Goal: Task Accomplishment & Management: Complete application form

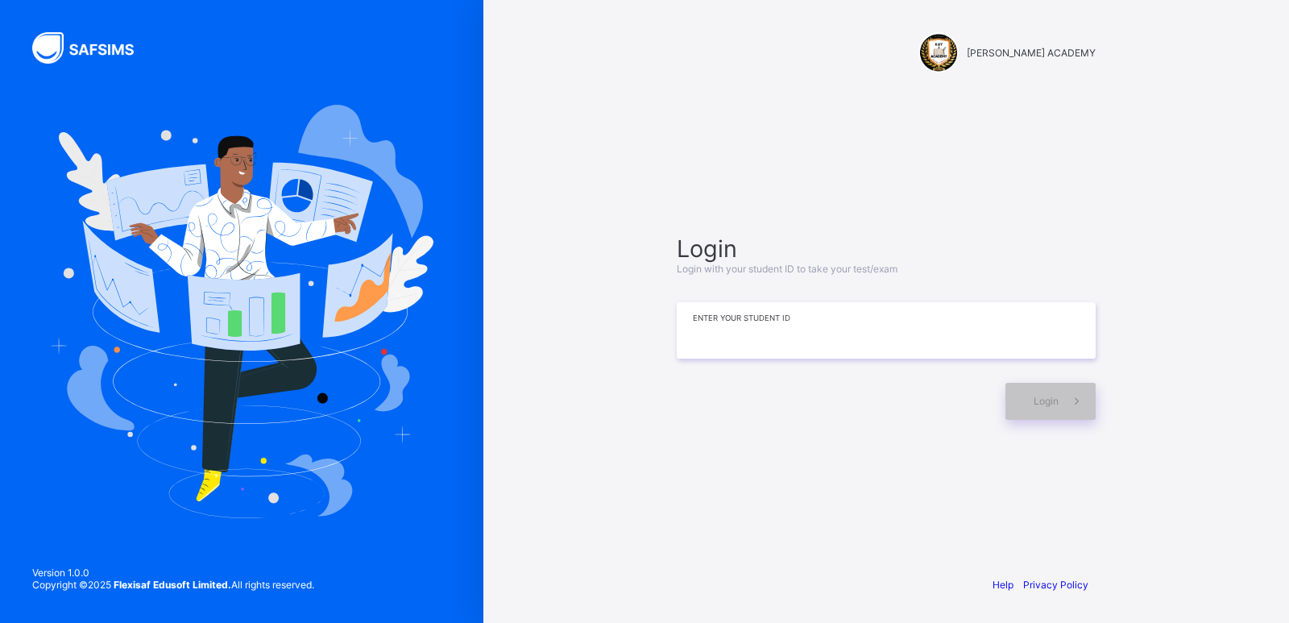
click at [844, 334] on input at bounding box center [886, 330] width 419 height 56
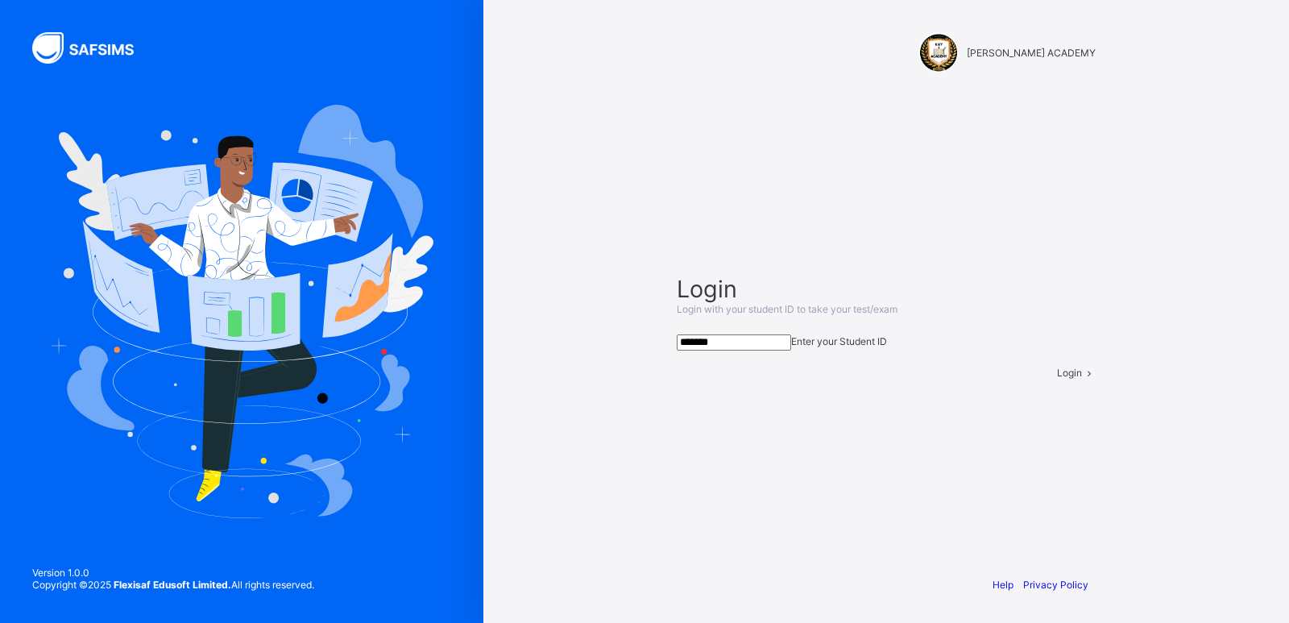
click at [791, 334] on input "*******" at bounding box center [734, 342] width 114 height 16
type input "**********"
click at [1057, 379] on div "Login" at bounding box center [1076, 373] width 39 height 12
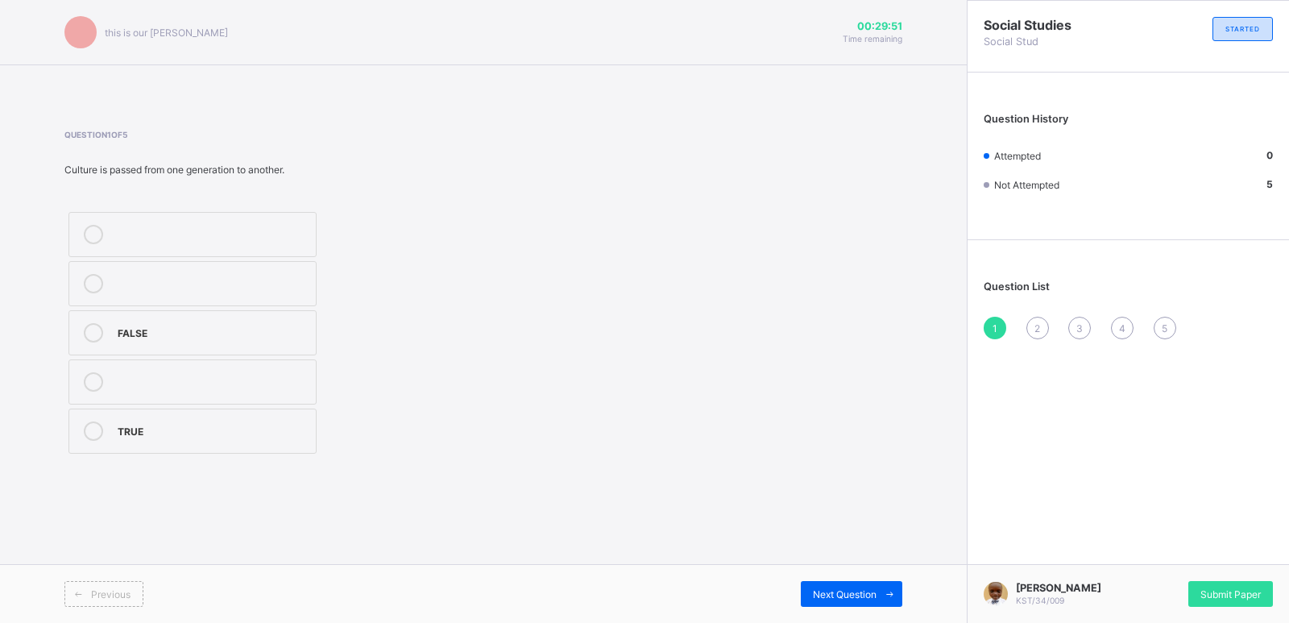
click at [139, 542] on div "this is our [PERSON_NAME] 00:29:51 Time remaining Question 1 of 5 Culture is pa…" at bounding box center [483, 311] width 967 height 623
click at [368, 379] on div "FALSE TRUE" at bounding box center [277, 333] width 427 height 250
click at [193, 438] on div "TRUE" at bounding box center [213, 430] width 190 height 19
click at [835, 590] on span "Next Question" at bounding box center [845, 594] width 64 height 12
click at [177, 292] on div "3" at bounding box center [213, 283] width 190 height 19
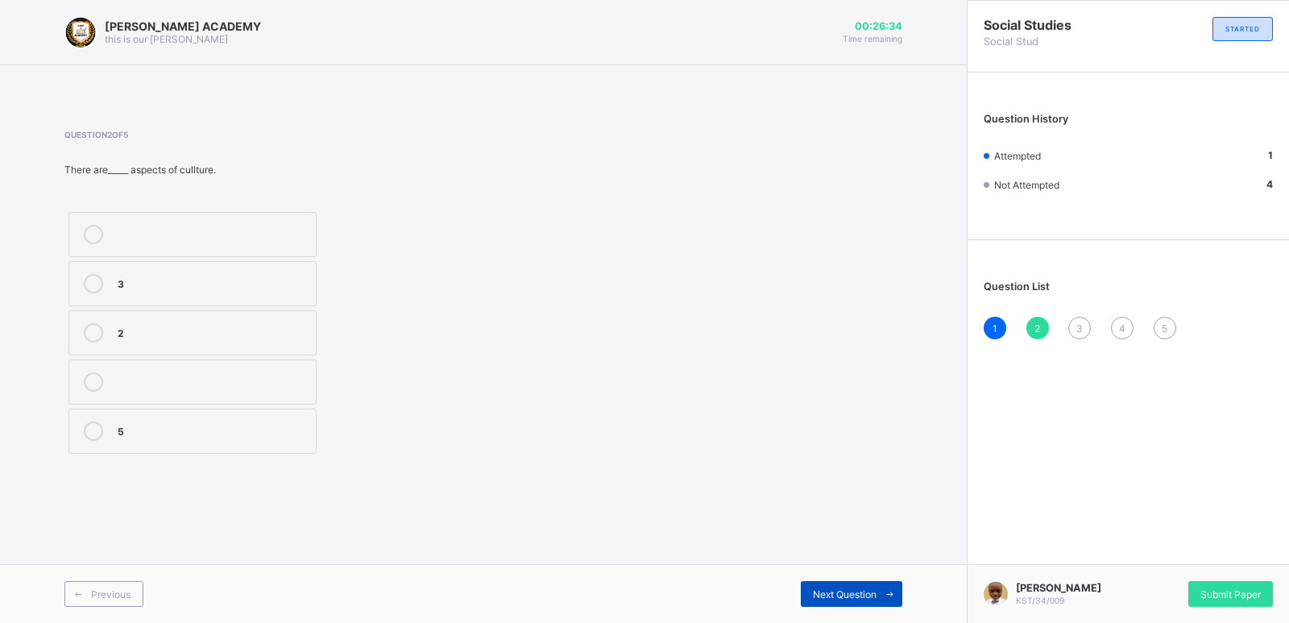
click at [831, 590] on span "Next Question" at bounding box center [845, 594] width 64 height 12
click at [1037, 329] on span "2" at bounding box center [1037, 328] width 6 height 12
click at [203, 329] on div "2" at bounding box center [213, 331] width 190 height 16
click at [877, 588] on span at bounding box center [890, 594] width 26 height 26
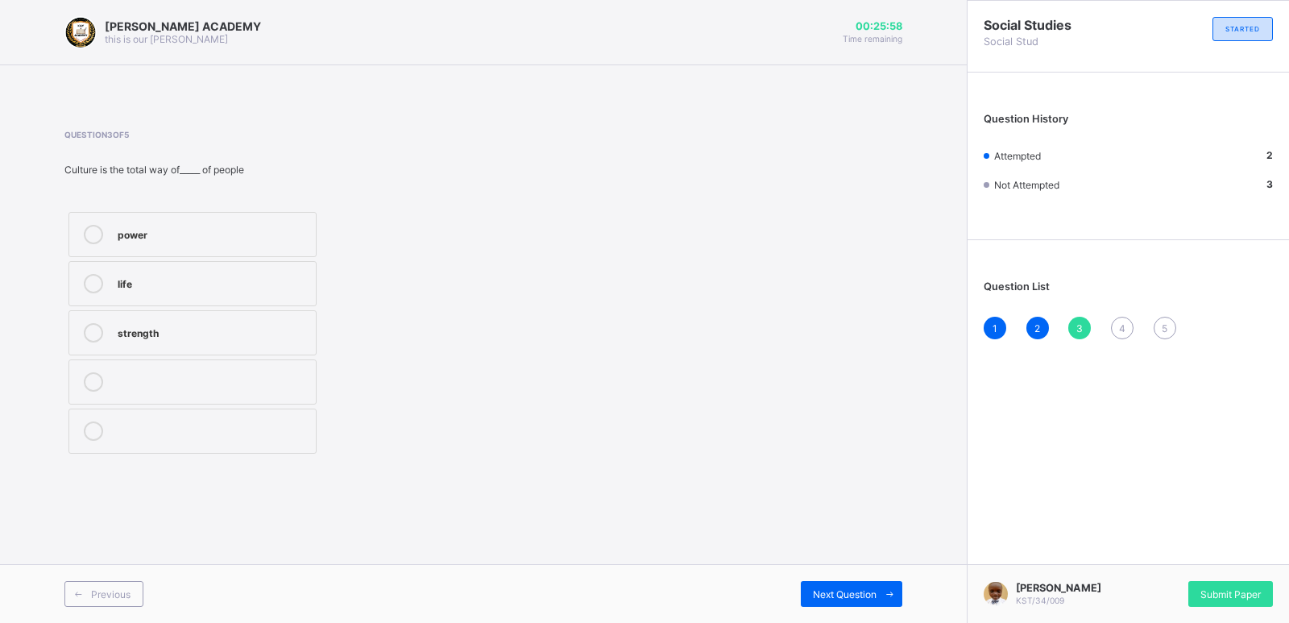
click at [305, 285] on div "life" at bounding box center [213, 282] width 190 height 16
click at [835, 595] on span "Next Question" at bounding box center [845, 594] width 64 height 12
click at [794, 539] on div "[PERSON_NAME] ACADEMY this is our [PERSON_NAME] 00:25:47 Time remaining Questio…" at bounding box center [483, 311] width 967 height 623
click at [305, 225] on div "TRUE" at bounding box center [213, 233] width 190 height 16
click at [1075, 326] on div "3" at bounding box center [1079, 328] width 23 height 23
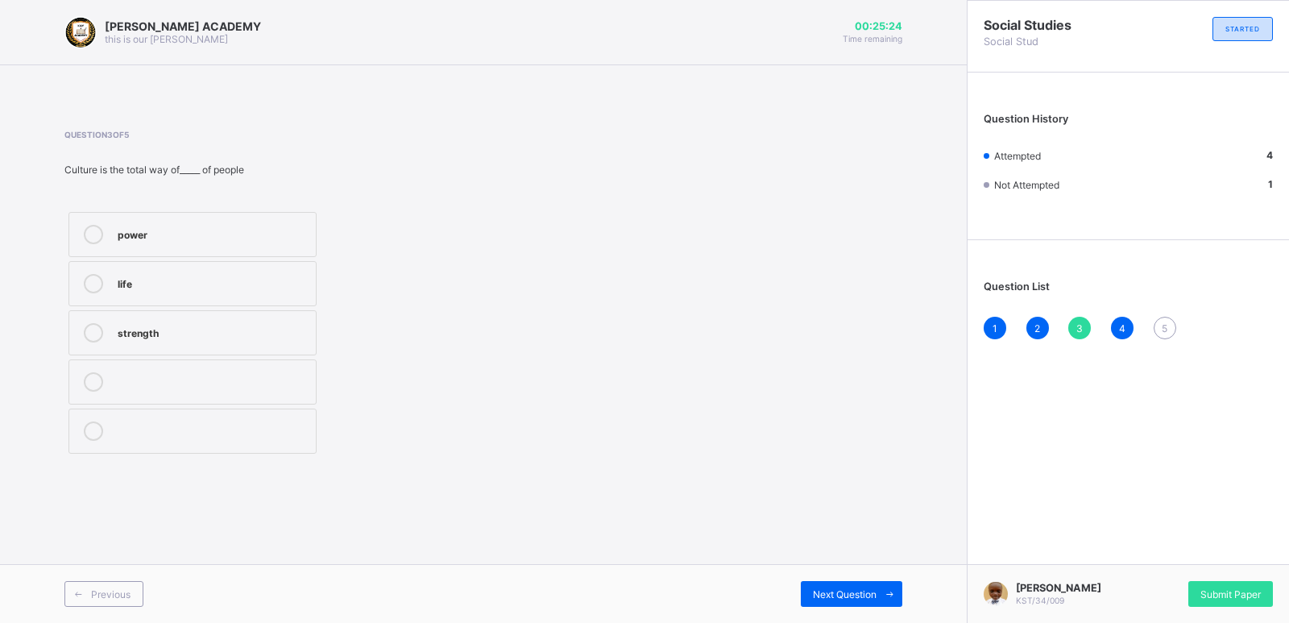
click at [294, 276] on div "life" at bounding box center [213, 282] width 190 height 16
click at [556, 235] on div "Question 3 of 5 Culture is the total way of_____ of people power life strength" at bounding box center [483, 294] width 838 height 328
click at [862, 592] on span "Next Question" at bounding box center [845, 594] width 64 height 12
click at [1167, 333] on span "5" at bounding box center [1165, 328] width 6 height 12
click at [287, 373] on div "2" at bounding box center [213, 380] width 190 height 16
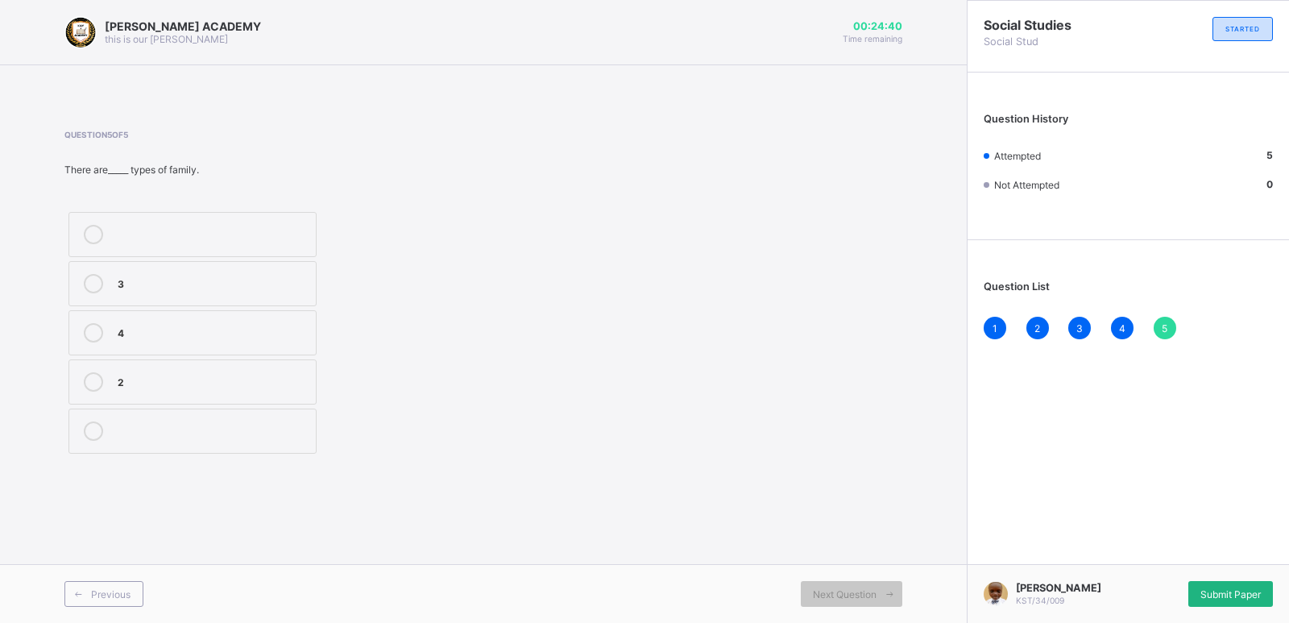
click at [1237, 585] on div "Submit Paper" at bounding box center [1230, 594] width 85 height 26
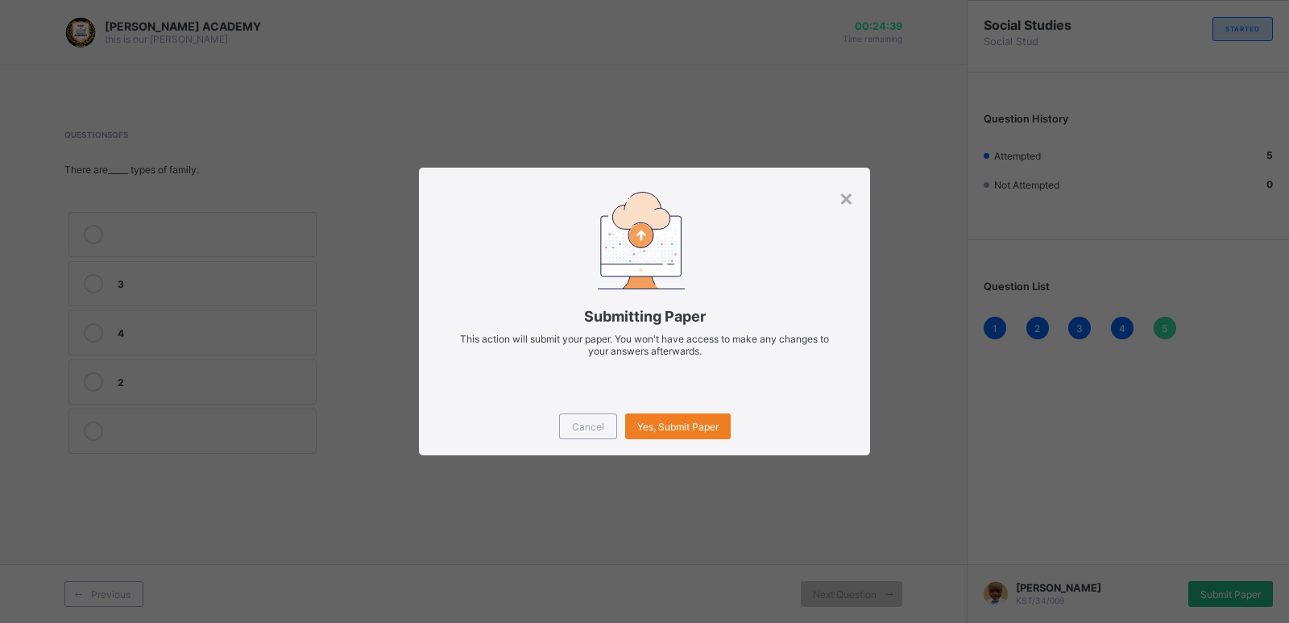
click at [1237, 585] on div "× Submitting Paper This action will submit your paper. You won't have access to…" at bounding box center [644, 311] width 1289 height 623
click at [852, 192] on div "×" at bounding box center [846, 197] width 15 height 27
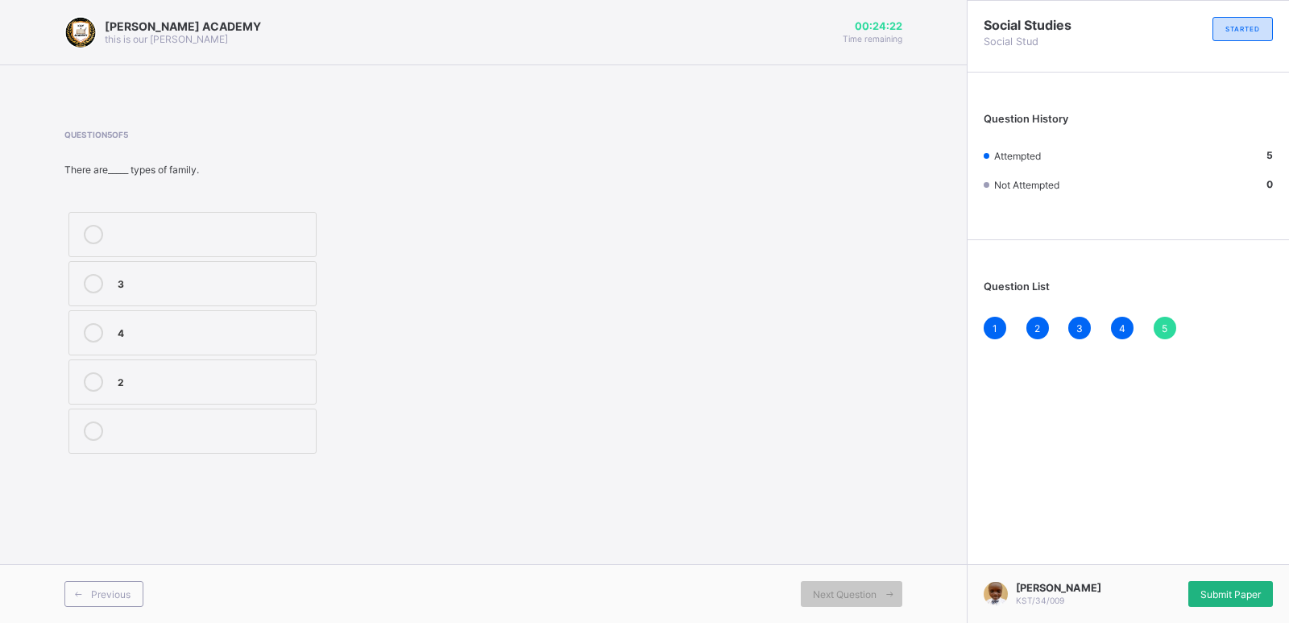
click at [1225, 594] on span "Submit Paper" at bounding box center [1230, 594] width 60 height 12
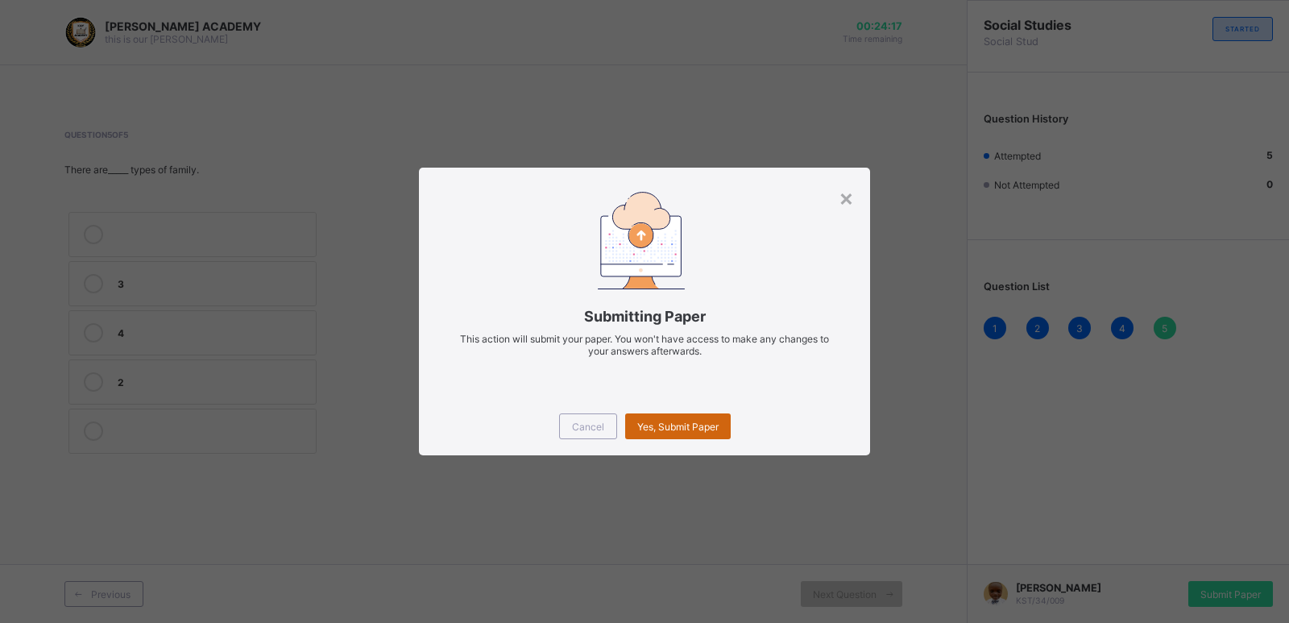
click at [687, 423] on span "Yes, Submit Paper" at bounding box center [677, 427] width 81 height 12
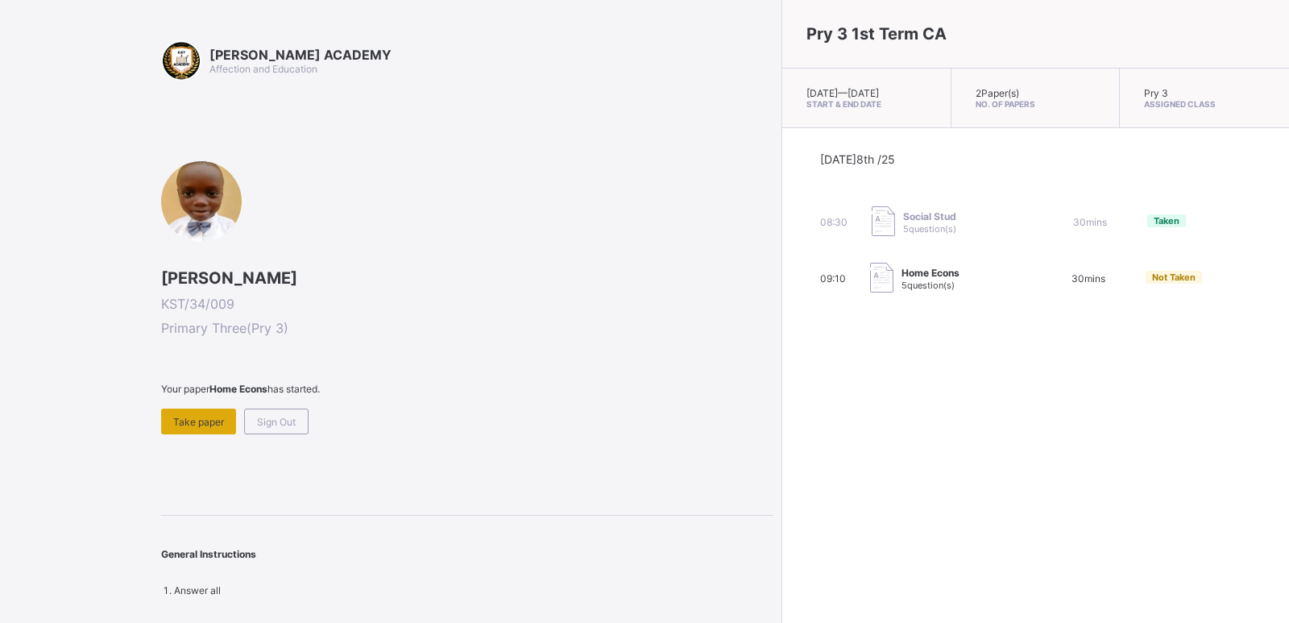
click at [196, 413] on div "Take paper" at bounding box center [198, 421] width 75 height 26
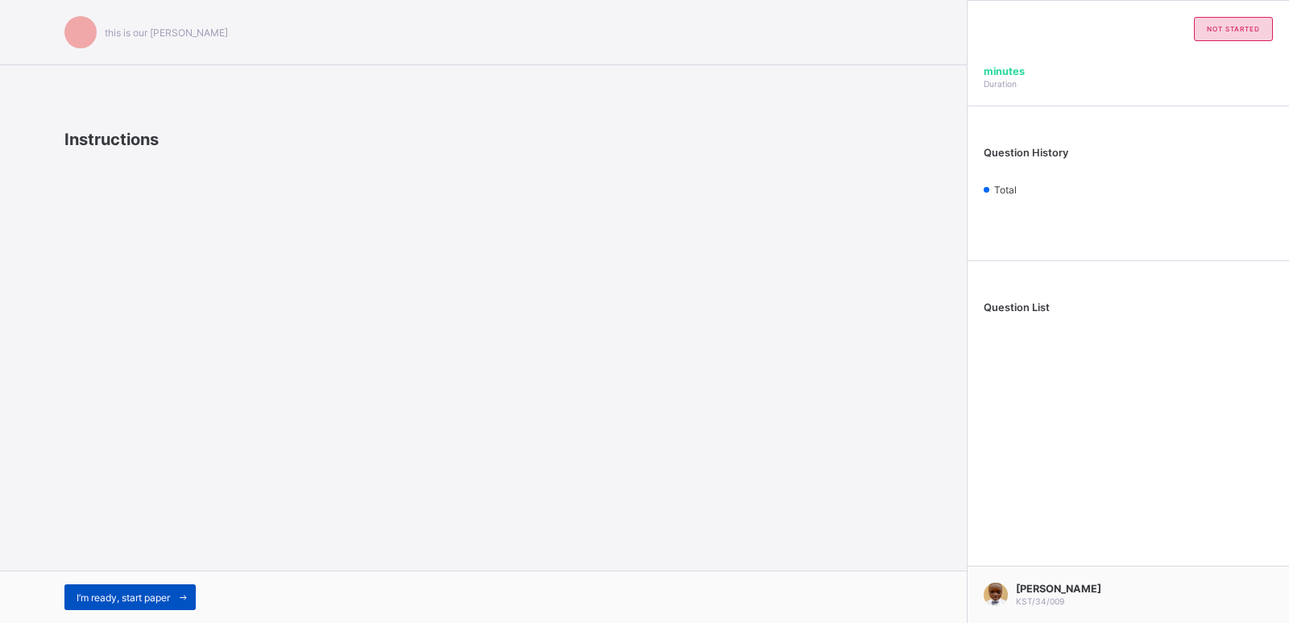
click at [110, 588] on div "I’m ready, start paper" at bounding box center [129, 597] width 131 height 26
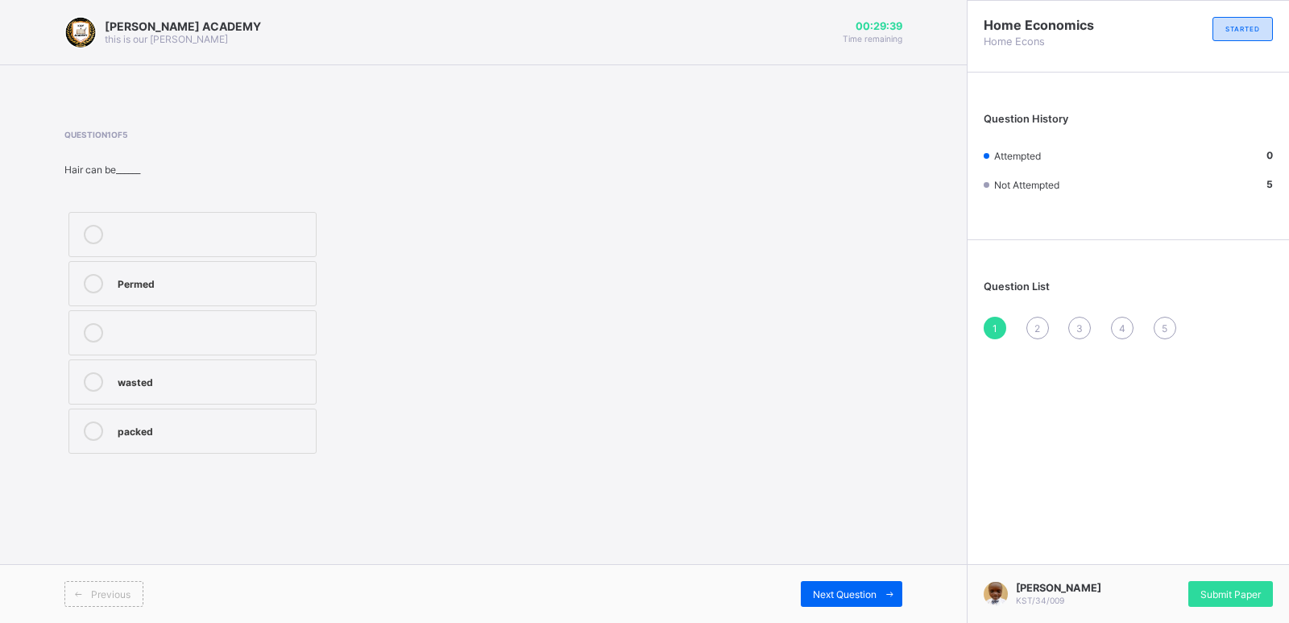
click at [135, 429] on div "packed" at bounding box center [213, 429] width 190 height 16
click at [825, 595] on span "Next Question" at bounding box center [845, 594] width 64 height 12
click at [263, 296] on label "Sponge" at bounding box center [192, 283] width 248 height 45
click at [856, 594] on span "Next Question" at bounding box center [845, 594] width 64 height 12
click at [298, 366] on label "Grooming" at bounding box center [192, 381] width 248 height 45
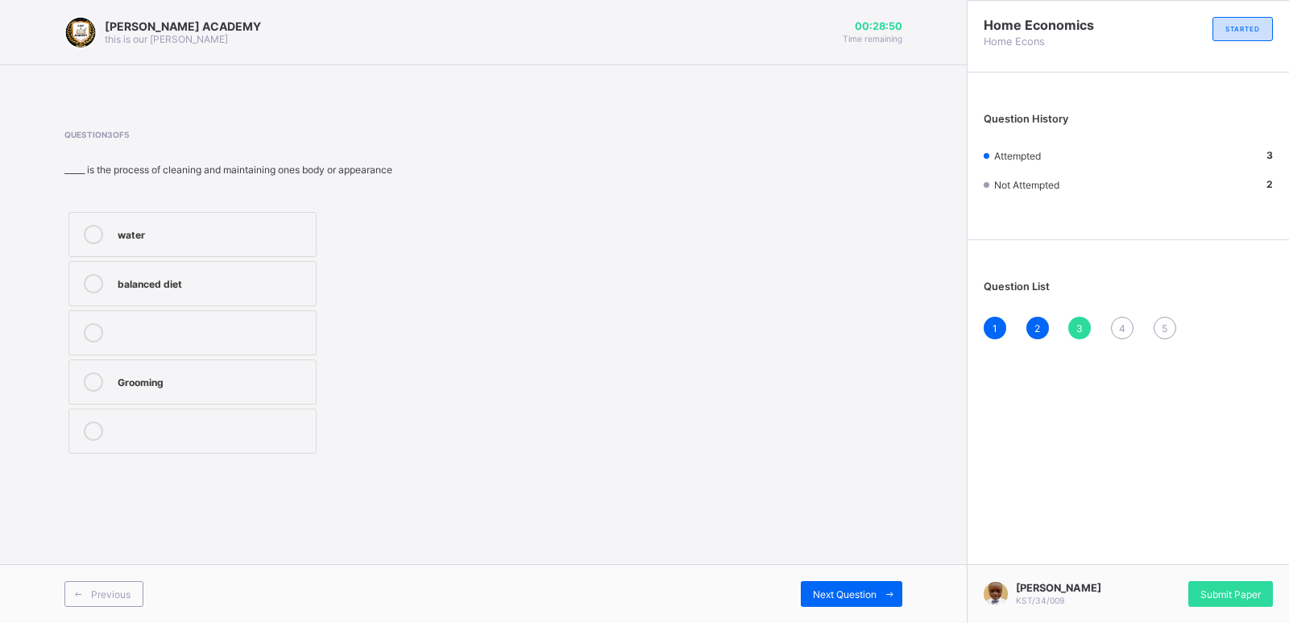
click at [528, 411] on div "Question 3 of 5 _____ is the process of cleaning and maintaining ones body or a…" at bounding box center [483, 294] width 838 height 328
click at [860, 599] on span "Next Question" at bounding box center [845, 594] width 64 height 12
click at [249, 360] on label "FALSE" at bounding box center [192, 381] width 248 height 45
drag, startPoint x: 249, startPoint y: 361, endPoint x: 665, endPoint y: 528, distance: 448.2
click at [562, 467] on div "Question 4 of 5 Sand can be used in taking care of the body. TRUE FALSE" at bounding box center [483, 294] width 838 height 376
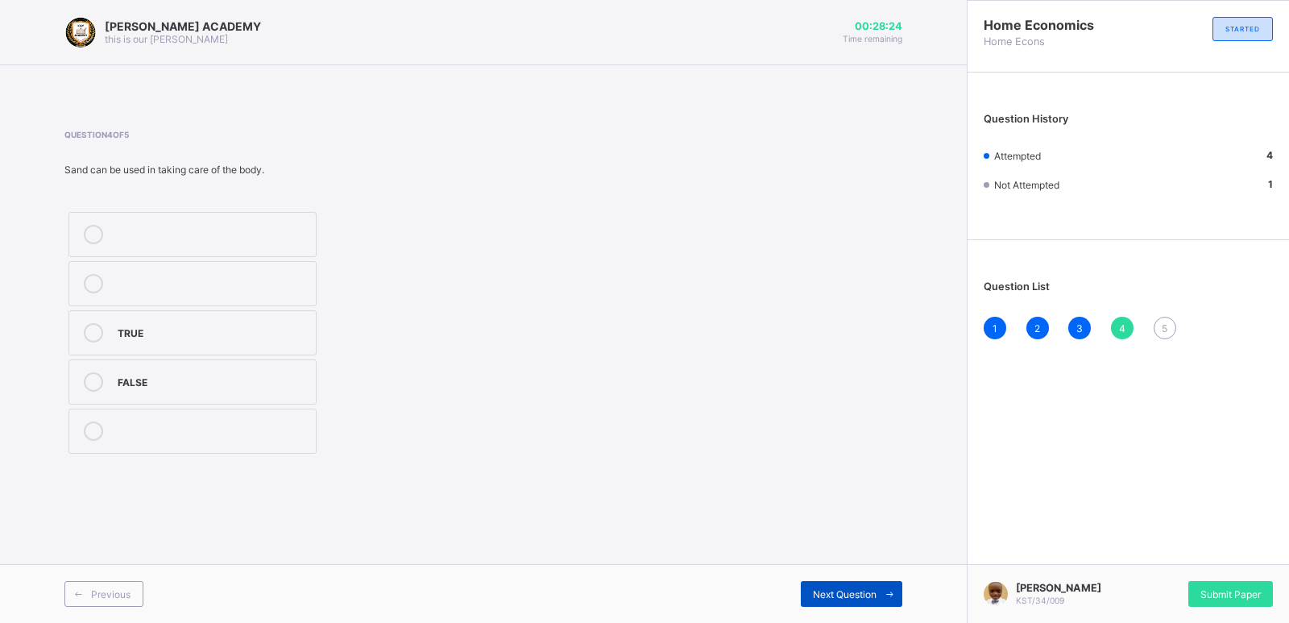
click at [824, 588] on span "Next Question" at bounding box center [845, 594] width 64 height 12
click at [868, 595] on span "Next Question" at bounding box center [845, 594] width 64 height 12
click at [297, 284] on div "Balanced diet" at bounding box center [213, 282] width 190 height 16
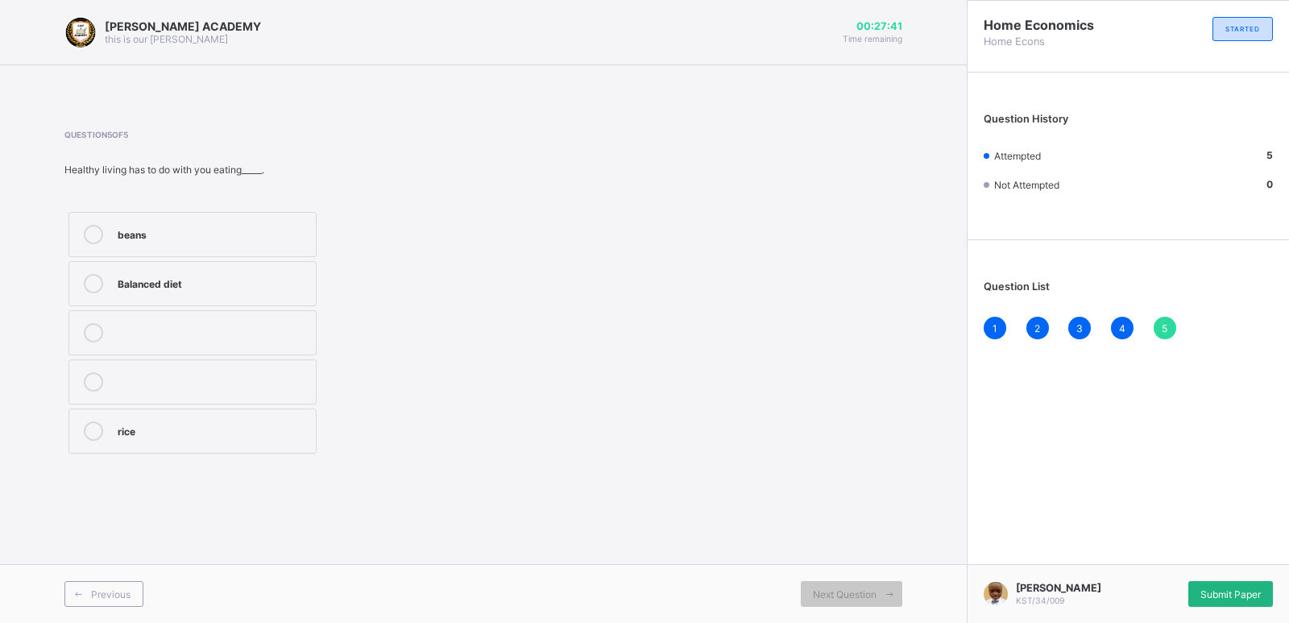
click at [1227, 583] on div "Submit Paper" at bounding box center [1230, 594] width 85 height 26
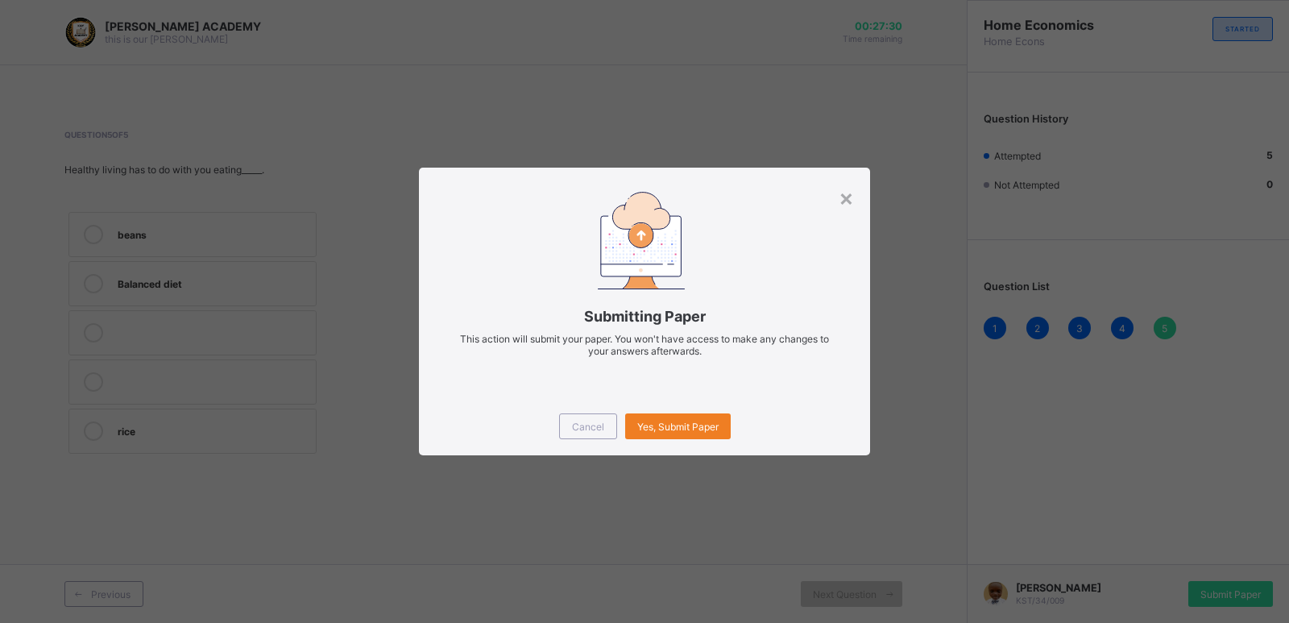
click at [672, 523] on div "× Submitting Paper This action will submit your paper. You won't have access to…" at bounding box center [644, 311] width 1289 height 623
click at [698, 423] on span "Yes, Submit Paper" at bounding box center [677, 427] width 81 height 12
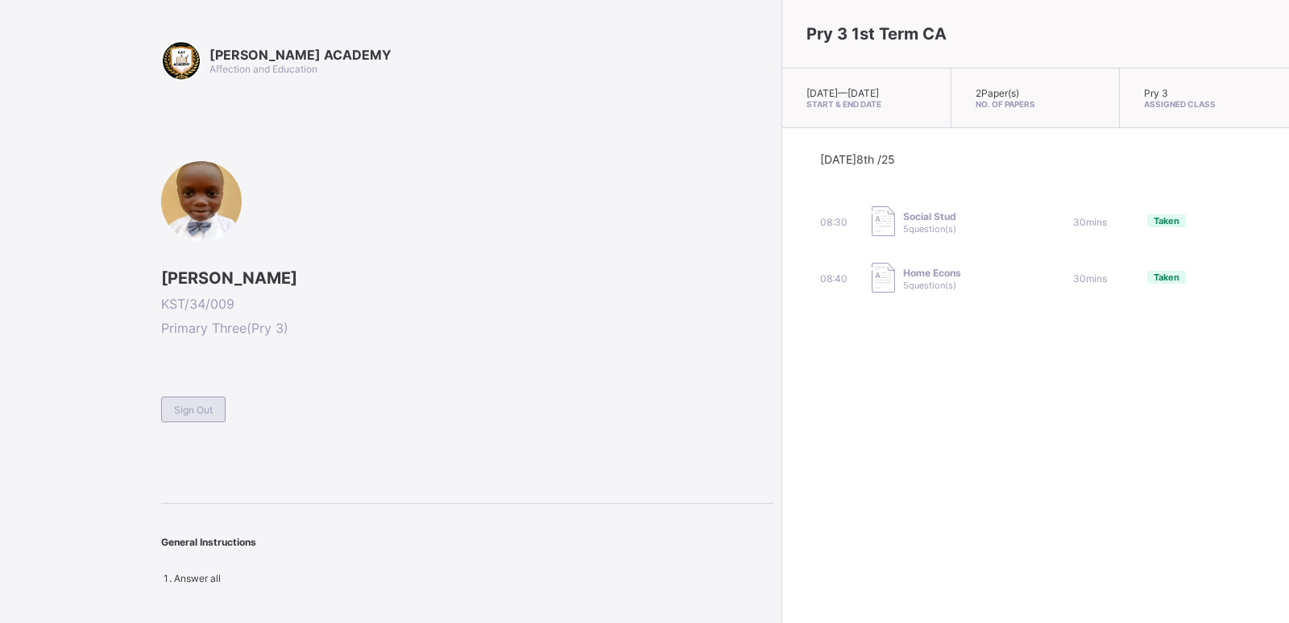
click at [178, 397] on div "Sign Out" at bounding box center [193, 409] width 64 height 26
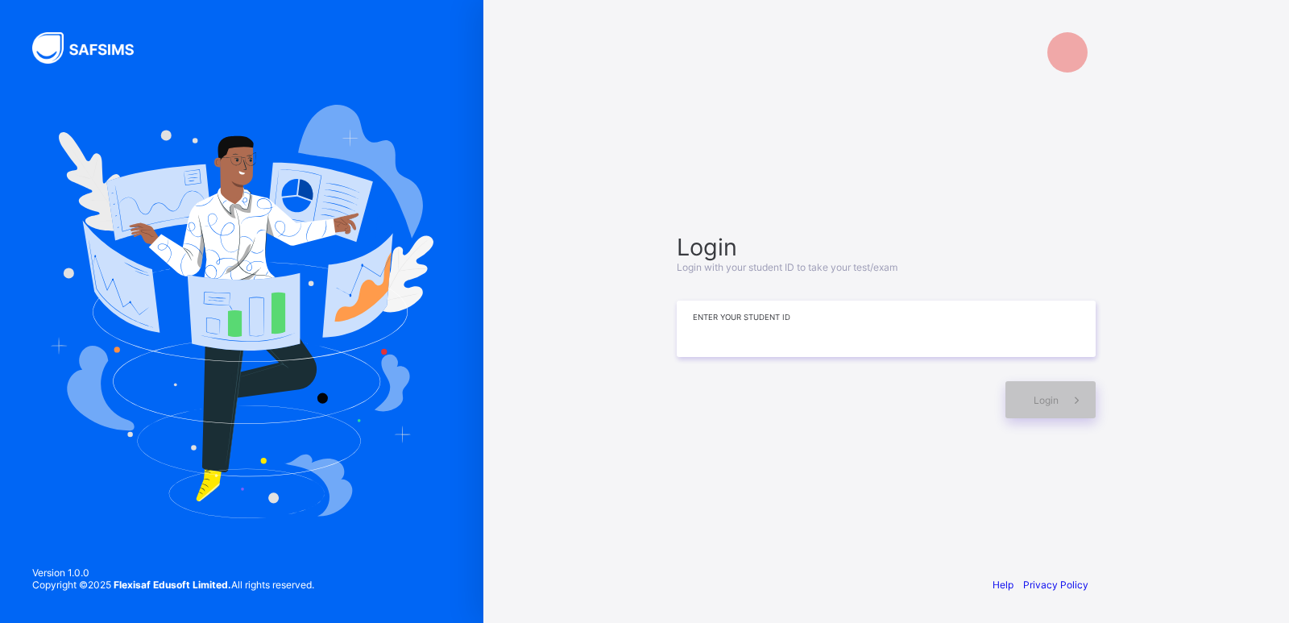
click at [723, 347] on input at bounding box center [886, 328] width 419 height 56
type input "**********"
click at [1016, 406] on div "Login" at bounding box center [1050, 399] width 90 height 37
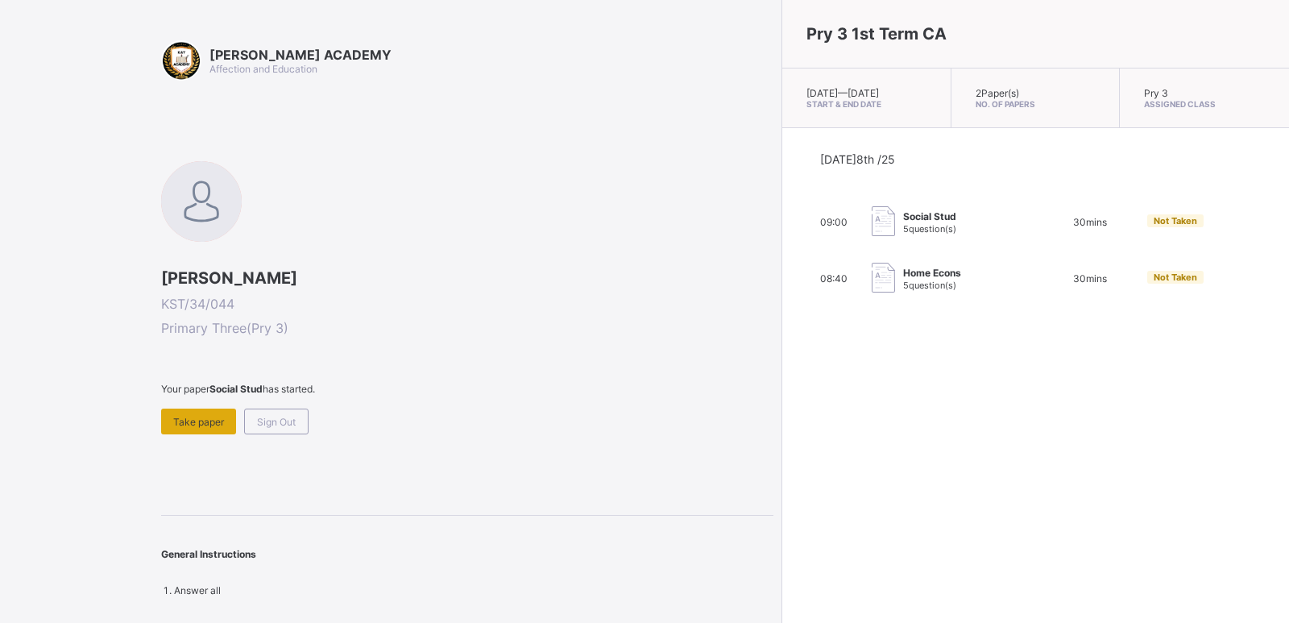
click at [221, 429] on div "Take paper" at bounding box center [198, 421] width 75 height 26
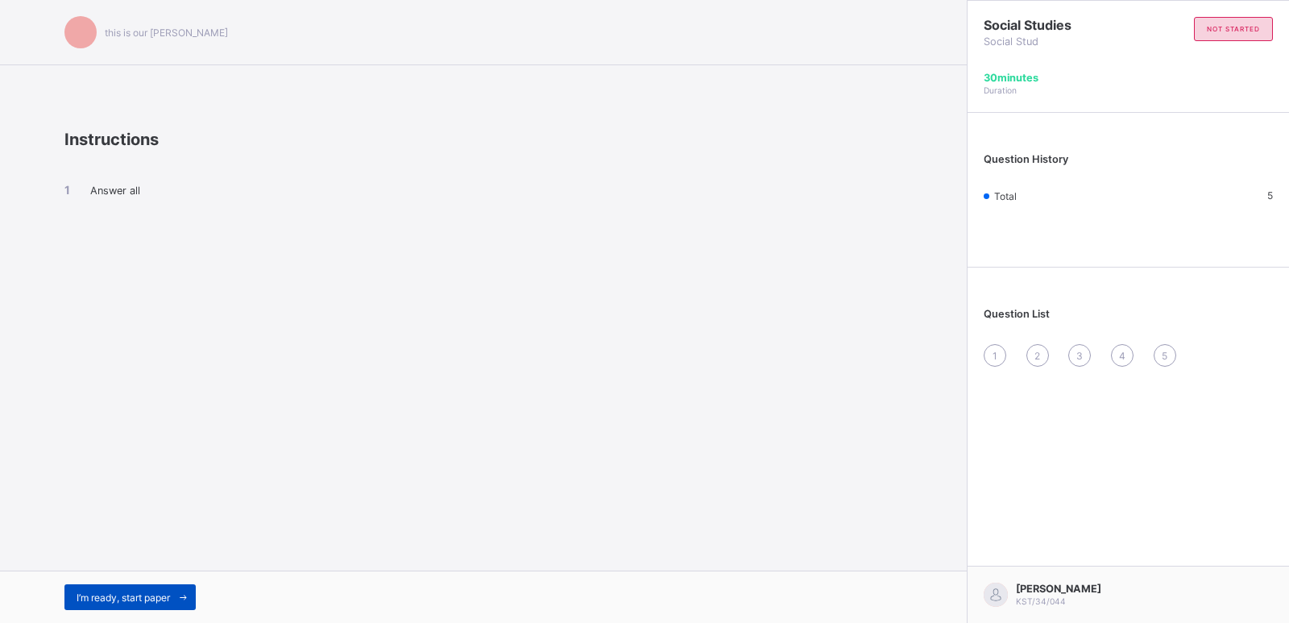
click at [131, 594] on span "I’m ready, start paper" at bounding box center [123, 597] width 93 height 12
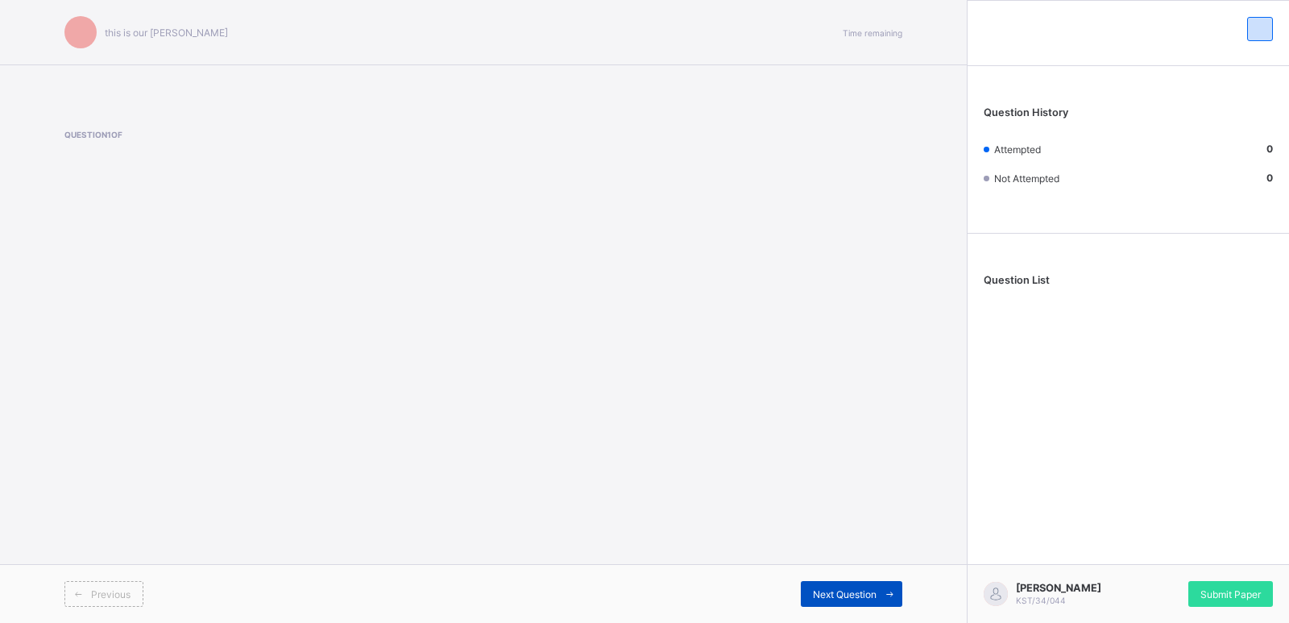
click at [823, 594] on span "Next Question" at bounding box center [845, 594] width 64 height 12
click at [823, 592] on span "Next Question" at bounding box center [845, 594] width 64 height 12
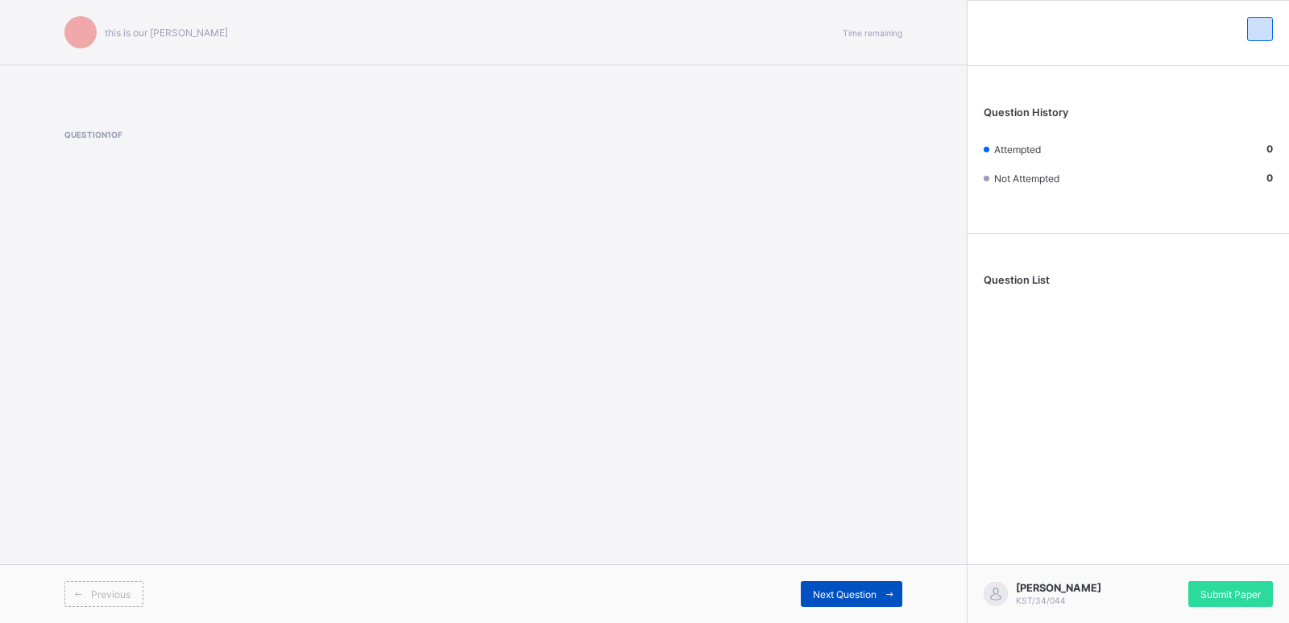
click at [823, 592] on span "Next Question" at bounding box center [845, 594] width 64 height 12
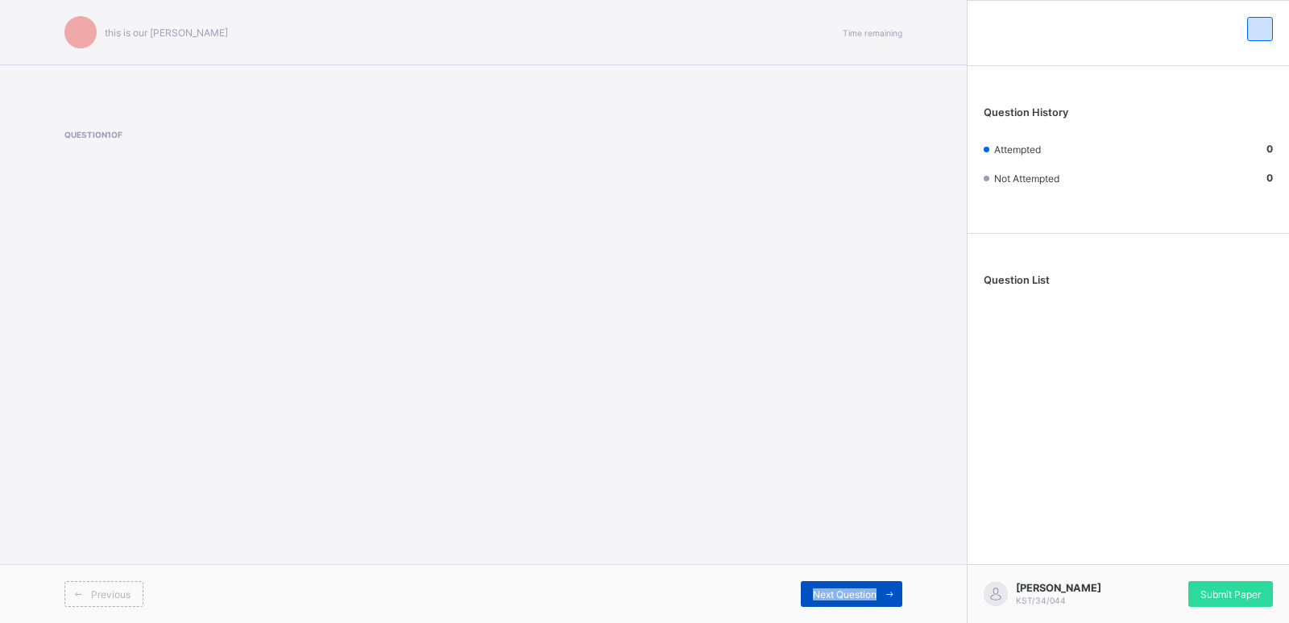
click at [823, 592] on span "Next Question" at bounding box center [845, 594] width 64 height 12
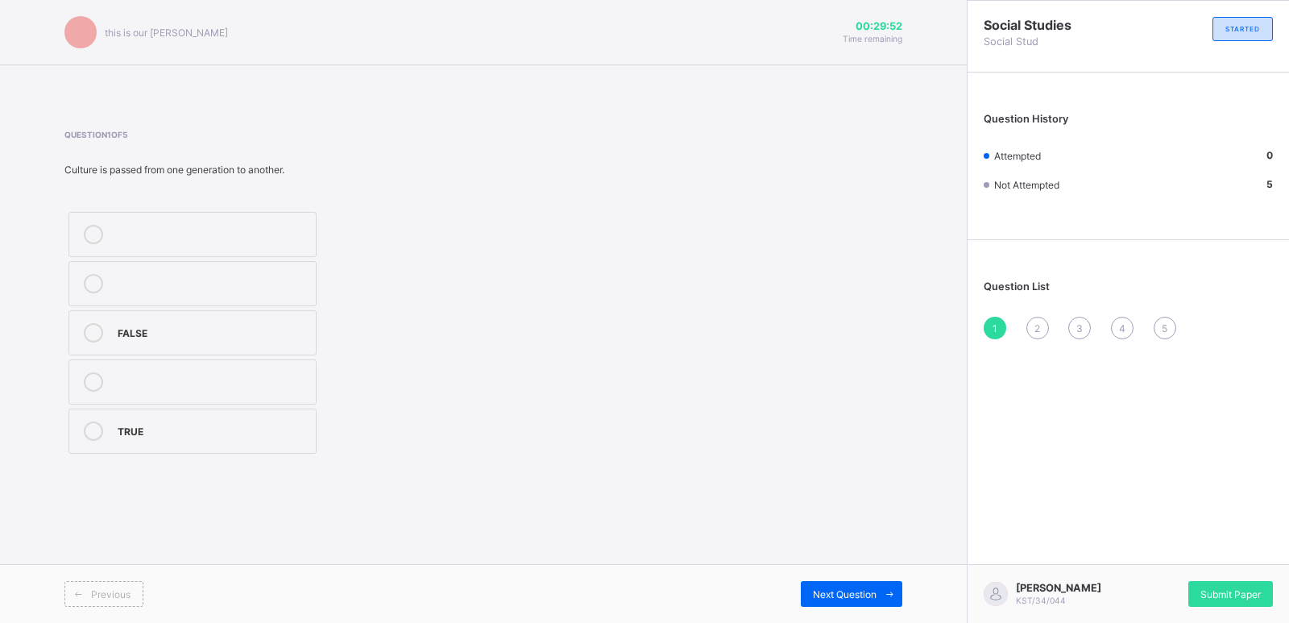
click at [115, 316] on label "FALSE" at bounding box center [192, 332] width 248 height 45
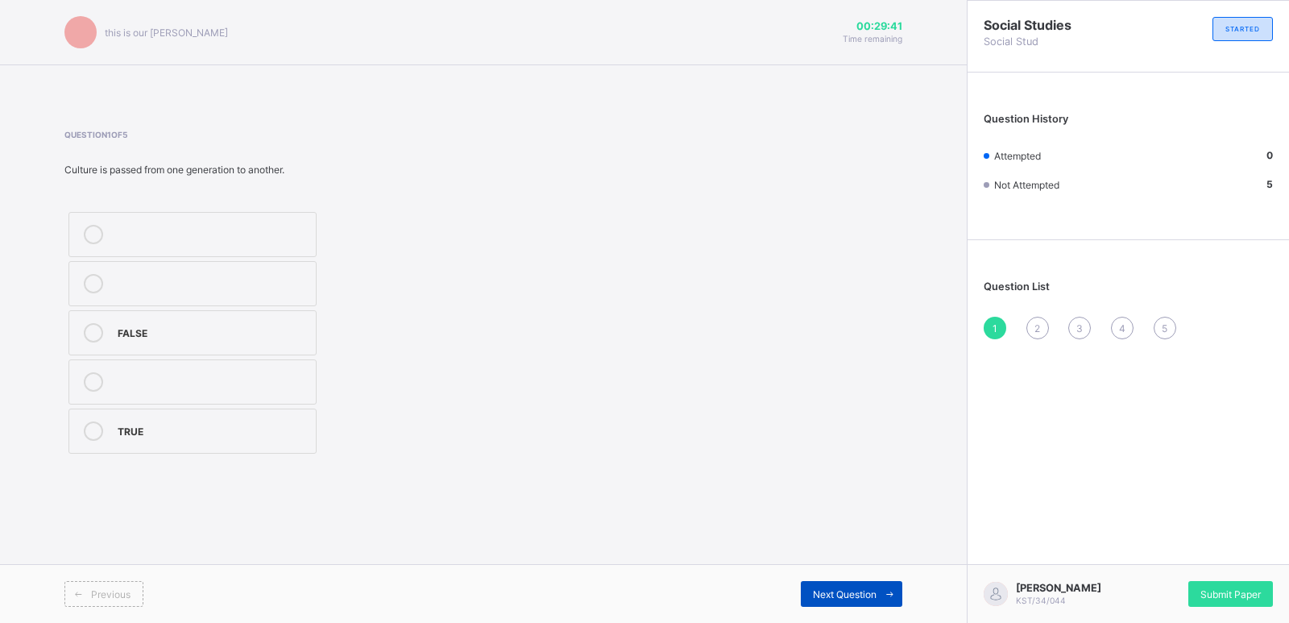
click at [830, 597] on span "Next Question" at bounding box center [845, 594] width 64 height 12
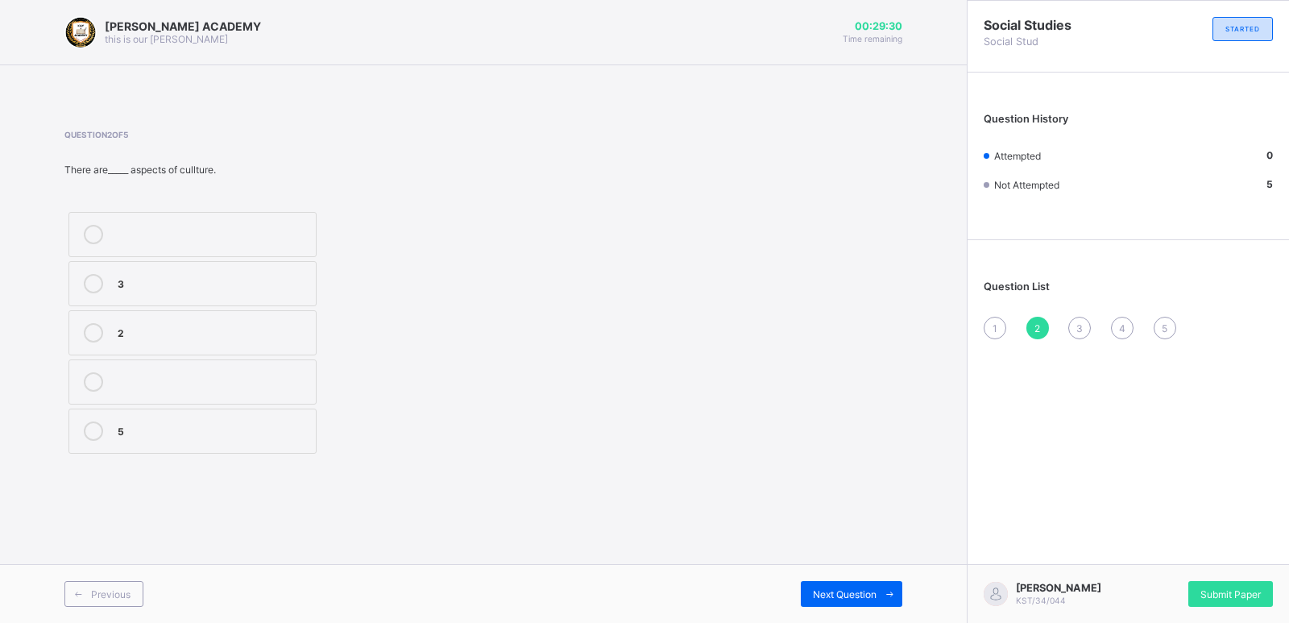
click at [993, 327] on span "1" at bounding box center [995, 328] width 5 height 12
click at [180, 425] on div "TRUE" at bounding box center [213, 429] width 190 height 16
click at [821, 590] on span "Next Question" at bounding box center [845, 594] width 64 height 12
click at [839, 595] on span "Next Question" at bounding box center [845, 594] width 64 height 12
click at [1032, 333] on div "2" at bounding box center [1037, 328] width 23 height 23
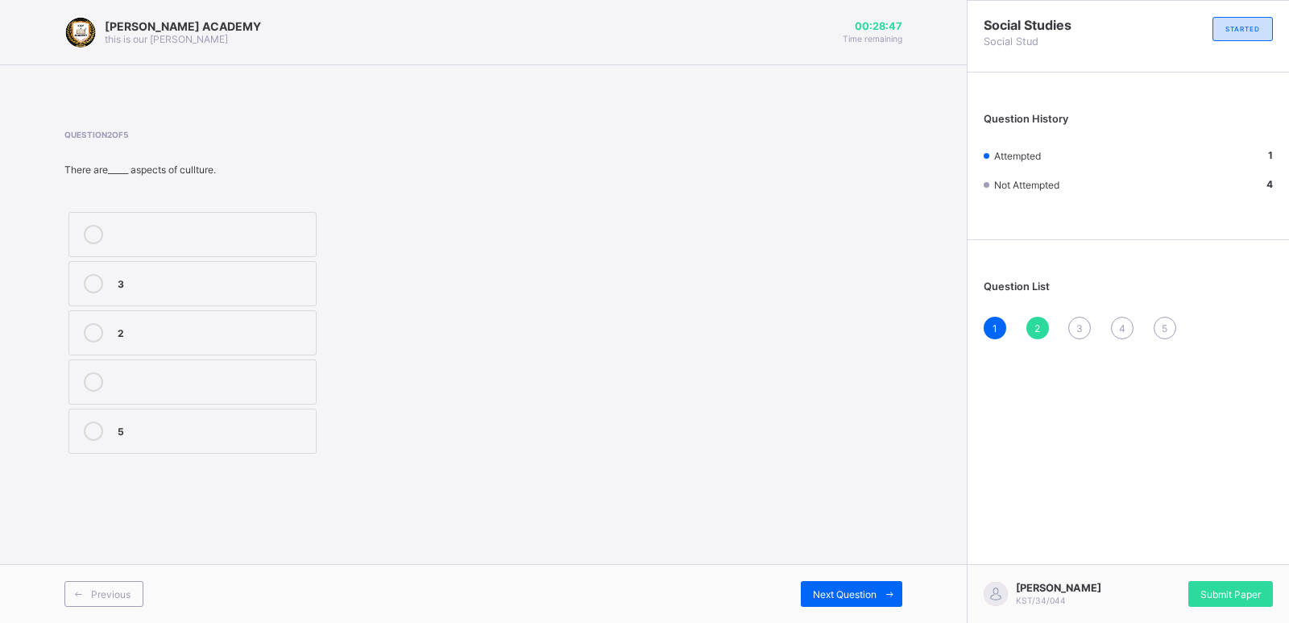
click at [117, 268] on label "3" at bounding box center [192, 283] width 248 height 45
click at [832, 599] on span "Next Question" at bounding box center [845, 594] width 64 height 12
click at [149, 286] on div "life" at bounding box center [213, 282] width 190 height 16
click at [835, 595] on span "Next Question" at bounding box center [845, 594] width 64 height 12
click at [184, 221] on label "TRUE" at bounding box center [192, 234] width 248 height 45
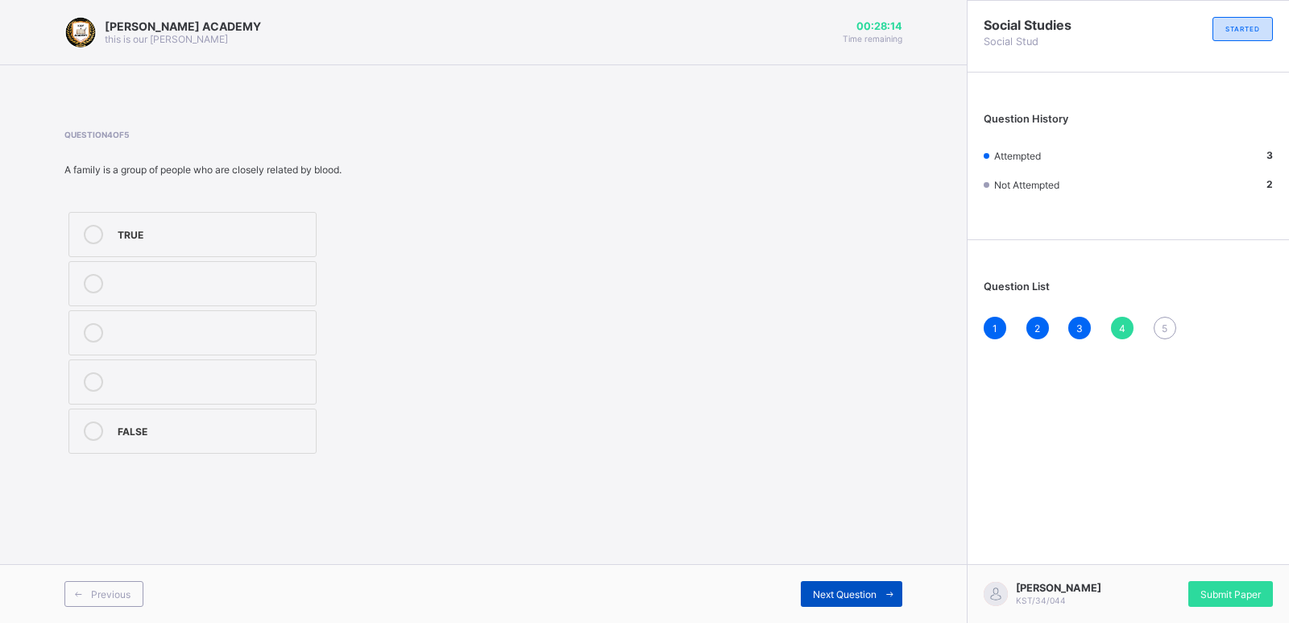
click at [838, 600] on div "Next Question" at bounding box center [852, 594] width 102 height 26
click at [211, 371] on label "2" at bounding box center [192, 381] width 248 height 45
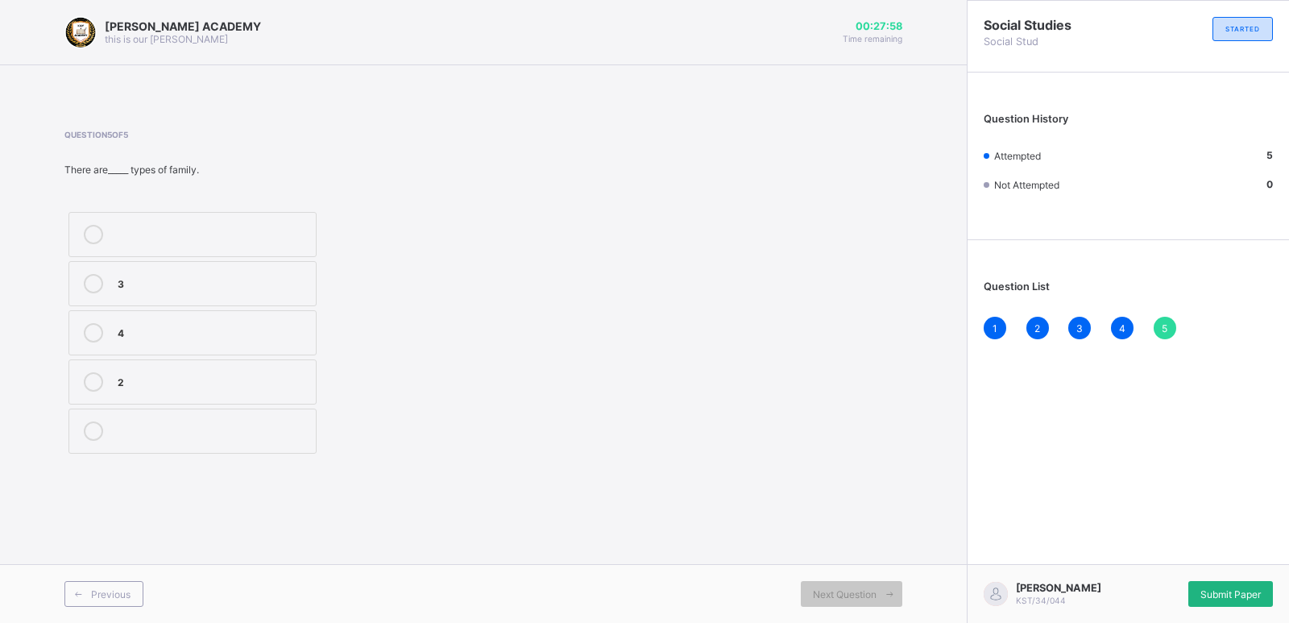
click at [1213, 586] on div "Submit Paper" at bounding box center [1230, 594] width 85 height 26
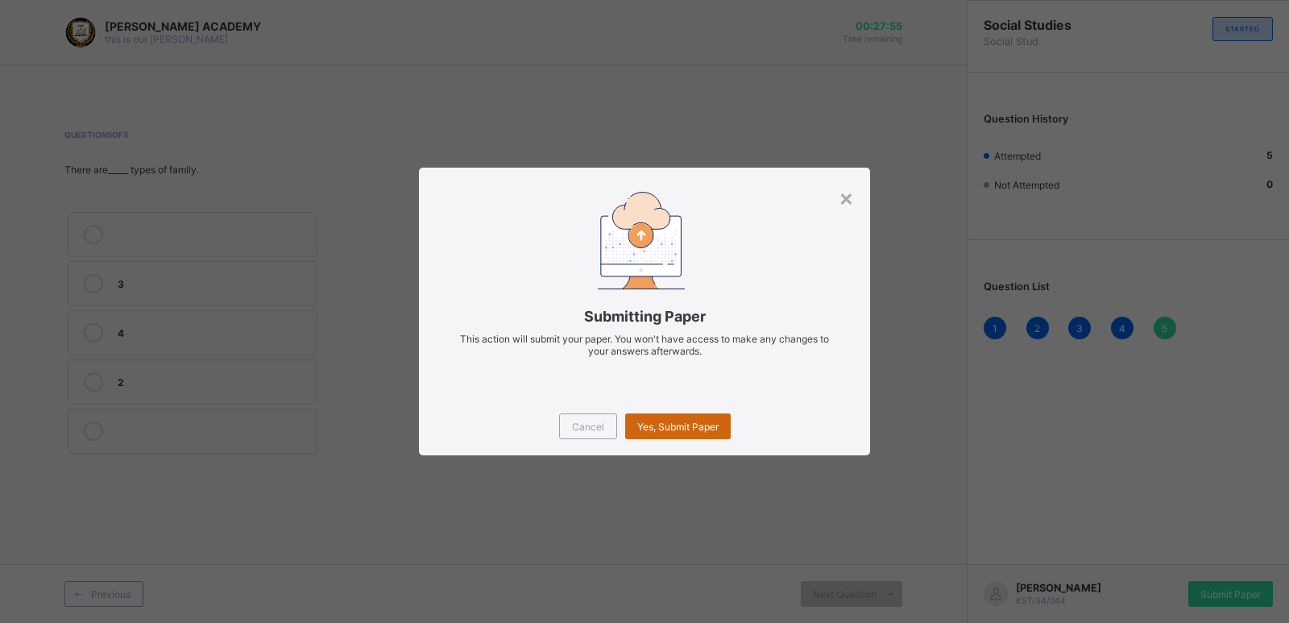
click at [661, 422] on span "Yes, Submit Paper" at bounding box center [677, 427] width 81 height 12
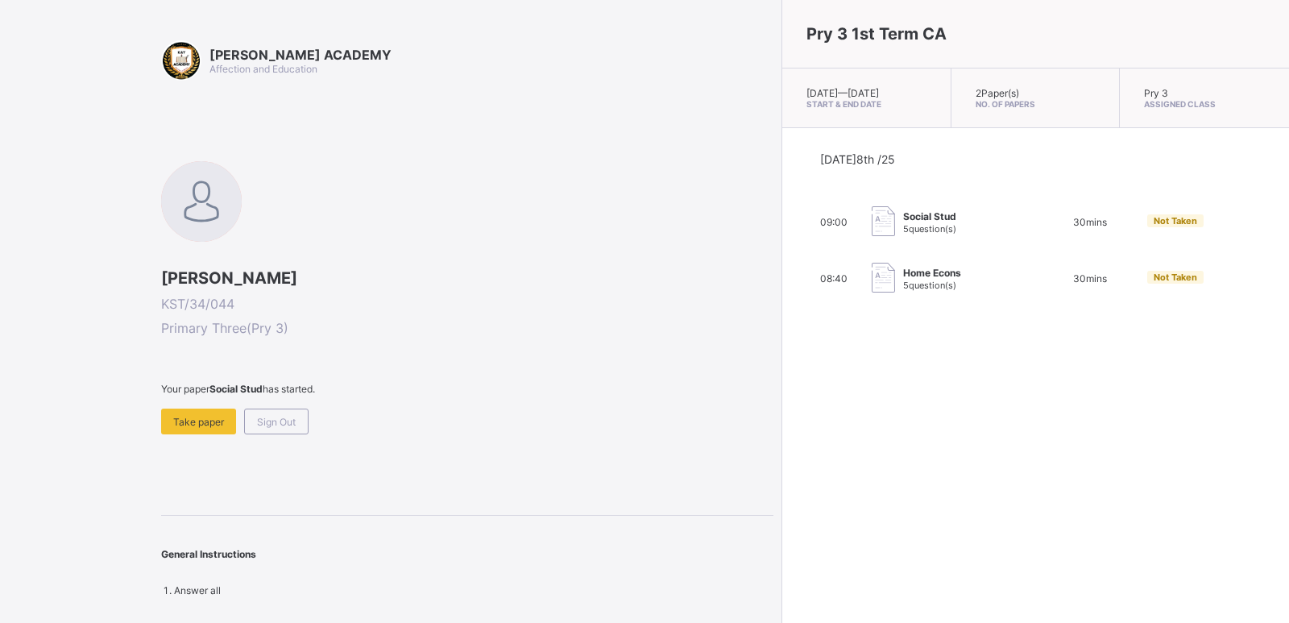
click at [214, 438] on div "[PERSON_NAME] ACADEMY Affection and Education [PERSON_NAME] KST/34/044 Primary …" at bounding box center [467, 318] width 612 height 556
drag, startPoint x: 214, startPoint y: 438, endPoint x: 213, endPoint y: 425, distance: 13.8
click at [213, 425] on div "[PERSON_NAME] ACADEMY Affection and Education [PERSON_NAME] KST/34/044 Primary …" at bounding box center [467, 318] width 612 height 556
click at [213, 425] on span "Take paper" at bounding box center [198, 422] width 51 height 12
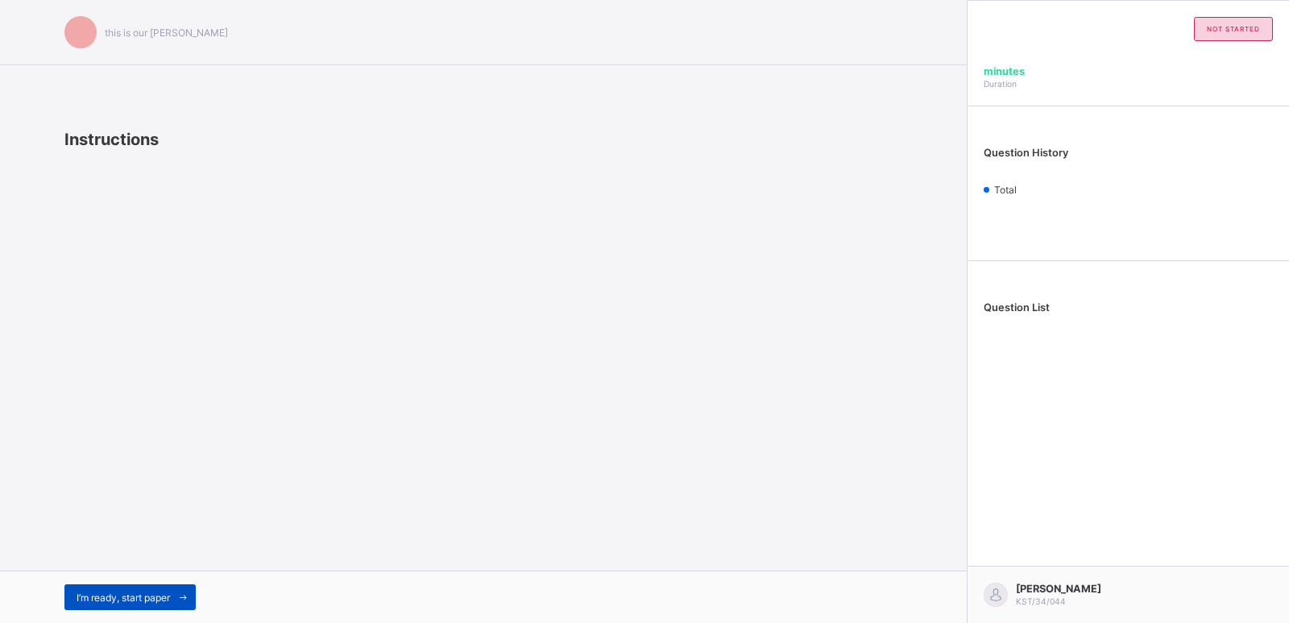
click at [102, 601] on span "I’m ready, start paper" at bounding box center [123, 597] width 93 height 12
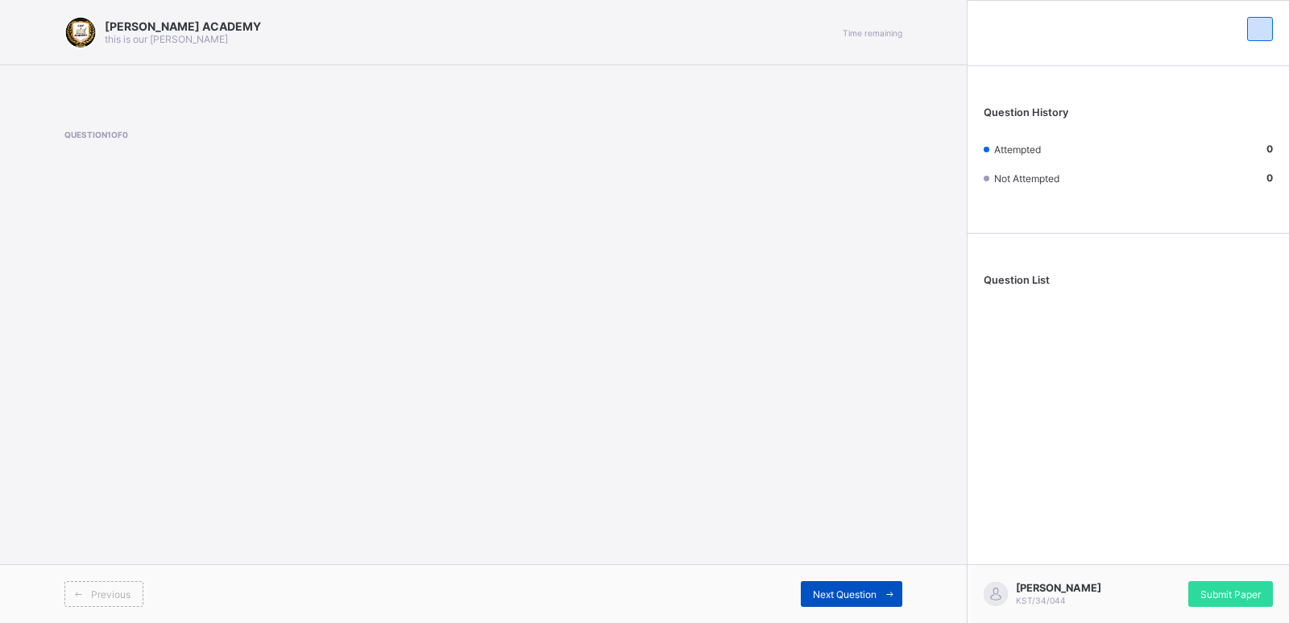
click at [882, 594] on span at bounding box center [890, 594] width 26 height 26
click at [903, 498] on div "[PERSON_NAME] ACADEMY this is our [PERSON_NAME] Time remaining Question 1 of 0 …" at bounding box center [483, 311] width 967 height 623
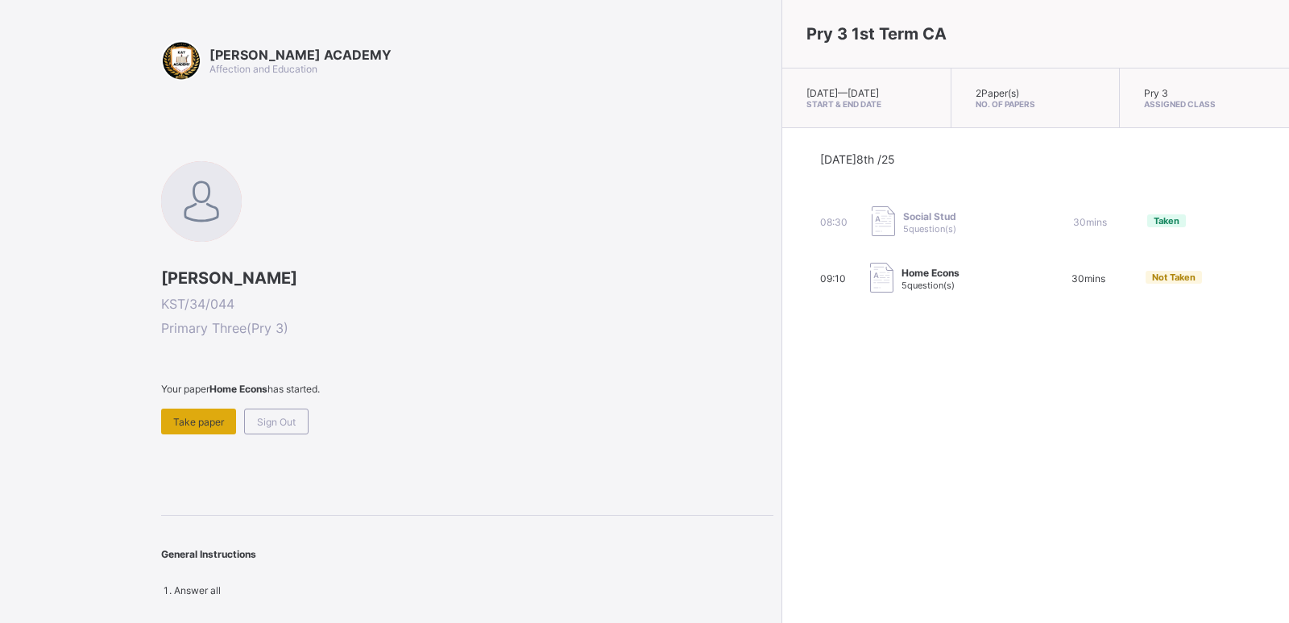
click at [233, 420] on div "Take paper" at bounding box center [198, 421] width 75 height 26
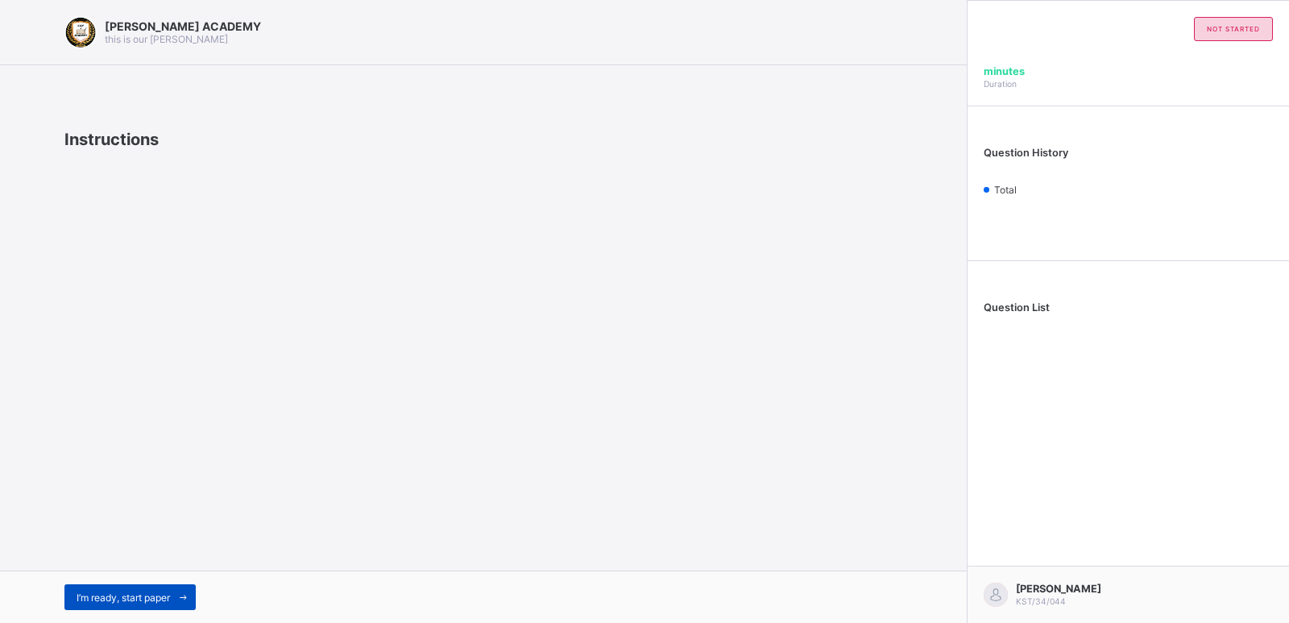
click at [115, 590] on div "I’m ready, start paper" at bounding box center [129, 597] width 131 height 26
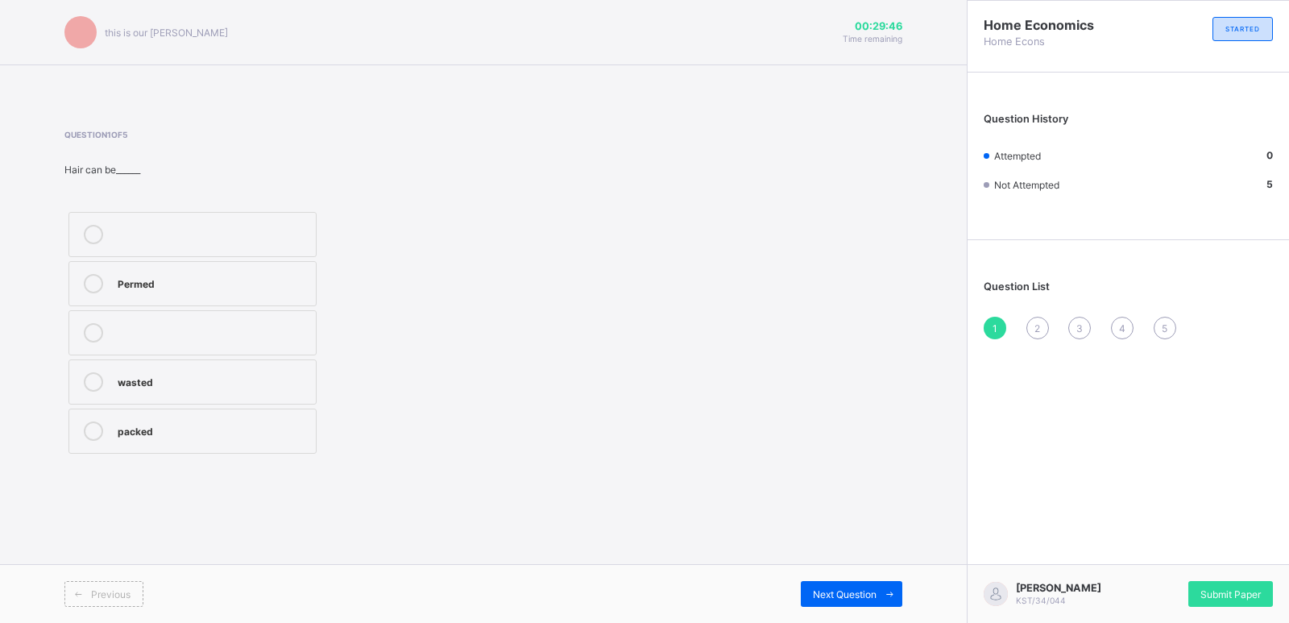
drag, startPoint x: 161, startPoint y: 313, endPoint x: 162, endPoint y: 273, distance: 40.3
click at [162, 273] on div "Permed wasted packed" at bounding box center [192, 333] width 256 height 250
click at [162, 273] on label "Permed" at bounding box center [192, 283] width 248 height 45
click at [818, 591] on span "Next Question" at bounding box center [845, 594] width 64 height 12
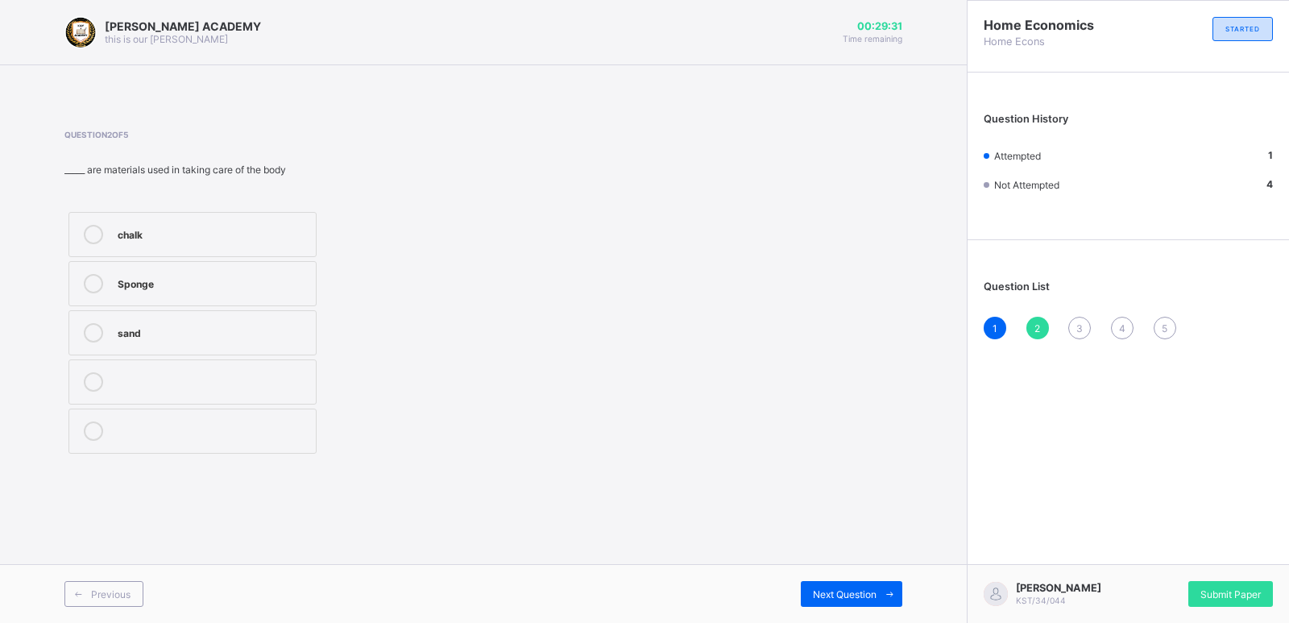
click at [203, 281] on div "Sponge" at bounding box center [213, 282] width 190 height 16
click at [835, 586] on div "Next Question" at bounding box center [852, 594] width 102 height 26
click at [1036, 331] on span "2" at bounding box center [1037, 328] width 6 height 12
click at [161, 292] on div "Sponge" at bounding box center [213, 283] width 190 height 19
click at [828, 596] on span "Next Question" at bounding box center [845, 594] width 64 height 12
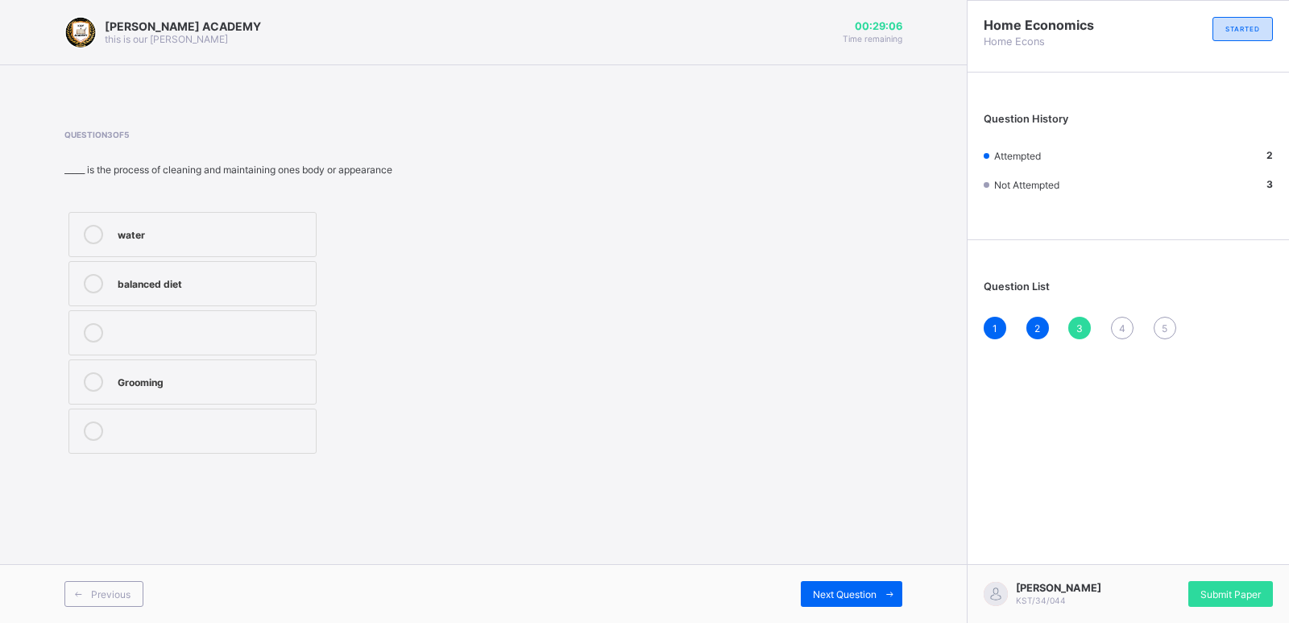
click at [169, 386] on div "Grooming" at bounding box center [213, 380] width 190 height 16
click at [829, 590] on span "Next Question" at bounding box center [845, 594] width 64 height 12
click at [1077, 328] on span "3" at bounding box center [1079, 328] width 6 height 12
click at [176, 392] on label "Grooming" at bounding box center [192, 381] width 248 height 45
click at [843, 599] on span "Next Question" at bounding box center [845, 594] width 64 height 12
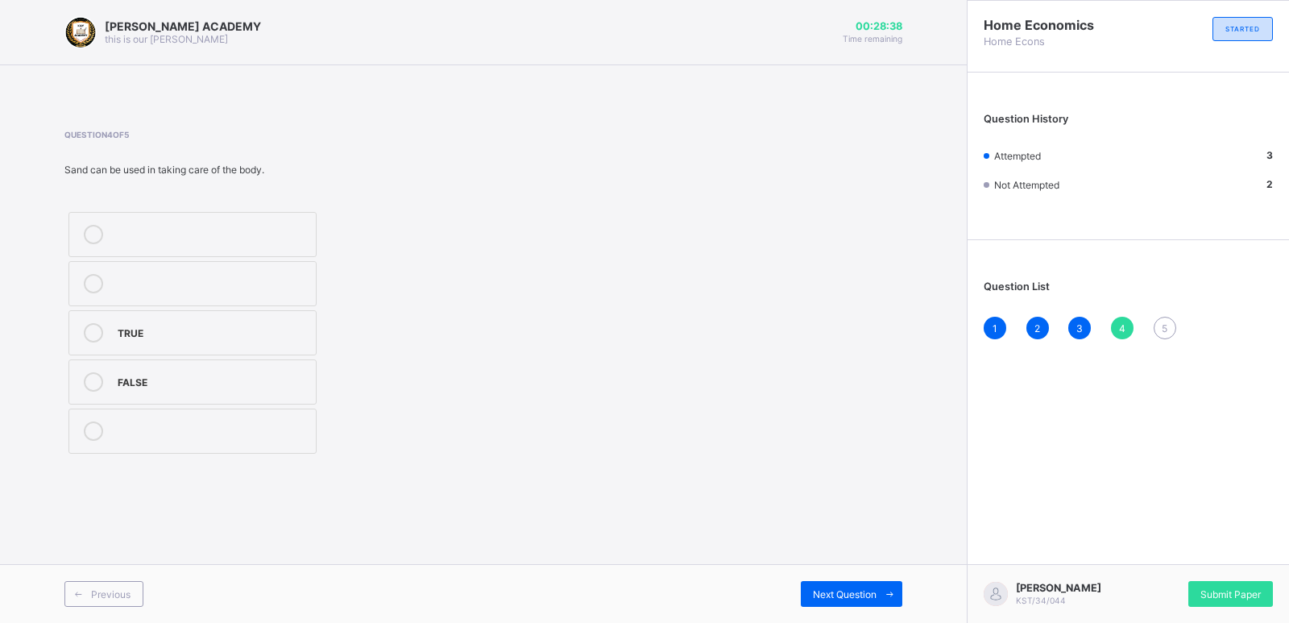
click at [198, 376] on div "FALSE" at bounding box center [213, 380] width 190 height 16
click at [847, 579] on div "Previous Next Question" at bounding box center [483, 593] width 967 height 59
click at [846, 589] on span "Next Question" at bounding box center [845, 594] width 64 height 12
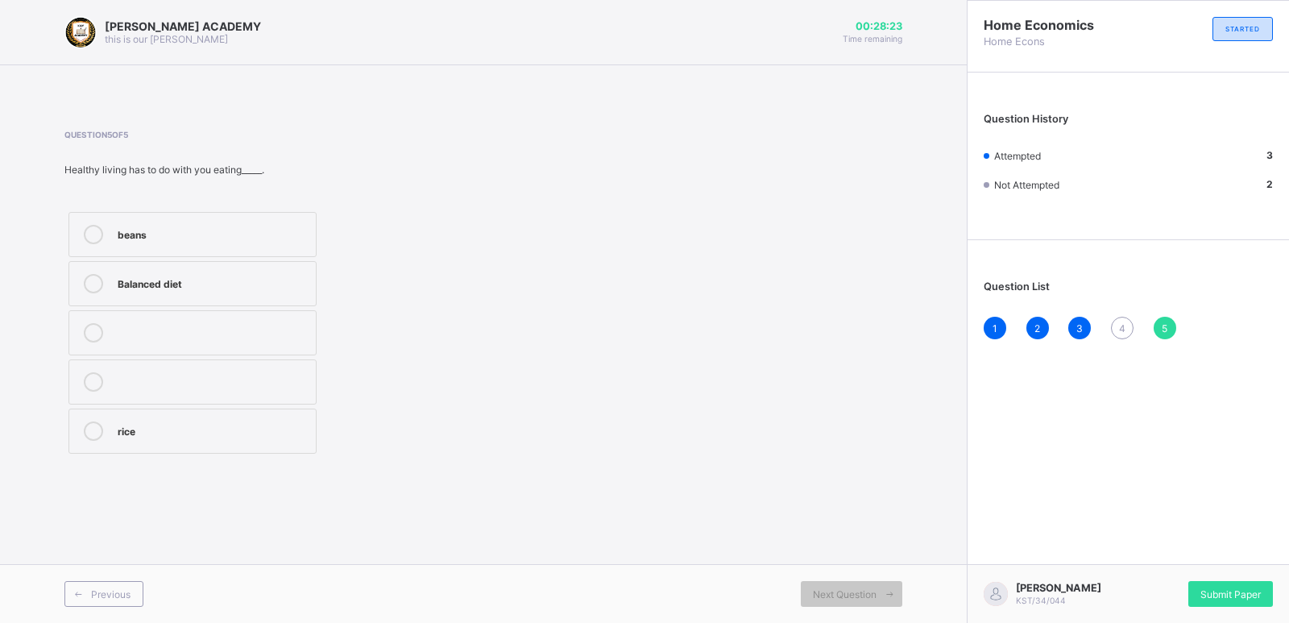
click at [198, 268] on label "Balanced diet" at bounding box center [192, 283] width 248 height 45
click at [1236, 603] on div "Submit Paper" at bounding box center [1230, 594] width 85 height 26
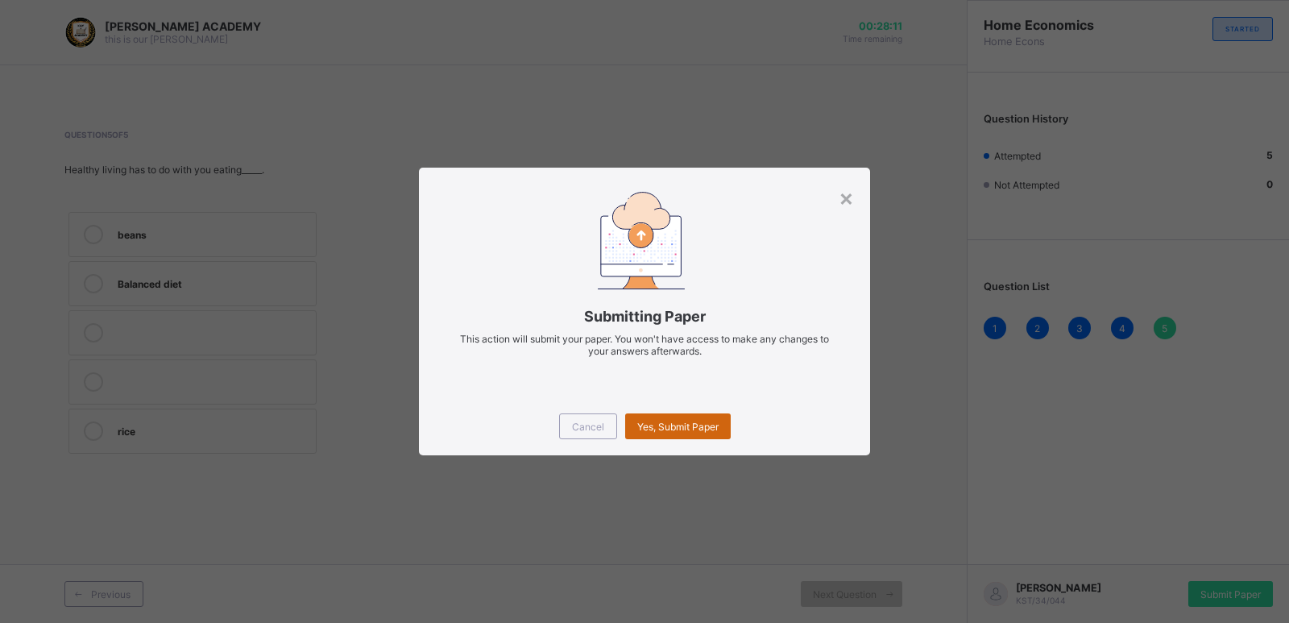
click at [694, 418] on div "Yes, Submit Paper" at bounding box center [678, 426] width 106 height 26
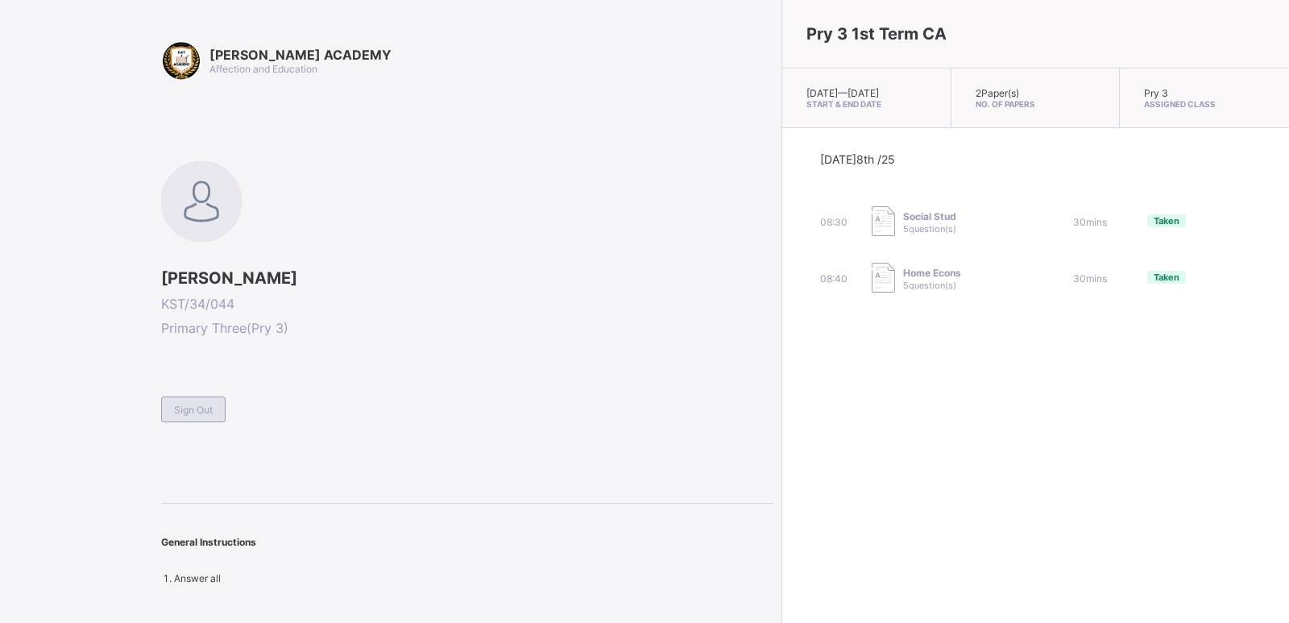
click at [216, 413] on div "Sign Out" at bounding box center [193, 409] width 64 height 26
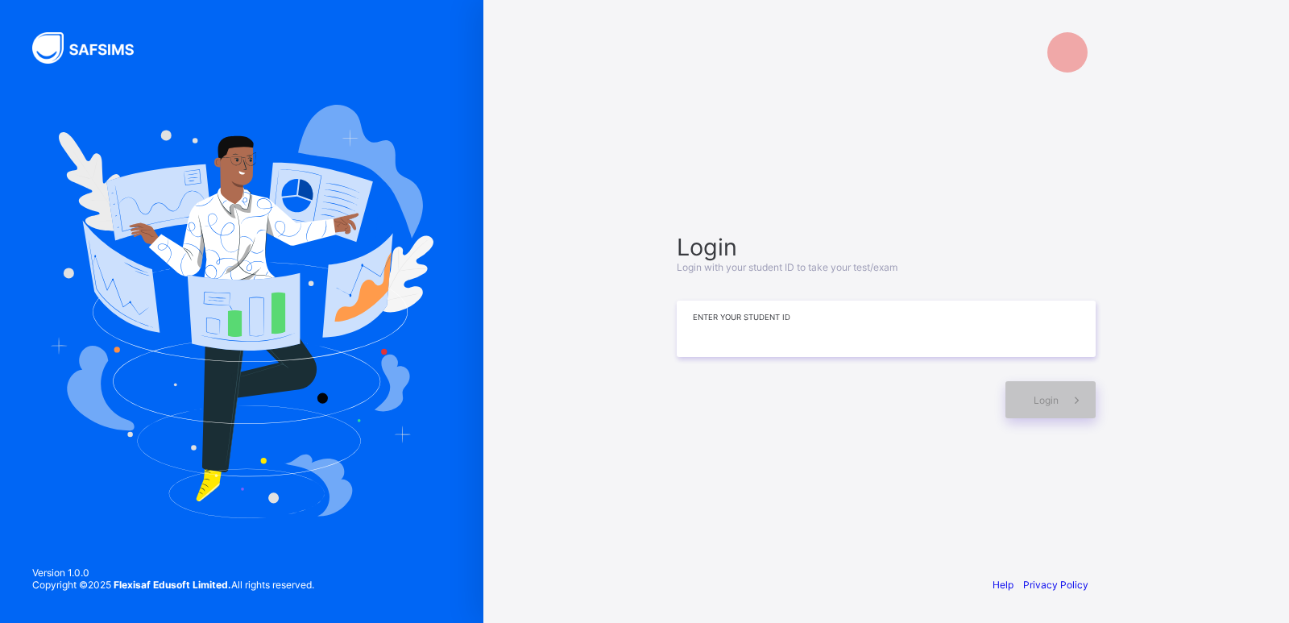
click at [686, 330] on input at bounding box center [886, 328] width 419 height 56
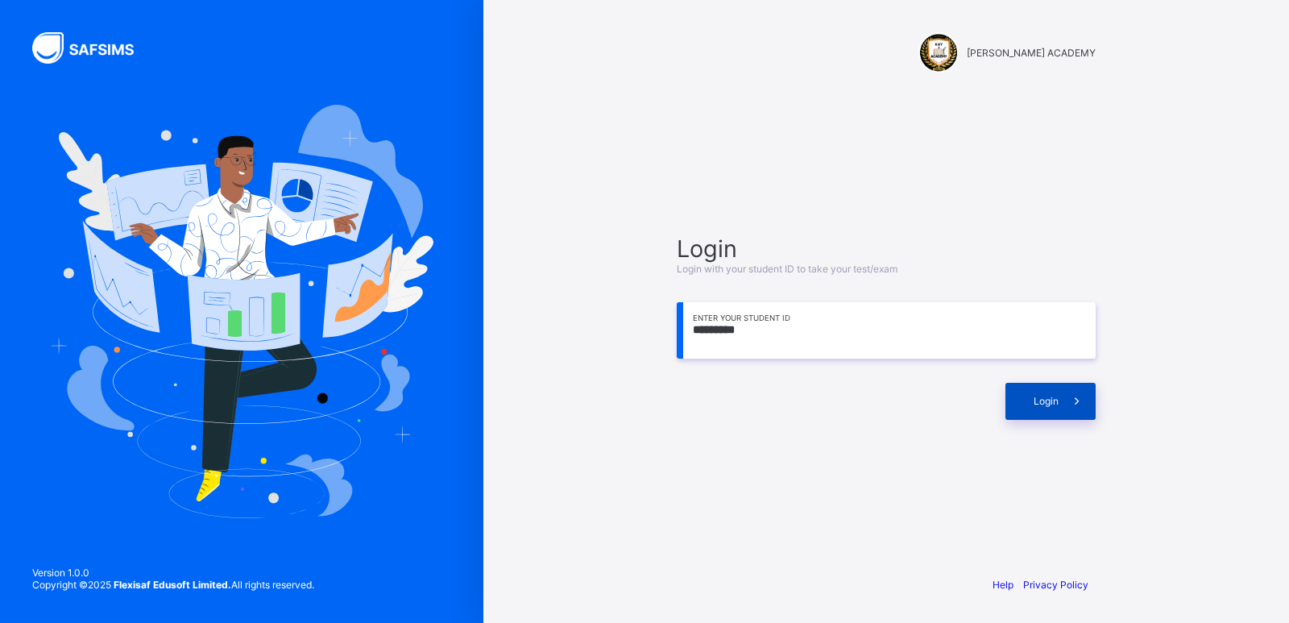
type input "*********"
click at [1009, 396] on div "Login" at bounding box center [1050, 401] width 90 height 37
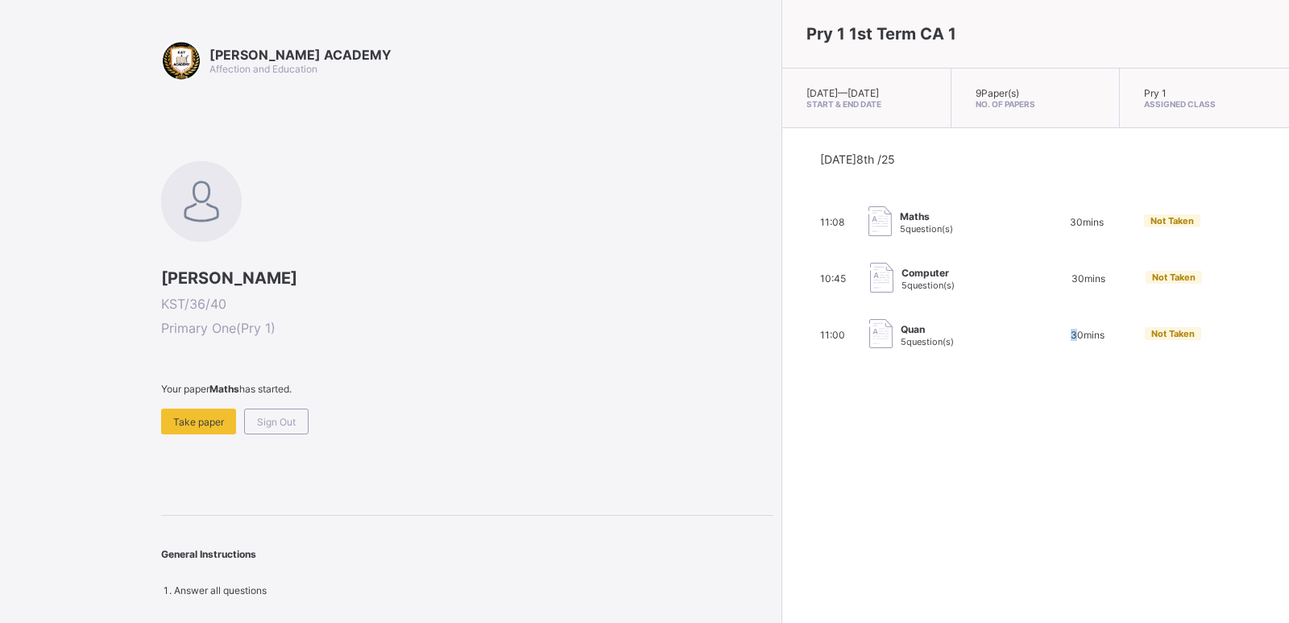
drag, startPoint x: 936, startPoint y: 442, endPoint x: 930, endPoint y: 431, distance: 13.0
click at [930, 431] on div "Pry 1 1st Term CA 1 [DATE] — [DATE] Start & End Date 9 Paper(s) No. of Papers P…" at bounding box center [1035, 311] width 508 height 623
click at [225, 305] on span "KST/36/40" at bounding box center [467, 304] width 612 height 16
drag, startPoint x: 225, startPoint y: 305, endPoint x: 167, endPoint y: 294, distance: 58.9
click at [167, 294] on div "[PERSON_NAME] KST/36/40 Primary One ( Pry 1 )" at bounding box center [467, 302] width 612 height 68
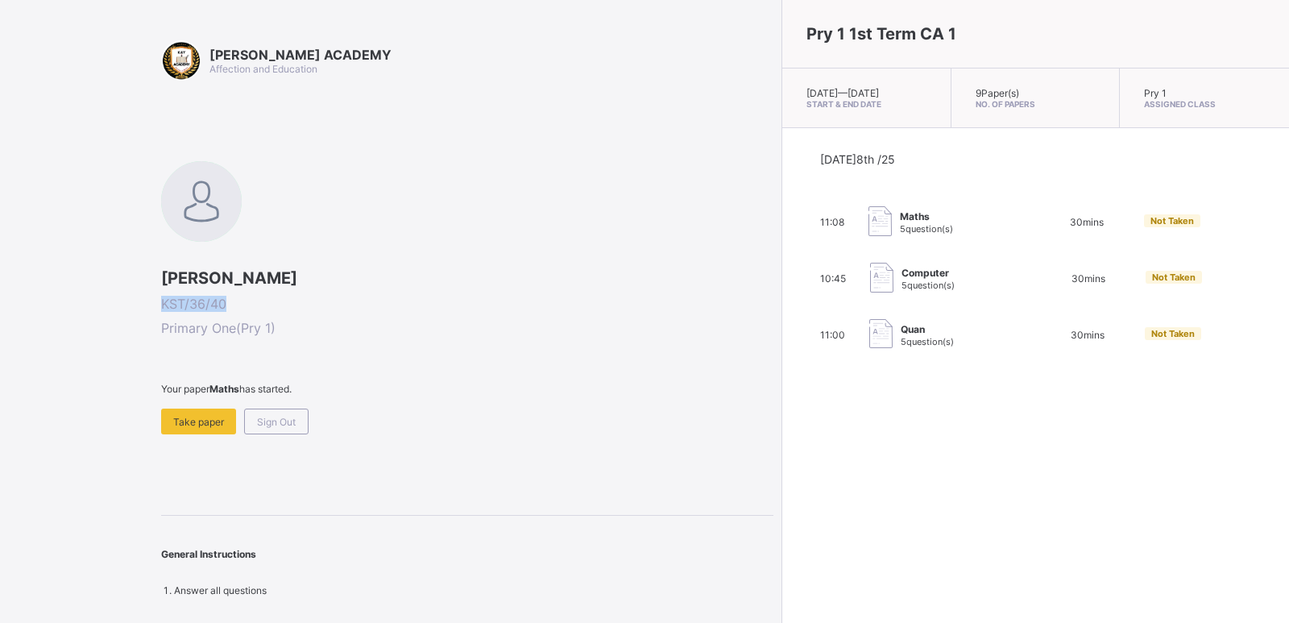
copy div "KST/36/40"
click at [264, 432] on div "Sign Out" at bounding box center [276, 421] width 64 height 26
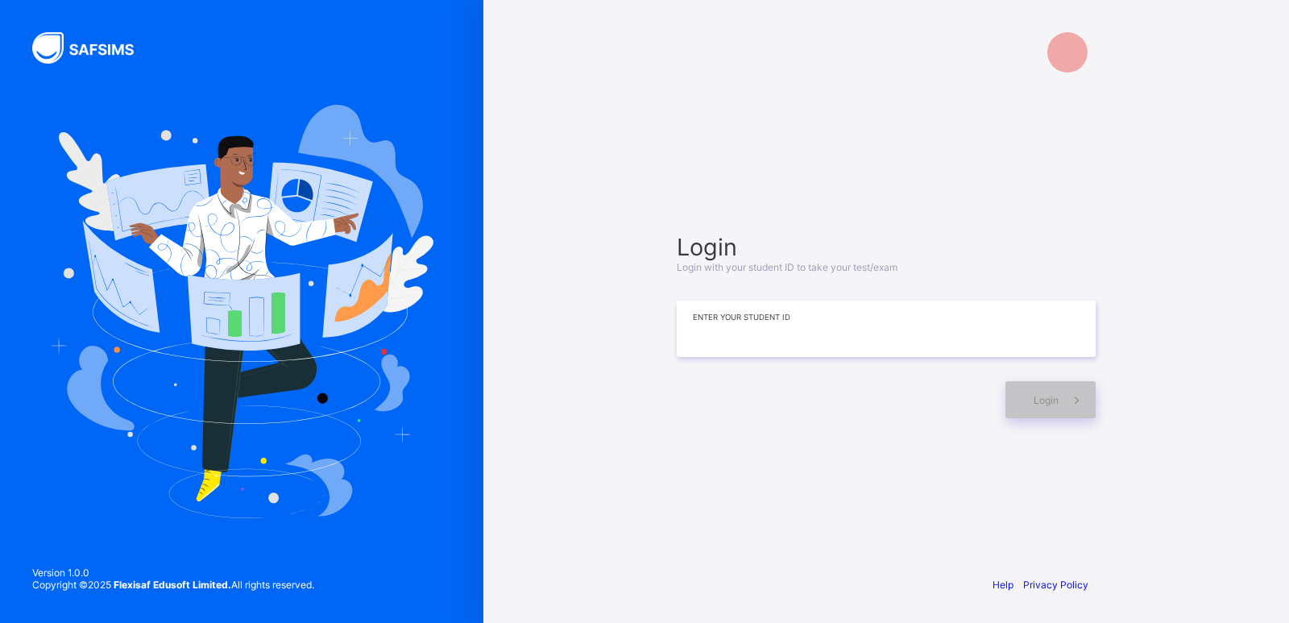
click at [732, 334] on input at bounding box center [886, 328] width 419 height 56
paste input "*********"
type input "*********"
click at [1029, 404] on div "Login" at bounding box center [1050, 399] width 90 height 37
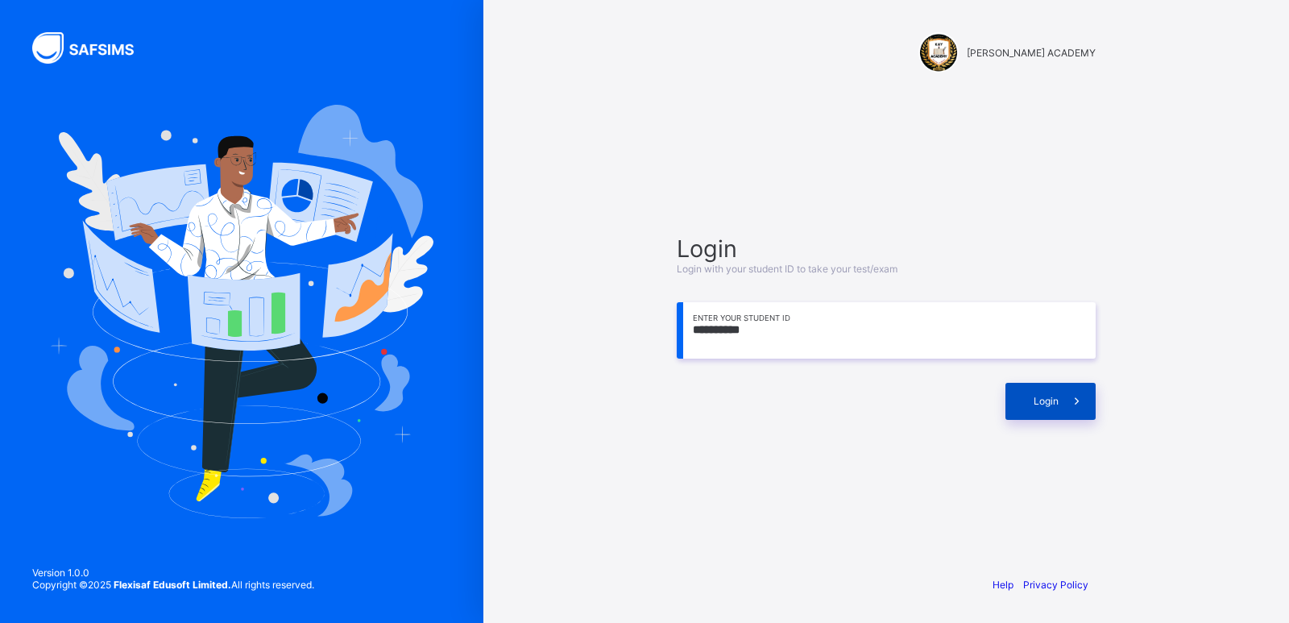
click at [1030, 404] on div "Login" at bounding box center [1050, 401] width 90 height 37
click at [1047, 406] on span "Login" at bounding box center [1046, 401] width 25 height 12
click at [1038, 419] on div "Login" at bounding box center [1050, 401] width 90 height 37
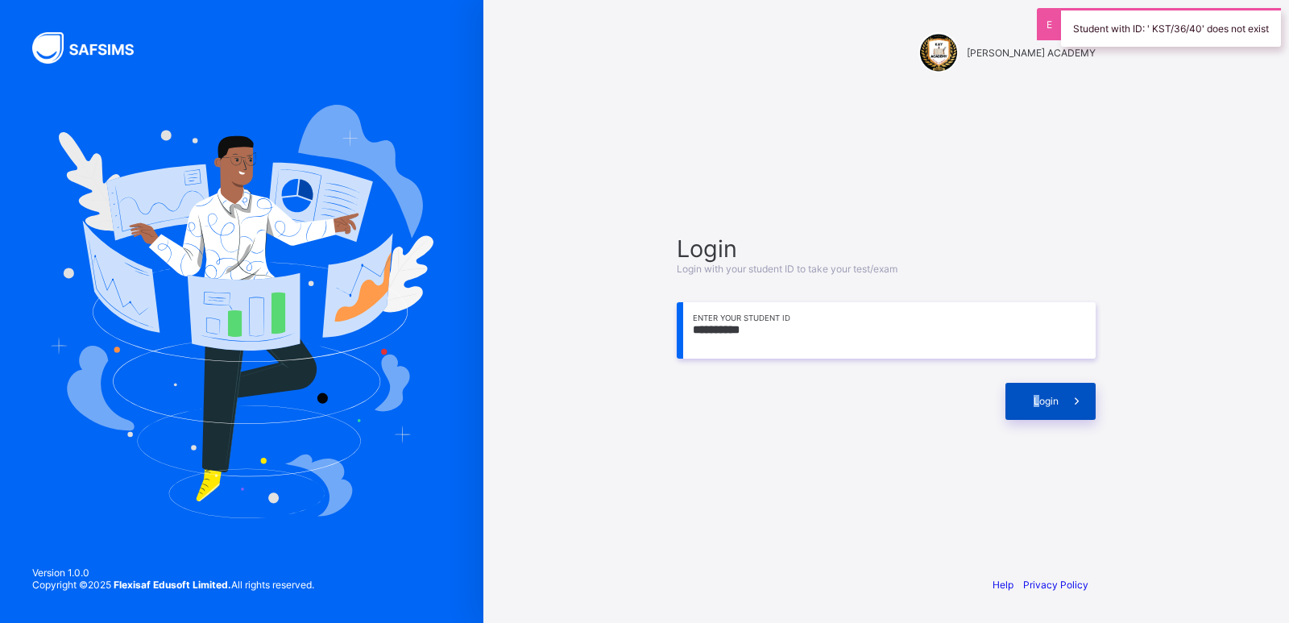
drag, startPoint x: 1038, startPoint y: 419, endPoint x: 1030, endPoint y: 383, distance: 36.2
click at [1030, 383] on div "Login" at bounding box center [1050, 401] width 90 height 37
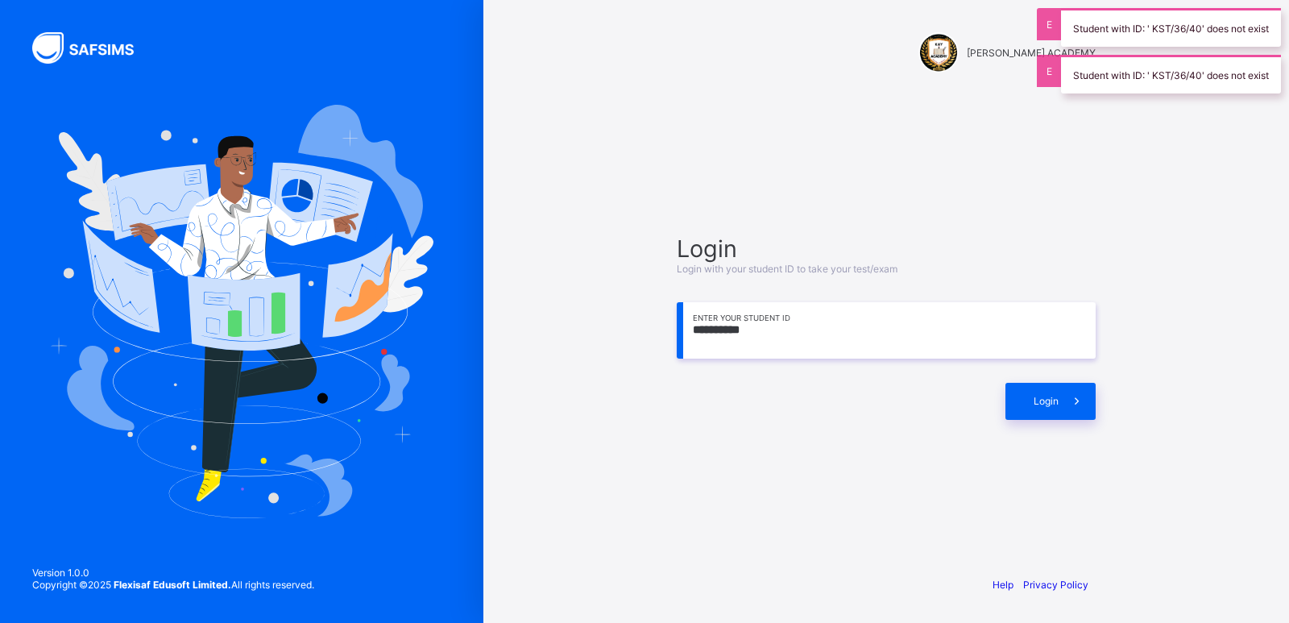
drag, startPoint x: 792, startPoint y: 338, endPoint x: 628, endPoint y: 365, distance: 166.6
click at [628, 365] on div "[PERSON_NAME] ACADEMY Login Login with your student ID to take your test/exam *…" at bounding box center [886, 311] width 806 height 623
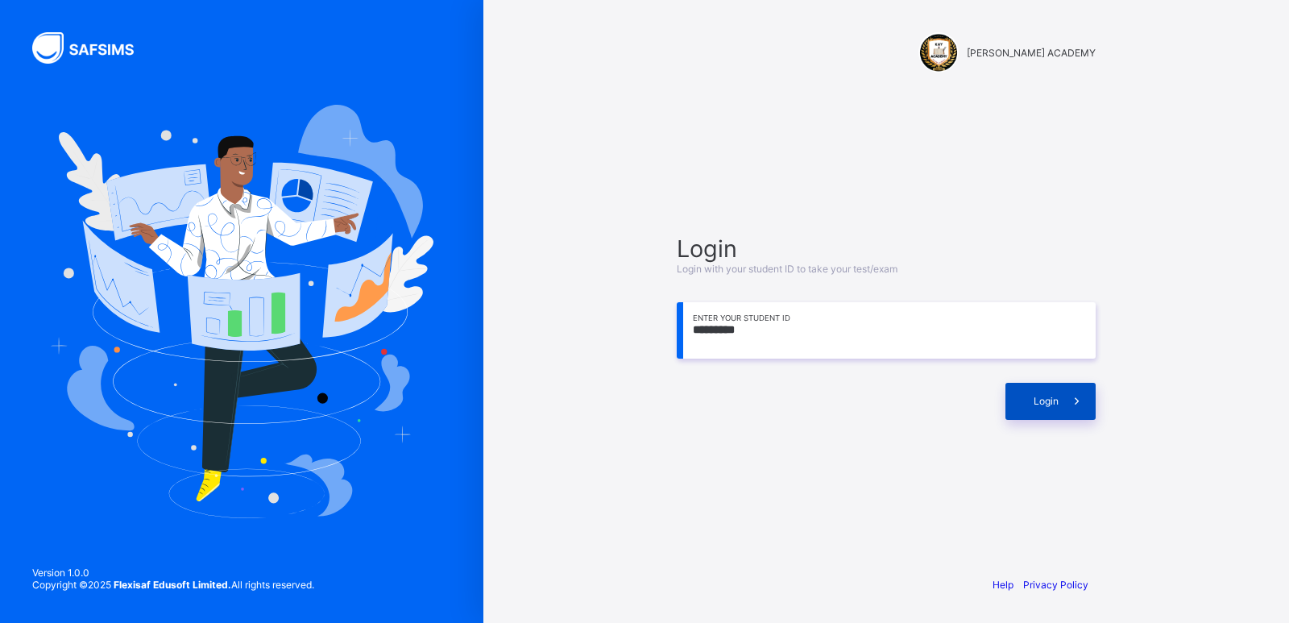
type input "*********"
click at [1013, 403] on div "Login" at bounding box center [1050, 401] width 90 height 37
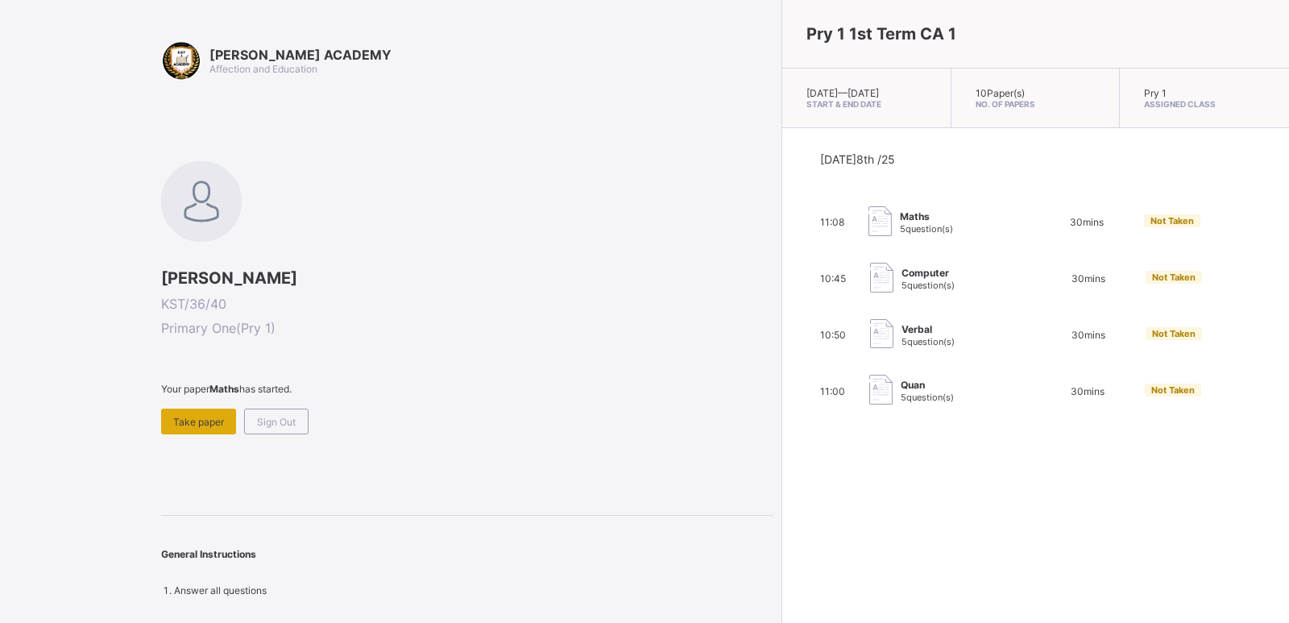
click at [205, 410] on div "Take paper" at bounding box center [198, 421] width 75 height 26
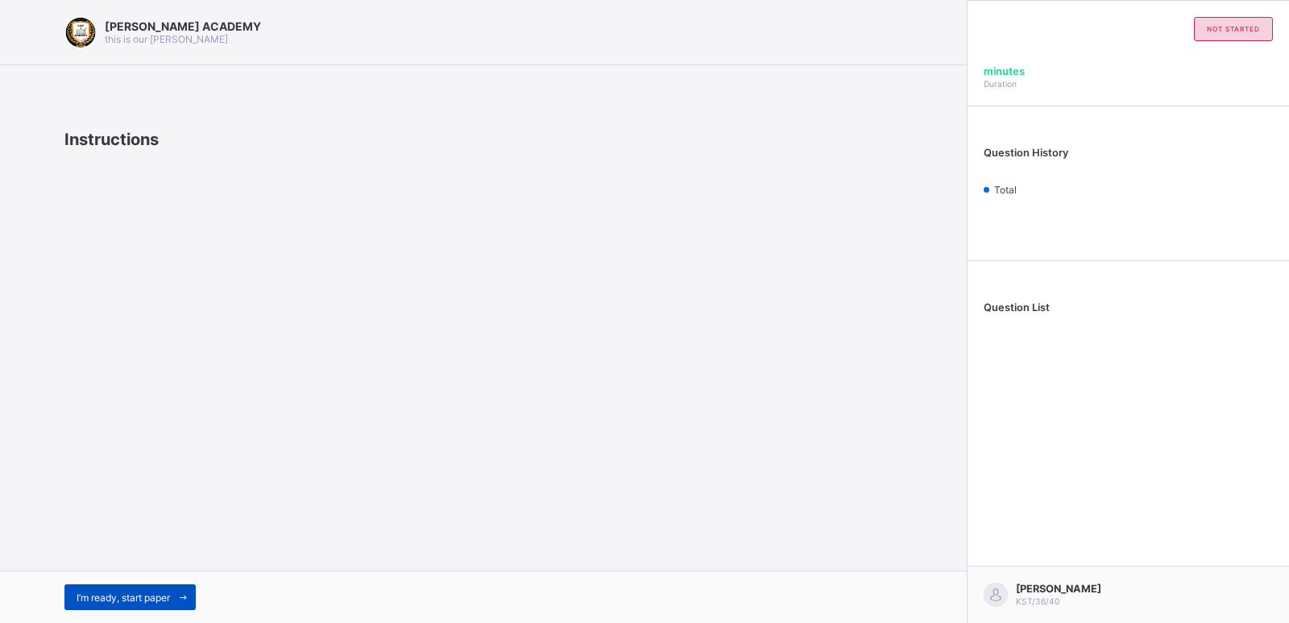
click at [120, 605] on div "I’m ready, start paper" at bounding box center [129, 597] width 131 height 26
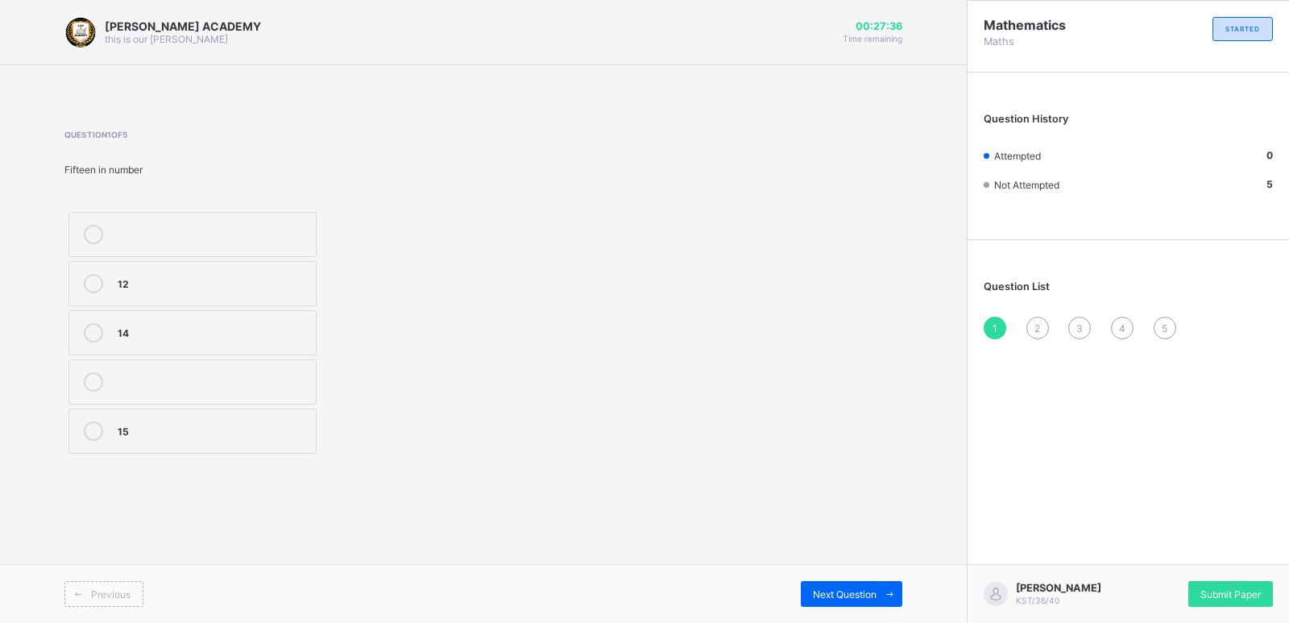
click at [137, 450] on label "15" at bounding box center [192, 430] width 248 height 45
click at [808, 578] on div "Previous Next Question" at bounding box center [483, 593] width 967 height 59
click at [825, 586] on div "Next Question" at bounding box center [852, 594] width 102 height 26
click at [216, 379] on div "TWENTY SEVEN" at bounding box center [213, 380] width 190 height 16
click at [878, 588] on span at bounding box center [890, 594] width 26 height 26
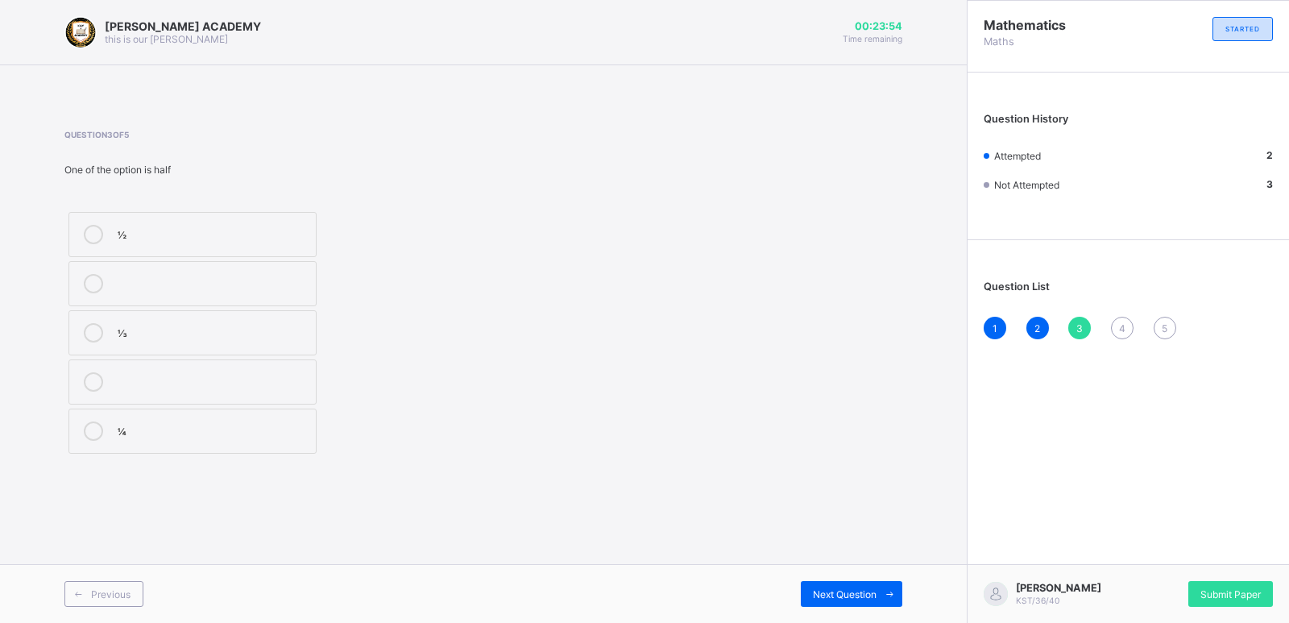
click at [296, 245] on label "½" at bounding box center [192, 234] width 248 height 45
click at [712, 405] on div "Question 3 of 5 One of the option is half ½ ⅓ ¼" at bounding box center [483, 294] width 838 height 328
click at [869, 578] on div "Previous Next Question" at bounding box center [483, 593] width 967 height 59
click at [872, 588] on span "Next Question" at bounding box center [845, 594] width 64 height 12
click at [301, 452] on label "TWENTY FIVE" at bounding box center [192, 430] width 248 height 45
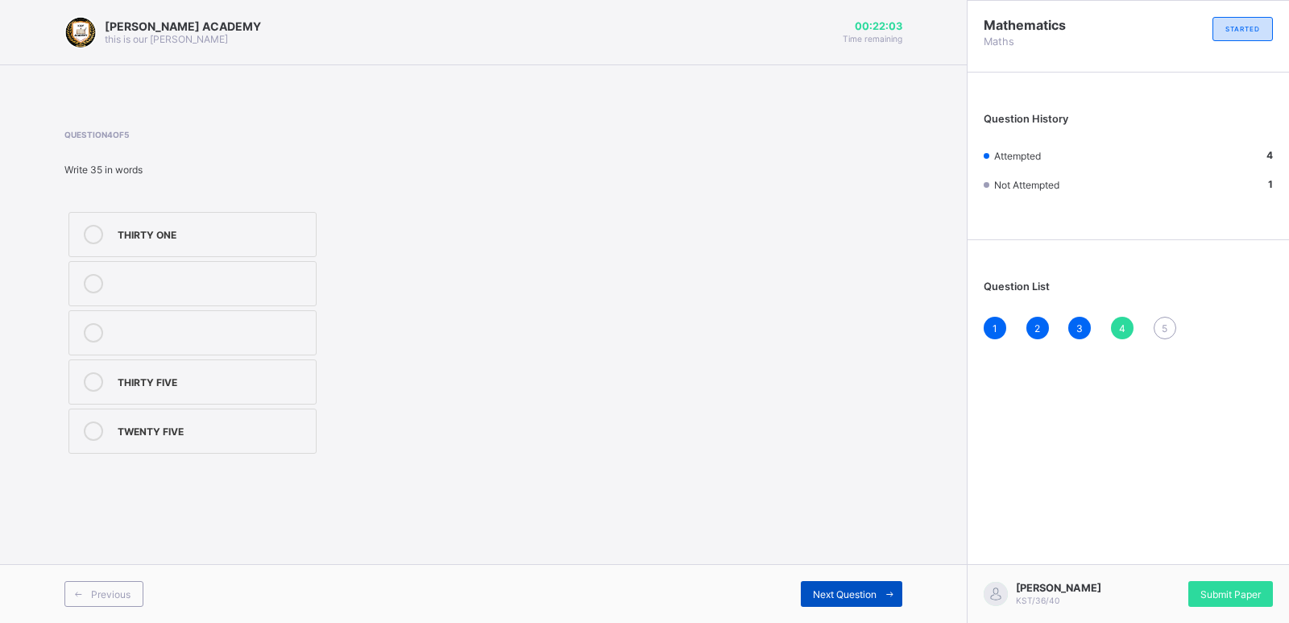
click at [835, 588] on span "Next Question" at bounding box center [845, 594] width 64 height 12
click at [194, 296] on label "25" at bounding box center [192, 283] width 248 height 45
click at [367, 317] on div "35 25 23" at bounding box center [277, 333] width 427 height 250
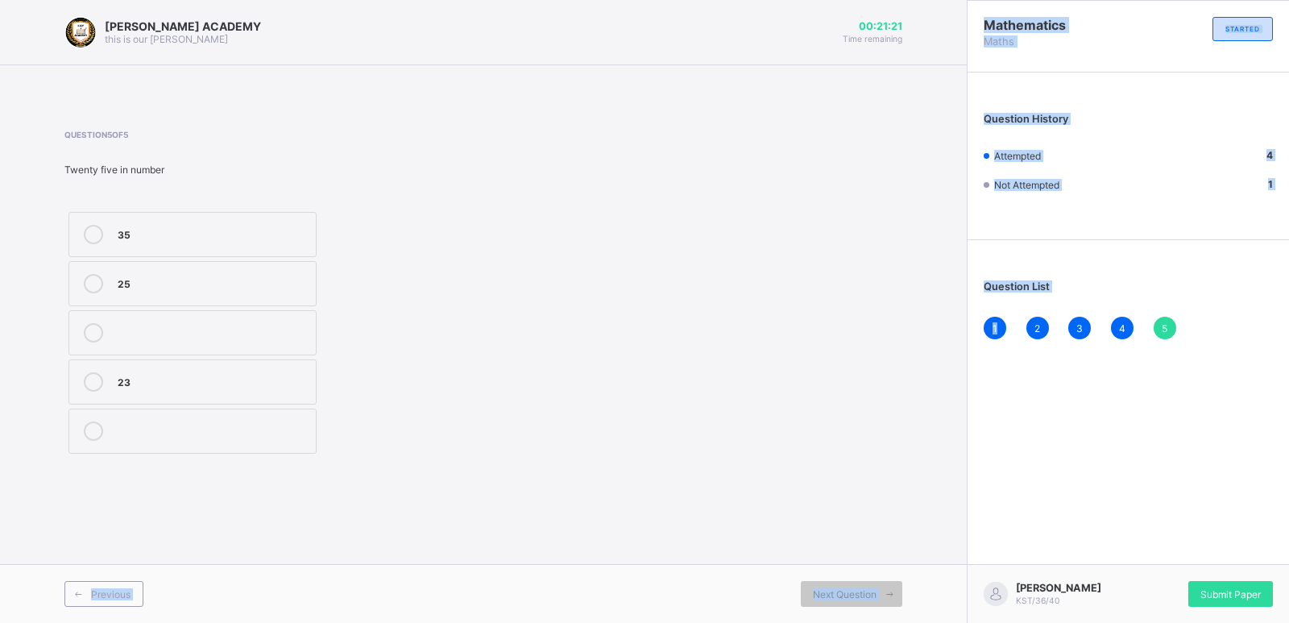
drag, startPoint x: 959, startPoint y: 421, endPoint x: 1005, endPoint y: 439, distance: 49.2
click at [1005, 439] on div "[PERSON_NAME] ACADEMY this is our [PERSON_NAME] 00:21:21 Time remaining Questio…" at bounding box center [644, 311] width 1289 height 623
click at [872, 583] on div "Next Question" at bounding box center [852, 594] width 102 height 26
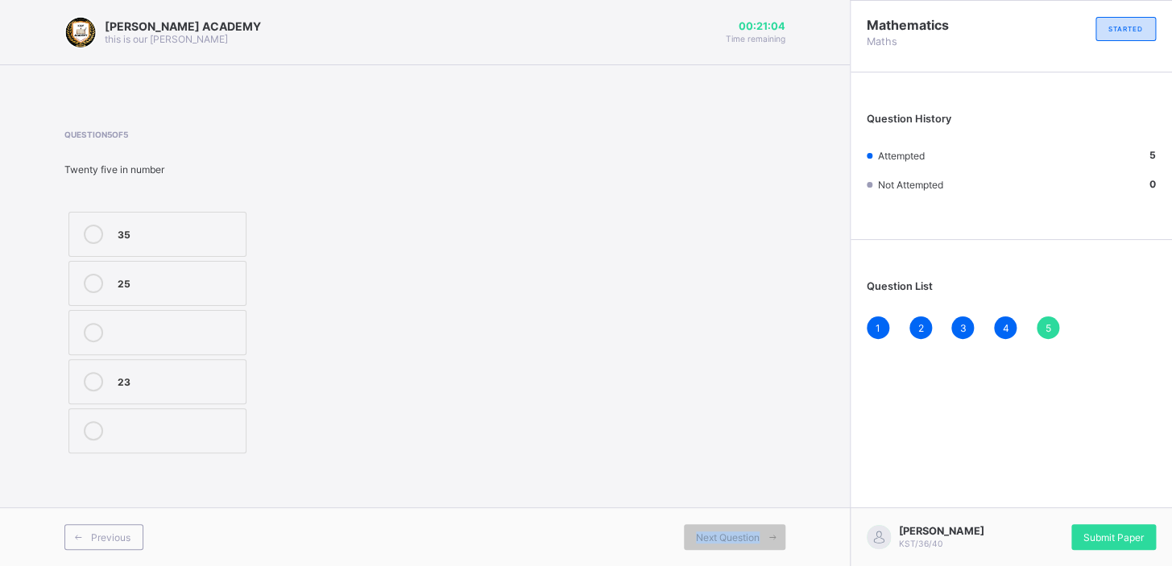
drag, startPoint x: 794, startPoint y: 539, endPoint x: 595, endPoint y: 541, distance: 199.0
click at [595, 541] on div "Previous Next Question" at bounding box center [425, 537] width 850 height 59
click at [756, 564] on div "Previous Next Question" at bounding box center [425, 537] width 850 height 59
click at [751, 533] on span "Next Question" at bounding box center [728, 538] width 64 height 12
click at [704, 528] on div "Next Question" at bounding box center [735, 537] width 102 height 26
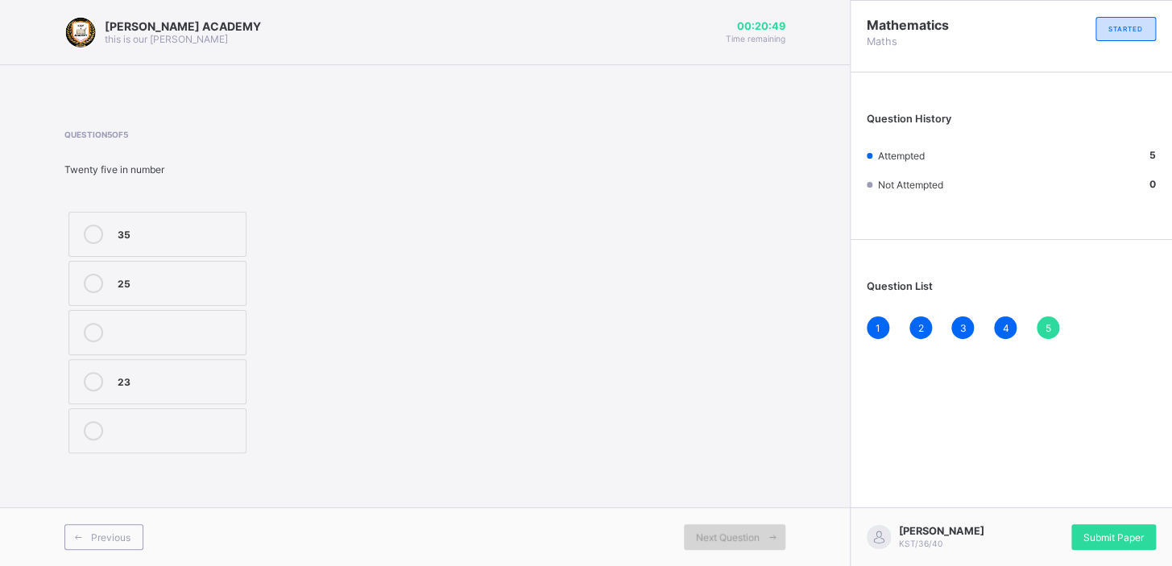
click at [704, 528] on div "Next Question" at bounding box center [735, 537] width 102 height 26
click at [1086, 532] on span "Submit Paper" at bounding box center [1114, 538] width 60 height 12
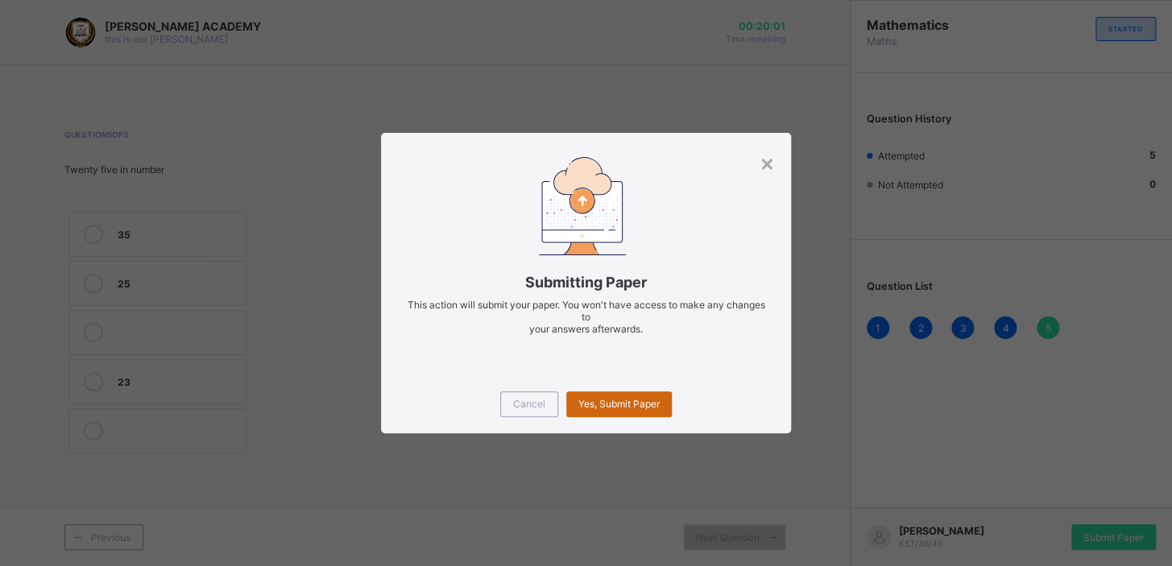
click at [625, 403] on span "Yes, Submit Paper" at bounding box center [618, 404] width 81 height 12
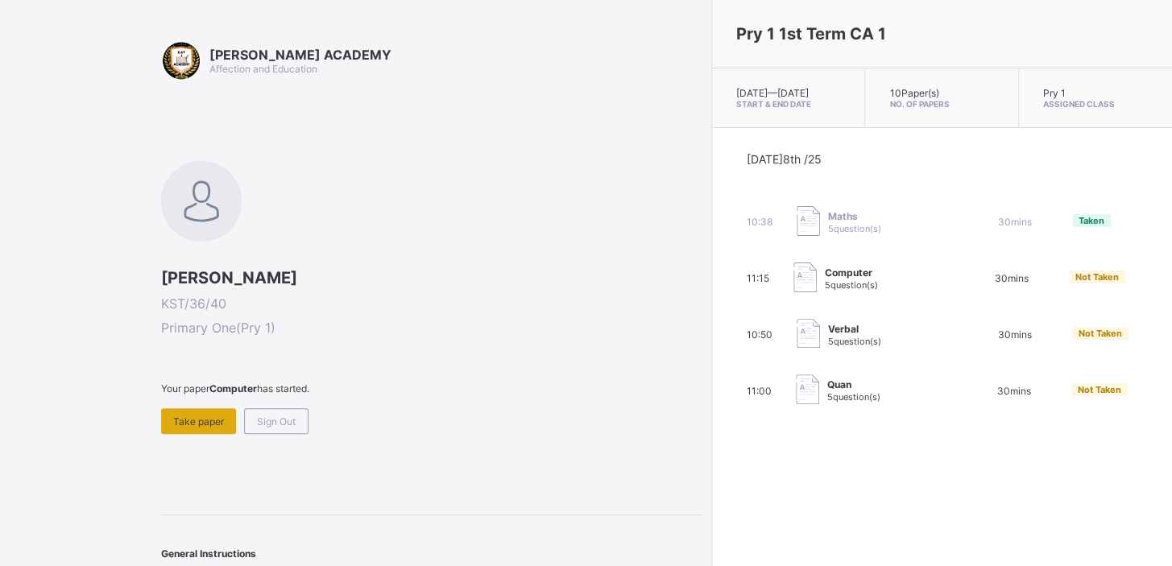
click at [201, 419] on span "Take paper" at bounding box center [198, 422] width 51 height 12
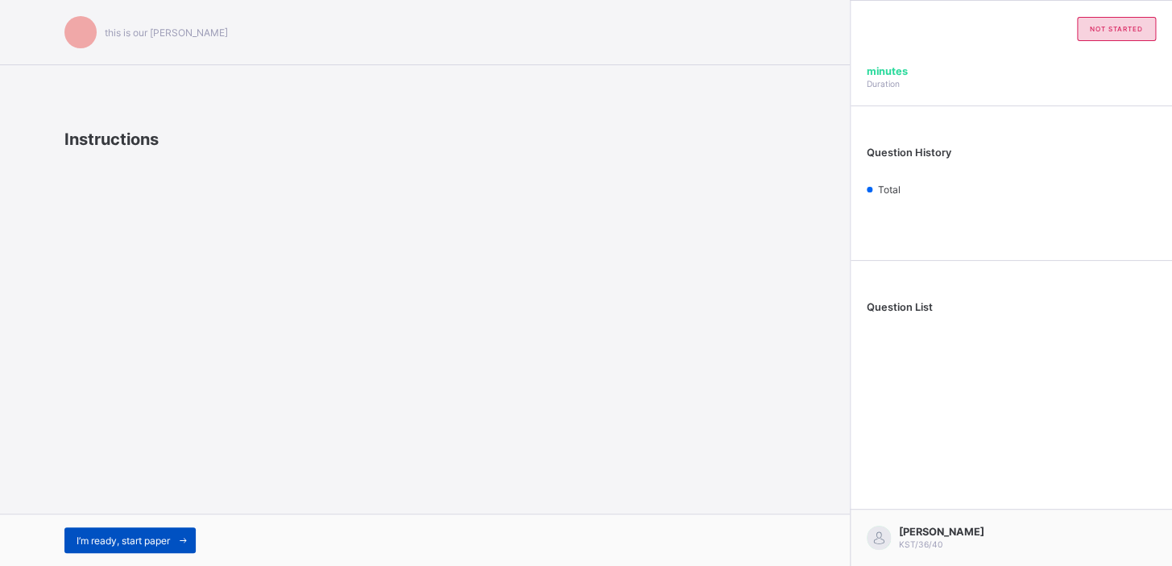
click at [160, 533] on div "I’m ready, start paper" at bounding box center [129, 541] width 131 height 26
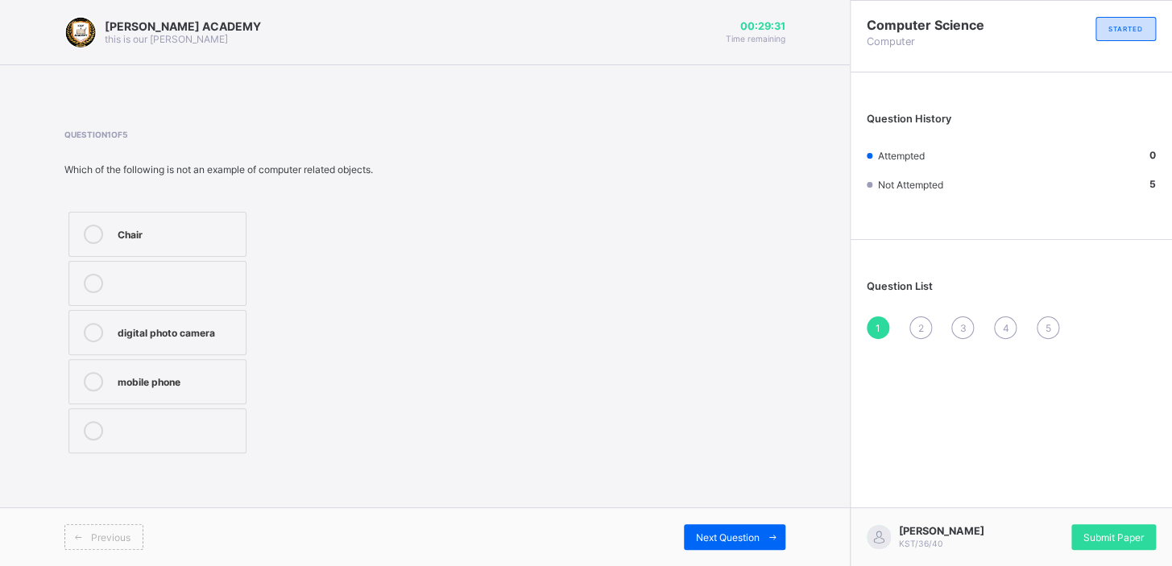
click at [147, 240] on div "Chair" at bounding box center [178, 233] width 120 height 16
click at [707, 548] on div "Next Question" at bounding box center [735, 537] width 102 height 26
click at [197, 329] on div "Pictures" at bounding box center [178, 331] width 120 height 16
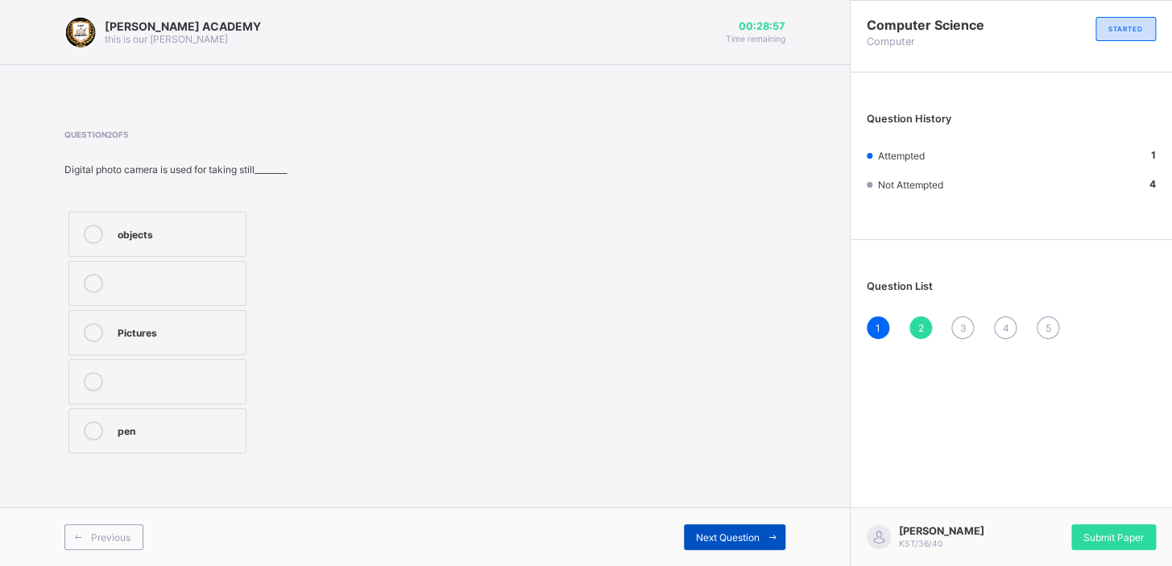
click at [735, 538] on span "Next Question" at bounding box center [728, 538] width 64 height 12
click at [173, 219] on label "Mobile phones" at bounding box center [157, 234] width 178 height 45
click at [736, 527] on div "Next Question" at bounding box center [735, 537] width 102 height 26
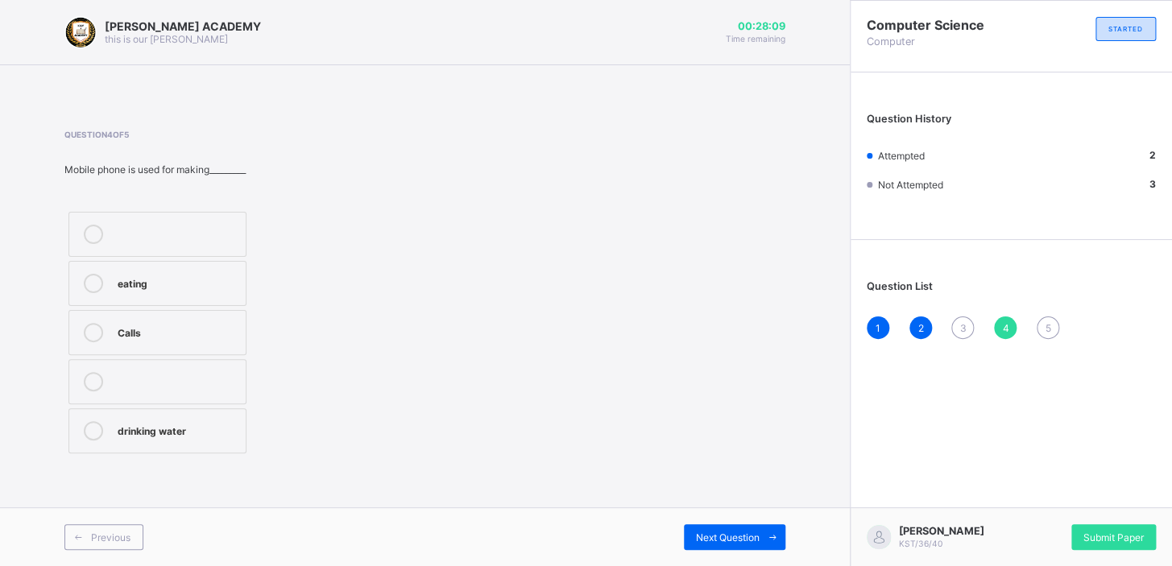
click at [200, 332] on div "Calls" at bounding box center [178, 331] width 120 height 16
click at [724, 536] on span "Next Question" at bounding box center [728, 538] width 64 height 12
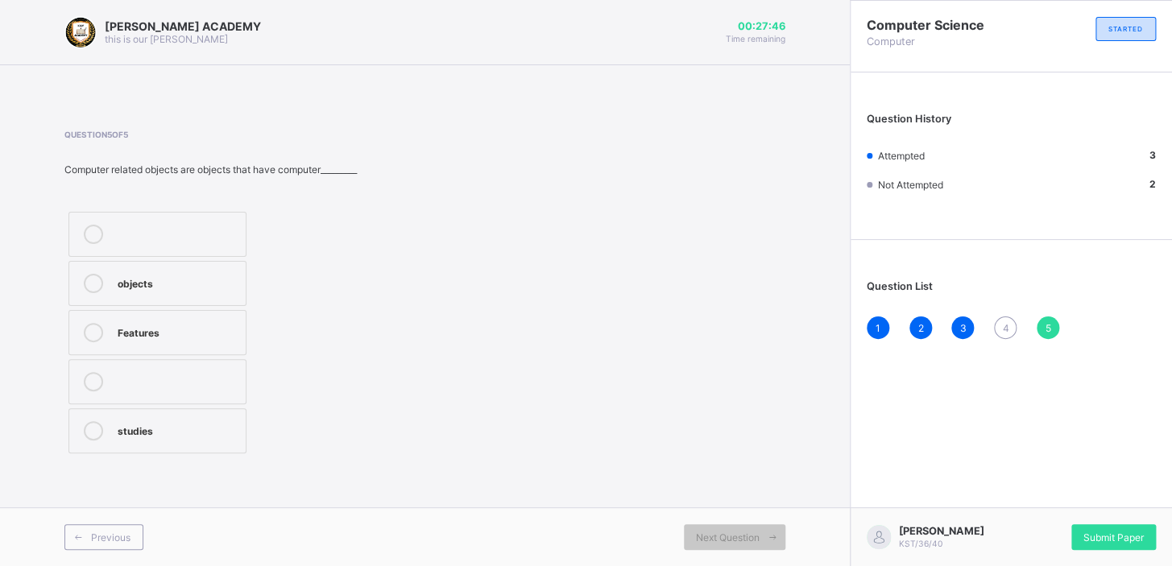
click at [172, 334] on div "Features" at bounding box center [178, 331] width 120 height 16
click at [1013, 330] on div "4" at bounding box center [1005, 328] width 23 height 23
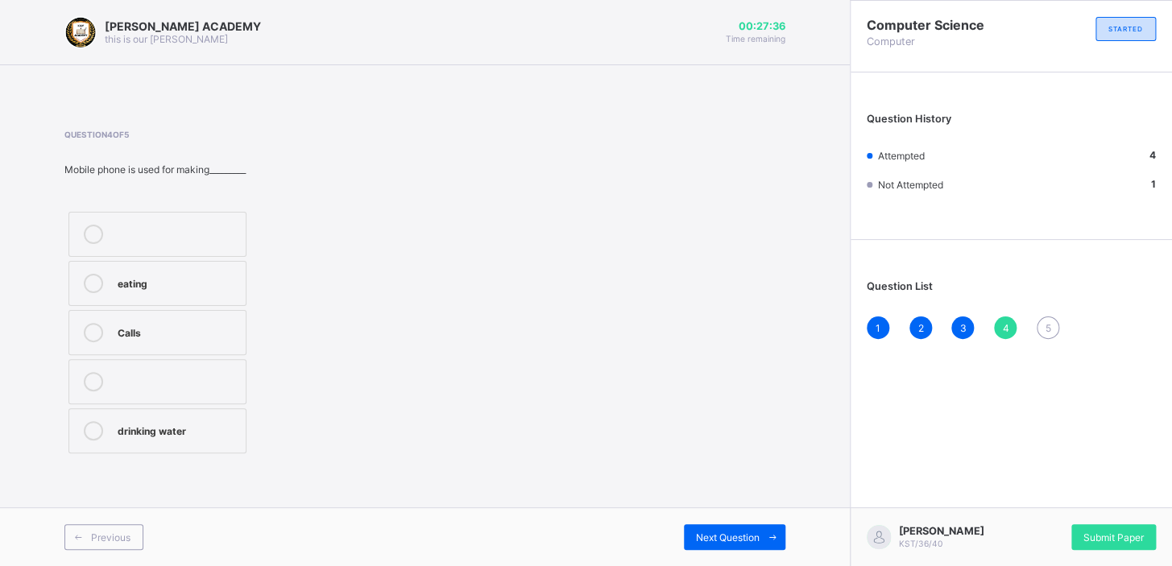
click at [195, 338] on div "Calls" at bounding box center [178, 331] width 120 height 16
click at [727, 535] on span "Next Question" at bounding box center [728, 538] width 64 height 12
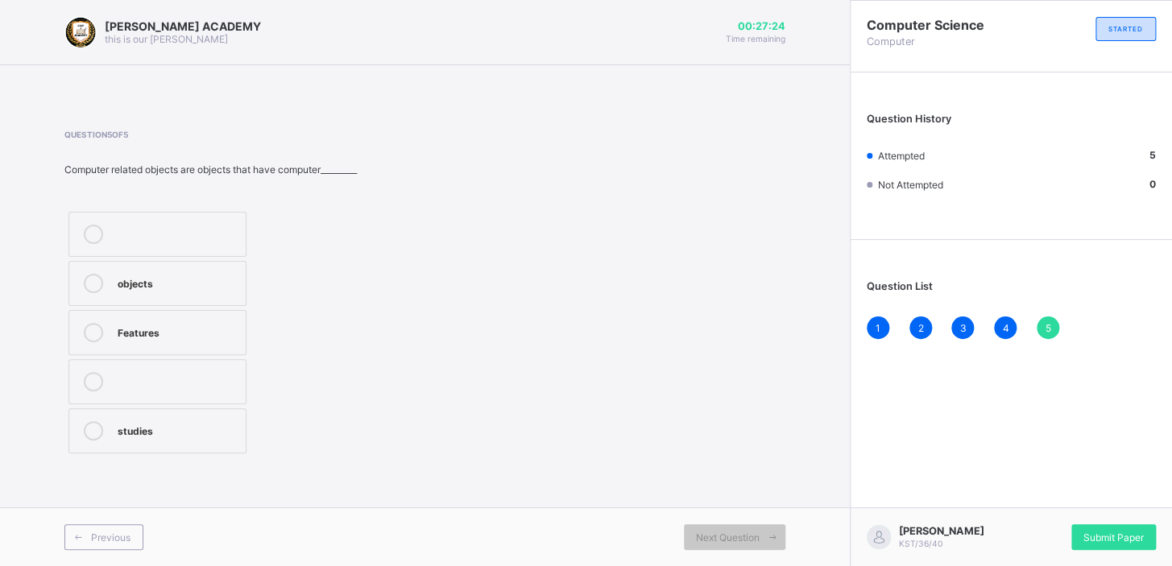
click at [87, 325] on icon at bounding box center [93, 332] width 19 height 19
click at [1114, 529] on div "Submit Paper" at bounding box center [1113, 537] width 85 height 26
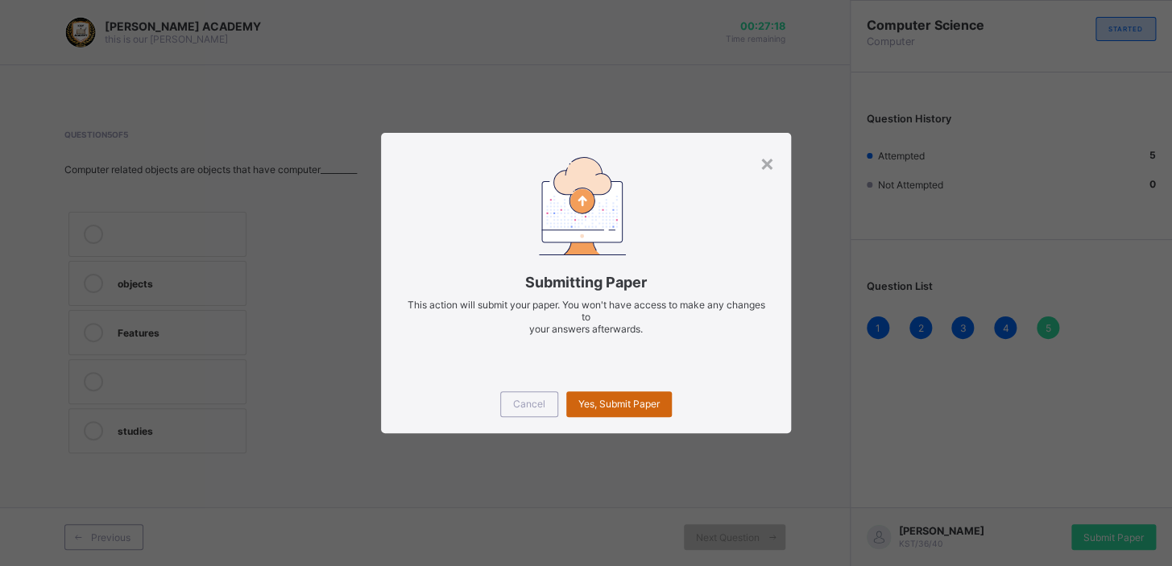
click at [647, 405] on span "Yes, Submit Paper" at bounding box center [618, 404] width 81 height 12
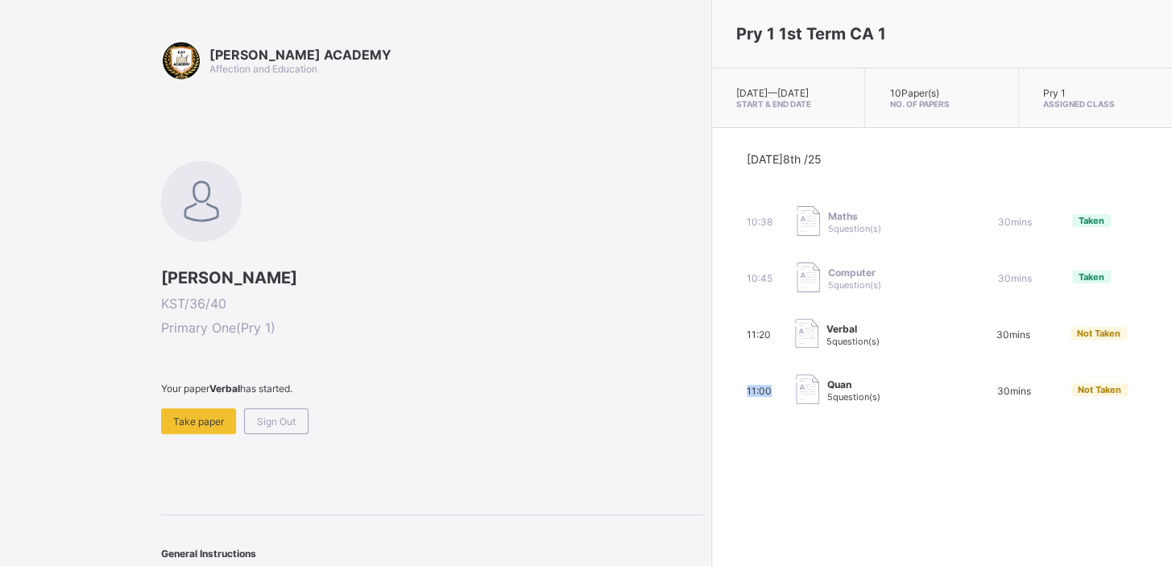
drag, startPoint x: 647, startPoint y: 406, endPoint x: 553, endPoint y: 431, distance: 96.7
click at [553, 431] on div "[PERSON_NAME] ACADEMY Affection and Education [PERSON_NAME] KST/36/40 Primary O…" at bounding box center [586, 302] width 1172 height 604
click at [230, 420] on div "Take paper" at bounding box center [198, 421] width 75 height 26
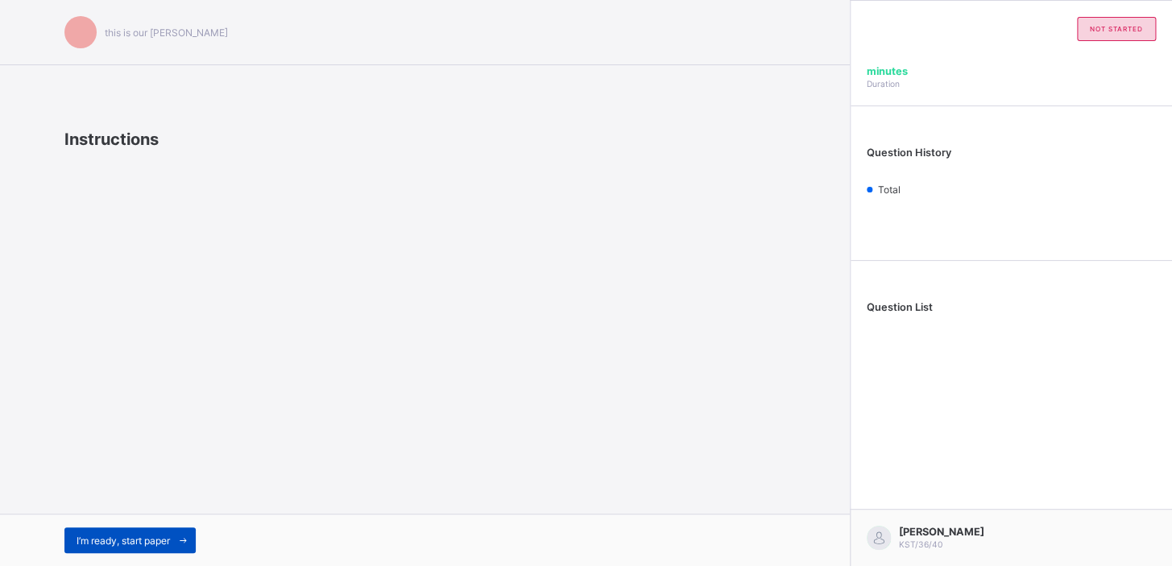
click at [105, 528] on div "I’m ready, start paper" at bounding box center [129, 541] width 131 height 26
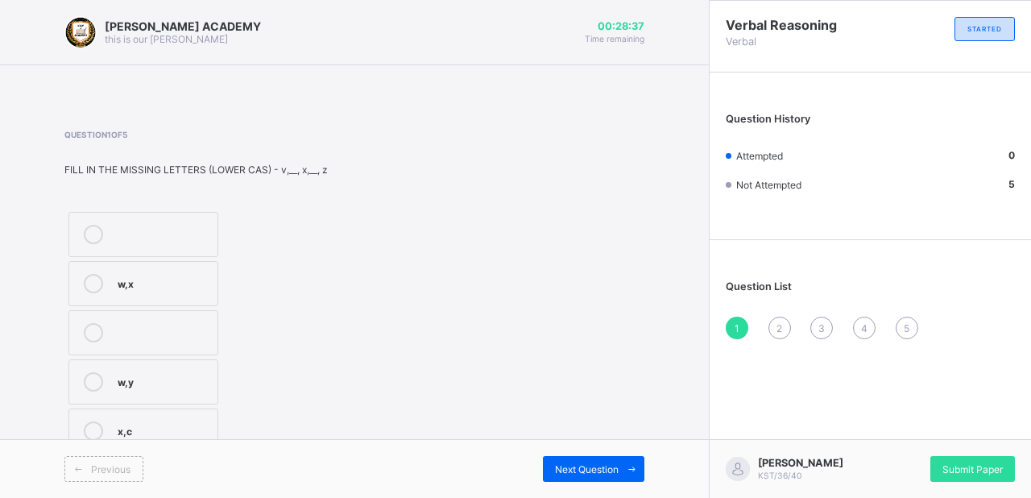
click at [107, 284] on div at bounding box center [93, 283] width 32 height 19
click at [583, 467] on span "Next Question" at bounding box center [587, 469] width 64 height 12
click at [103, 275] on div at bounding box center [93, 283] width 32 height 19
click at [603, 464] on span "Next Question" at bounding box center [587, 469] width 64 height 12
click at [149, 228] on div "L,N" at bounding box center [167, 233] width 98 height 16
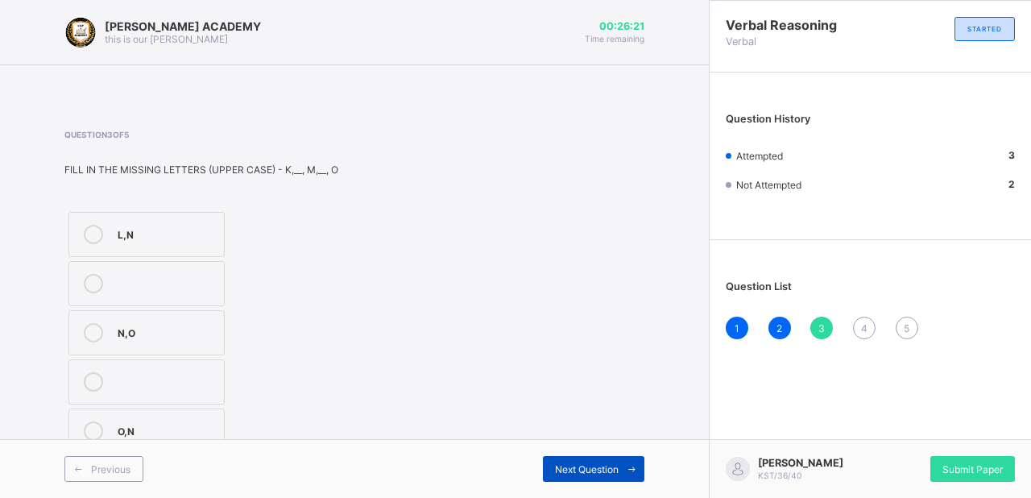
click at [602, 467] on span "Next Question" at bounding box center [587, 469] width 64 height 12
click at [110, 278] on label "C,E" at bounding box center [145, 283] width 155 height 45
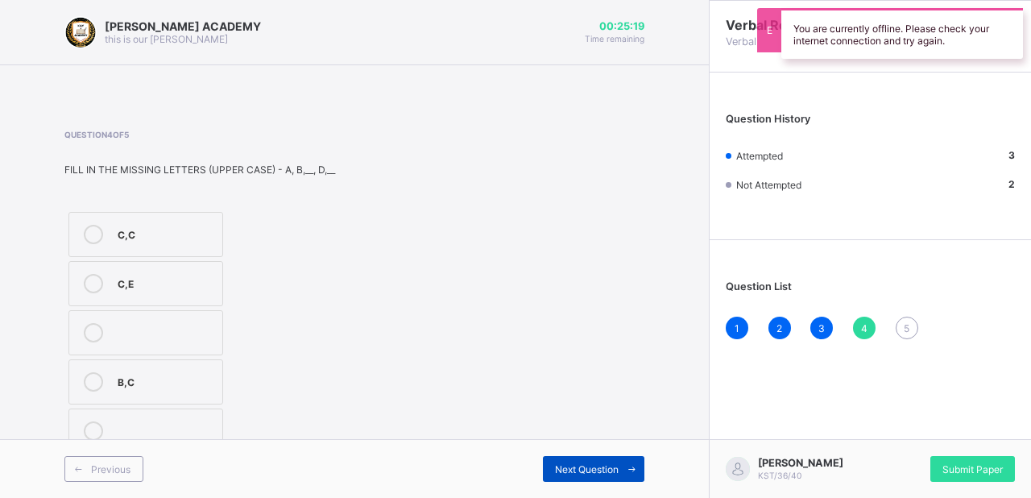
click at [597, 463] on span "Next Question" at bounding box center [587, 469] width 64 height 12
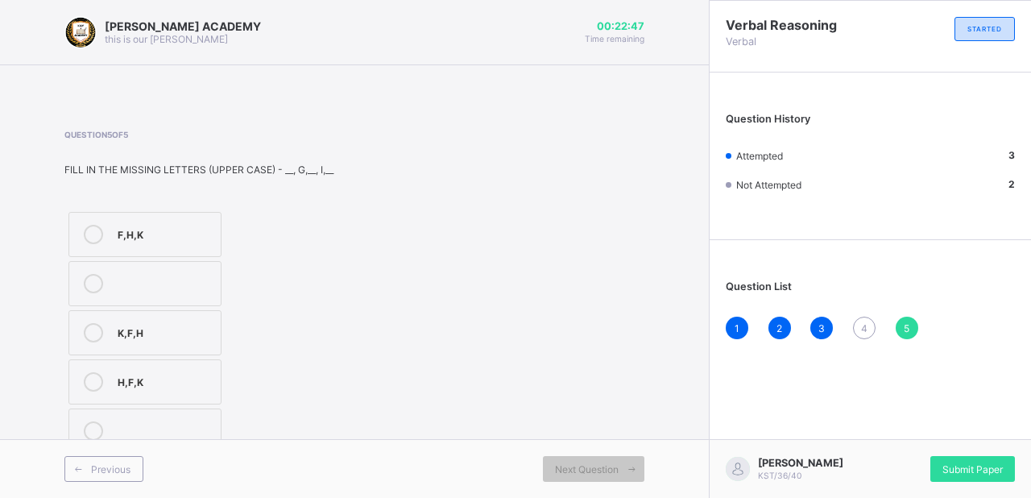
click at [149, 244] on label "F,H,K" at bounding box center [144, 234] width 153 height 45
click at [866, 326] on span "4" at bounding box center [864, 328] width 6 height 12
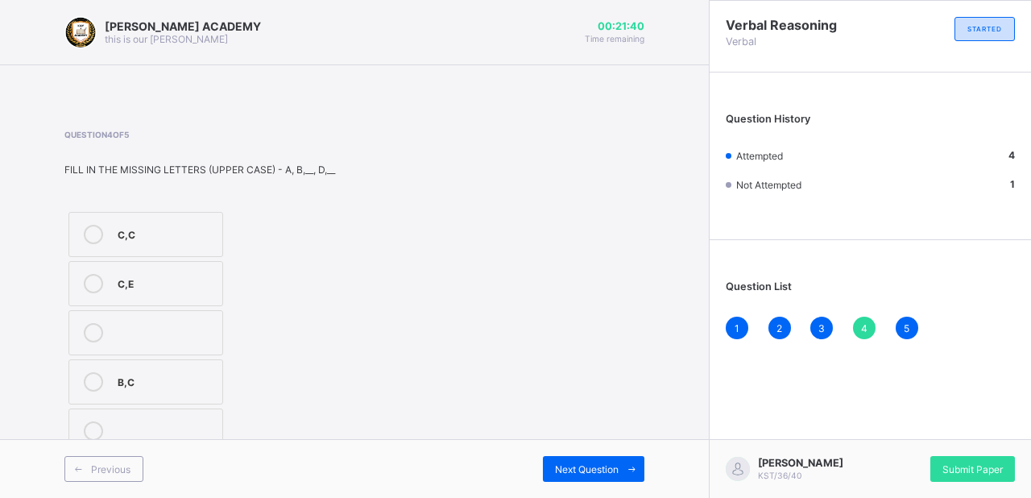
click at [159, 279] on div "C,E" at bounding box center [166, 282] width 97 height 16
click at [599, 455] on div "Previous Next Question" at bounding box center [354, 468] width 709 height 59
click at [599, 470] on span "Next Question" at bounding box center [587, 469] width 64 height 12
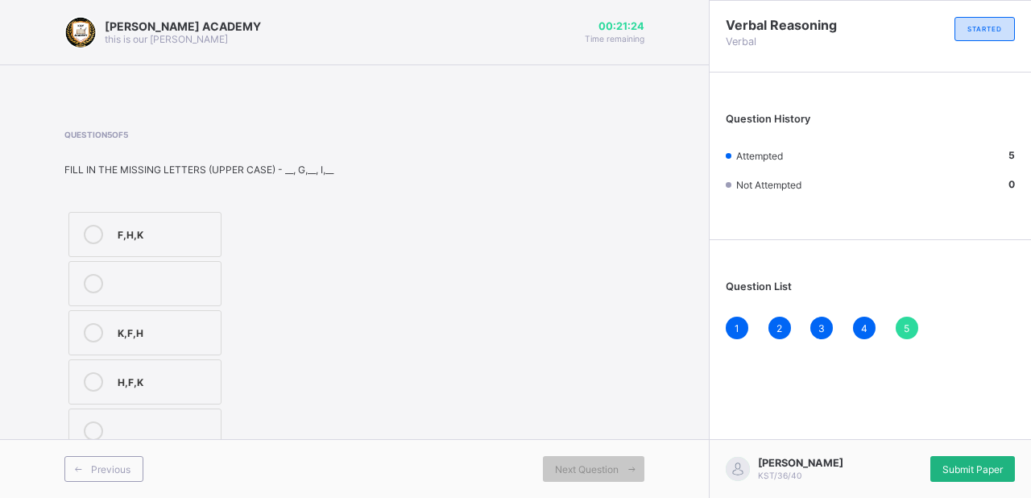
click at [991, 466] on span "Submit Paper" at bounding box center [973, 469] width 60 height 12
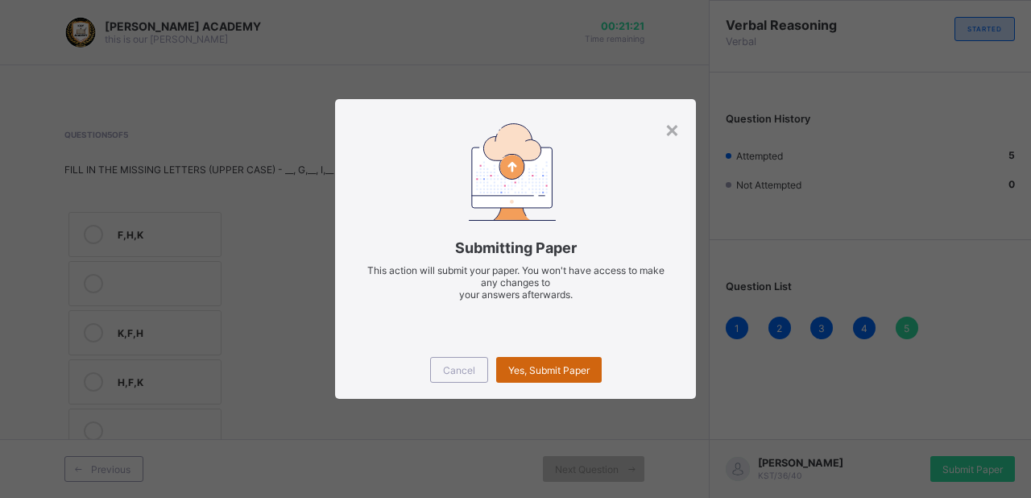
click at [554, 361] on div "Yes, Submit Paper" at bounding box center [549, 370] width 106 height 26
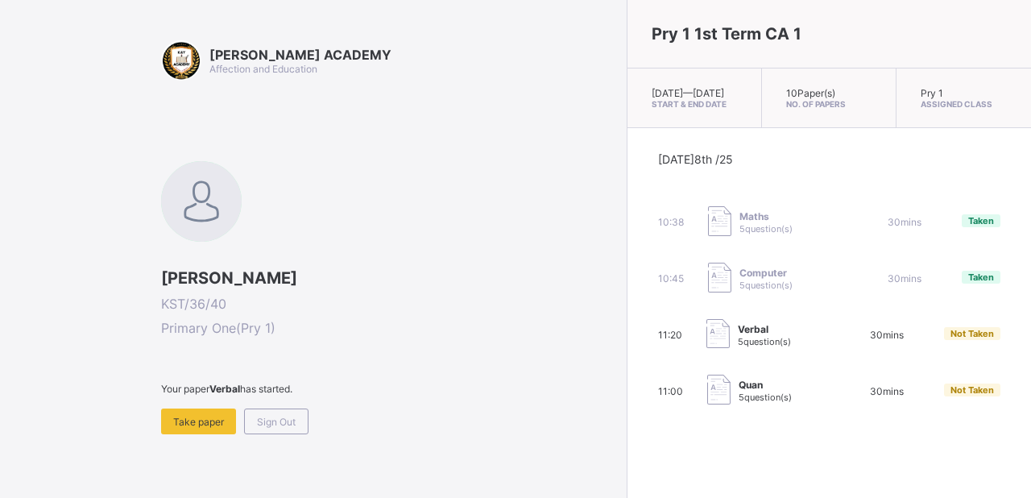
click at [951, 339] on span "Not Taken" at bounding box center [973, 333] width 44 height 11
click at [197, 412] on div "Take paper" at bounding box center [198, 421] width 75 height 26
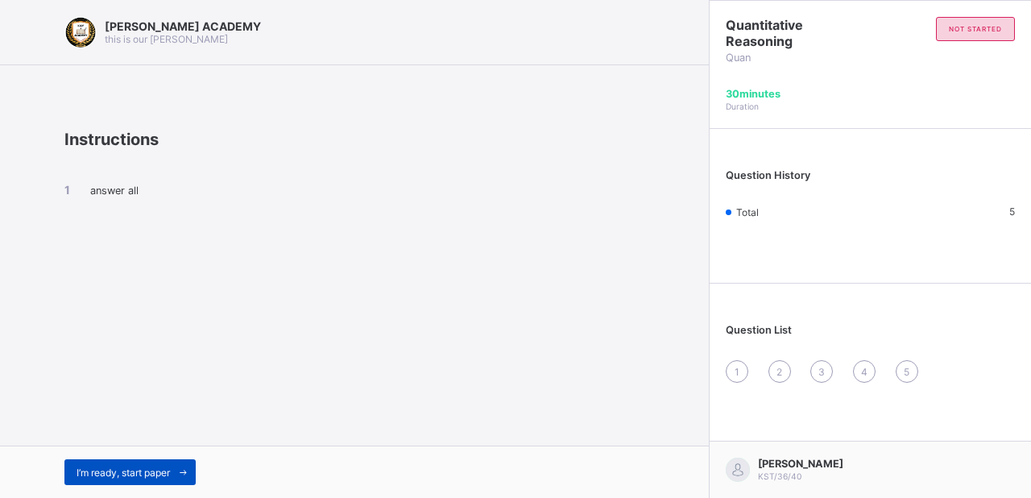
click at [108, 469] on span "I’m ready, start paper" at bounding box center [123, 472] width 93 height 12
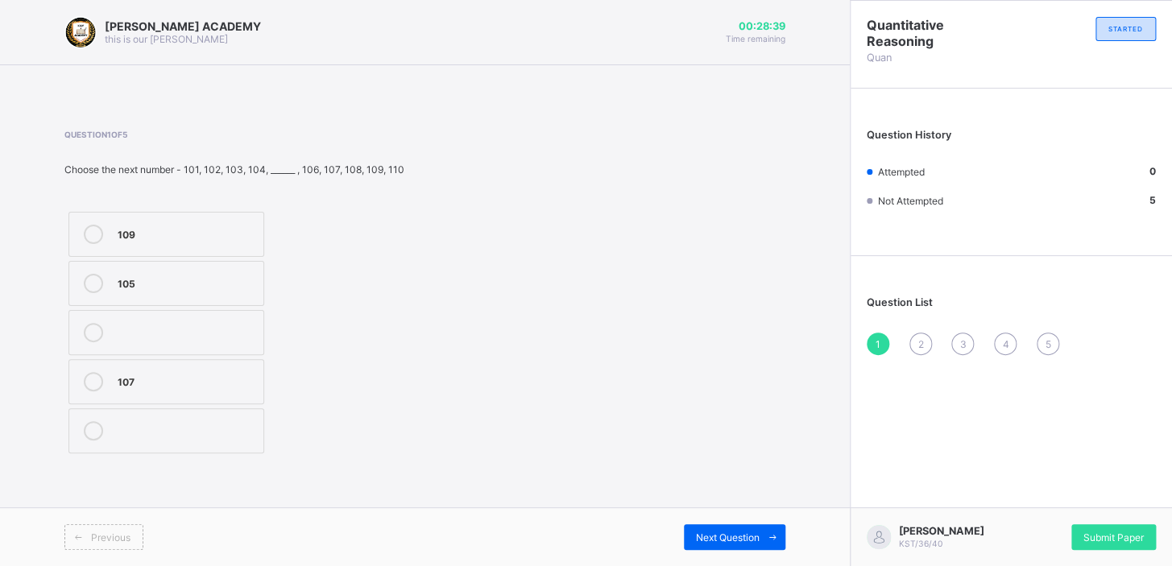
click at [137, 280] on div "105" at bounding box center [187, 282] width 138 height 16
click at [733, 525] on div "Next Question" at bounding box center [735, 537] width 102 height 26
click at [162, 415] on label "8" at bounding box center [157, 430] width 178 height 45
click at [763, 542] on span at bounding box center [773, 537] width 26 height 26
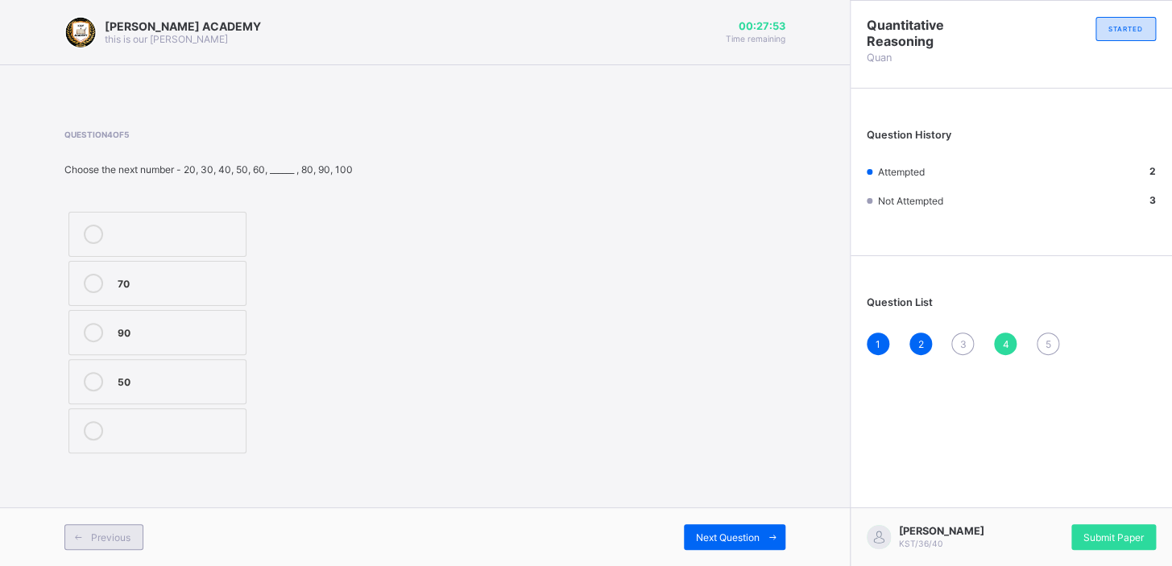
click at [123, 532] on span "Previous" at bounding box center [110, 538] width 39 height 12
click at [181, 427] on div "23" at bounding box center [178, 429] width 120 height 16
click at [769, 528] on span at bounding box center [773, 537] width 26 height 26
click at [152, 277] on div "70" at bounding box center [178, 282] width 120 height 16
click at [723, 528] on div "Next Question" at bounding box center [735, 537] width 102 height 26
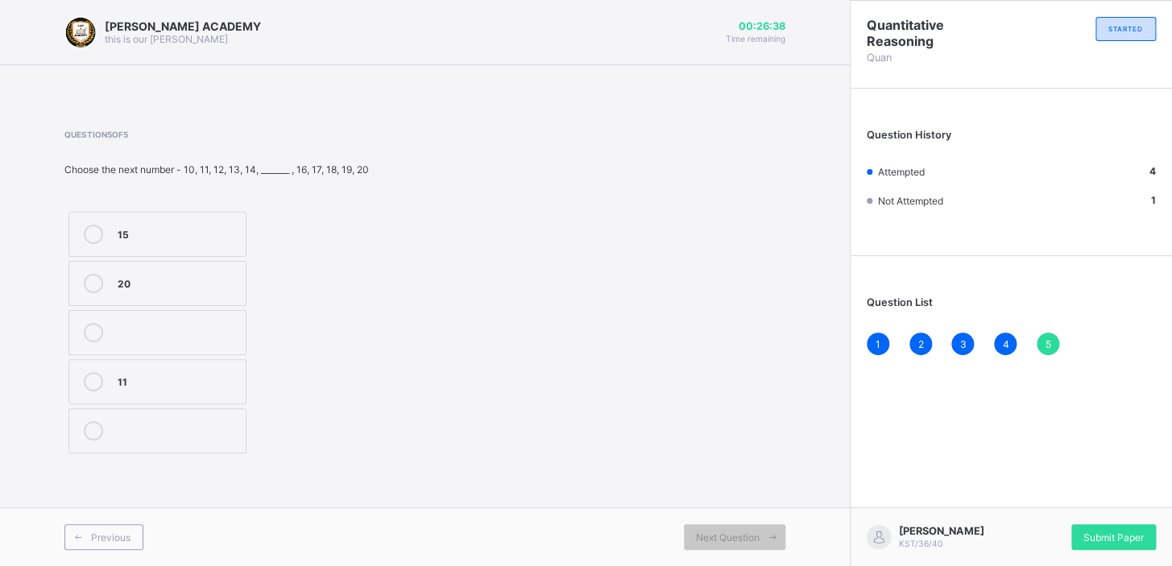
click at [193, 220] on label "15" at bounding box center [157, 234] width 178 height 45
click at [1049, 333] on div "5" at bounding box center [1048, 344] width 23 height 23
click at [1050, 333] on div "5" at bounding box center [1048, 344] width 23 height 23
click at [1043, 343] on div "5" at bounding box center [1048, 344] width 23 height 23
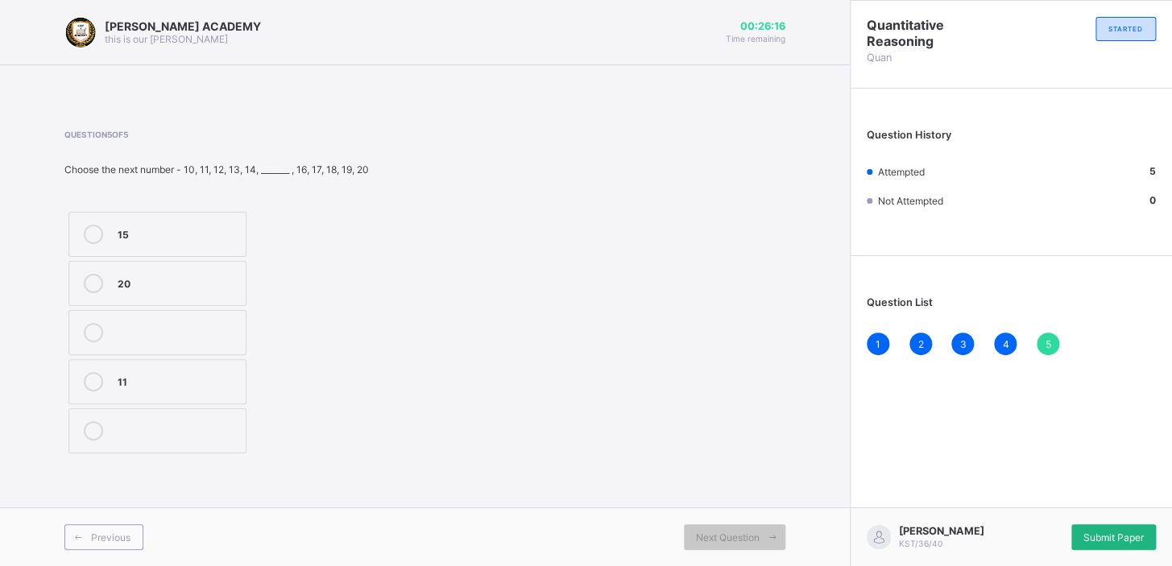
click at [1109, 526] on div "Submit Paper" at bounding box center [1113, 537] width 85 height 26
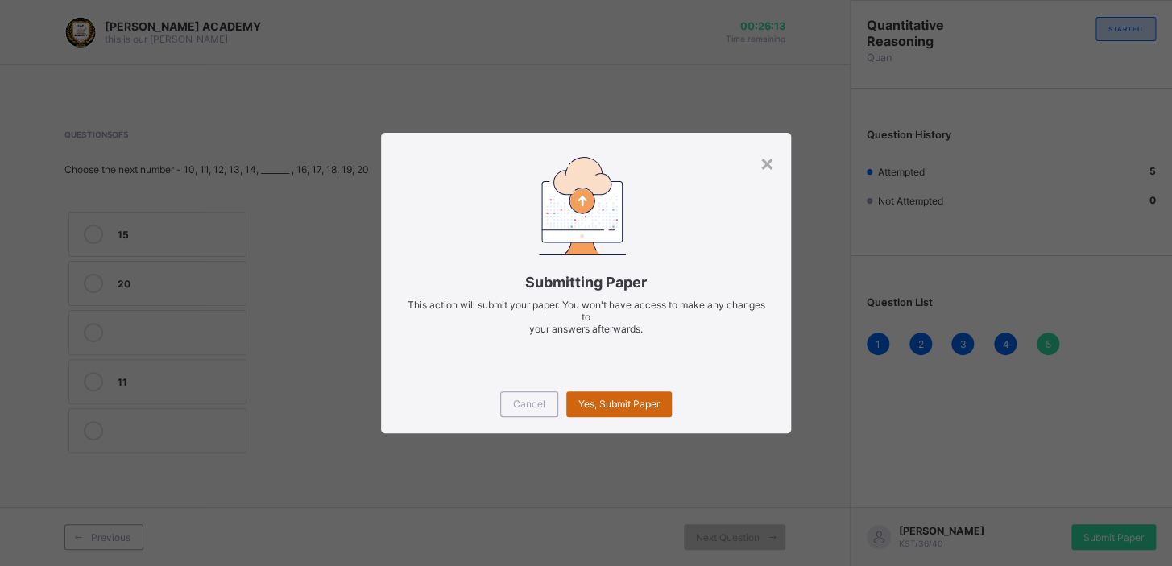
click at [613, 399] on span "Yes, Submit Paper" at bounding box center [618, 404] width 81 height 12
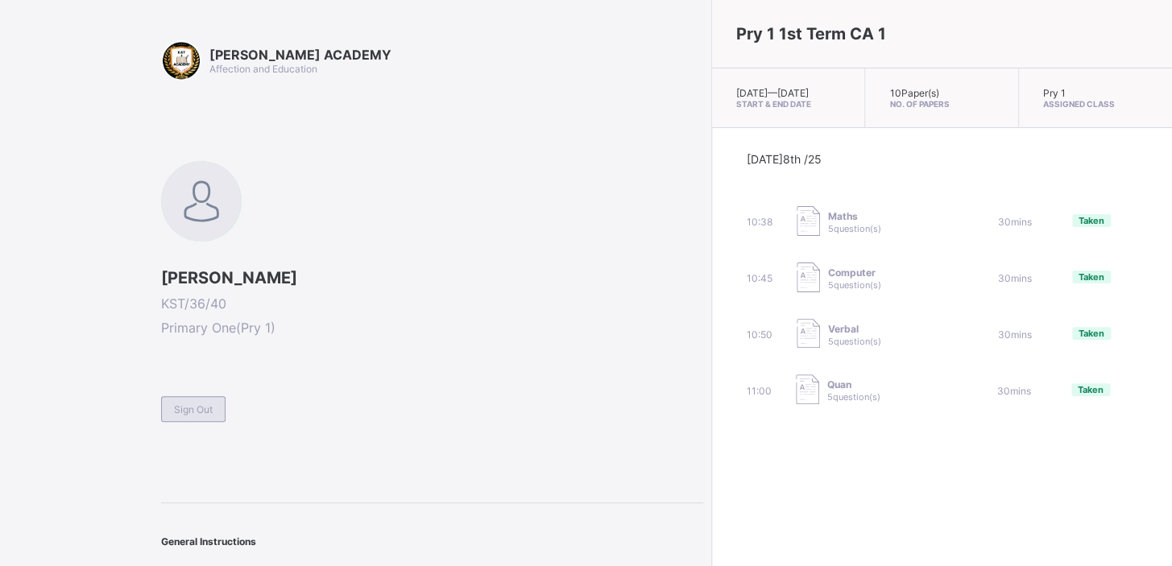
click at [193, 396] on div "Sign Out" at bounding box center [193, 409] width 64 height 26
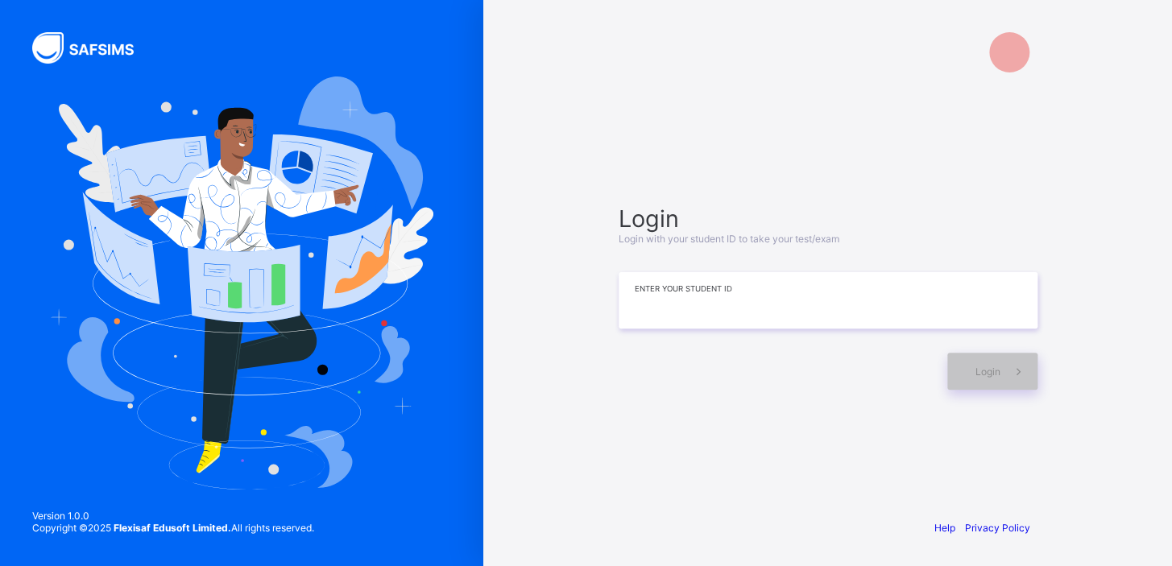
click at [707, 293] on input at bounding box center [828, 300] width 419 height 56
type input "*"
type input "**********"
click at [966, 357] on div "Login" at bounding box center [992, 371] width 90 height 37
click at [990, 369] on span "Login" at bounding box center [988, 372] width 25 height 12
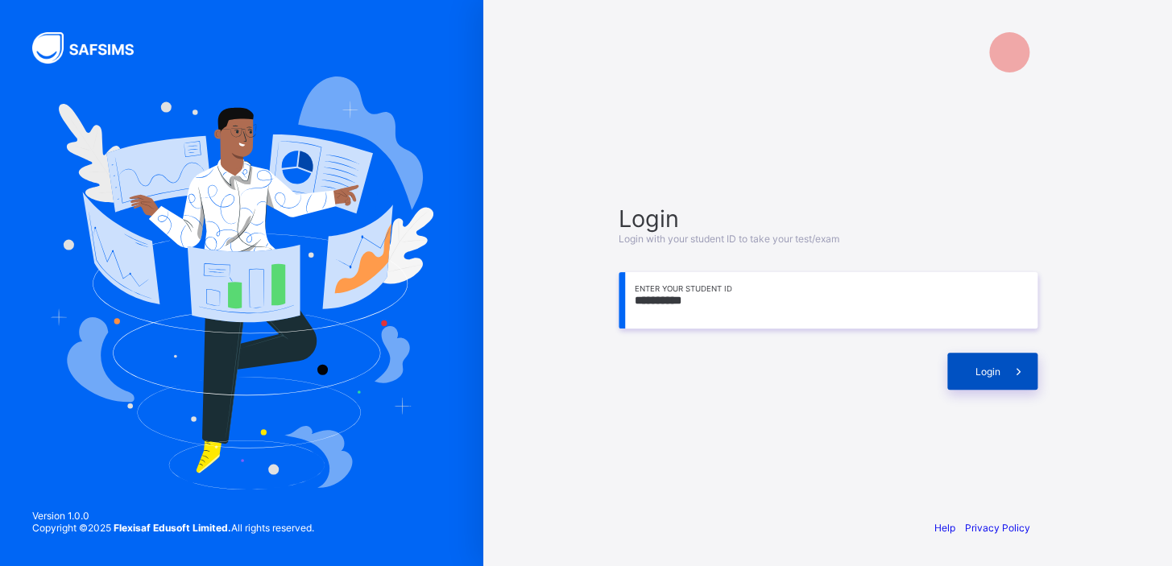
click at [989, 368] on span "Login" at bounding box center [988, 372] width 25 height 12
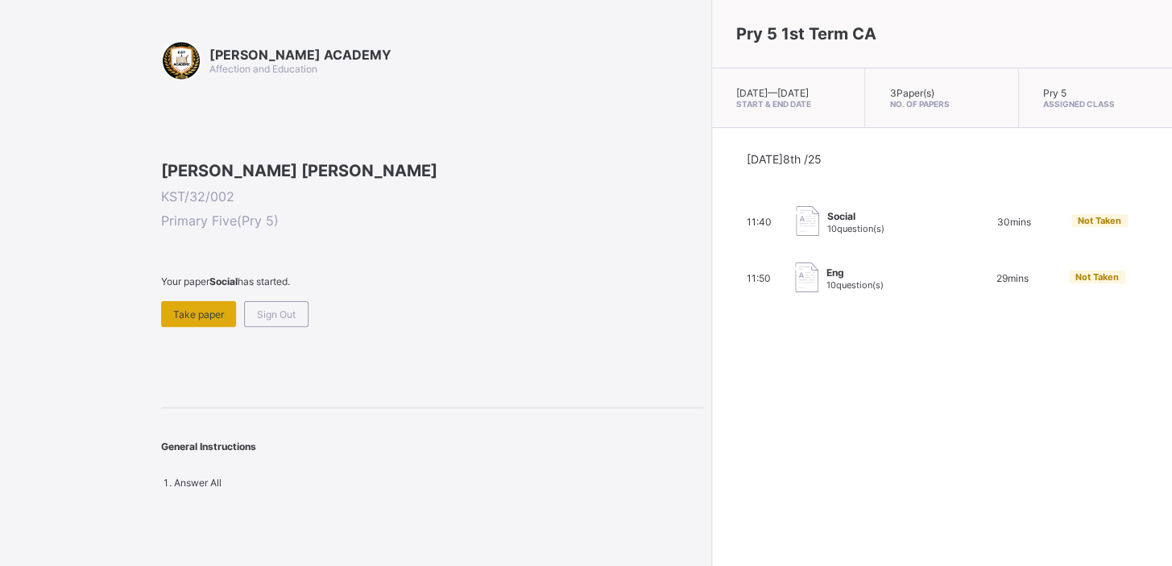
click at [214, 321] on span "Take paper" at bounding box center [198, 315] width 51 height 12
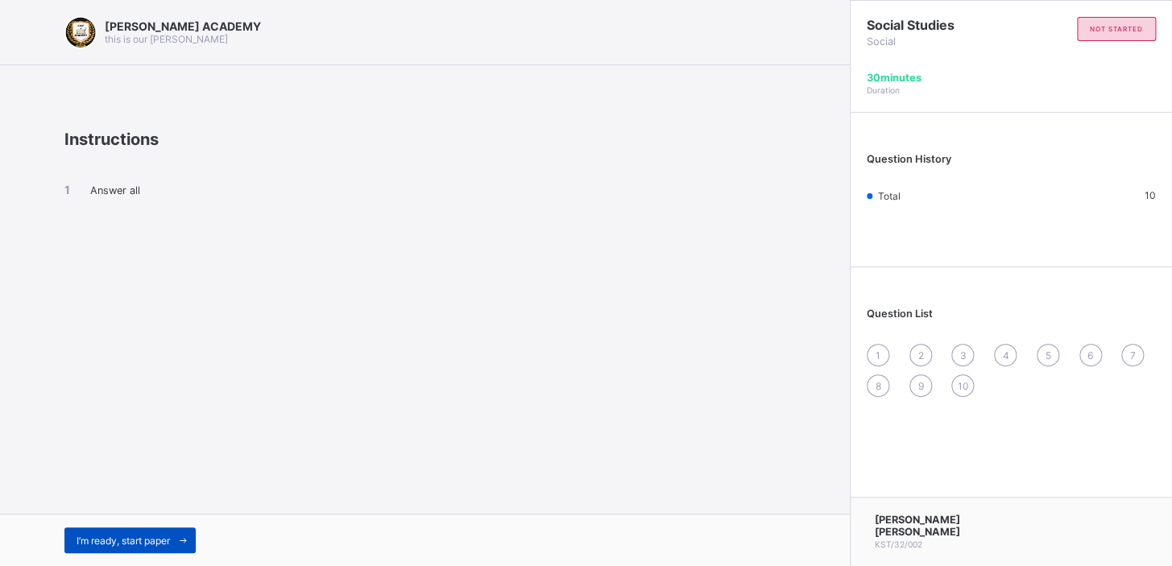
click at [184, 532] on span at bounding box center [183, 541] width 26 height 26
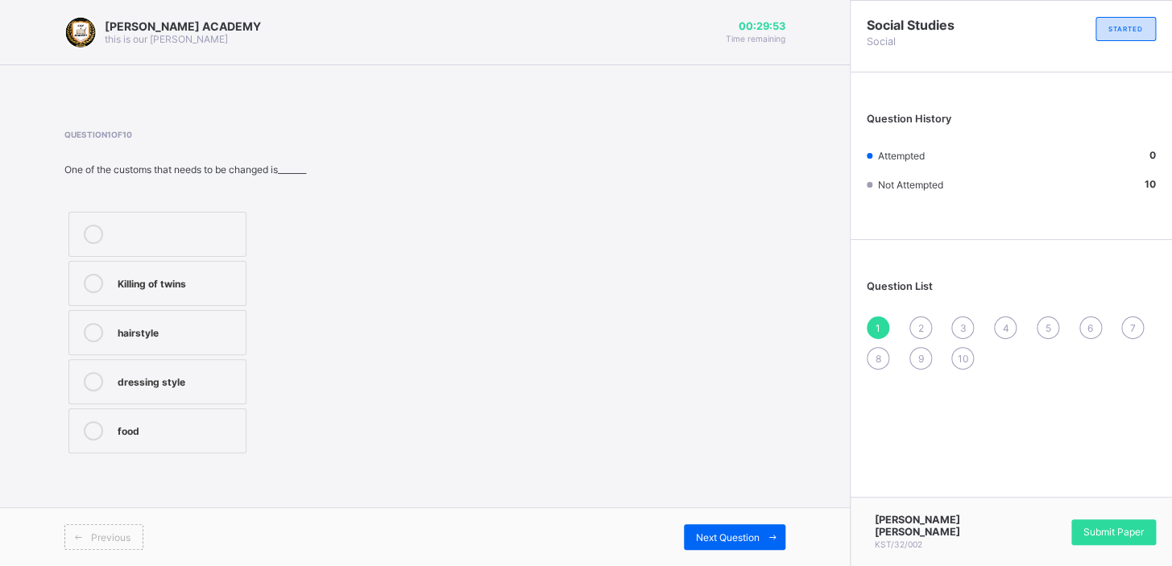
click at [230, 279] on div "Killing of twins" at bounding box center [178, 282] width 120 height 16
click at [744, 528] on div "Next Question" at bounding box center [735, 537] width 102 height 26
click at [239, 281] on label "English" at bounding box center [157, 283] width 178 height 45
click at [712, 524] on div "Next Question" at bounding box center [735, 537] width 102 height 26
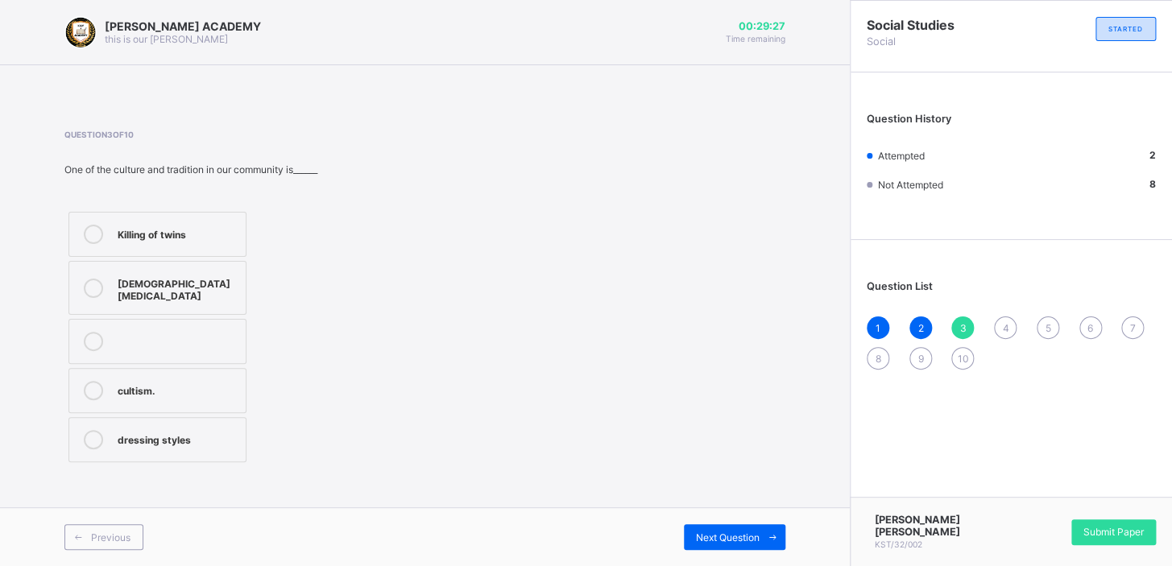
click at [237, 437] on div "dressing styles" at bounding box center [178, 439] width 120 height 19
click at [698, 529] on div "Next Question" at bounding box center [735, 537] width 102 height 26
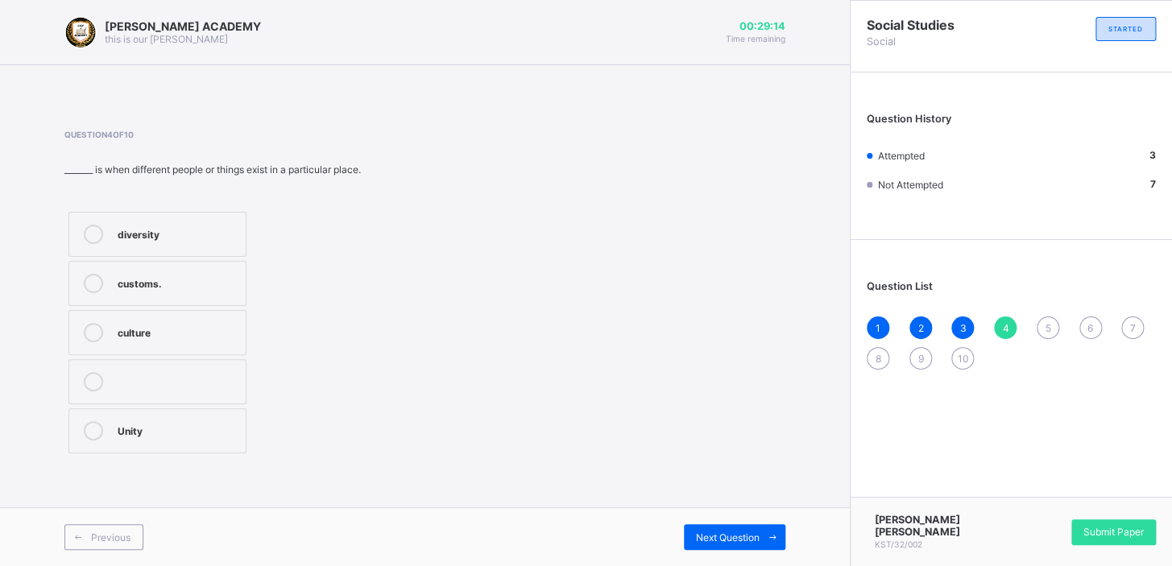
click at [209, 218] on label "diversity" at bounding box center [157, 234] width 178 height 45
click at [694, 545] on div "Next Question" at bounding box center [735, 537] width 102 height 26
click at [218, 424] on div "unity" at bounding box center [178, 429] width 120 height 16
click at [692, 528] on div "Next Question" at bounding box center [735, 537] width 102 height 26
click at [168, 341] on div "cousin" at bounding box center [178, 332] width 120 height 19
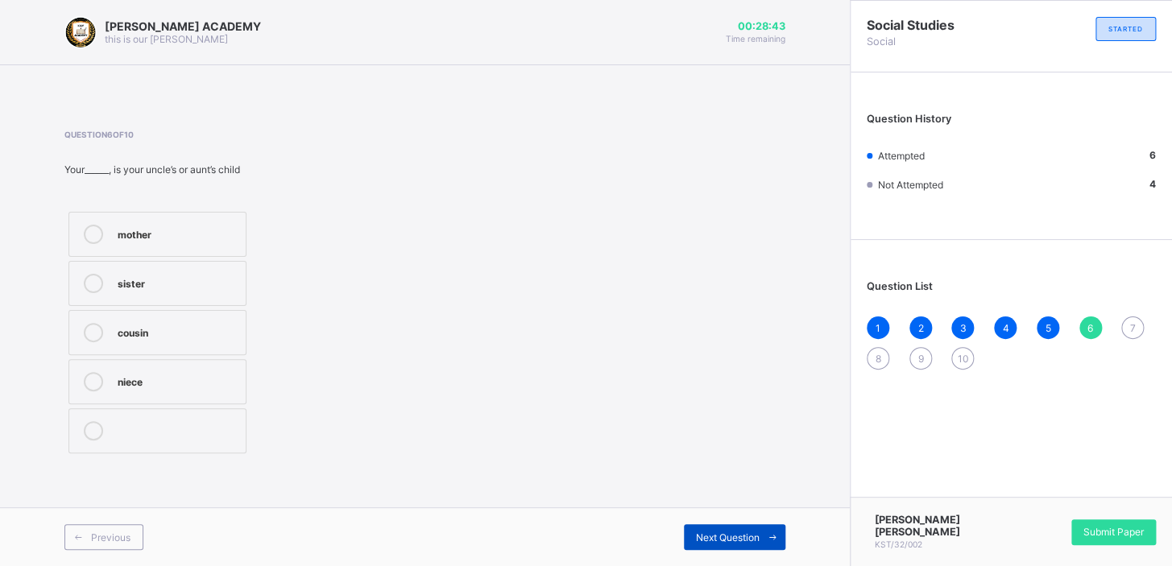
click at [702, 538] on span "Next Question" at bounding box center [728, 538] width 64 height 12
drag, startPoint x: 439, startPoint y: 346, endPoint x: 420, endPoint y: 315, distance: 36.2
click at [420, 315] on div "Question 7 of 10 There are_________ types of family eight one two five" at bounding box center [424, 294] width 721 height 328
click at [213, 376] on div "two" at bounding box center [178, 380] width 120 height 16
click at [709, 532] on span "Next Question" at bounding box center [728, 538] width 64 height 12
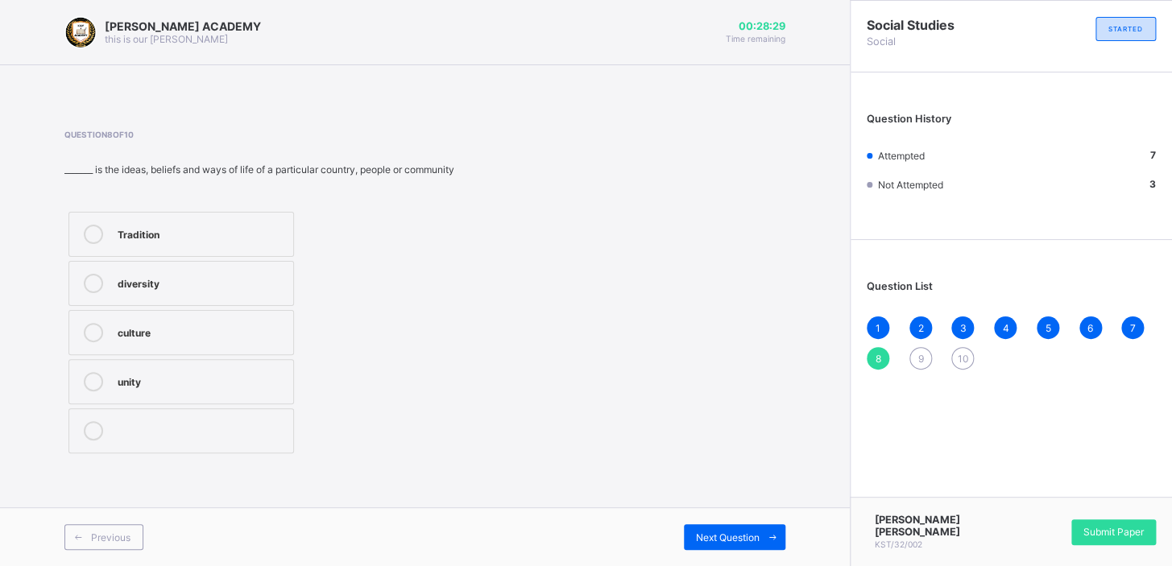
click at [263, 334] on div "culture" at bounding box center [202, 331] width 168 height 16
click at [737, 539] on span "Next Question" at bounding box center [728, 538] width 64 height 12
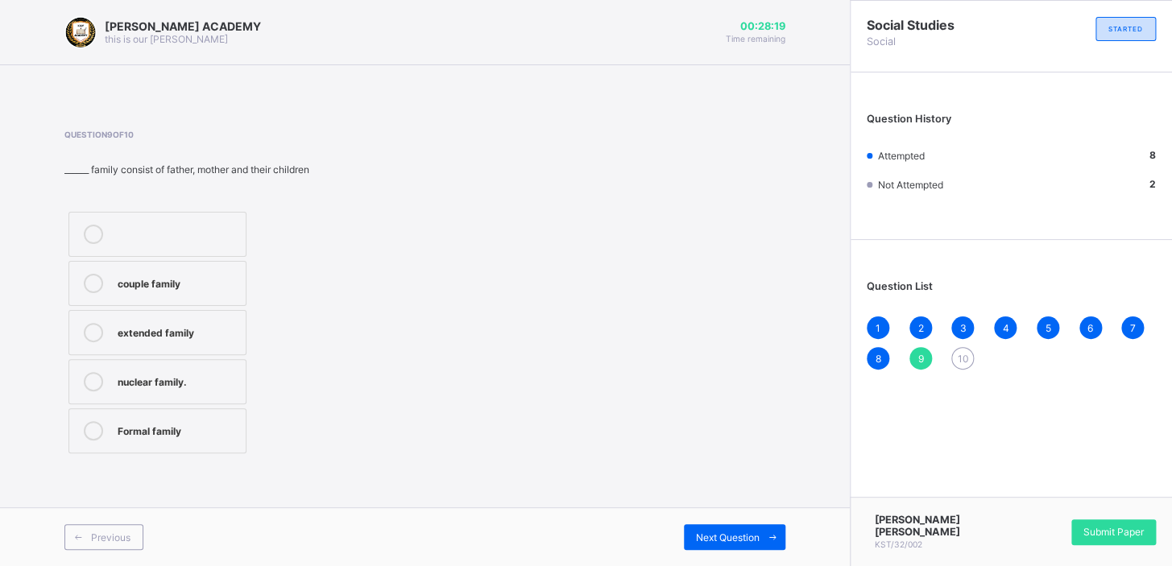
click at [180, 383] on div "nuclear family." at bounding box center [178, 380] width 120 height 16
click at [711, 528] on div "Next Question" at bounding box center [735, 537] width 102 height 26
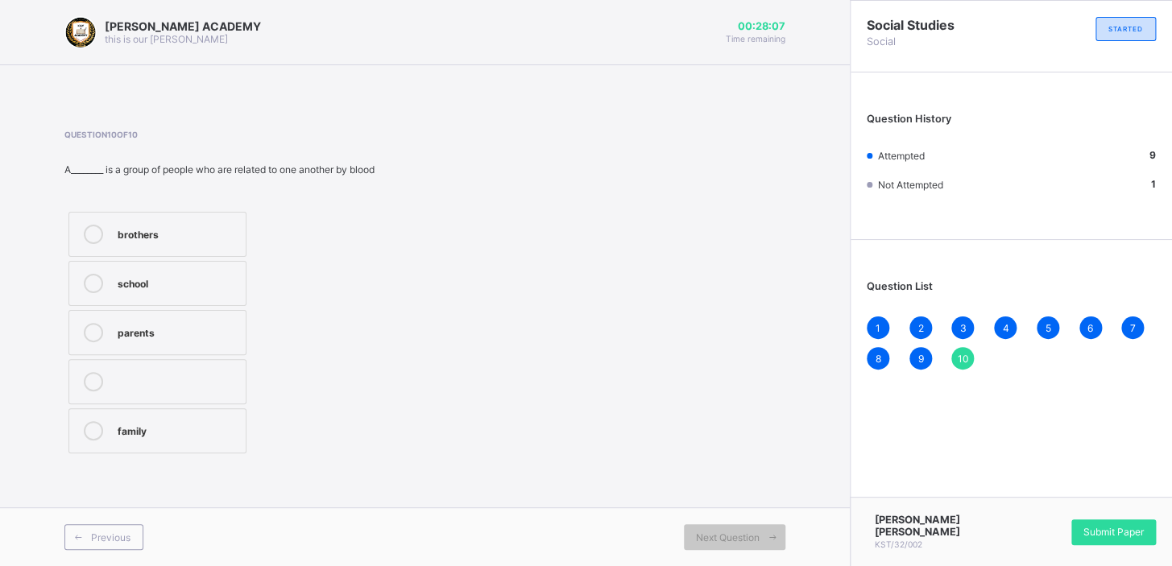
click at [201, 415] on label "family" at bounding box center [157, 430] width 178 height 45
click at [1087, 532] on span "Submit Paper" at bounding box center [1114, 532] width 60 height 12
click at [0, 0] on div "× Submitting Paper This action will submit your paper. You won't have access to…" at bounding box center [0, 0] width 0 height 0
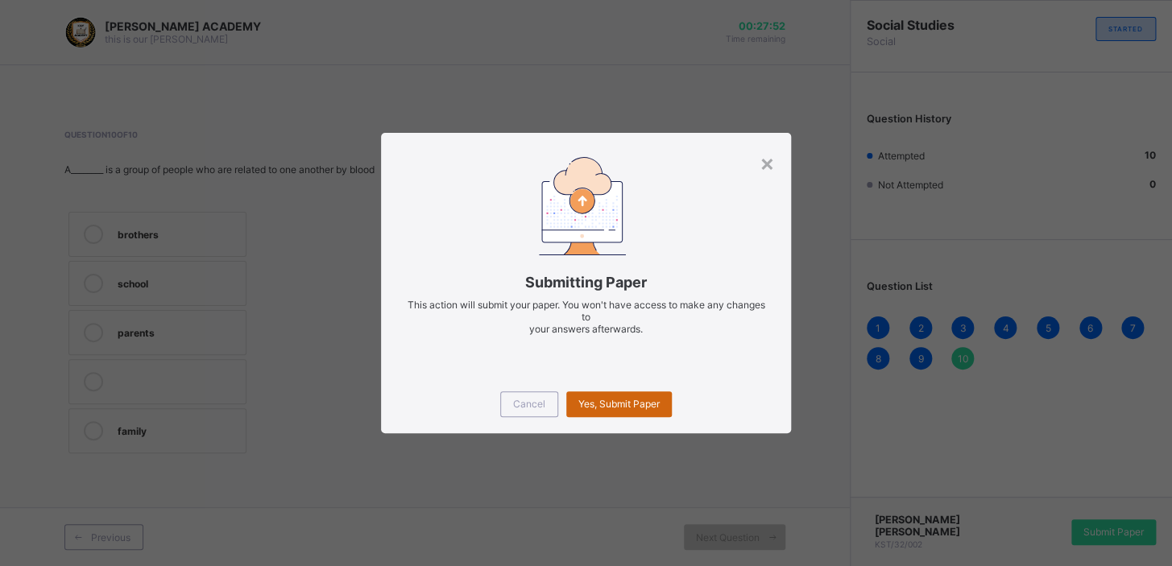
click at [604, 408] on span "Yes, Submit Paper" at bounding box center [618, 404] width 81 height 12
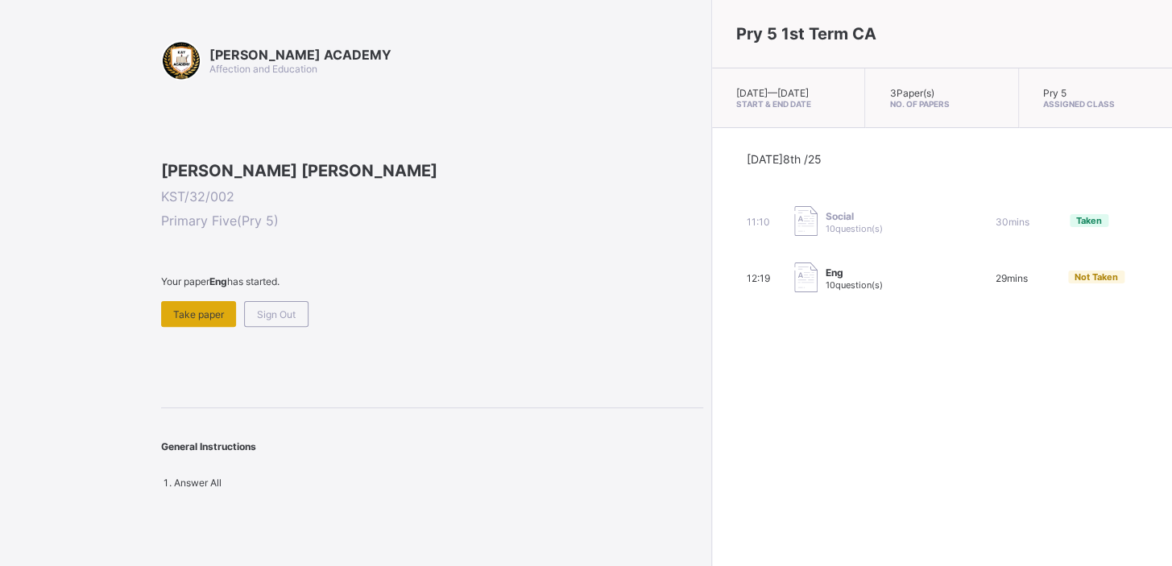
click at [201, 321] on span "Take paper" at bounding box center [198, 315] width 51 height 12
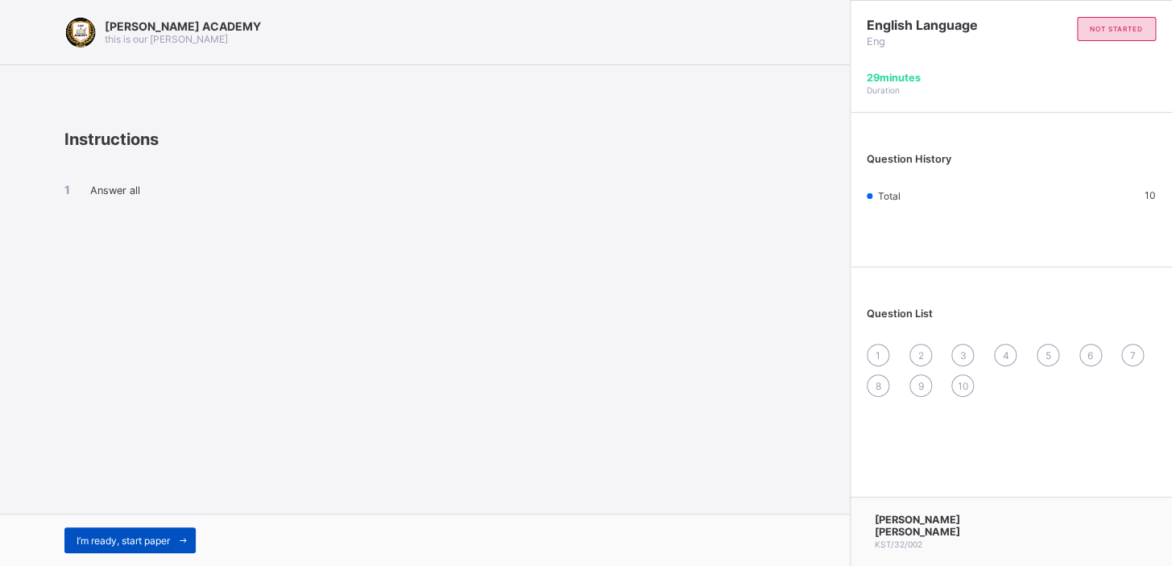
click at [168, 535] on span "I’m ready, start paper" at bounding box center [123, 541] width 93 height 12
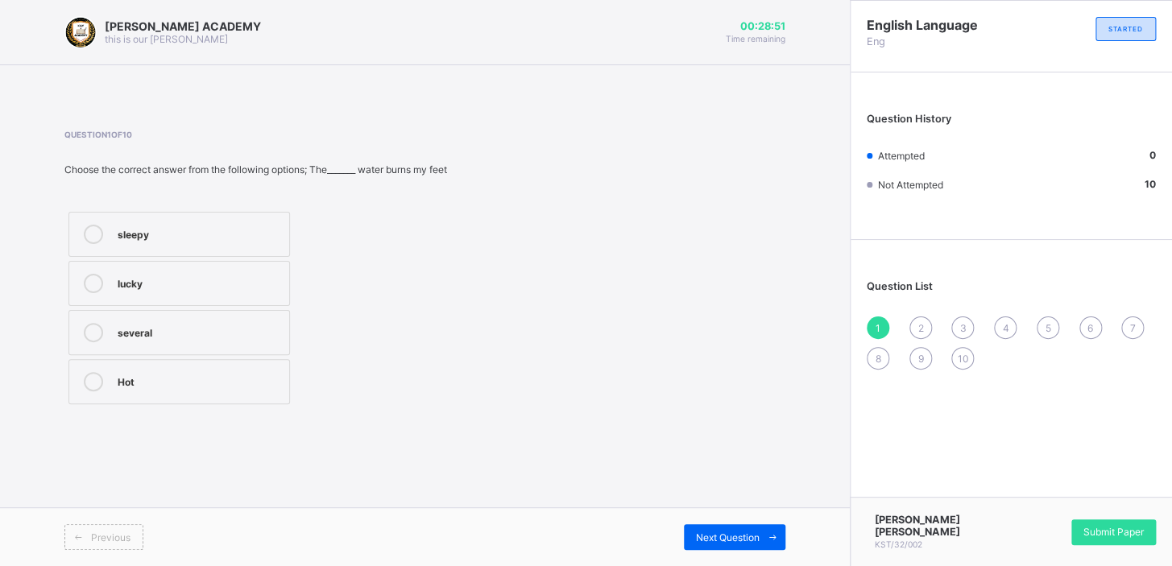
click at [217, 372] on div "Hot" at bounding box center [200, 380] width 164 height 16
click at [712, 524] on div "Next Question" at bounding box center [735, 537] width 102 height 26
click at [234, 443] on div "lucky, excited" at bounding box center [207, 441] width 178 height 16
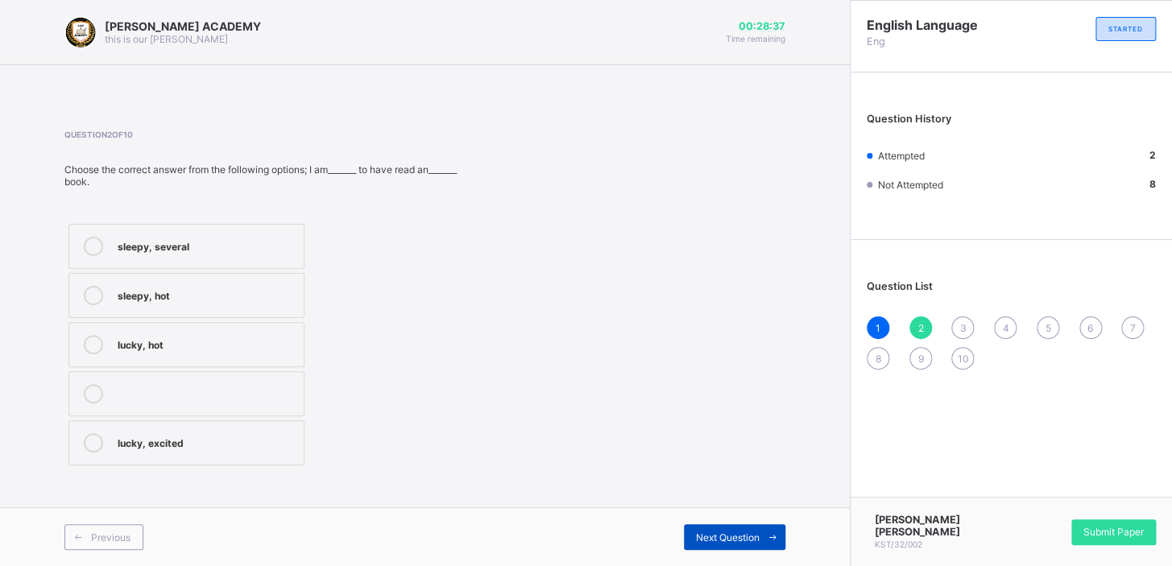
click at [721, 535] on span "Next Question" at bounding box center [728, 538] width 64 height 12
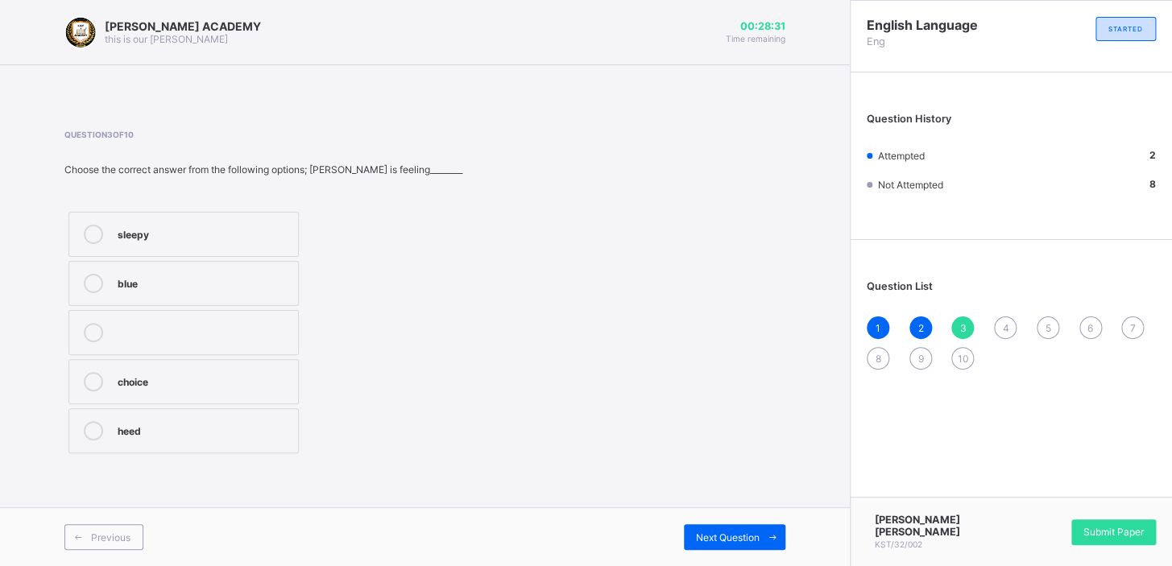
click at [231, 222] on label "sleepy" at bounding box center [183, 234] width 230 height 45
click at [718, 532] on span "Next Question" at bounding box center [728, 538] width 64 height 12
click at [259, 437] on div "severel" at bounding box center [204, 429] width 172 height 16
click at [760, 533] on span at bounding box center [773, 537] width 26 height 26
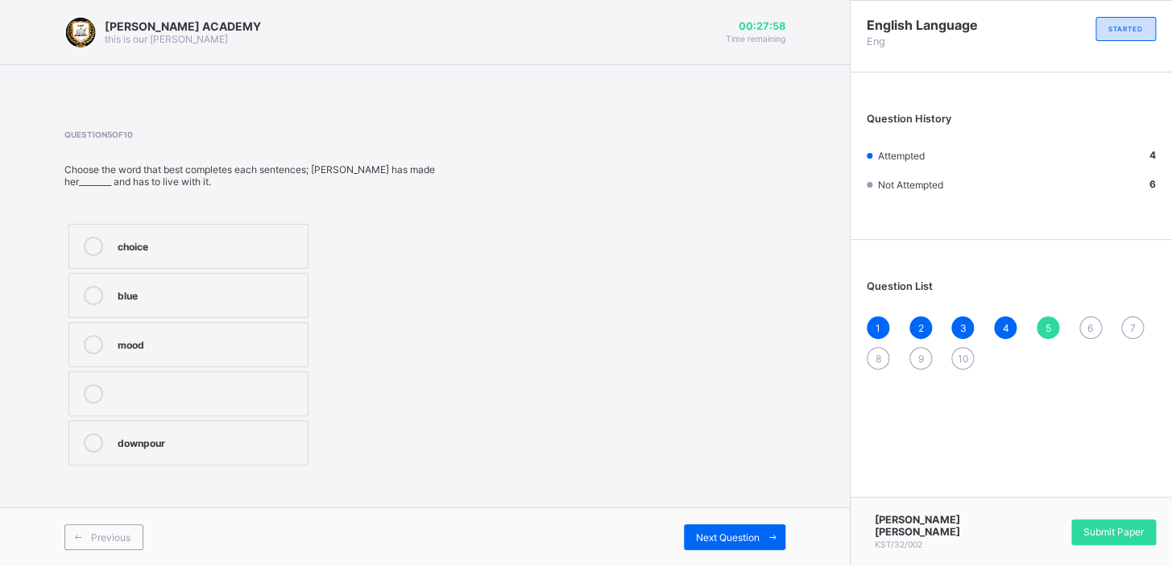
click at [196, 250] on div "choice" at bounding box center [209, 245] width 182 height 16
click at [731, 532] on span "Next Question" at bounding box center [728, 538] width 64 height 12
click at [294, 438] on div "announcer" at bounding box center [209, 441] width 182 height 16
click at [715, 532] on span "Next Question" at bounding box center [728, 538] width 64 height 12
click at [245, 341] on div "mood" at bounding box center [209, 343] width 182 height 16
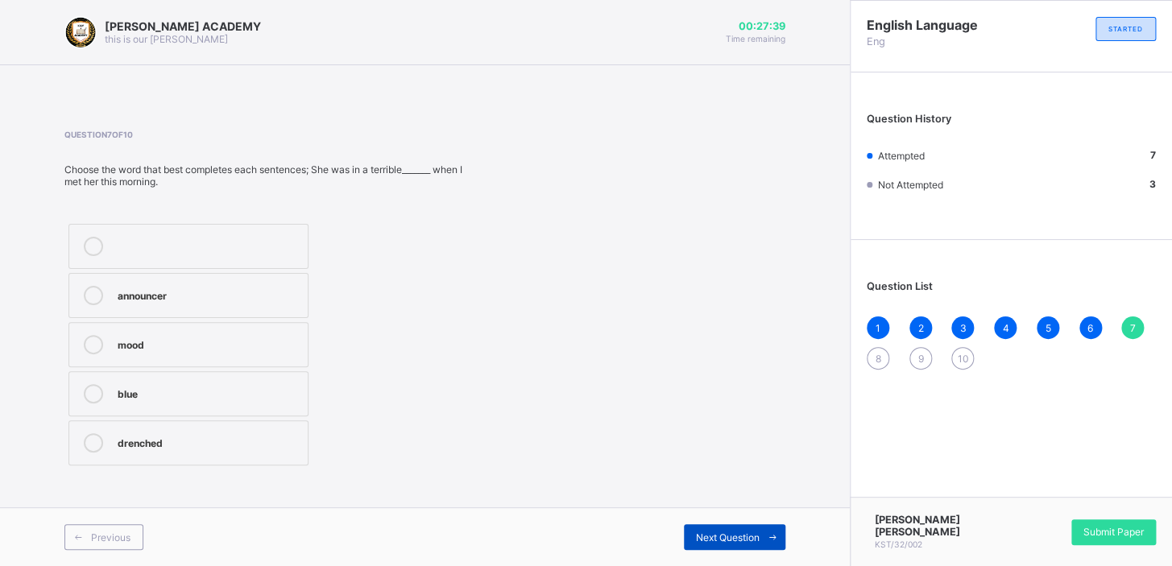
click at [702, 541] on span "Next Question" at bounding box center [728, 538] width 64 height 12
click at [252, 249] on div "heed" at bounding box center [206, 245] width 177 height 16
click at [739, 533] on span "Next Question" at bounding box center [728, 538] width 64 height 12
click at [247, 335] on div "choice" at bounding box center [209, 343] width 182 height 16
click at [736, 538] on span "Next Question" at bounding box center [728, 538] width 64 height 12
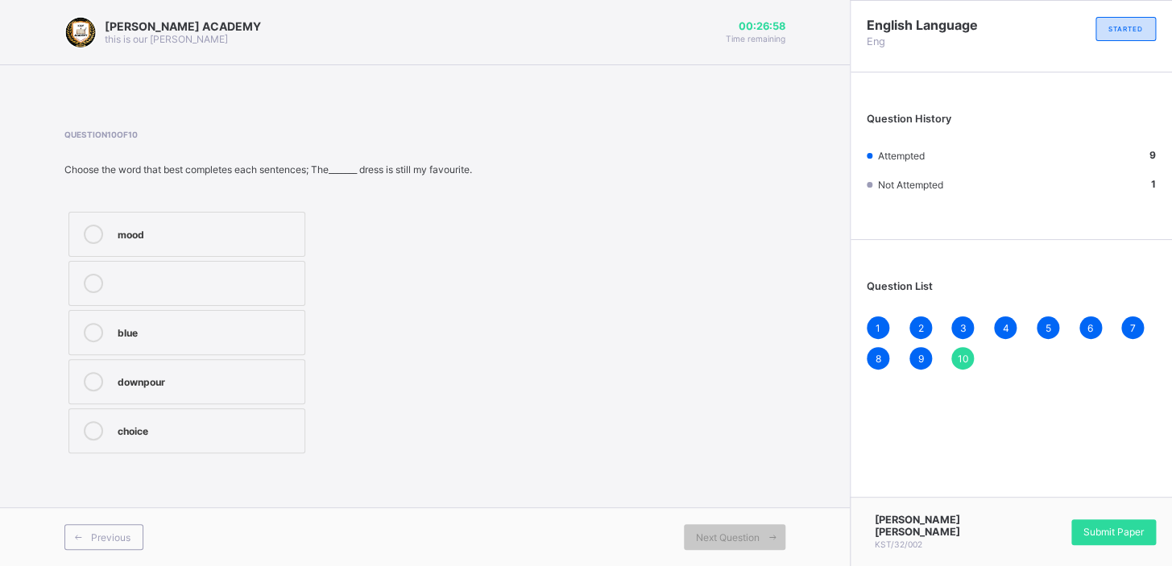
click at [189, 339] on div "blue" at bounding box center [207, 331] width 179 height 16
click at [1076, 539] on div "Submit Paper" at bounding box center [1113, 533] width 85 height 26
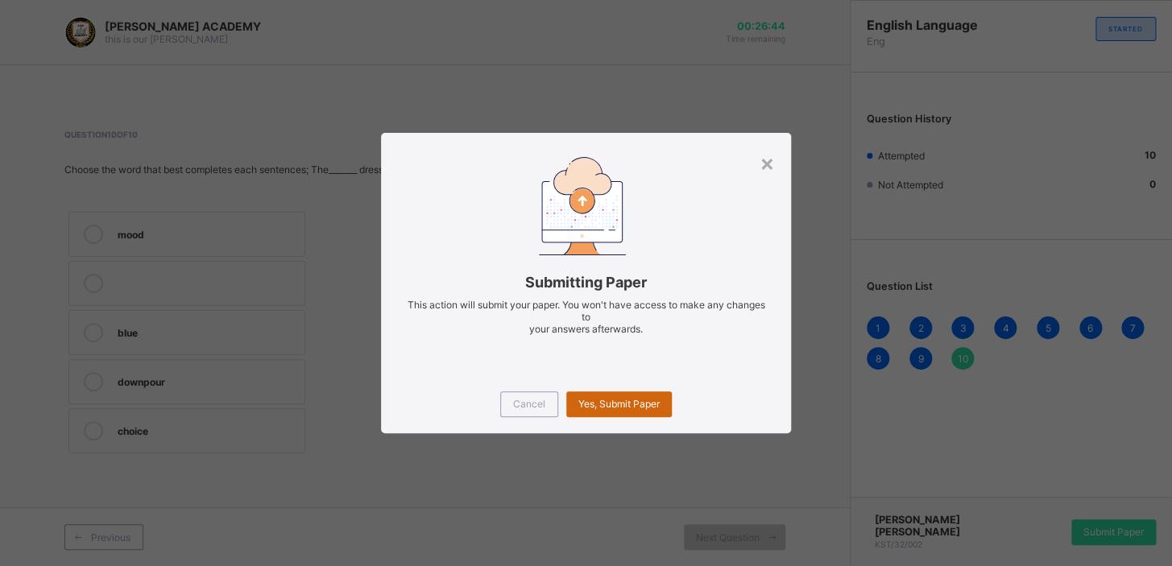
click at [620, 404] on span "Yes, Submit Paper" at bounding box center [618, 404] width 81 height 12
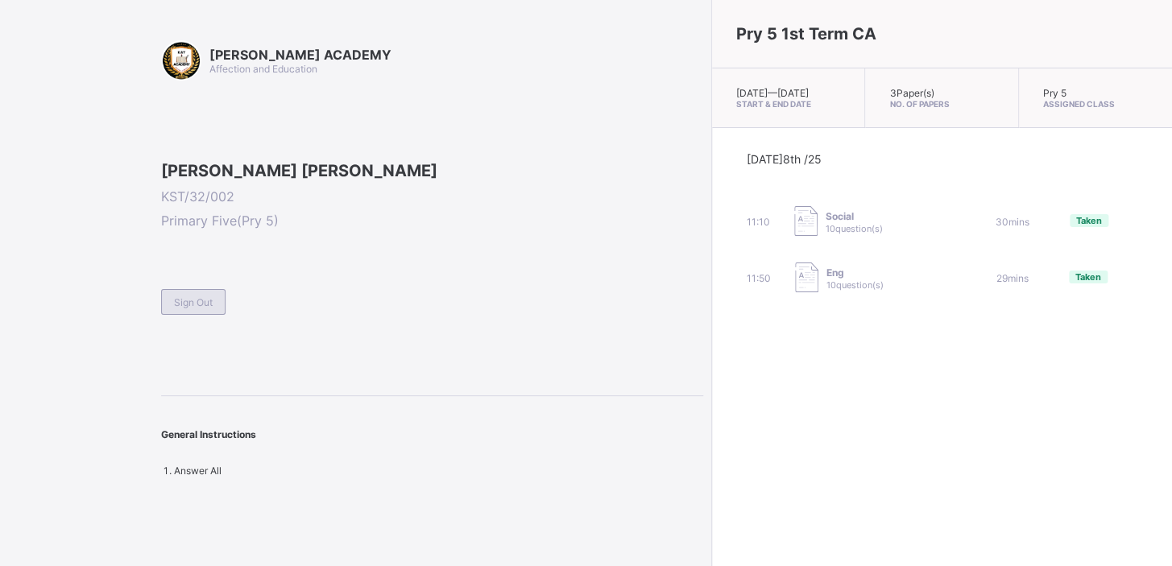
click at [194, 309] on span "Sign Out" at bounding box center [193, 302] width 39 height 12
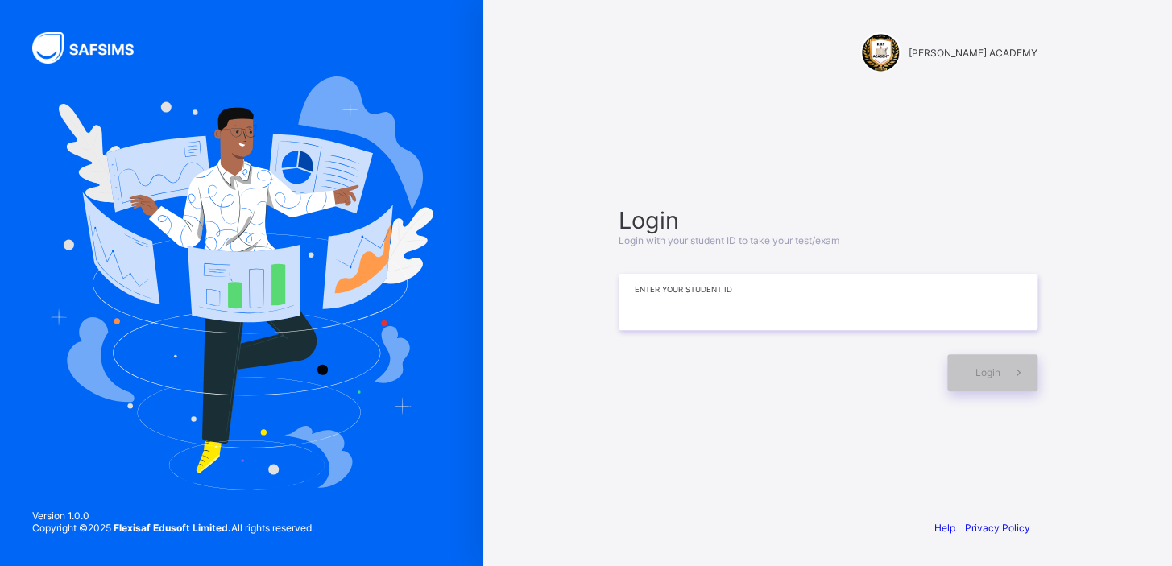
click at [727, 305] on input at bounding box center [828, 302] width 419 height 56
type input "*"
type input "**********"
click at [968, 359] on div "Login" at bounding box center [992, 372] width 90 height 37
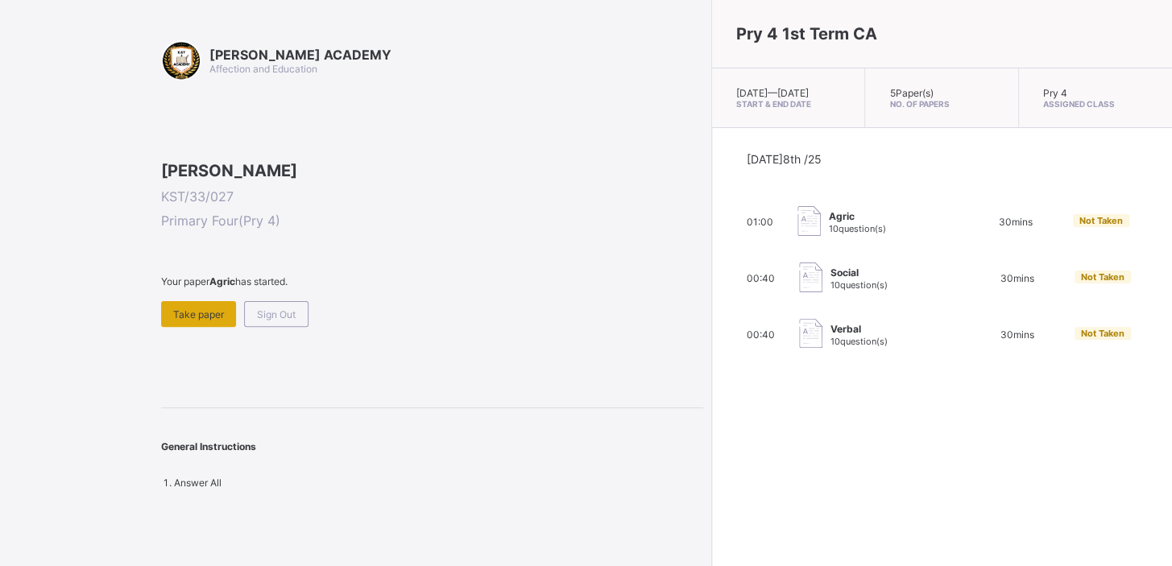
click at [193, 327] on div "Take paper" at bounding box center [198, 314] width 75 height 26
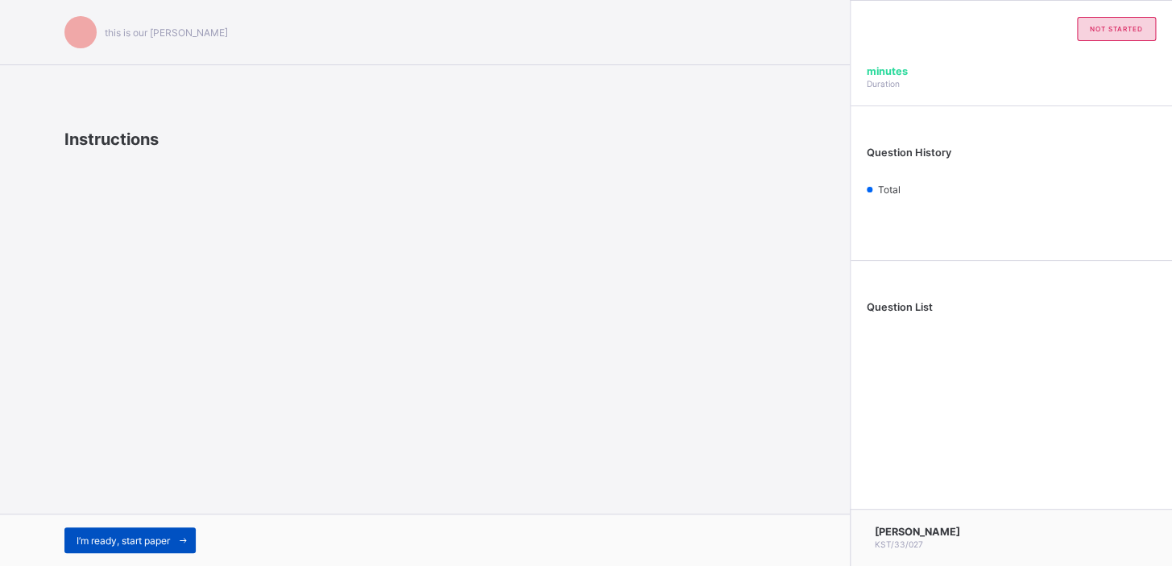
click at [106, 528] on div "I’m ready, start paper" at bounding box center [129, 541] width 131 height 26
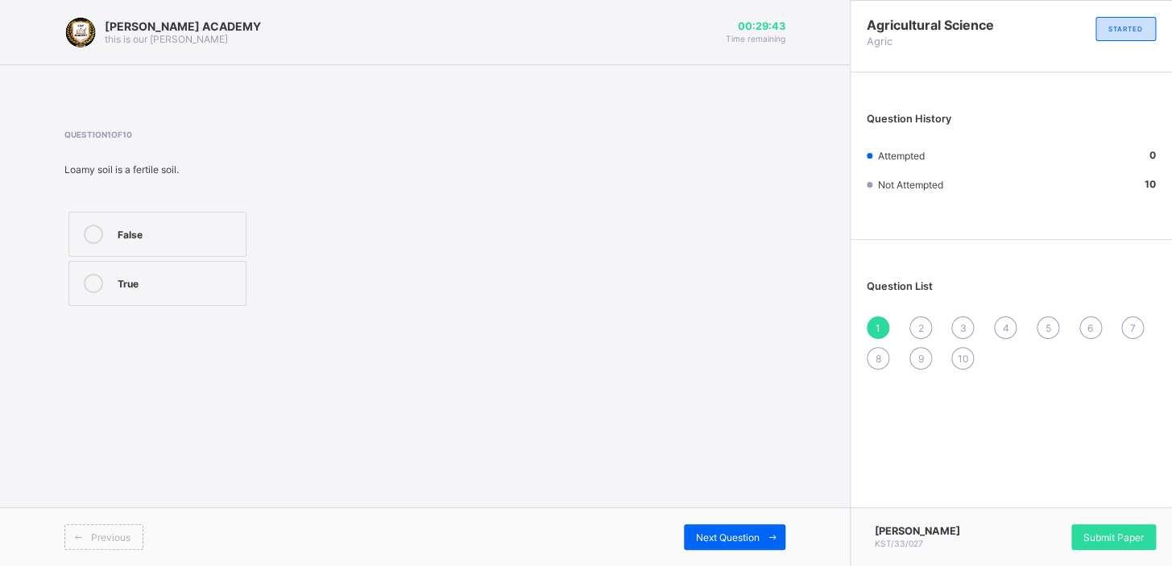
click at [110, 290] on label "True" at bounding box center [157, 283] width 178 height 45
click at [110, 284] on label "True" at bounding box center [157, 283] width 178 height 45
click at [719, 527] on div "Next Question" at bounding box center [735, 537] width 102 height 26
click at [179, 222] on label "Weathering" at bounding box center [167, 234] width 198 height 45
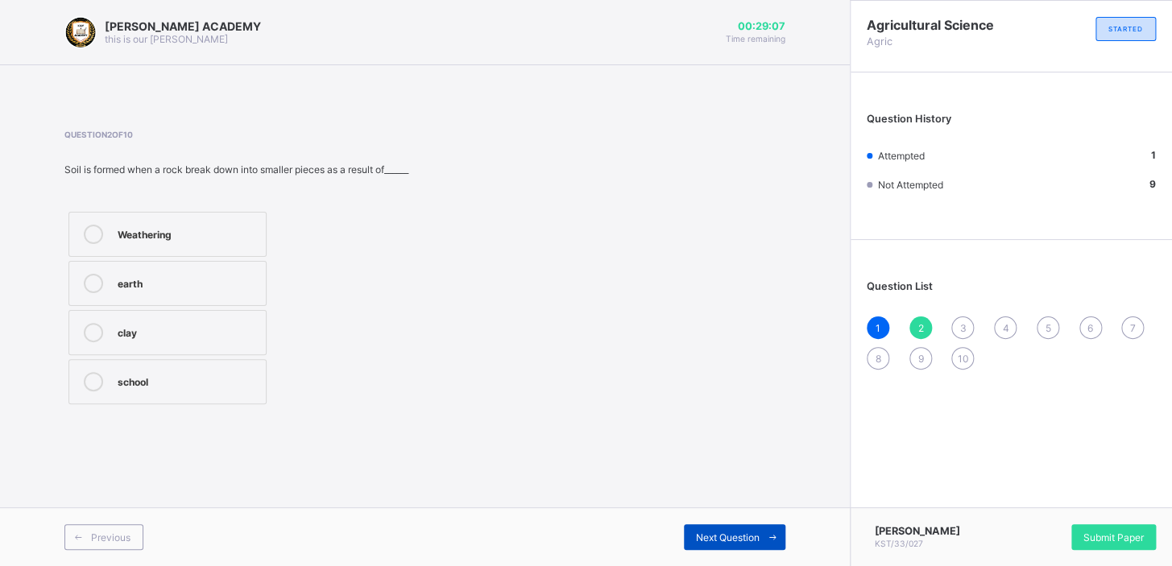
click at [719, 524] on div "Next Question" at bounding box center [735, 537] width 102 height 26
click at [125, 222] on label "True" at bounding box center [160, 234] width 184 height 45
click at [711, 532] on span "Next Question" at bounding box center [728, 538] width 64 height 12
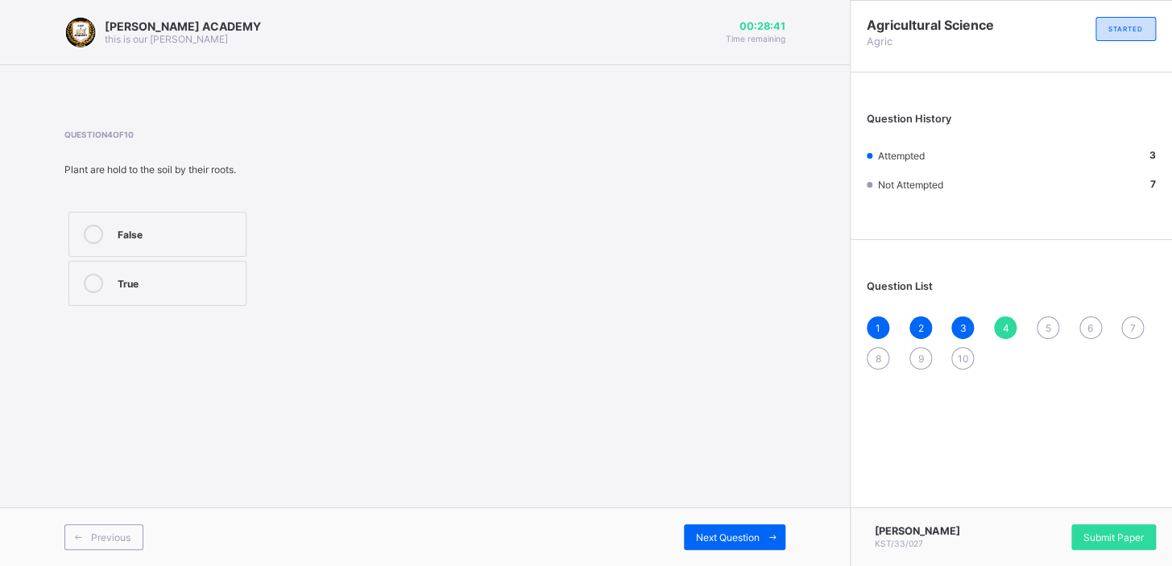
click at [209, 271] on label "True" at bounding box center [157, 283] width 178 height 45
click at [745, 526] on div "Next Question" at bounding box center [735, 537] width 102 height 26
click at [997, 314] on div "Question List 1 2 3 4 5 6 7 8 9 10" at bounding box center [1011, 317] width 321 height 138
click at [1040, 317] on div "1 2 3 4 5 6 7 8 9 10" at bounding box center [1011, 343] width 289 height 53
click at [1001, 317] on div "4" at bounding box center [1005, 328] width 23 height 23
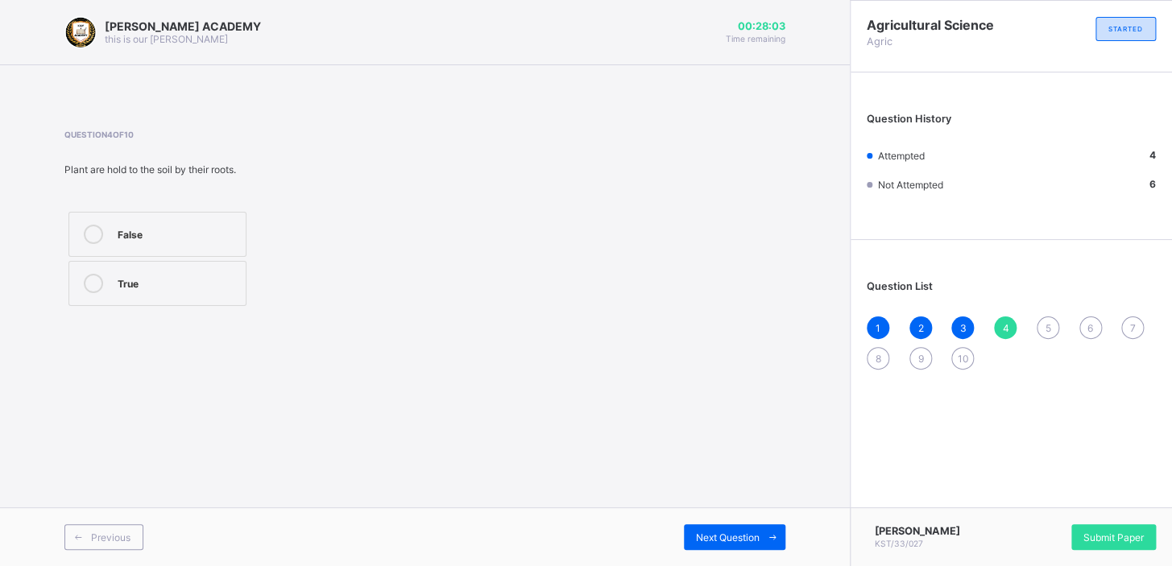
click at [1001, 317] on div "4" at bounding box center [1005, 328] width 23 height 23
click at [765, 531] on span at bounding box center [773, 537] width 26 height 26
click at [92, 225] on icon at bounding box center [93, 234] width 19 height 19
click at [719, 524] on div "Next Question" at bounding box center [735, 537] width 102 height 26
click at [1042, 317] on div "5" at bounding box center [1048, 328] width 23 height 23
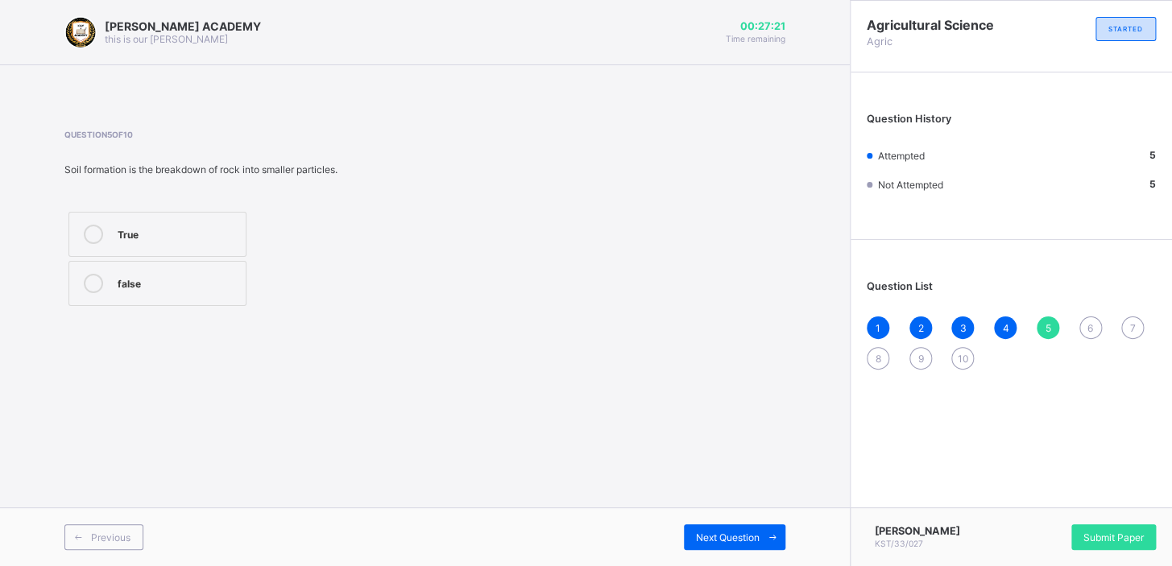
drag, startPoint x: 1042, startPoint y: 320, endPoint x: 1007, endPoint y: 340, distance: 40.1
click at [1007, 340] on div "1 2 3 4 5 6 7 8 9 10" at bounding box center [1011, 343] width 289 height 53
click at [810, 491] on div "[PERSON_NAME] ACADEMY this is our [PERSON_NAME] 00:27:19 Time remaining Questio…" at bounding box center [425, 283] width 850 height 566
click at [703, 521] on div "Previous Next Question" at bounding box center [425, 537] width 850 height 59
click at [705, 524] on div "Next Question" at bounding box center [735, 537] width 102 height 26
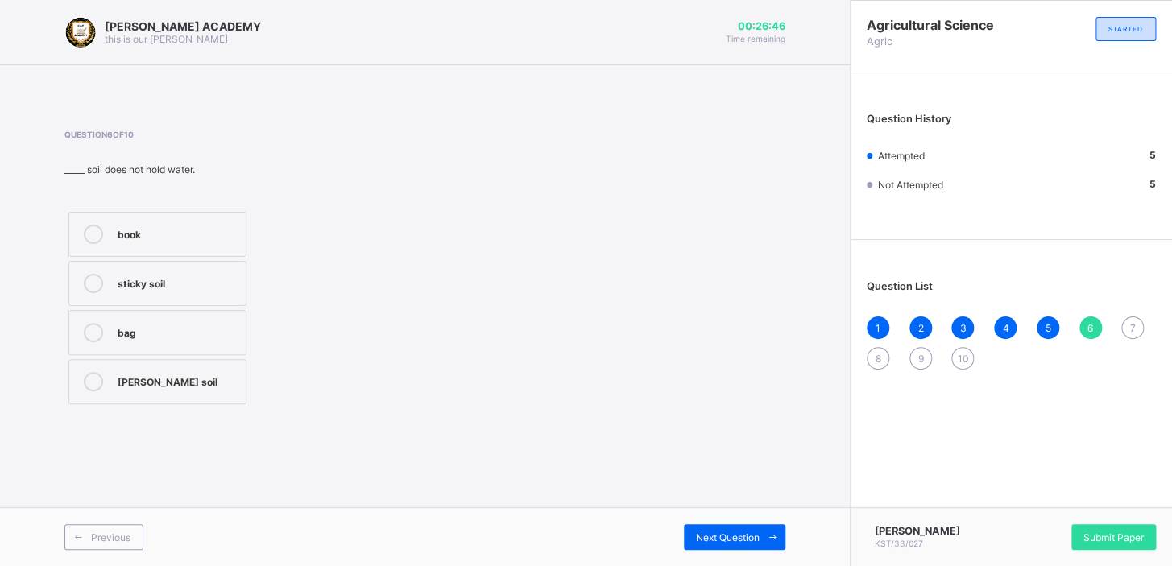
click at [91, 369] on label "[PERSON_NAME] soil" at bounding box center [157, 381] width 178 height 45
click at [730, 528] on div "Next Question" at bounding box center [735, 537] width 102 height 26
click at [136, 367] on label "Loamy soil" at bounding box center [157, 381] width 178 height 45
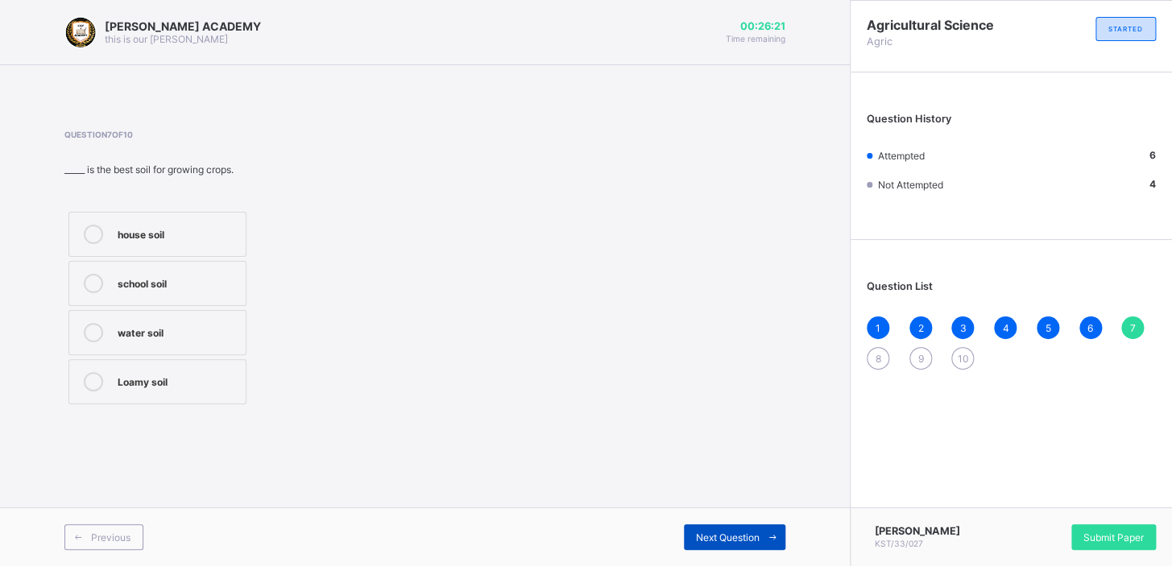
click at [710, 527] on div "Next Question" at bounding box center [735, 537] width 102 height 26
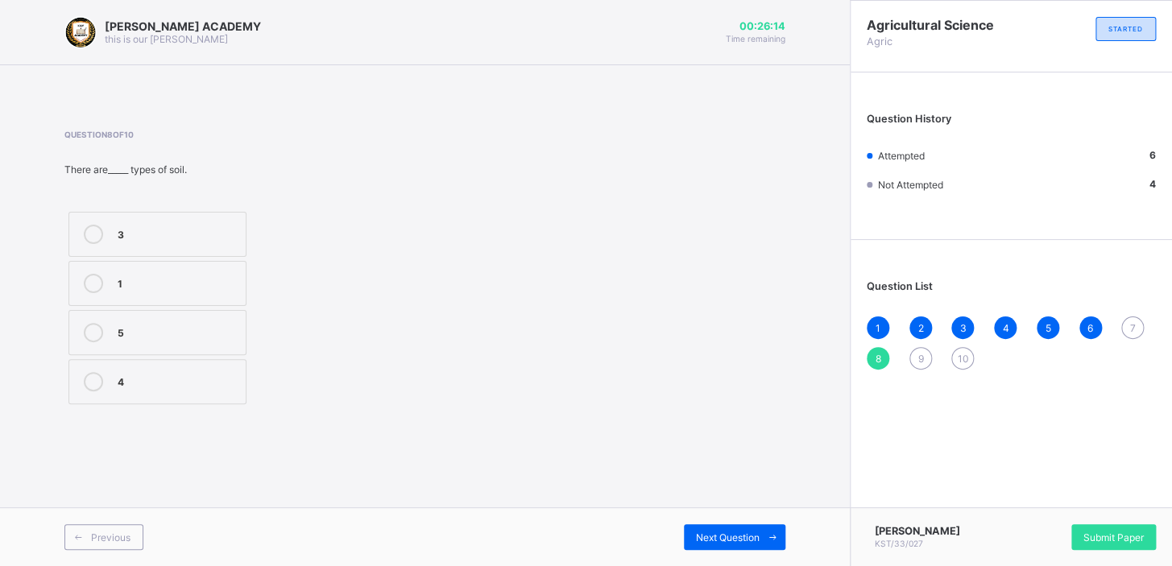
click at [1134, 317] on div "7" at bounding box center [1132, 328] width 23 height 23
click at [141, 369] on label "Loamy soil" at bounding box center [157, 381] width 178 height 45
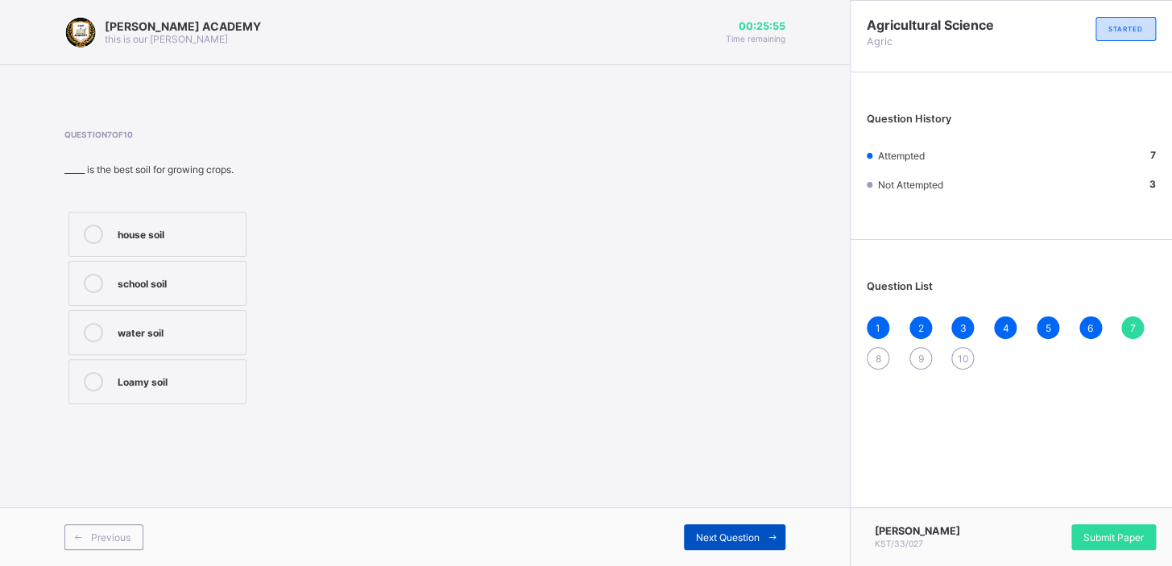
click at [719, 524] on div "Next Question" at bounding box center [735, 537] width 102 height 26
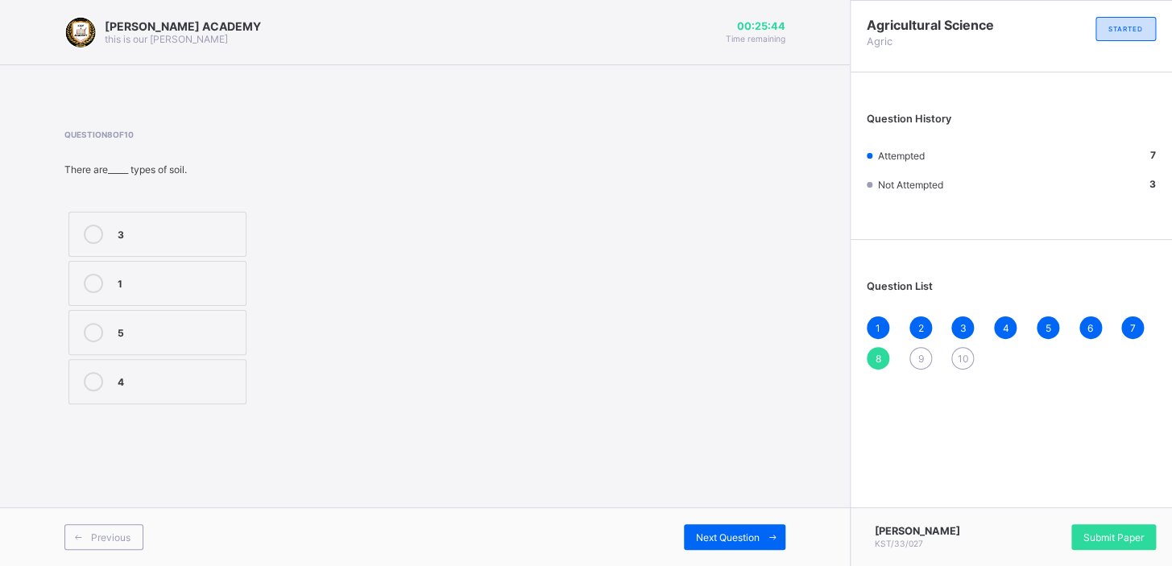
click at [93, 225] on icon at bounding box center [93, 234] width 19 height 19
drag, startPoint x: 93, startPoint y: 225, endPoint x: 188, endPoint y: 247, distance: 97.5
click at [188, 247] on label "3" at bounding box center [157, 234] width 178 height 45
click at [727, 526] on div "Next Question" at bounding box center [735, 537] width 102 height 26
click at [190, 283] on div "False" at bounding box center [178, 282] width 120 height 16
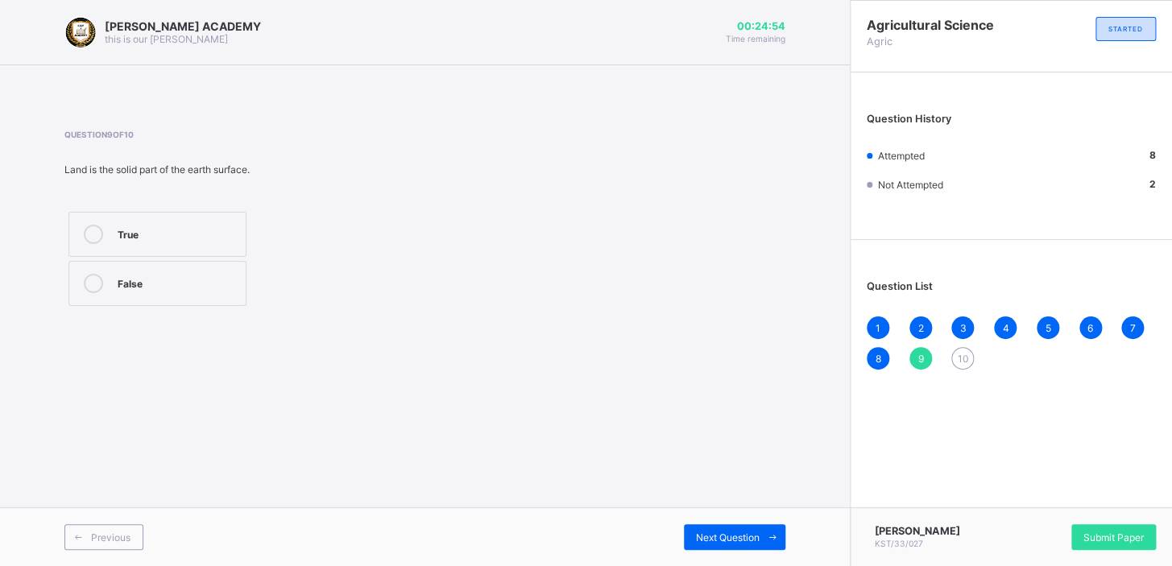
click at [190, 283] on div "False" at bounding box center [178, 282] width 120 height 16
click at [716, 524] on div "Next Question" at bounding box center [735, 537] width 102 height 26
click at [919, 353] on span "9" at bounding box center [921, 359] width 6 height 12
click at [147, 230] on div "True" at bounding box center [178, 233] width 120 height 16
click at [711, 517] on div "Previous Next Question" at bounding box center [425, 537] width 850 height 59
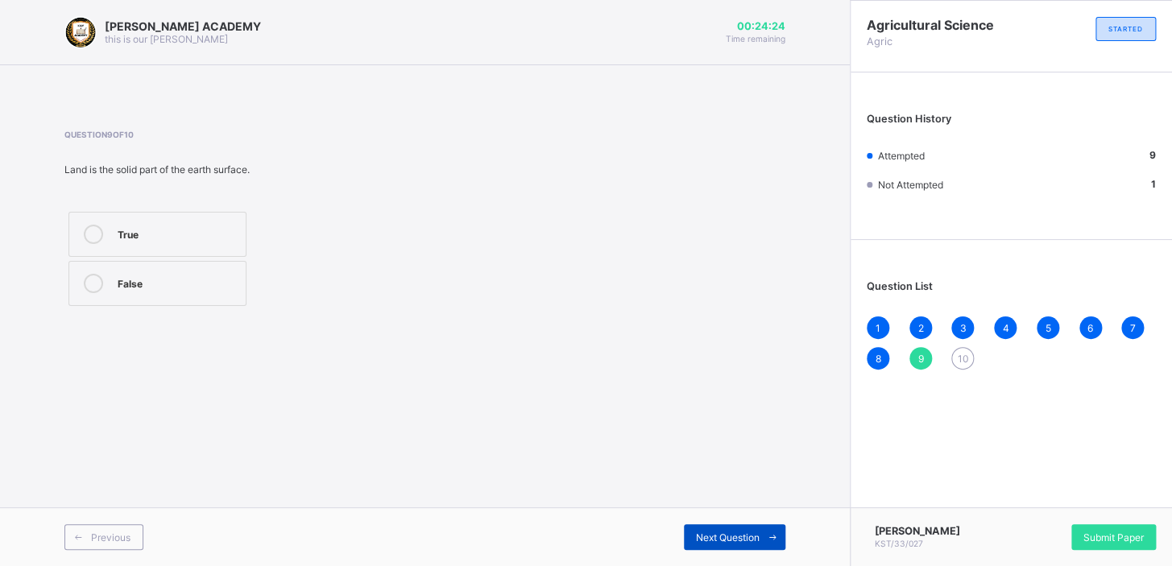
click at [711, 527] on div "Next Question" at bounding box center [735, 537] width 102 height 26
click at [184, 259] on div "False True" at bounding box center [157, 259] width 186 height 102
click at [162, 269] on label "True" at bounding box center [157, 283] width 178 height 45
click at [700, 532] on span "Next Question" at bounding box center [728, 538] width 64 height 12
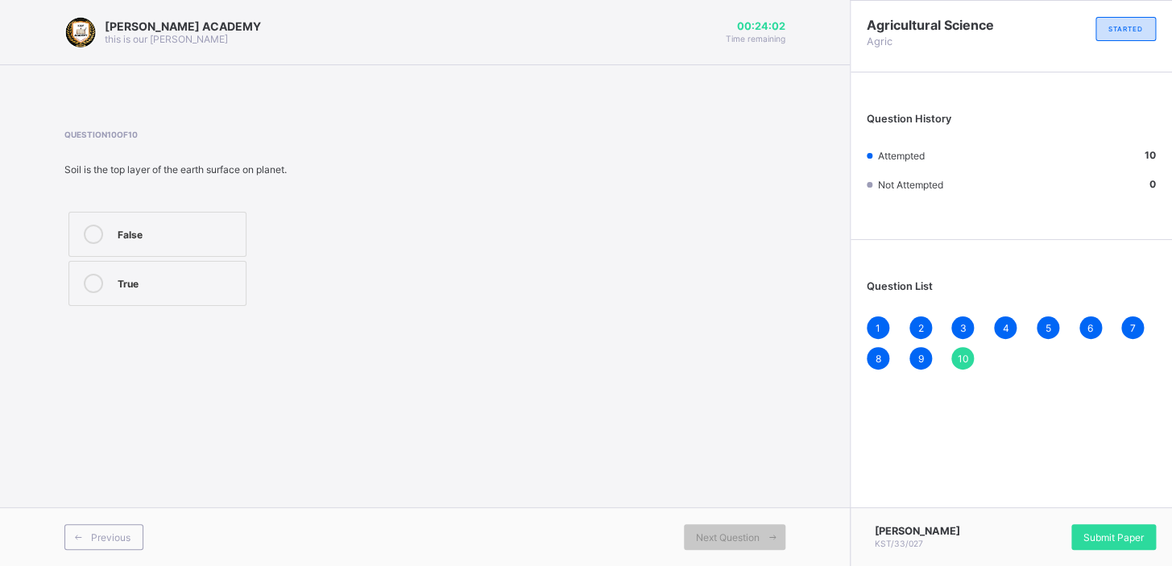
click at [1109, 521] on div "Chukaodiri Okonkwo KST/33/027 Submit Paper" at bounding box center [1011, 537] width 322 height 59
click at [1107, 528] on div "Submit Paper" at bounding box center [1113, 537] width 85 height 26
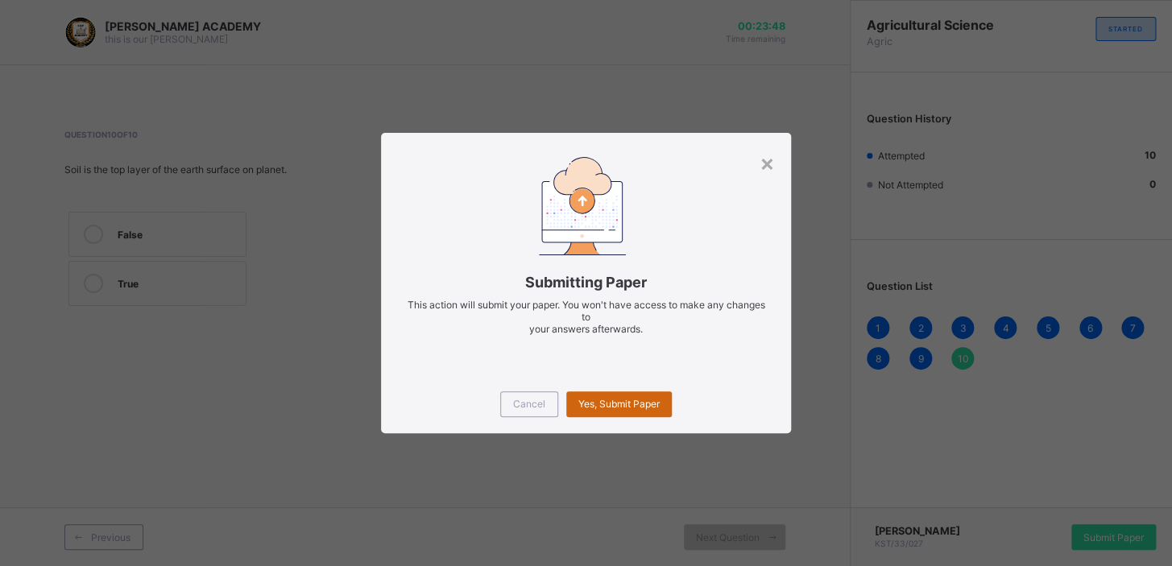
click at [596, 392] on div "Yes, Submit Paper" at bounding box center [619, 405] width 106 height 26
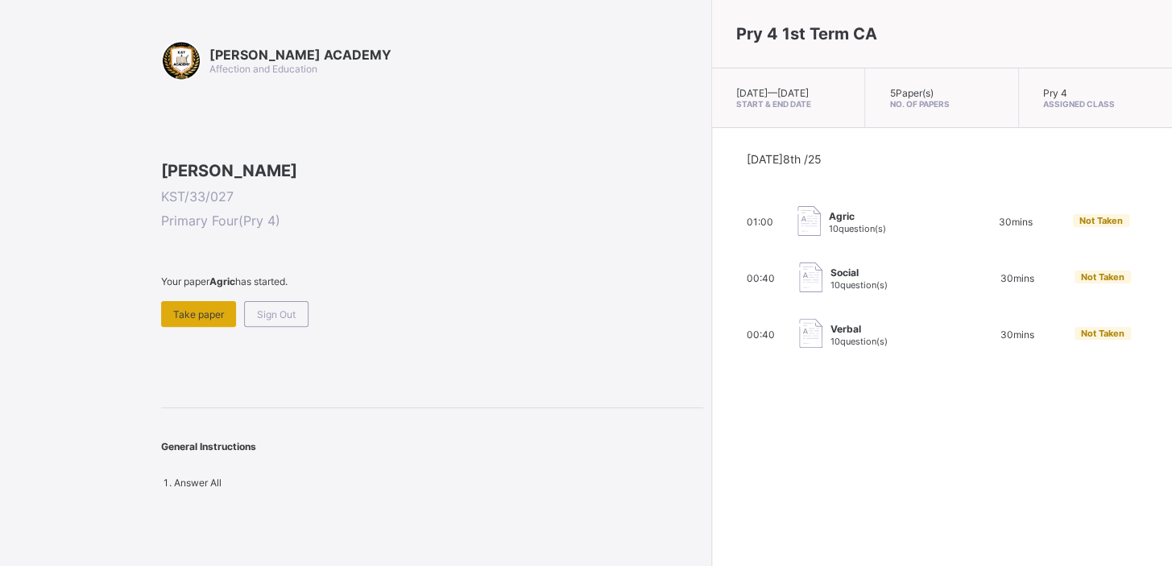
click at [198, 327] on div "Take paper" at bounding box center [198, 314] width 75 height 26
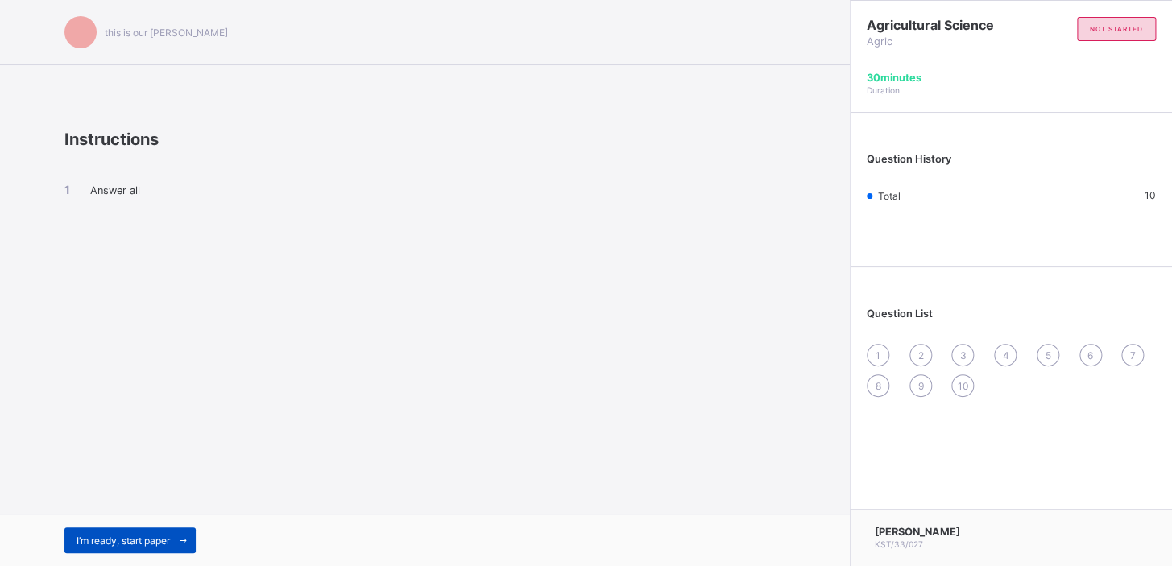
click at [114, 533] on div "I’m ready, start paper" at bounding box center [129, 541] width 131 height 26
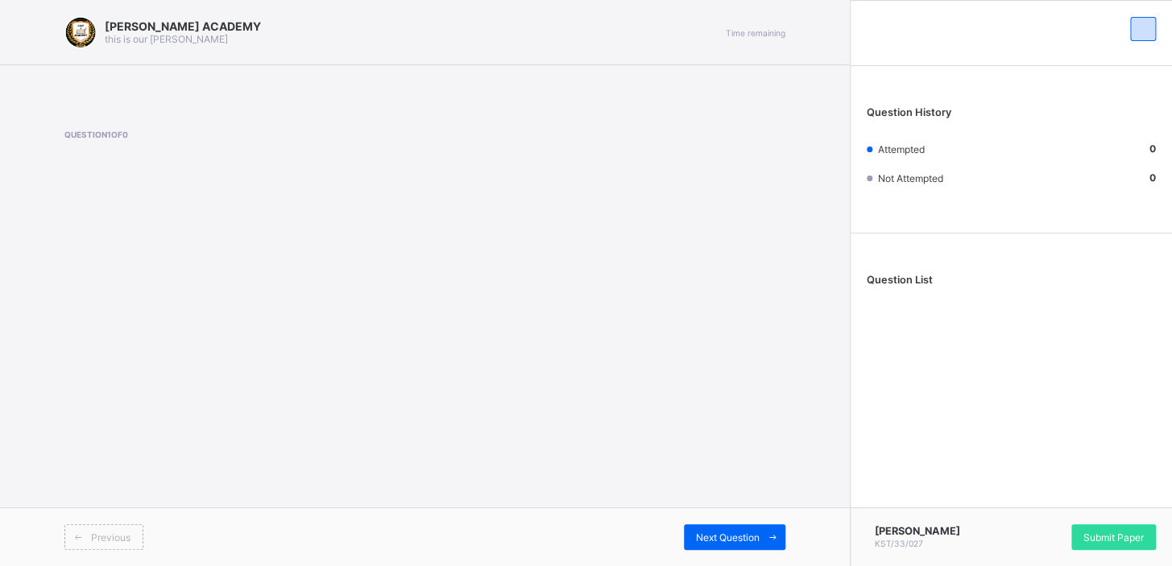
click at [377, 239] on div "[PERSON_NAME] ACADEMY this is our [PERSON_NAME] Time remaining Question 1 of 0 …" at bounding box center [425, 283] width 850 height 566
click at [518, 168] on div "Question 1 of 0" at bounding box center [424, 163] width 721 height 66
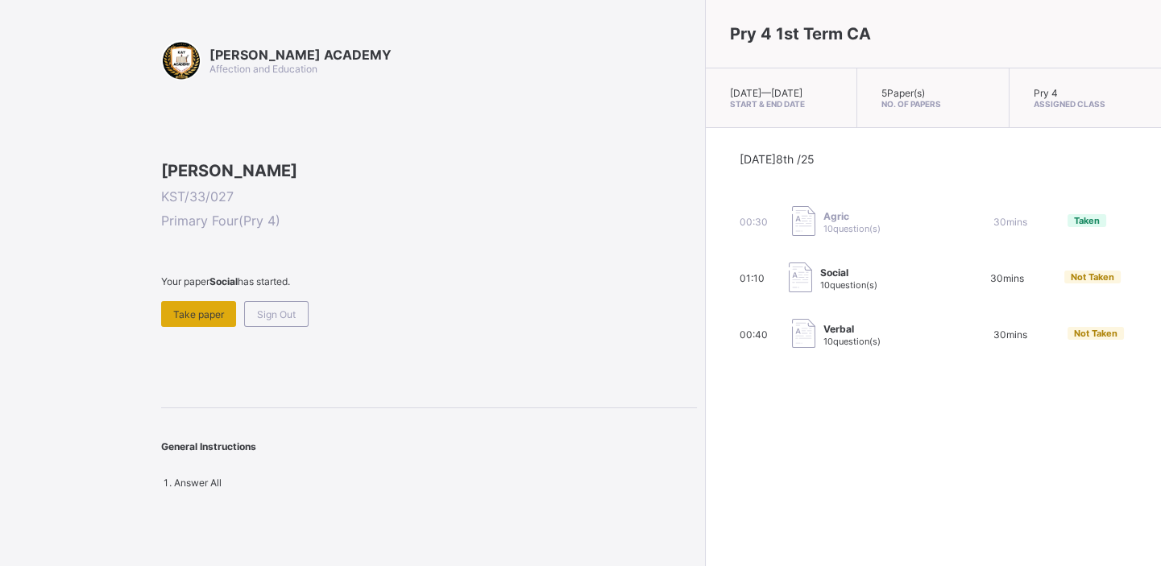
click at [172, 327] on div "Take paper" at bounding box center [198, 314] width 75 height 26
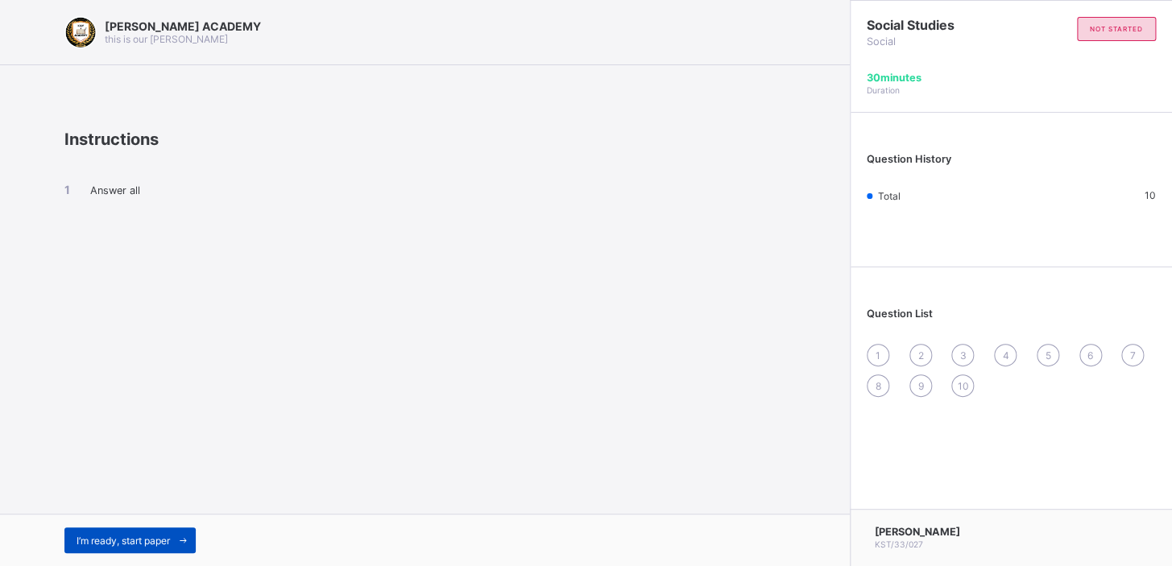
click at [135, 537] on span "I’m ready, start paper" at bounding box center [123, 541] width 93 height 12
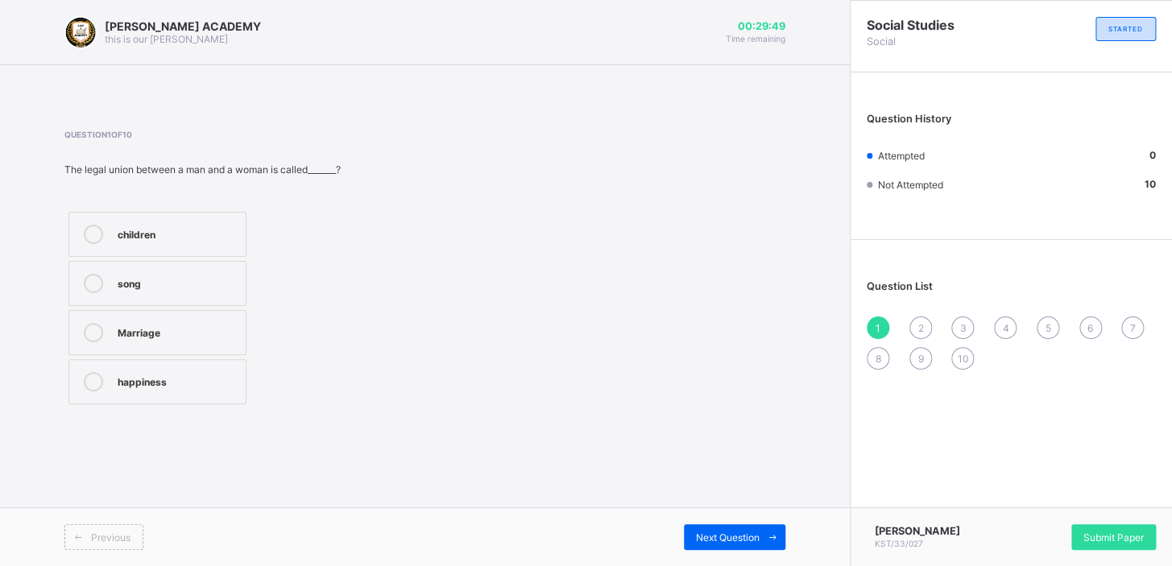
click at [153, 353] on label "Marriage" at bounding box center [157, 332] width 178 height 45
click at [153, 334] on div "Marriage" at bounding box center [178, 331] width 120 height 16
click at [738, 528] on div "Next Question" at bounding box center [735, 537] width 102 height 26
click at [256, 251] on div "father's brother mother children Grandfather" at bounding box center [219, 308] width 310 height 201
click at [690, 481] on div "[PERSON_NAME] ACADEMY this is our [PERSON_NAME] 00:27:02 Time remaining Questio…" at bounding box center [425, 283] width 850 height 566
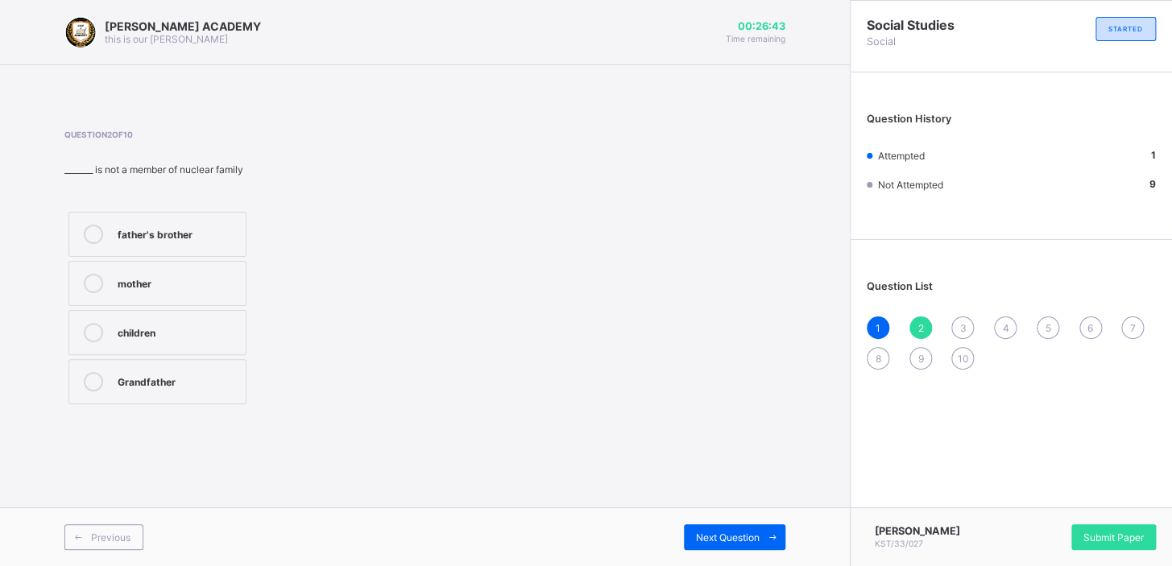
click at [169, 219] on label "father's brother" at bounding box center [157, 234] width 178 height 45
click at [708, 521] on div "Previous Next Question" at bounding box center [425, 537] width 850 height 59
click at [709, 521] on div "Previous Next Question" at bounding box center [425, 537] width 850 height 59
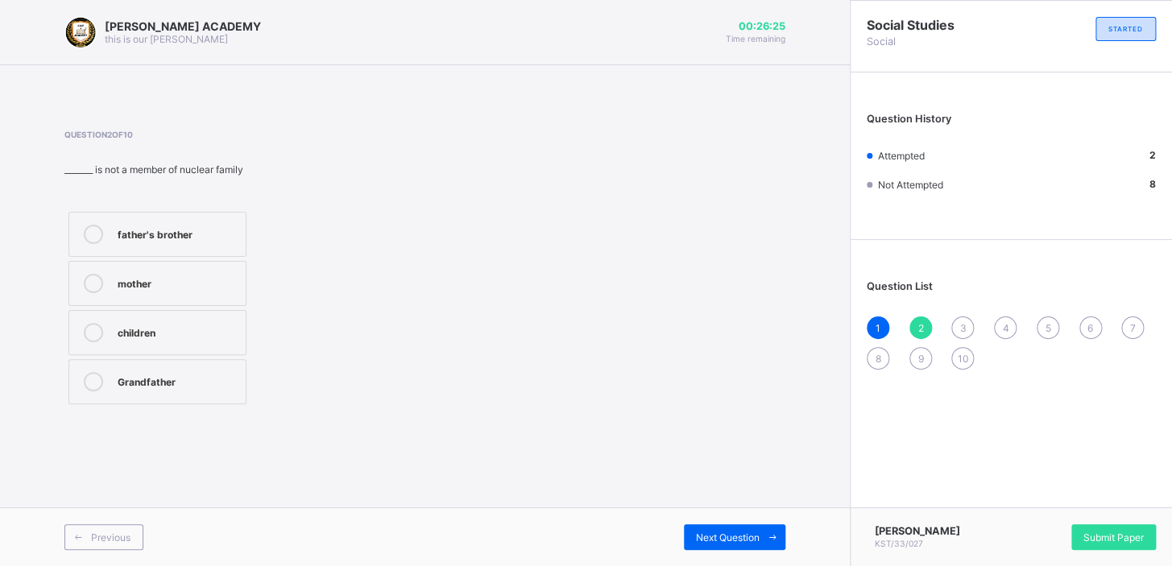
click at [144, 236] on div "father's brother" at bounding box center [178, 233] width 120 height 16
click at [874, 323] on div "1" at bounding box center [878, 328] width 23 height 23
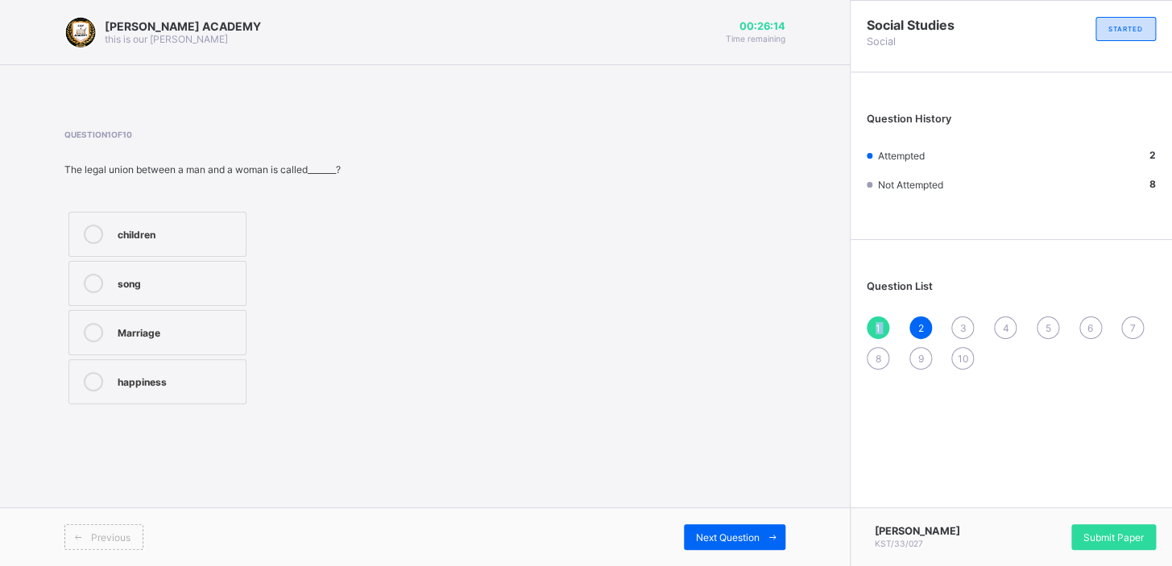
click at [874, 323] on div "1" at bounding box center [878, 328] width 23 height 23
click at [917, 317] on div "2" at bounding box center [921, 328] width 23 height 23
click at [716, 528] on div "Next Question" at bounding box center [735, 537] width 102 height 26
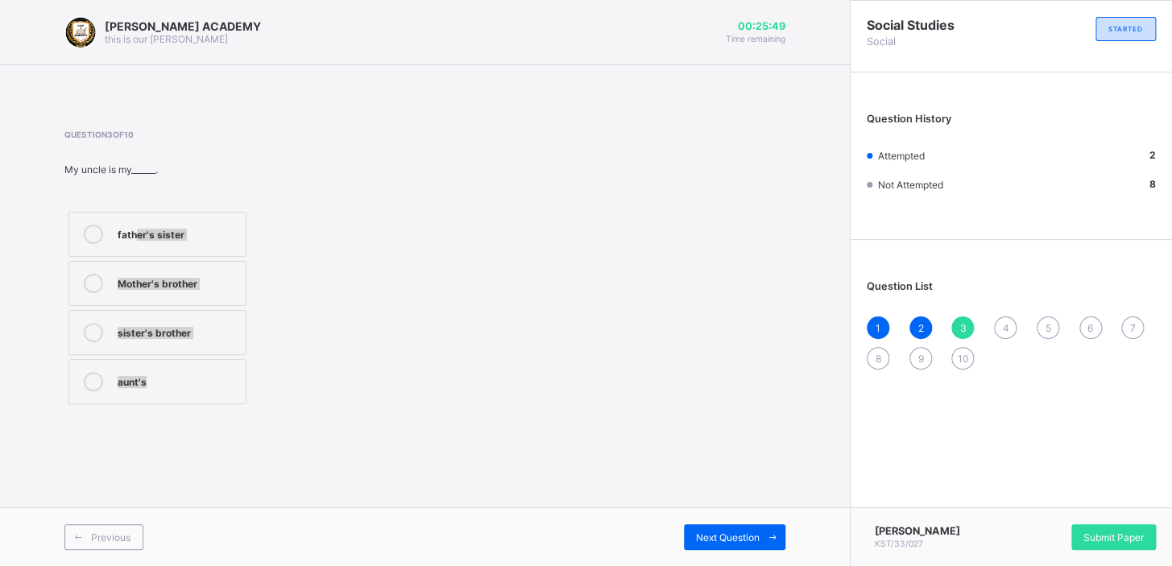
drag, startPoint x: 546, startPoint y: 410, endPoint x: 138, endPoint y: 222, distance: 449.5
click at [138, 222] on div "Question 3 of 10 My uncle is my______. father's sister Mother's brother sister'…" at bounding box center [424, 269] width 721 height 327
click at [175, 238] on div "father's sister" at bounding box center [178, 233] width 120 height 16
click at [727, 525] on div "Next Question" at bounding box center [735, 537] width 102 height 26
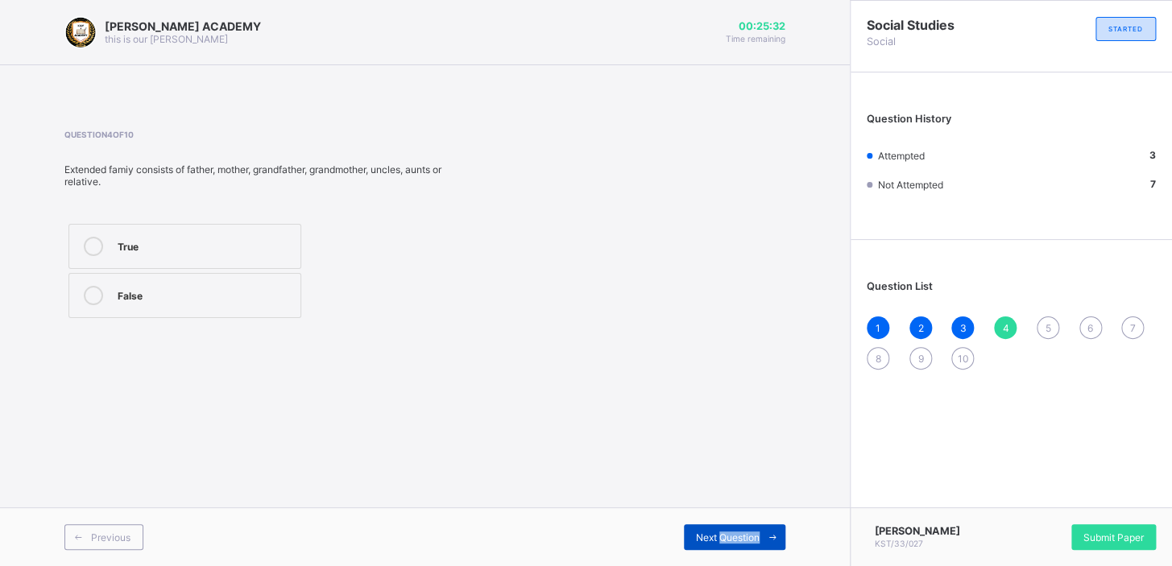
click at [727, 525] on div "Next Question" at bounding box center [735, 537] width 102 height 26
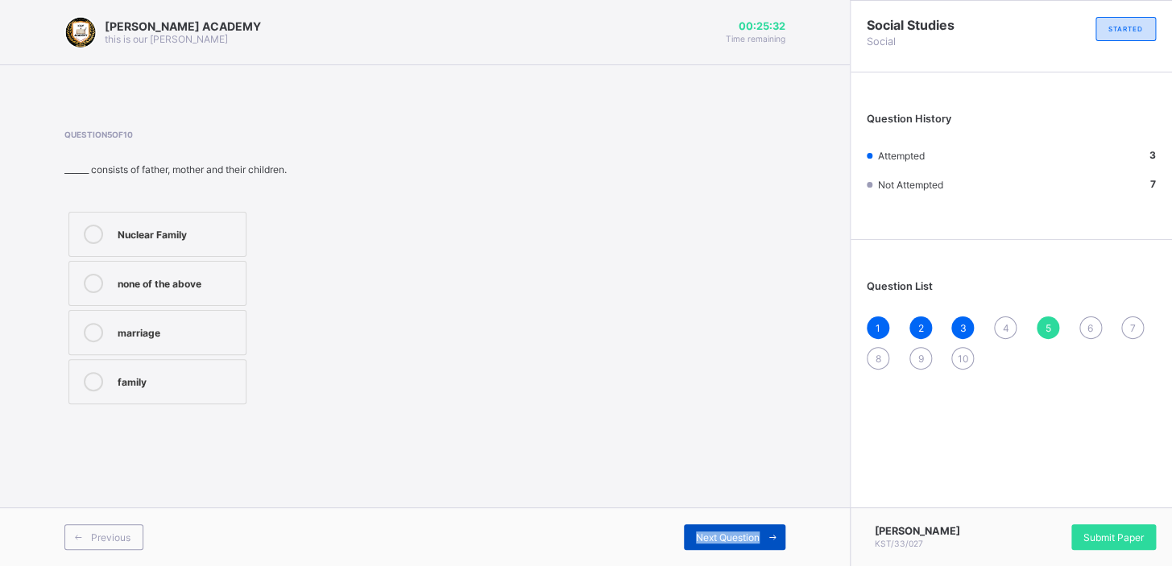
click at [727, 525] on div "Next Question" at bounding box center [735, 537] width 102 height 26
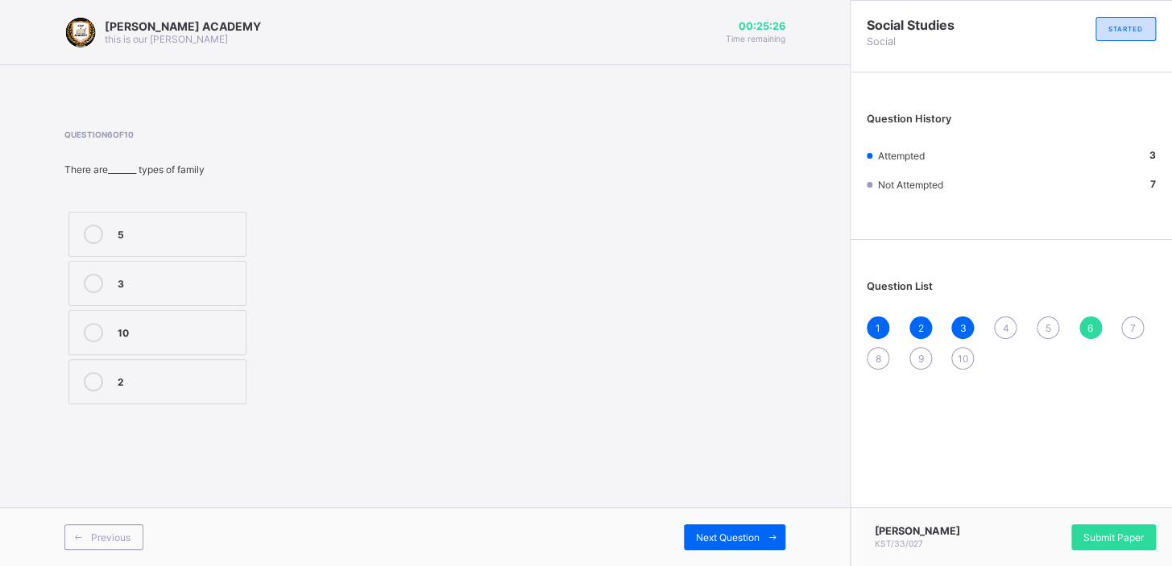
click at [1001, 318] on div "4" at bounding box center [1005, 328] width 23 height 23
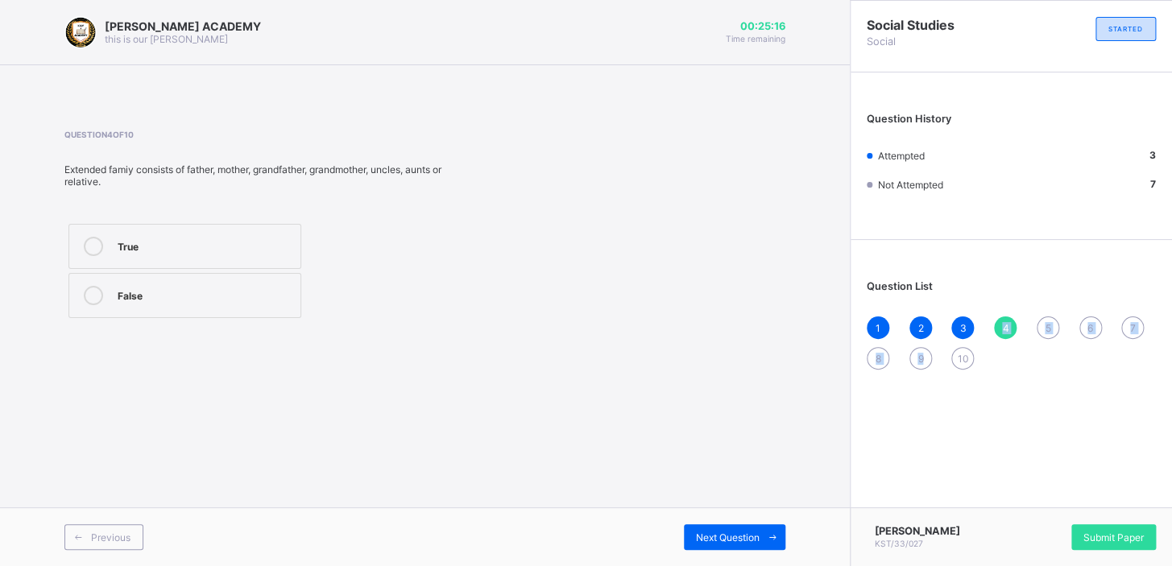
drag, startPoint x: 1001, startPoint y: 318, endPoint x: 930, endPoint y: 353, distance: 78.2
click at [930, 353] on div "1 2 3 4 5 6 7 8 9 10" at bounding box center [1011, 343] width 289 height 53
click at [992, 342] on div "1 2 3 4 5 6 7 8 9 10" at bounding box center [1011, 343] width 289 height 53
drag, startPoint x: 526, startPoint y: 407, endPoint x: 138, endPoint y: 239, distance: 422.9
click at [138, 239] on div "[PERSON_NAME] ACADEMY this is our [PERSON_NAME] 00:25:08 Time remaining Questio…" at bounding box center [425, 283] width 850 height 566
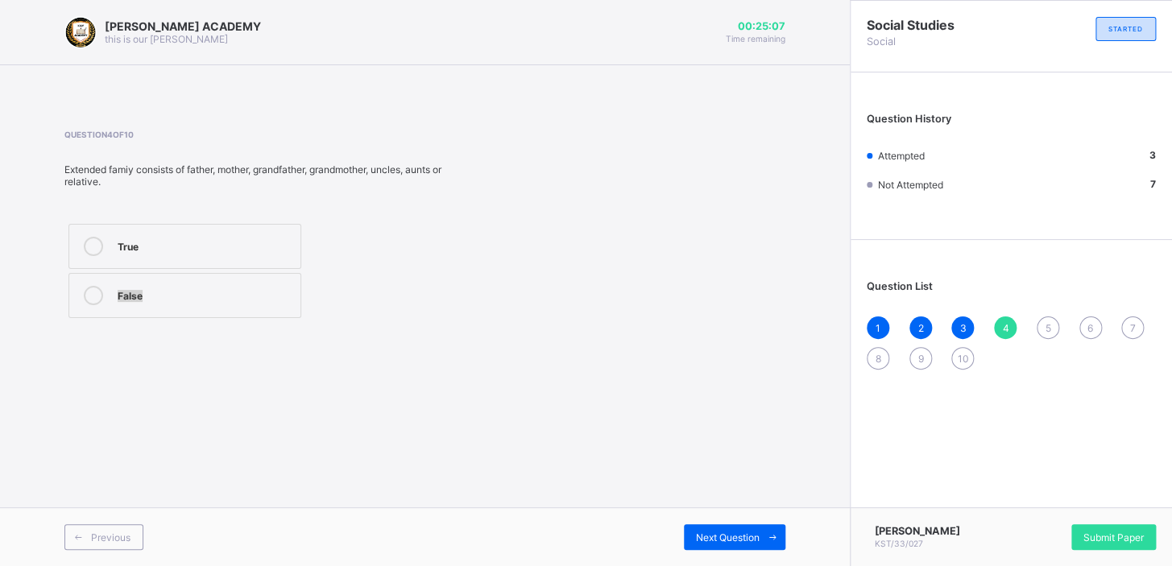
click at [138, 240] on div "True" at bounding box center [205, 245] width 175 height 16
click at [363, 280] on div "True False" at bounding box center [265, 271] width 402 height 102
click at [714, 530] on div "Next Question" at bounding box center [735, 537] width 102 height 26
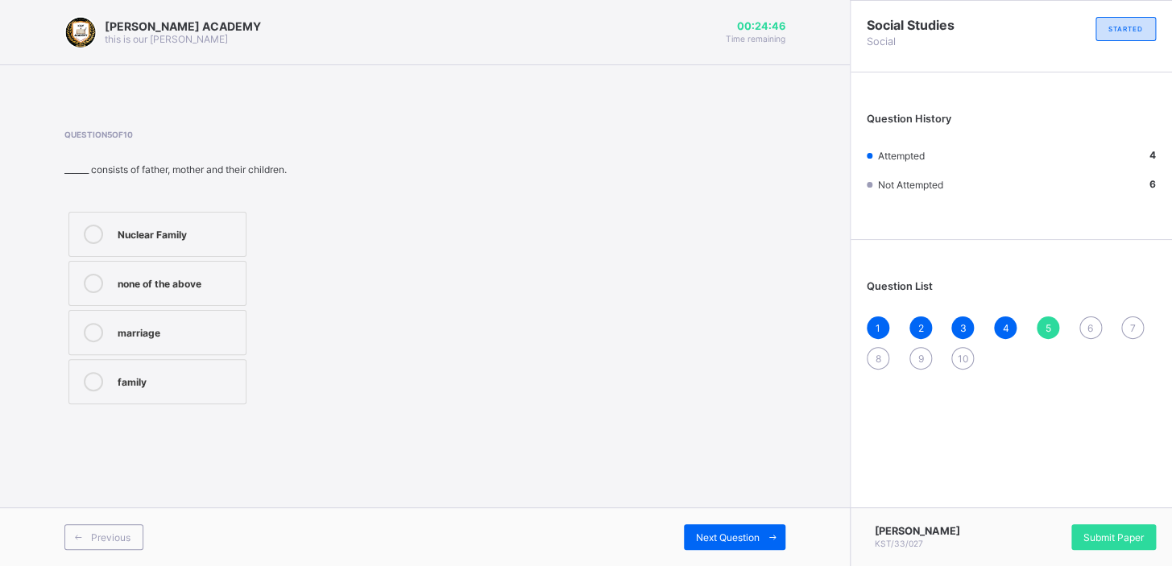
click at [158, 218] on label "Nuclear Family" at bounding box center [157, 234] width 178 height 45
click at [151, 220] on label "Nuclear Family" at bounding box center [157, 234] width 178 height 45
click at [158, 219] on label "Nuclear Family" at bounding box center [157, 234] width 178 height 45
drag, startPoint x: 158, startPoint y: 219, endPoint x: 198, endPoint y: 231, distance: 42.1
click at [194, 229] on label "Nuclear Family" at bounding box center [157, 234] width 178 height 45
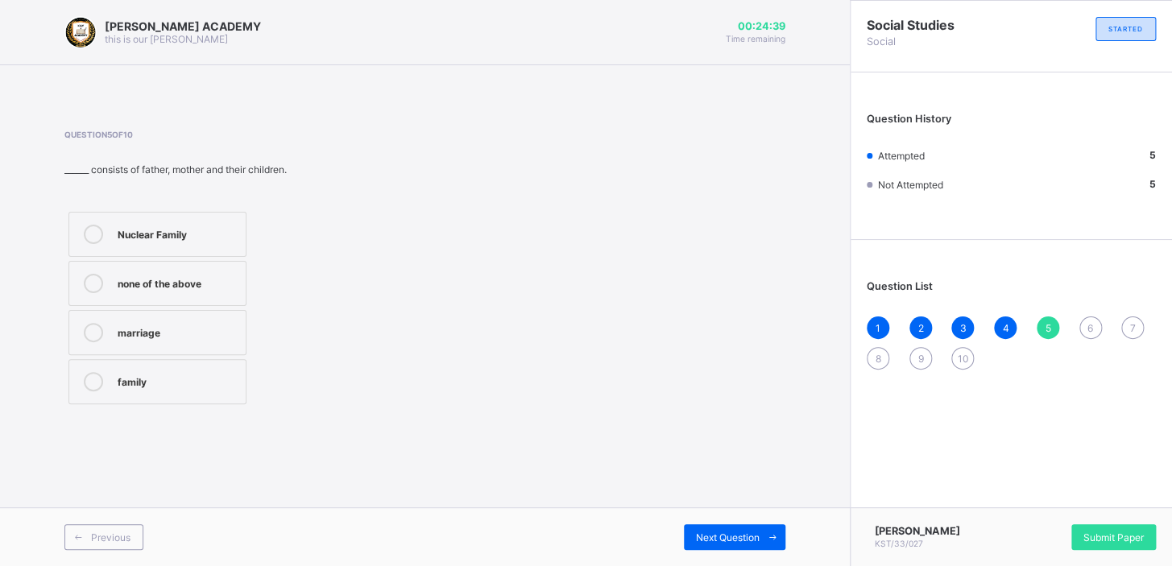
drag, startPoint x: 483, startPoint y: 392, endPoint x: 591, endPoint y: 499, distance: 152.1
click at [591, 499] on div "[PERSON_NAME] ACADEMY this is our [PERSON_NAME] 00:24:39 Time remaining Questio…" at bounding box center [425, 283] width 850 height 566
click at [1049, 317] on div "5" at bounding box center [1048, 328] width 23 height 23
click at [897, 287] on span "Question List" at bounding box center [900, 286] width 66 height 12
click at [160, 226] on div "Nuclear Family" at bounding box center [178, 233] width 120 height 16
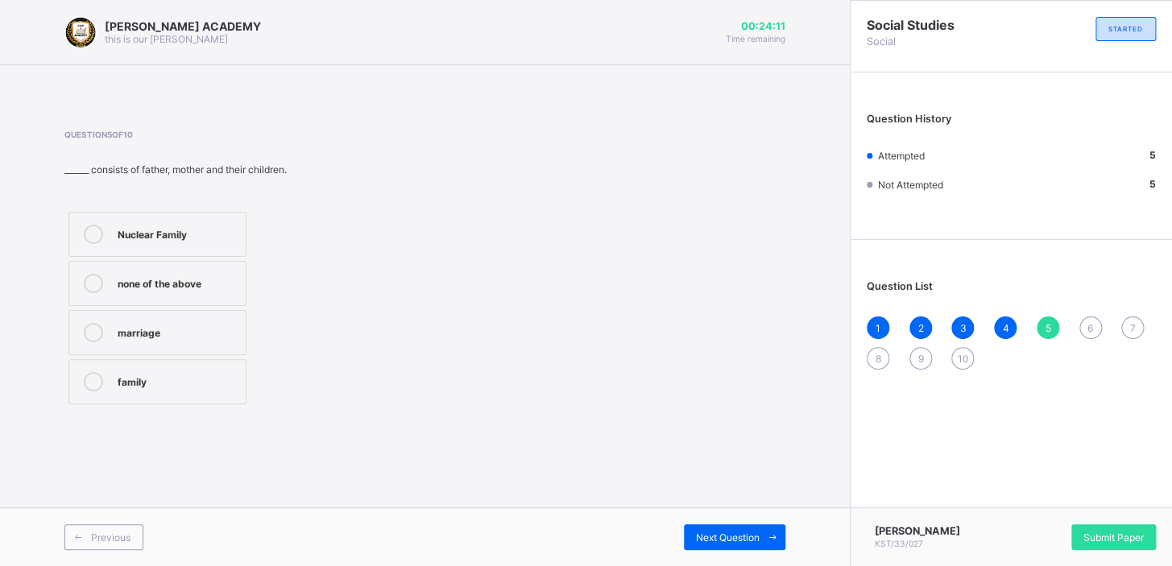
click at [160, 226] on div "Nuclear Family" at bounding box center [178, 233] width 120 height 16
click at [727, 524] on div "Next Question" at bounding box center [735, 537] width 102 height 26
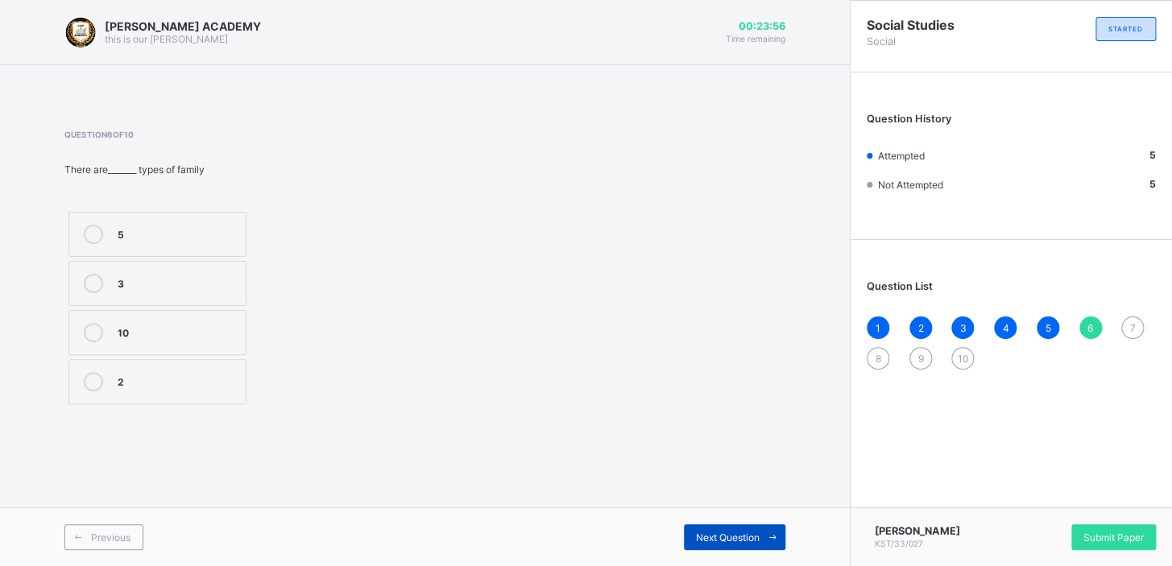
click at [727, 524] on div "Next Question" at bounding box center [735, 537] width 102 height 26
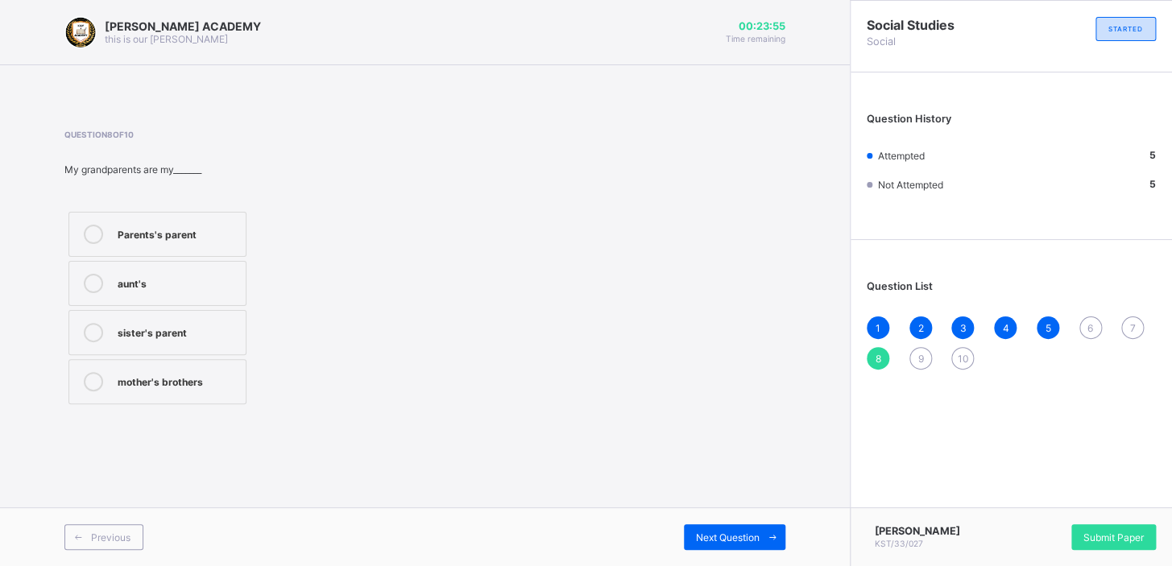
click at [578, 502] on div "[PERSON_NAME] ACADEMY this is our [PERSON_NAME] 00:23:55 Time remaining Questio…" at bounding box center [425, 283] width 850 height 566
click at [1042, 317] on div "1 2 3 4 5 6 7 8 9 10" at bounding box center [1011, 343] width 289 height 53
click at [1042, 317] on div "5" at bounding box center [1048, 328] width 23 height 23
click at [1087, 318] on div "6" at bounding box center [1091, 328] width 23 height 23
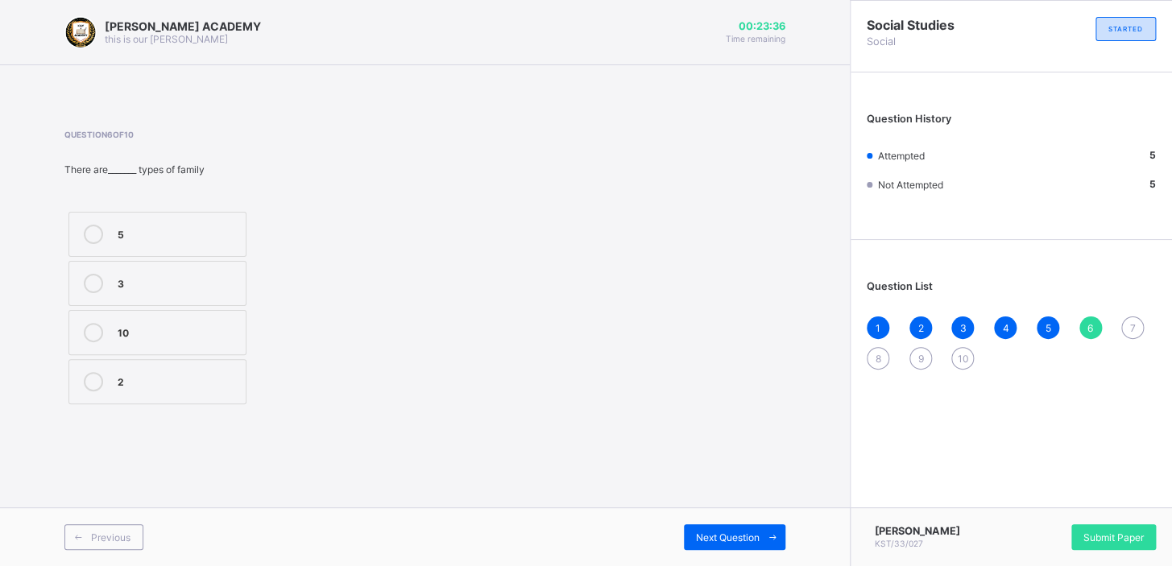
click at [187, 360] on label "2" at bounding box center [157, 381] width 178 height 45
click at [157, 373] on div "2" at bounding box center [178, 380] width 120 height 16
click at [373, 425] on div "Question 6 of 10 There are_______ types of family 5 3 10 2" at bounding box center [424, 269] width 721 height 327
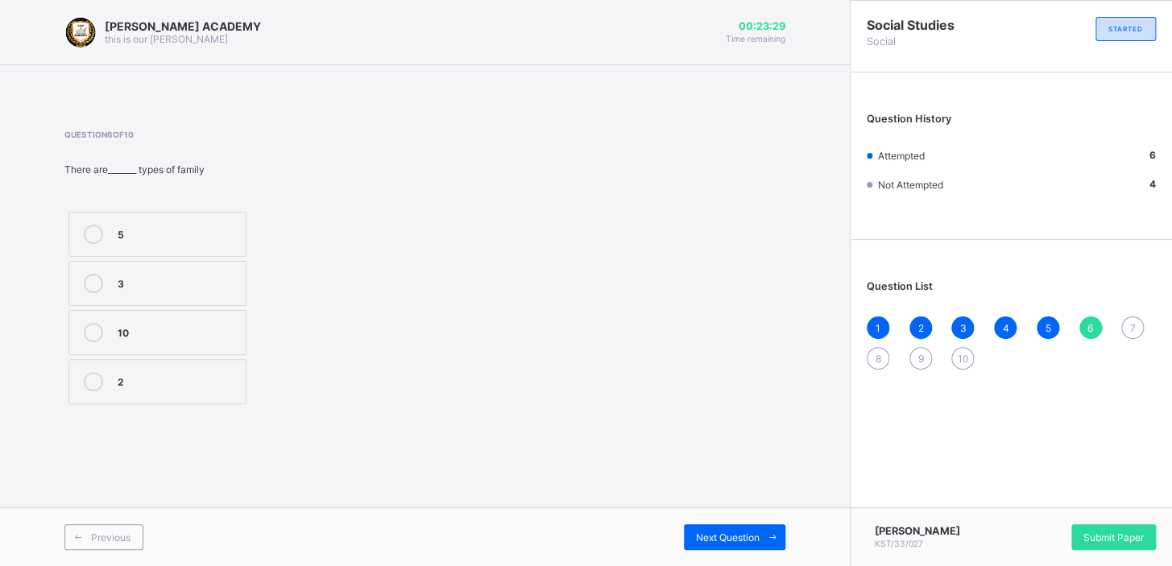
click at [724, 502] on div "[PERSON_NAME] ACADEMY this is our [PERSON_NAME] 00:23:29 Time remaining Questio…" at bounding box center [425, 283] width 850 height 566
click at [717, 522] on div "Previous Next Question" at bounding box center [425, 537] width 850 height 59
click at [716, 522] on div "Previous Next Question" at bounding box center [425, 537] width 850 height 59
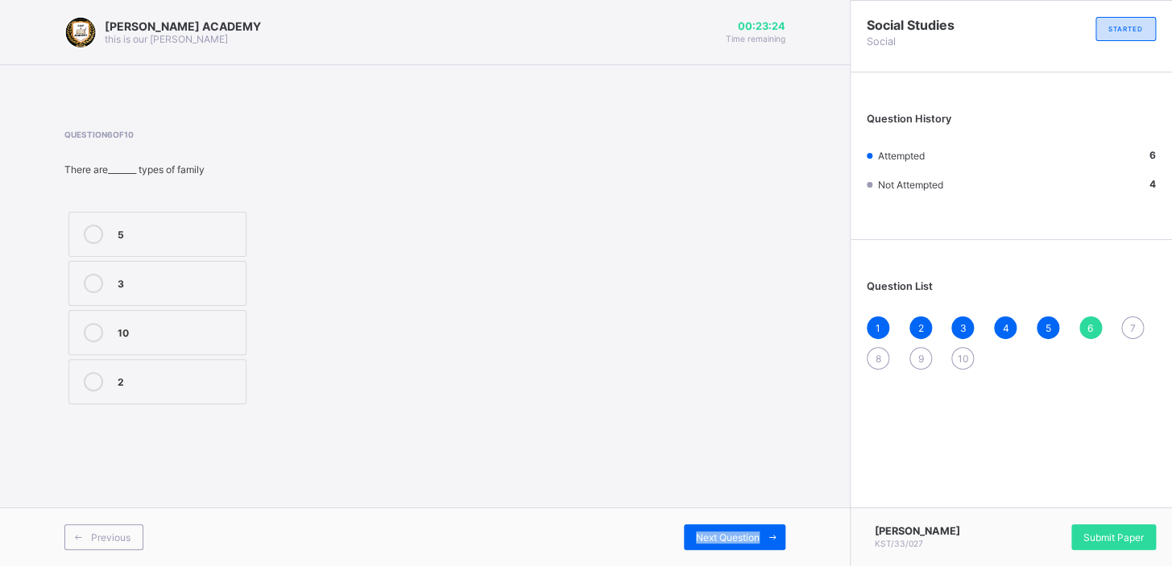
click at [716, 522] on div "Previous Next Question" at bounding box center [425, 537] width 850 height 59
click at [1088, 317] on div "6" at bounding box center [1091, 328] width 23 height 23
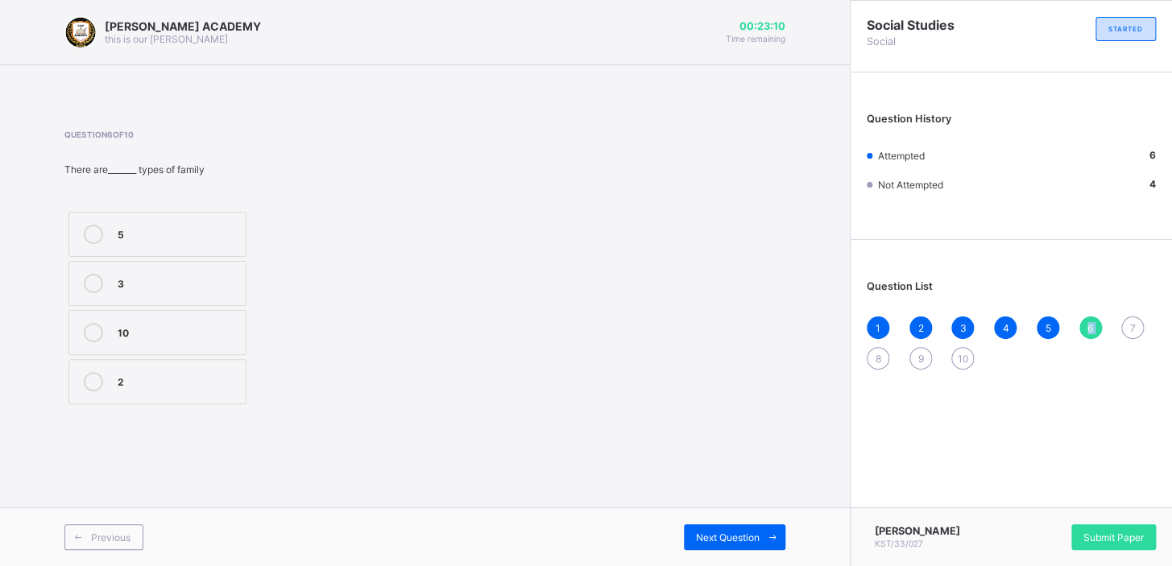
click at [1088, 317] on div "6" at bounding box center [1091, 328] width 23 height 23
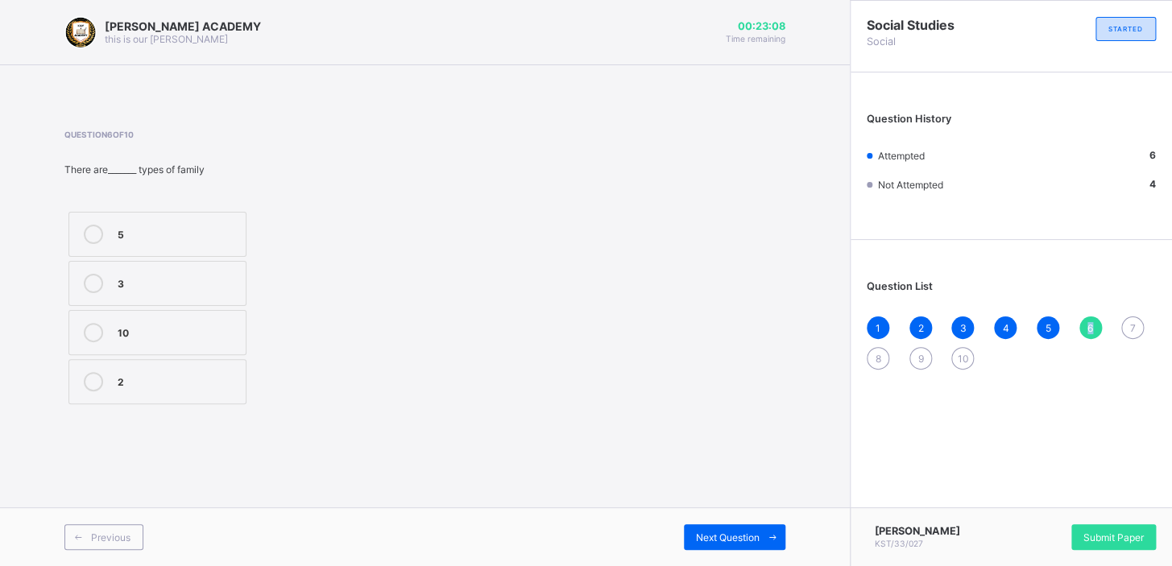
click at [1088, 317] on div "6" at bounding box center [1091, 328] width 23 height 23
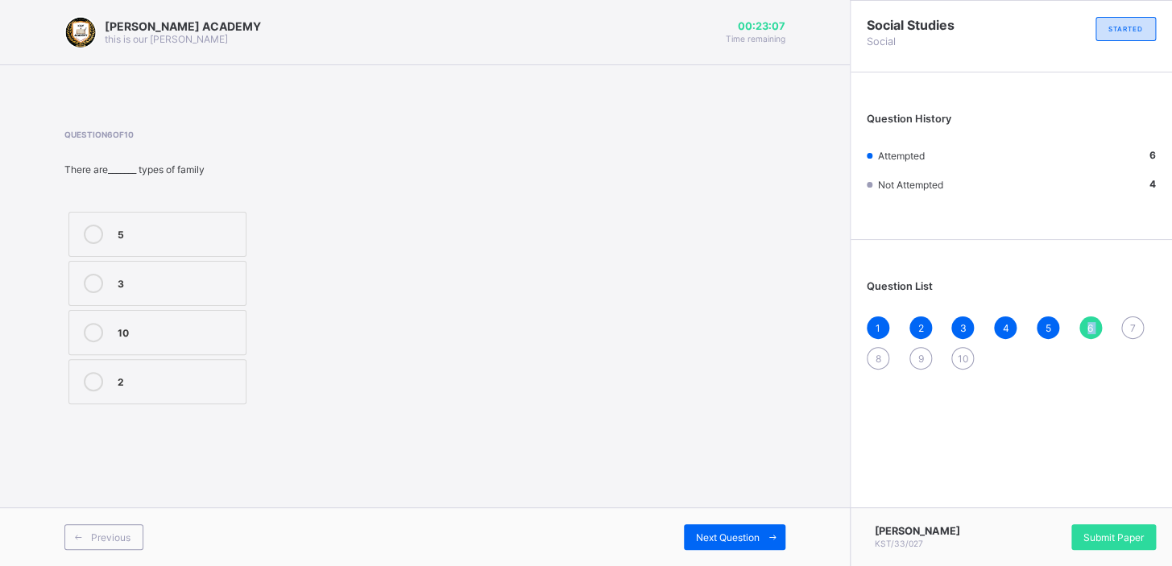
click at [1088, 317] on div "6" at bounding box center [1091, 328] width 23 height 23
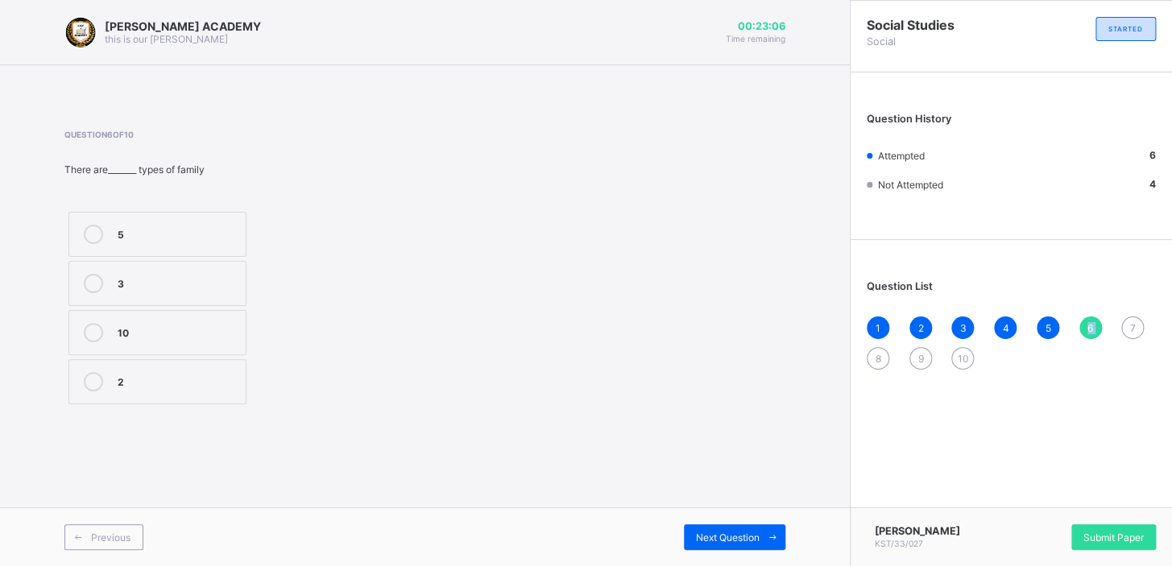
click at [1088, 317] on div "6" at bounding box center [1091, 328] width 23 height 23
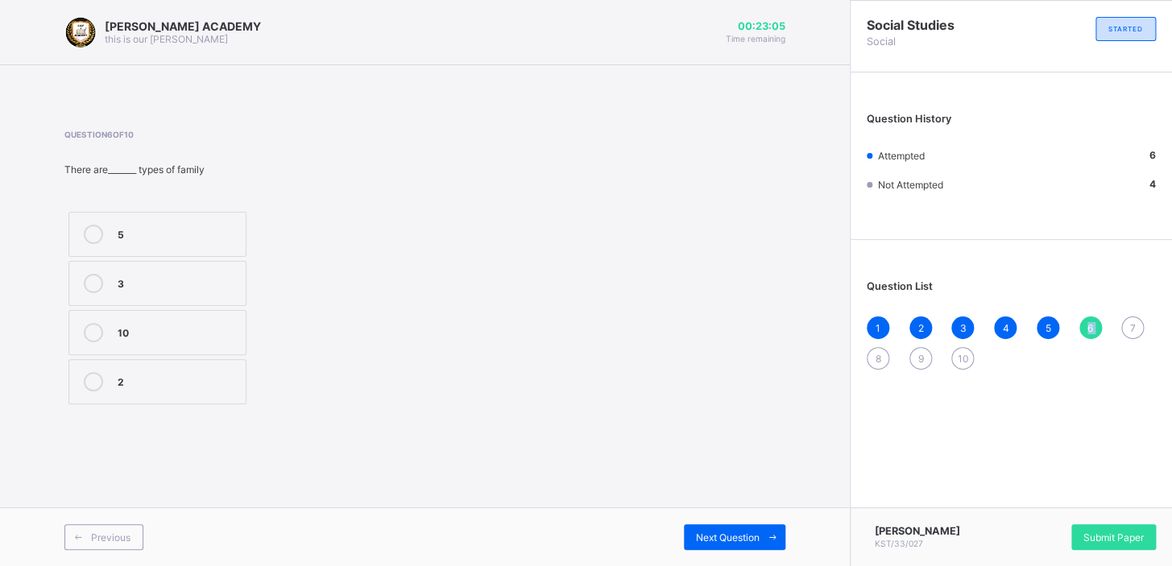
click at [1088, 317] on div "6" at bounding box center [1091, 328] width 23 height 23
click at [111, 322] on label "10" at bounding box center [157, 332] width 178 height 45
click at [93, 372] on icon at bounding box center [93, 381] width 19 height 19
click at [723, 525] on div "Next Question" at bounding box center [735, 537] width 102 height 26
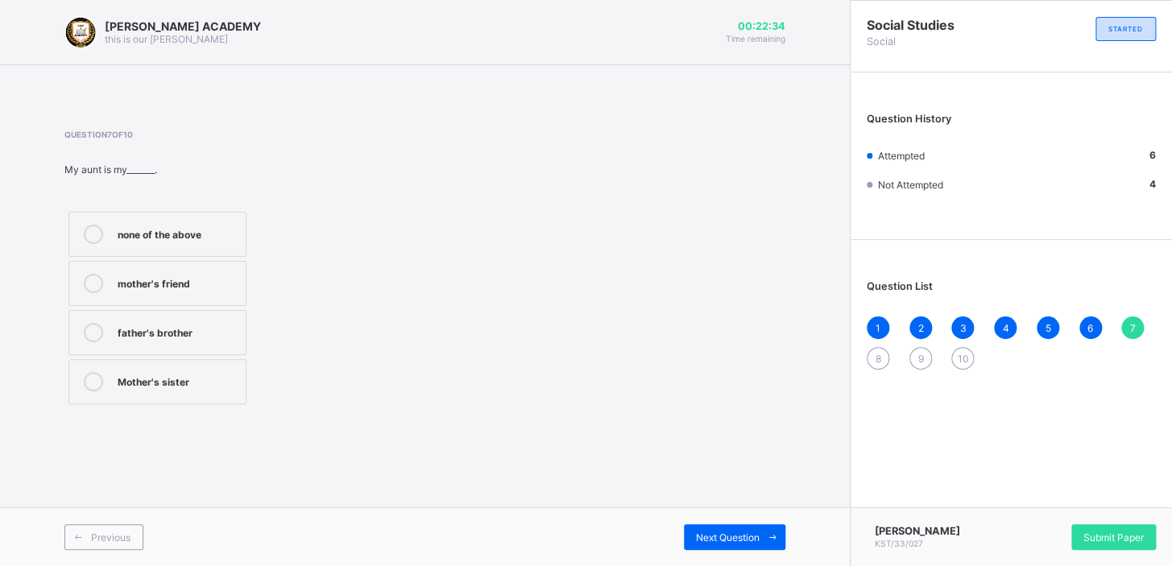
click at [275, 307] on div "none of the above mother's friend father's brother Mother's sister" at bounding box center [219, 308] width 310 height 201
click at [181, 270] on label "mother's friend" at bounding box center [157, 283] width 178 height 45
click at [717, 529] on div "Next Question" at bounding box center [735, 537] width 102 height 26
click at [146, 218] on label "Parents's parent" at bounding box center [157, 234] width 178 height 45
drag, startPoint x: 394, startPoint y: 394, endPoint x: 419, endPoint y: 421, distance: 36.5
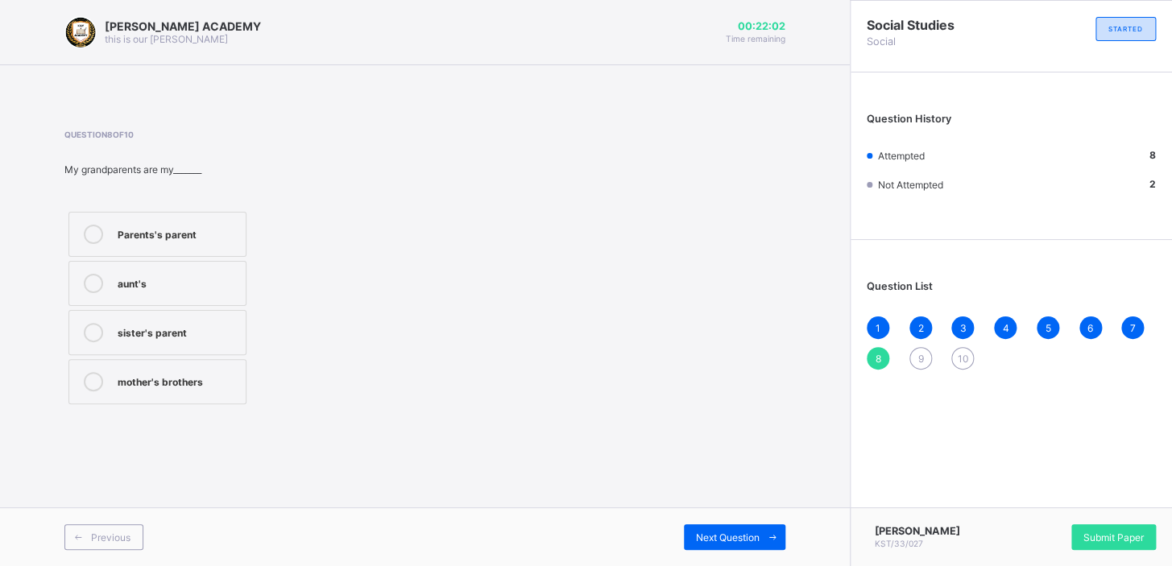
click at [419, 421] on div "Question 8 of 10 My grandparents are my_______ Parents's parent aunt's sister's…" at bounding box center [424, 269] width 721 height 327
click at [710, 524] on div "Next Question" at bounding box center [735, 537] width 102 height 26
click at [137, 275] on div "True" at bounding box center [178, 282] width 120 height 16
click at [686, 490] on div "[PERSON_NAME] ACADEMY this is our [PERSON_NAME] 00:21:40 Time remaining Questio…" at bounding box center [425, 283] width 850 height 566
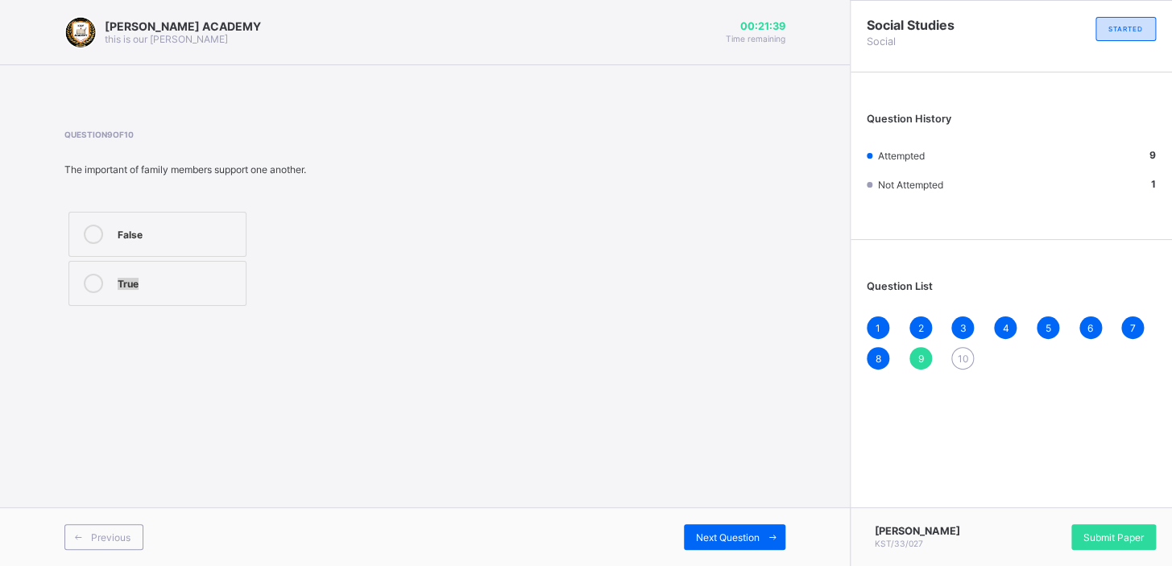
click at [686, 490] on div "[PERSON_NAME] ACADEMY this is our [PERSON_NAME] 00:21:39 Time remaining Questio…" at bounding box center [425, 283] width 850 height 566
drag, startPoint x: 701, startPoint y: 513, endPoint x: 711, endPoint y: 530, distance: 19.5
click at [711, 530] on div "Previous Next Question" at bounding box center [425, 537] width 850 height 59
click at [711, 530] on div "Next Question" at bounding box center [735, 537] width 102 height 26
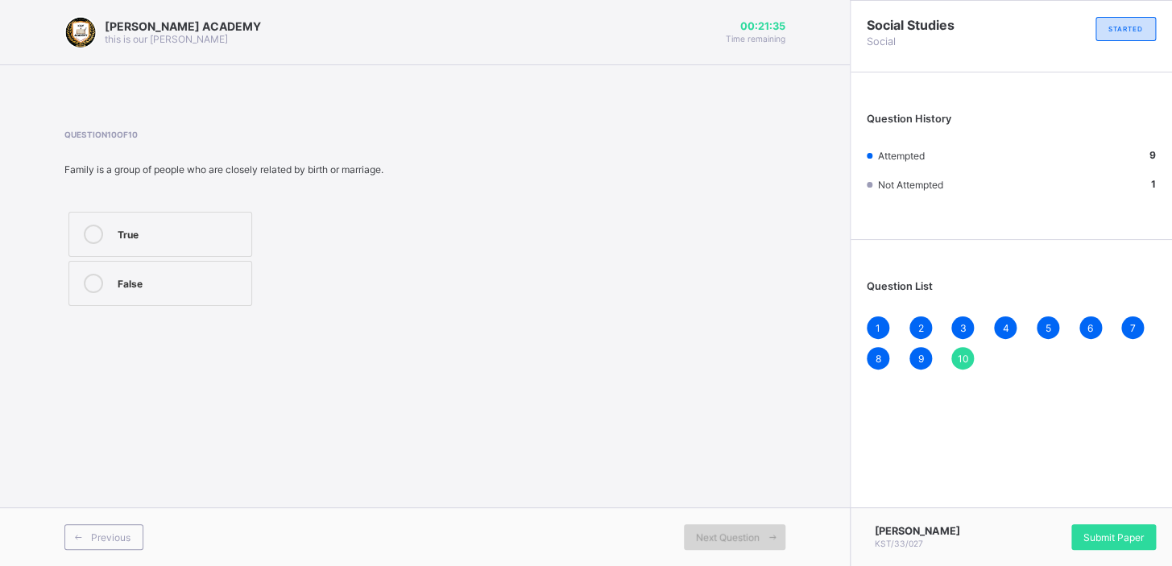
click at [735, 527] on div "Next Question" at bounding box center [735, 537] width 102 height 26
click at [506, 391] on div "[PERSON_NAME] ACADEMY this is our [PERSON_NAME] 00:21:32 Time remaining Questio…" at bounding box center [425, 283] width 850 height 566
click at [164, 229] on div "True" at bounding box center [181, 233] width 126 height 16
click at [1128, 535] on span "Submit Paper" at bounding box center [1114, 538] width 60 height 12
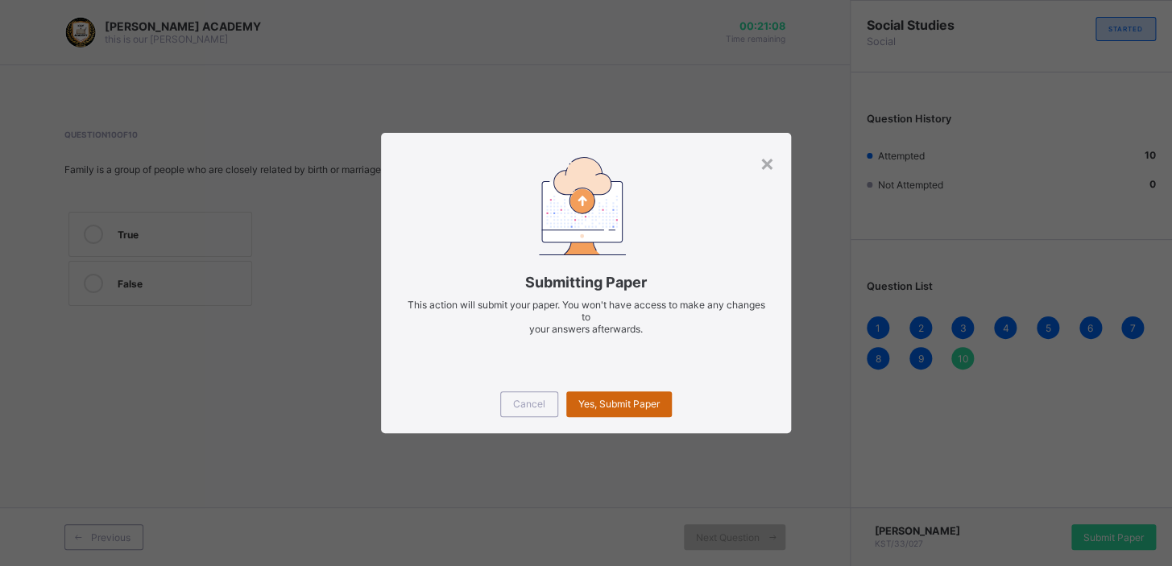
click at [604, 401] on span "Yes, Submit Paper" at bounding box center [618, 404] width 81 height 12
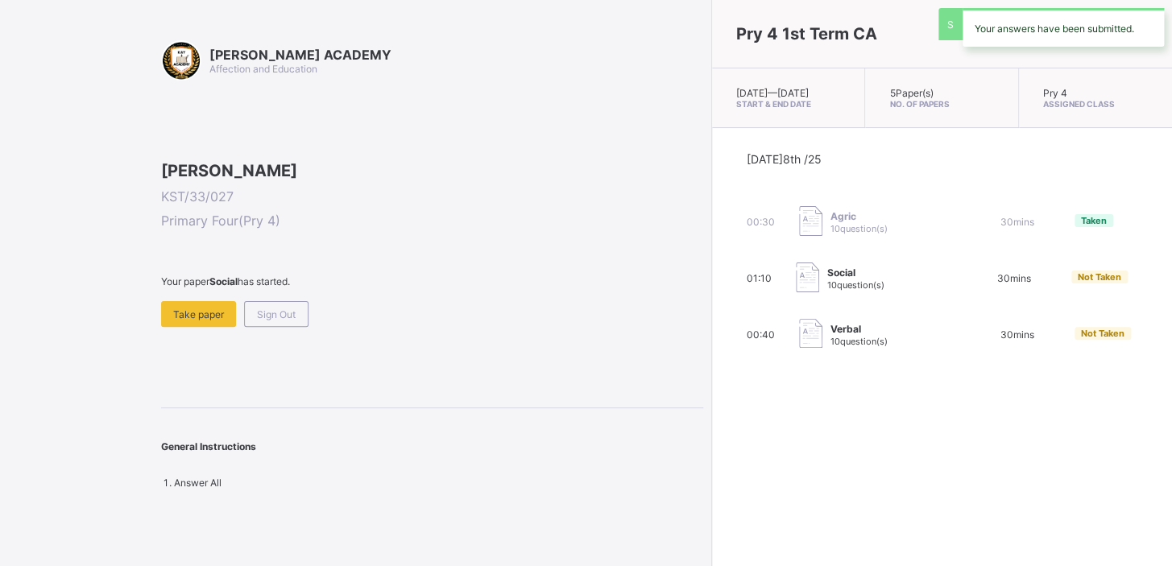
drag, startPoint x: 604, startPoint y: 401, endPoint x: 439, endPoint y: 434, distance: 168.4
click at [439, 434] on div "[PERSON_NAME] ACADEMY Affection and Education Chukaodiri Okonkwo KST/33/027 Pri…" at bounding box center [586, 283] width 1172 height 566
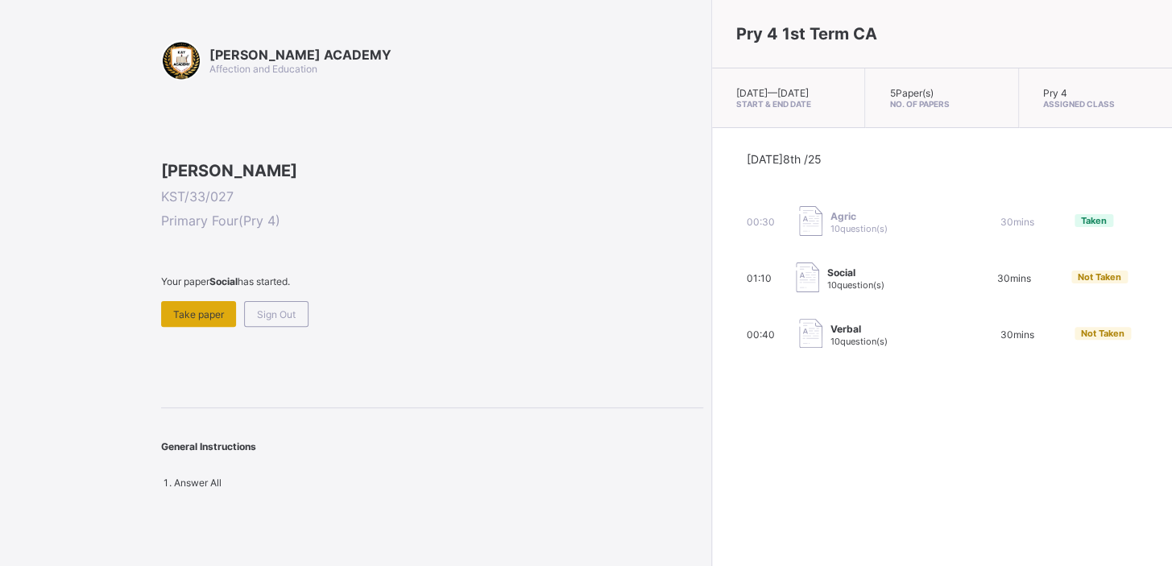
click at [189, 327] on div "Take paper" at bounding box center [198, 314] width 75 height 26
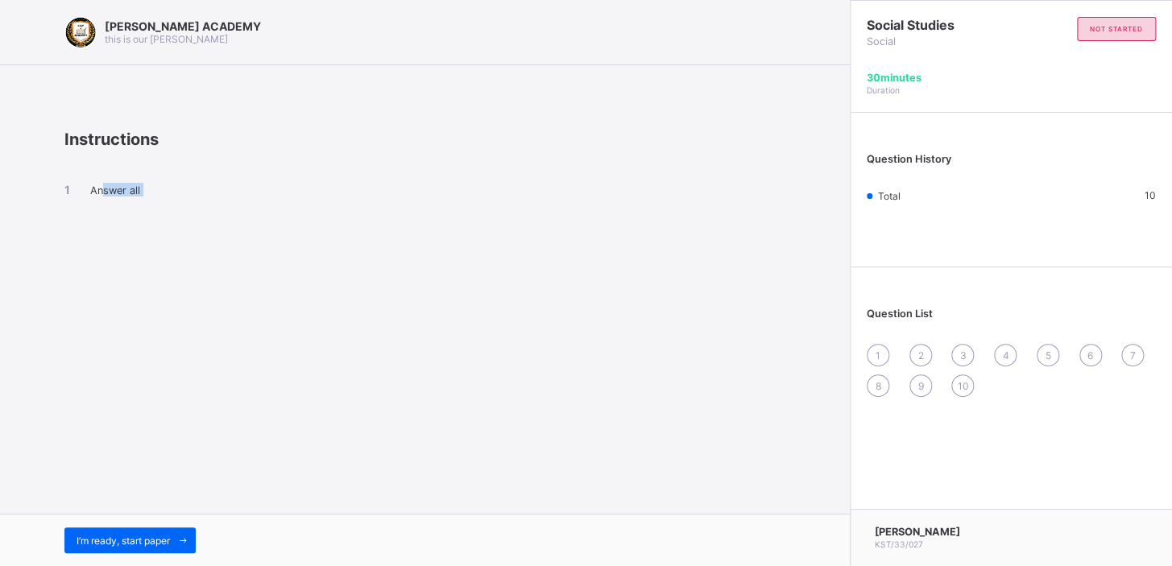
drag, startPoint x: 161, startPoint y: 422, endPoint x: 105, endPoint y: 478, distance: 79.2
click at [105, 478] on div "[PERSON_NAME] ACADEMY this is our [PERSON_NAME] Instructions Answer all I’m rea…" at bounding box center [425, 283] width 850 height 566
click at [107, 536] on span "I’m ready, start paper" at bounding box center [123, 541] width 93 height 12
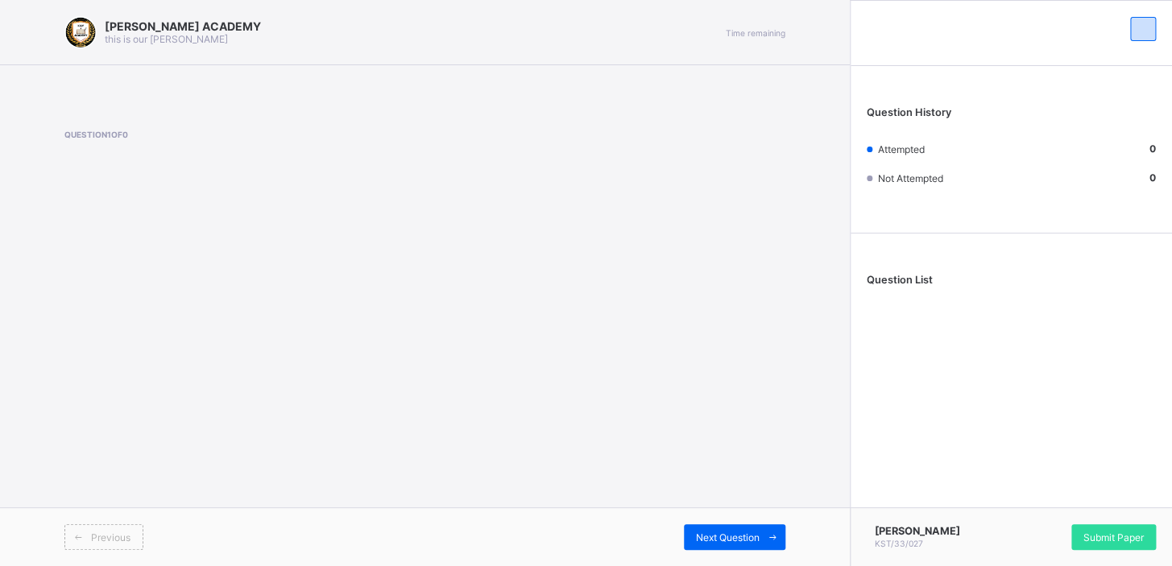
click at [250, 241] on div "[PERSON_NAME] ACADEMY this is our [PERSON_NAME] Time remaining Question 1 of 0 …" at bounding box center [425, 283] width 850 height 566
click at [250, 242] on div "[PERSON_NAME] ACADEMY this is our [PERSON_NAME] Time remaining Question 1 of 0 …" at bounding box center [425, 283] width 850 height 566
click at [250, 241] on div "[PERSON_NAME] ACADEMY this is our [PERSON_NAME] Time remaining Question 1 of 0 …" at bounding box center [425, 283] width 850 height 566
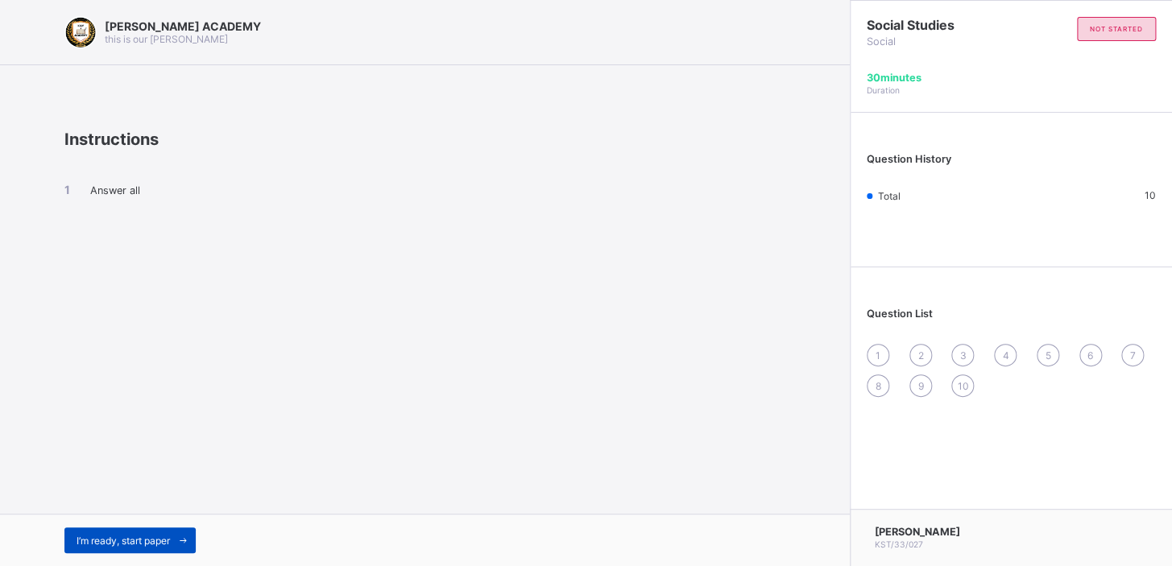
click at [118, 540] on span "I’m ready, start paper" at bounding box center [123, 541] width 93 height 12
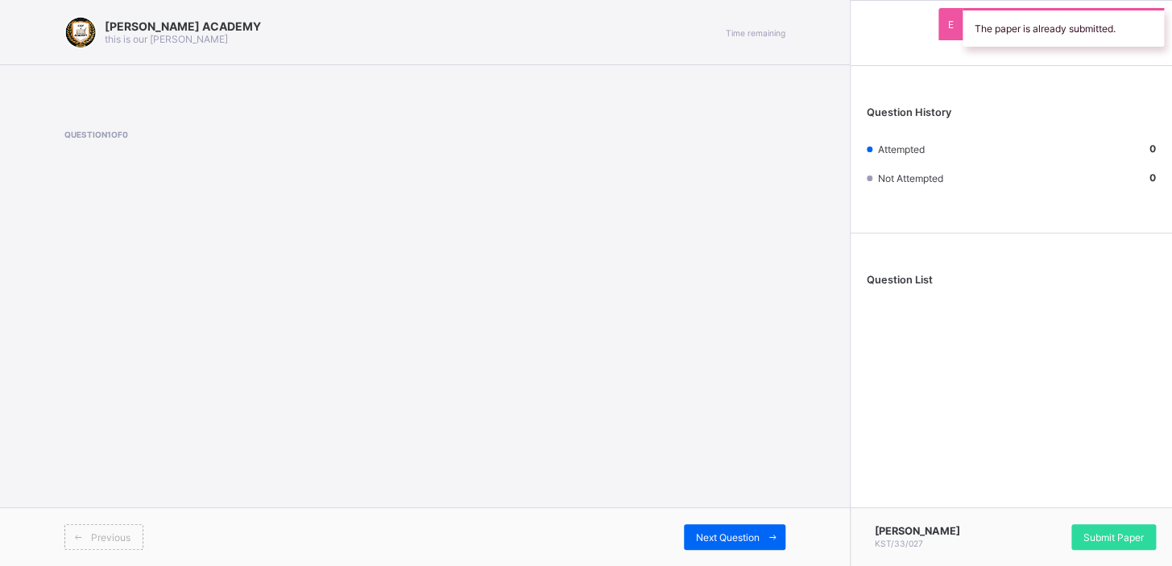
click at [118, 540] on span "Previous" at bounding box center [110, 538] width 39 height 12
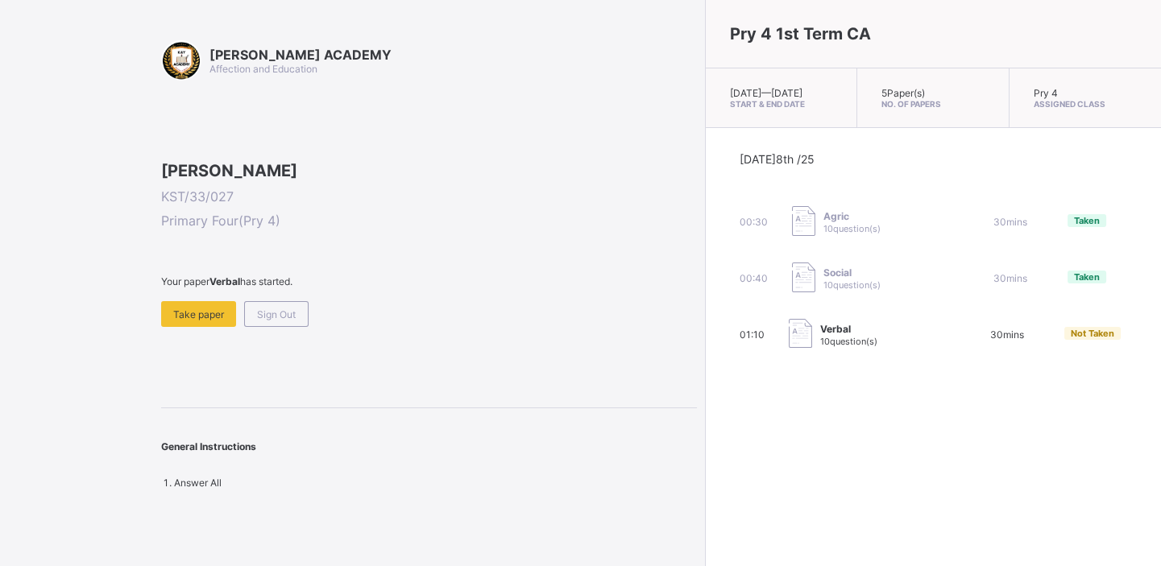
click at [12, 266] on div "[PERSON_NAME] ACADEMY Affection and Education Chukaodiri Okonkwo KST/33/027 Pri…" at bounding box center [348, 283] width 697 height 566
click at [178, 327] on div "Take paper" at bounding box center [198, 314] width 75 height 26
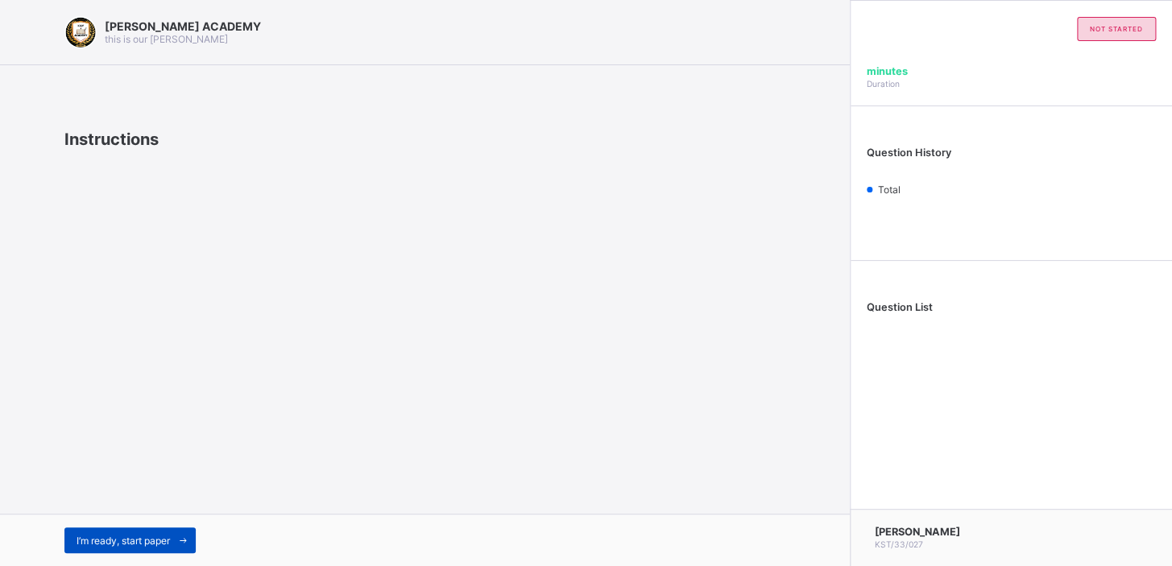
click at [145, 546] on div "I’m ready, start paper" at bounding box center [129, 541] width 131 height 26
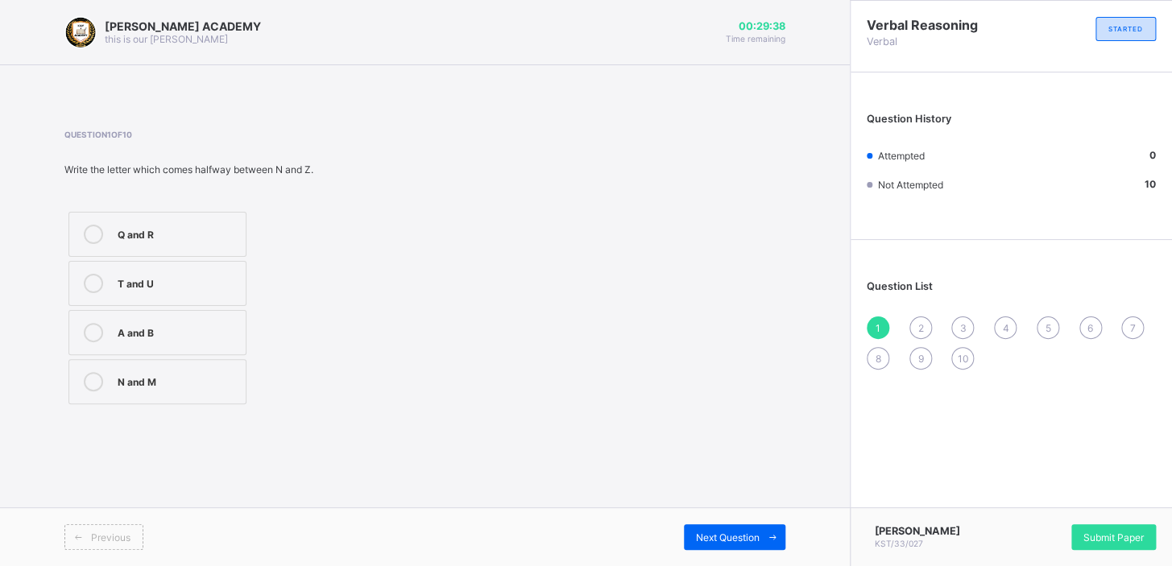
click at [224, 443] on div "[PERSON_NAME] ACADEMY this is our [PERSON_NAME] 00:29:38 Time remaining Questio…" at bounding box center [425, 283] width 850 height 566
drag, startPoint x: 126, startPoint y: 346, endPoint x: 148, endPoint y: 281, distance: 69.0
click at [148, 281] on div "Q and R T and U A and B N and M" at bounding box center [157, 308] width 186 height 201
click at [88, 274] on div at bounding box center [93, 283] width 32 height 19
click at [640, 491] on div "[PERSON_NAME] ACADEMY this is our [PERSON_NAME] 00:29:26 Time remaining Questio…" at bounding box center [425, 283] width 850 height 566
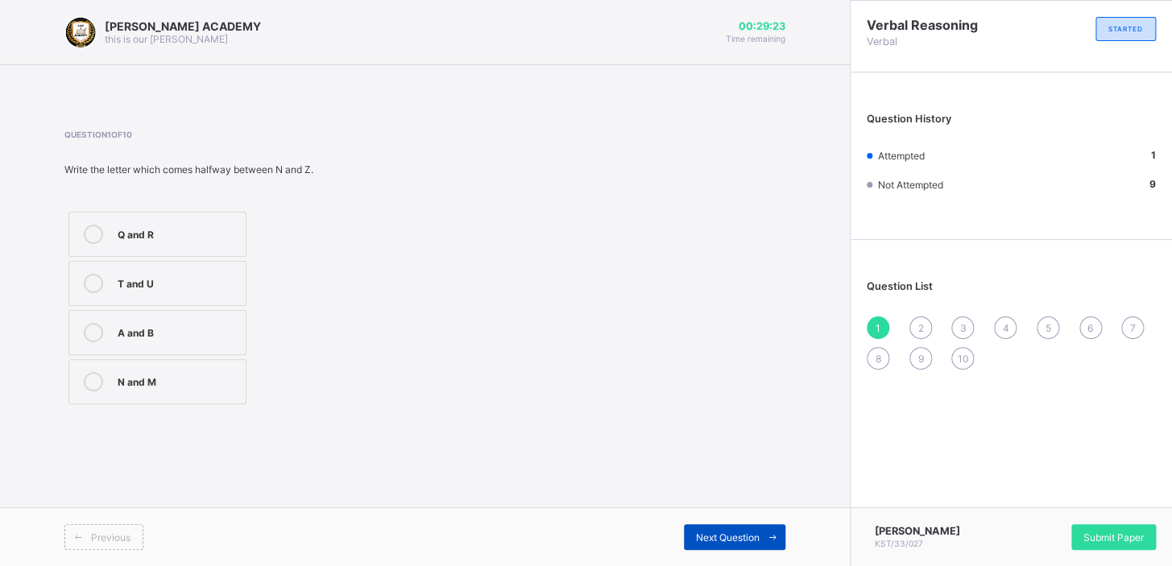
click at [716, 528] on div "Next Question" at bounding box center [735, 537] width 102 height 26
drag, startPoint x: 699, startPoint y: 516, endPoint x: 731, endPoint y: 528, distance: 34.0
click at [731, 528] on div "Previous Next Question" at bounding box center [425, 537] width 850 height 59
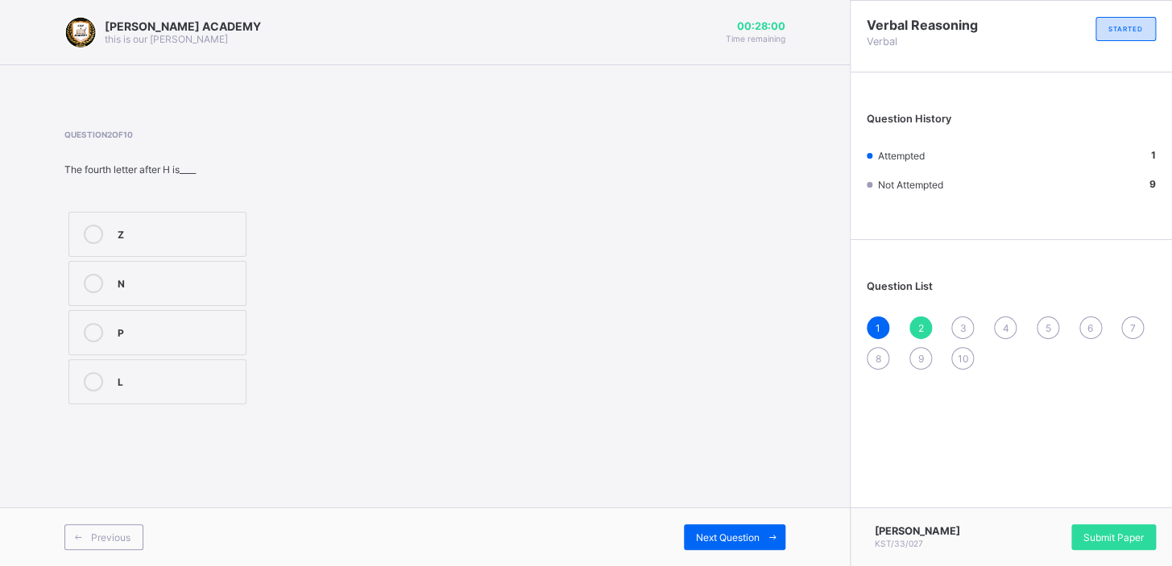
click at [106, 280] on div at bounding box center [93, 283] width 32 height 19
click at [398, 329] on div "Question 2 of 10 The fourth letter after H is____ Z N P L" at bounding box center [424, 269] width 721 height 279
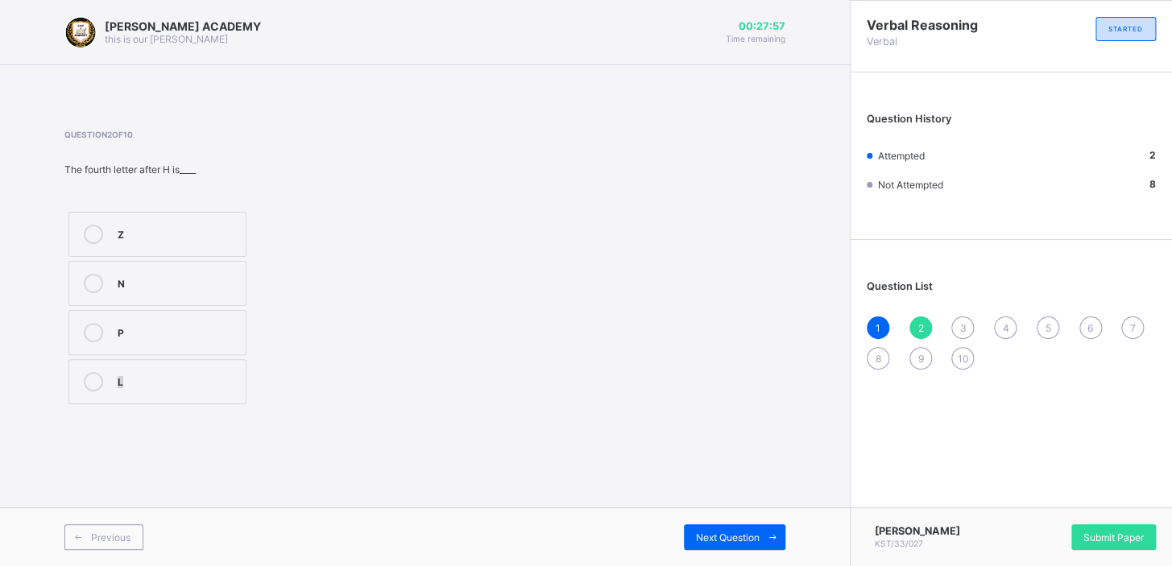
drag, startPoint x: 398, startPoint y: 329, endPoint x: 664, endPoint y: 497, distance: 314.3
click at [664, 497] on div "[PERSON_NAME] ACADEMY this is our [PERSON_NAME] 00:27:57 Time remaining Questio…" at bounding box center [425, 283] width 850 height 566
click at [720, 530] on div "Next Question" at bounding box center [735, 537] width 102 height 26
drag, startPoint x: 456, startPoint y: 441, endPoint x: 438, endPoint y: 417, distance: 30.0
click at [438, 417] on div "[PERSON_NAME] ACADEMY this is our [PERSON_NAME] 00:26:46 Time remaining Questio…" at bounding box center [425, 283] width 850 height 566
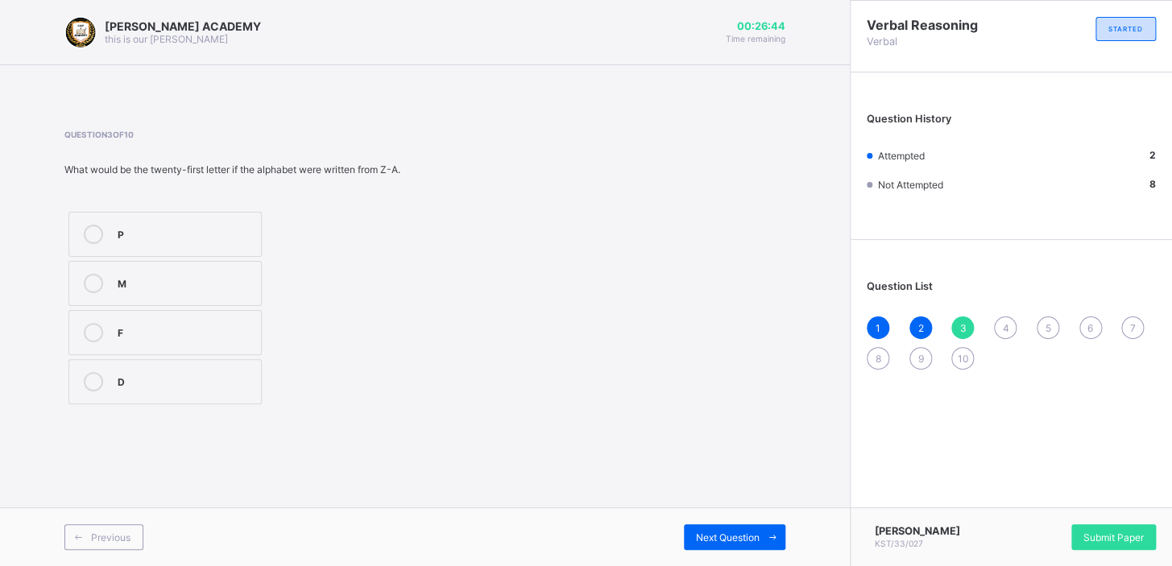
drag, startPoint x: 341, startPoint y: 335, endPoint x: 328, endPoint y: 317, distance: 21.9
click at [328, 317] on div "P M F D" at bounding box center [232, 308] width 336 height 201
drag, startPoint x: 242, startPoint y: 242, endPoint x: 213, endPoint y: 226, distance: 32.1
click at [213, 226] on div "P" at bounding box center [185, 234] width 135 height 19
drag, startPoint x: 560, startPoint y: 410, endPoint x: 690, endPoint y: 485, distance: 149.8
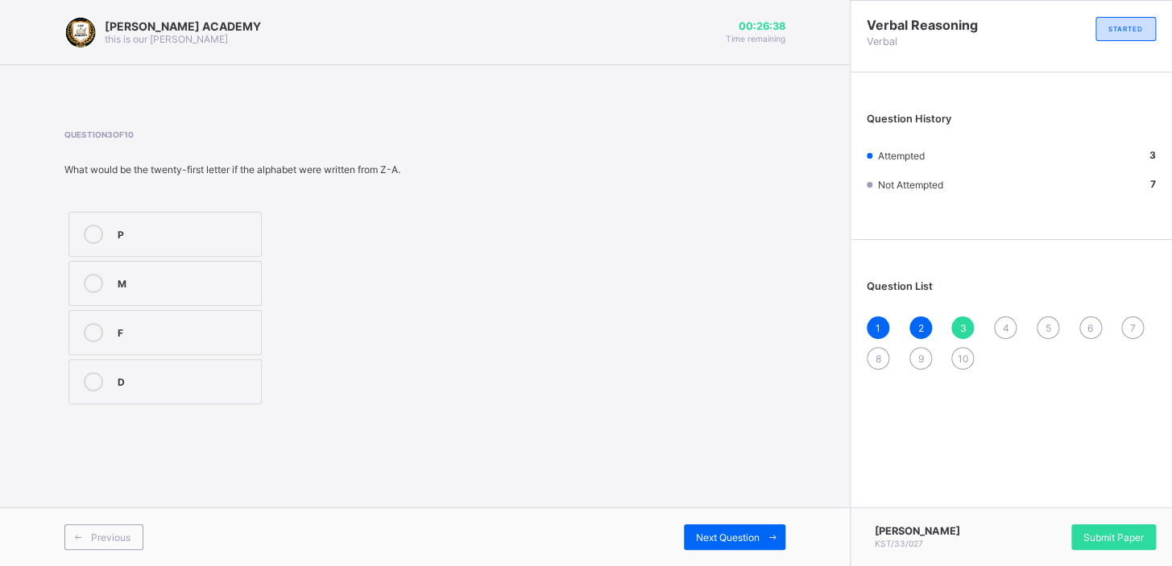
click at [690, 485] on div "[PERSON_NAME] ACADEMY this is our [PERSON_NAME] 00:26:38 Time remaining Questio…" at bounding box center [425, 283] width 850 height 566
drag, startPoint x: 691, startPoint y: 485, endPoint x: 707, endPoint y: 494, distance: 18.4
click at [707, 494] on div "[PERSON_NAME] ACADEMY this is our [PERSON_NAME] 00:26:37 Time remaining Questio…" at bounding box center [425, 283] width 850 height 566
drag, startPoint x: 711, startPoint y: 498, endPoint x: 723, endPoint y: 525, distance: 29.9
click at [723, 525] on div "[PERSON_NAME] ACADEMY this is our [PERSON_NAME] 00:26:34 Time remaining Questio…" at bounding box center [425, 283] width 850 height 566
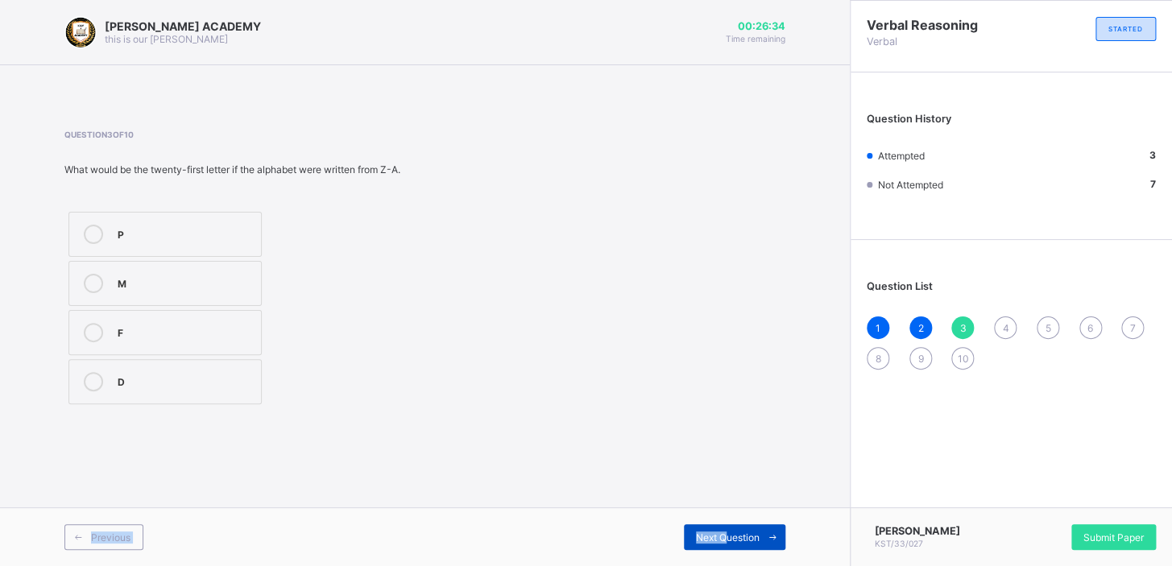
click at [723, 525] on div "Next Question" at bounding box center [735, 537] width 102 height 26
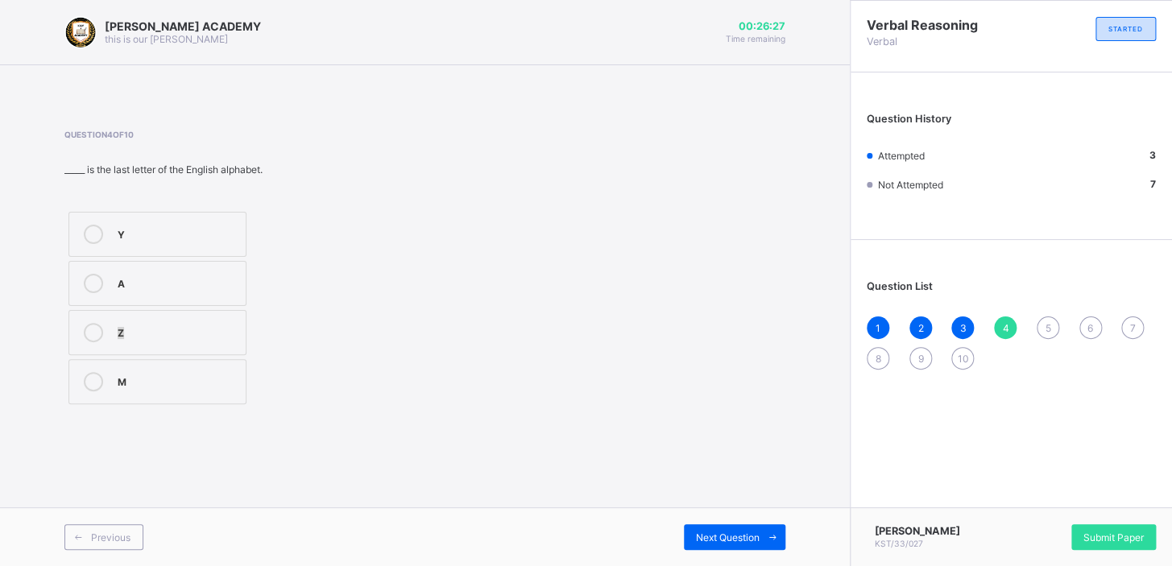
drag, startPoint x: 200, startPoint y: 298, endPoint x: 151, endPoint y: 317, distance: 52.5
click at [161, 317] on div "Y A Z M" at bounding box center [157, 308] width 186 height 201
click at [92, 320] on label "Z" at bounding box center [157, 332] width 178 height 45
drag, startPoint x: 92, startPoint y: 320, endPoint x: 164, endPoint y: 335, distance: 74.1
click at [164, 335] on label "Z" at bounding box center [157, 332] width 178 height 45
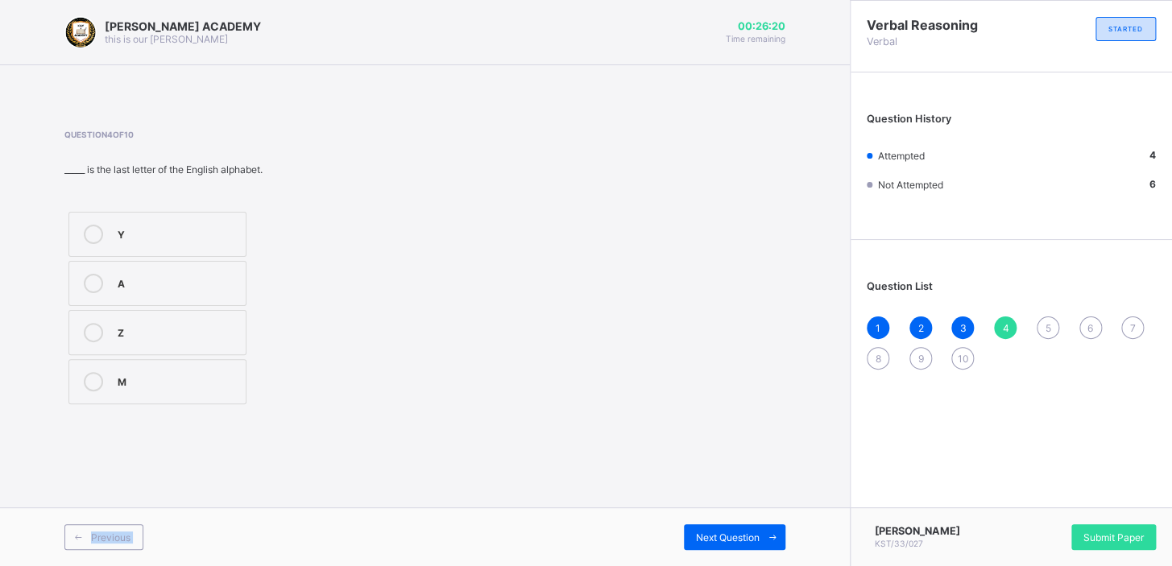
drag, startPoint x: 508, startPoint y: 497, endPoint x: 623, endPoint y: 511, distance: 116.0
click at [623, 511] on div "[PERSON_NAME] ACADEMY this is our [PERSON_NAME] 00:26:20 Time remaining Questio…" at bounding box center [425, 283] width 850 height 566
click at [707, 524] on div "Next Question" at bounding box center [735, 537] width 102 height 26
click at [91, 227] on icon at bounding box center [93, 234] width 19 height 19
drag, startPoint x: 651, startPoint y: 454, endPoint x: 709, endPoint y: 483, distance: 64.9
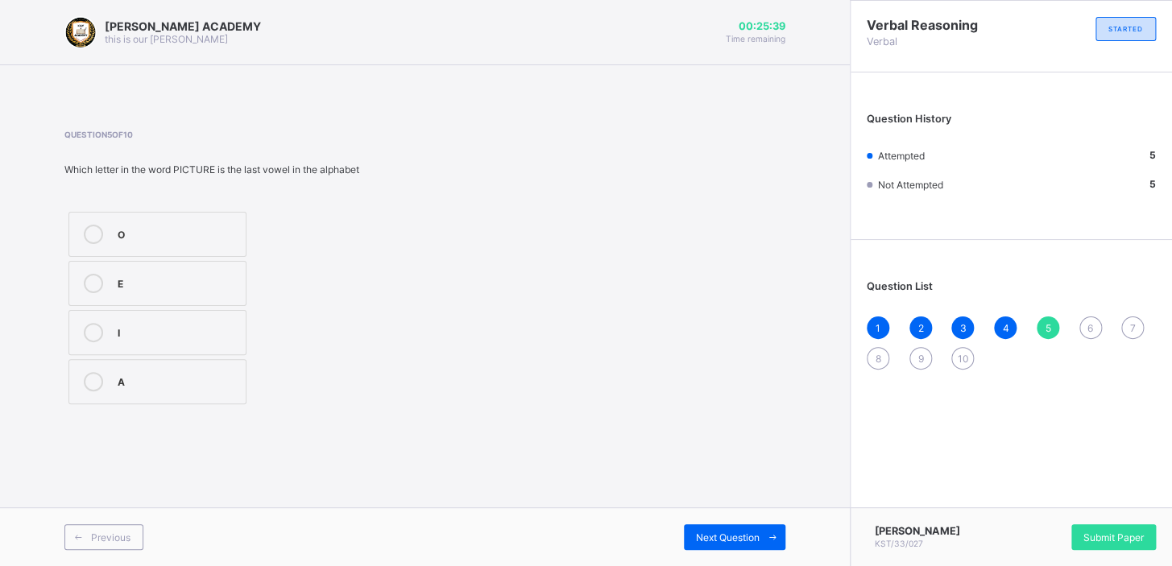
click at [709, 483] on div "[PERSON_NAME] ACADEMY this is our [PERSON_NAME] 00:25:39 Time remaining Questio…" at bounding box center [425, 283] width 850 height 566
click at [726, 528] on div "Next Question" at bounding box center [735, 537] width 102 height 26
click at [1013, 332] on div "4" at bounding box center [1005, 328] width 23 height 23
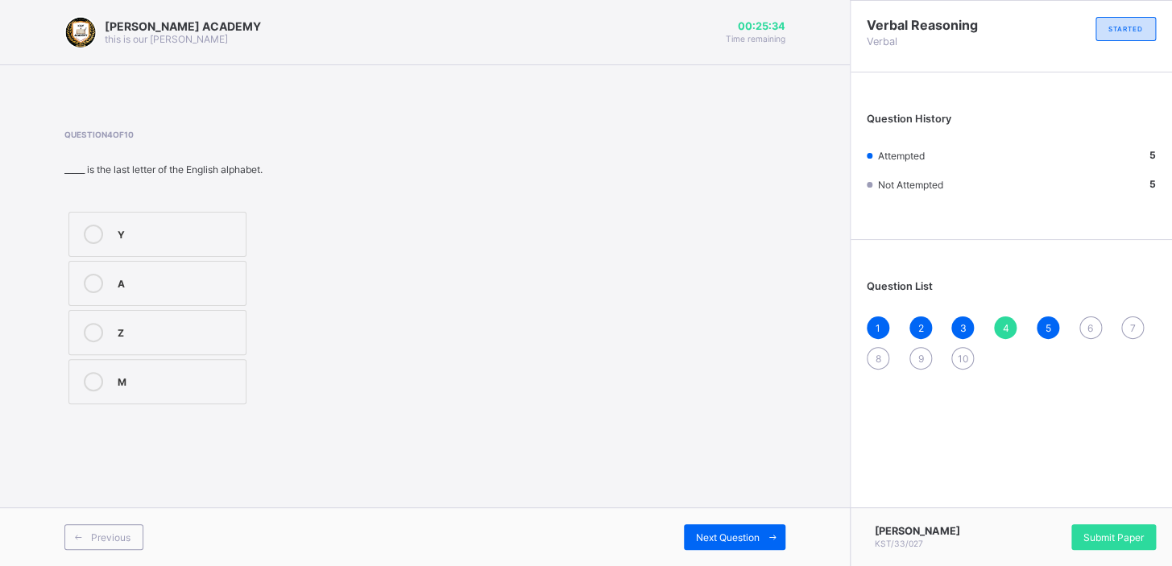
click at [1013, 332] on div "4" at bounding box center [1005, 328] width 23 height 23
click at [1050, 326] on span "5" at bounding box center [1048, 328] width 6 height 12
click at [164, 368] on label "A" at bounding box center [157, 381] width 178 height 45
click at [708, 524] on div "Next Question" at bounding box center [735, 537] width 102 height 26
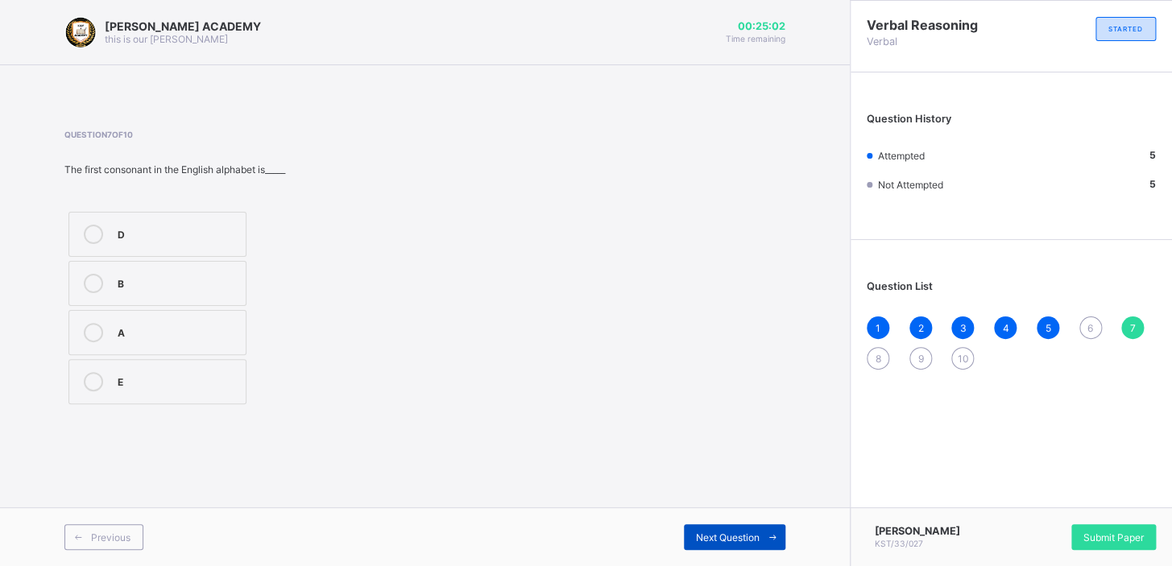
click at [708, 524] on div "Next Question" at bounding box center [735, 537] width 102 height 26
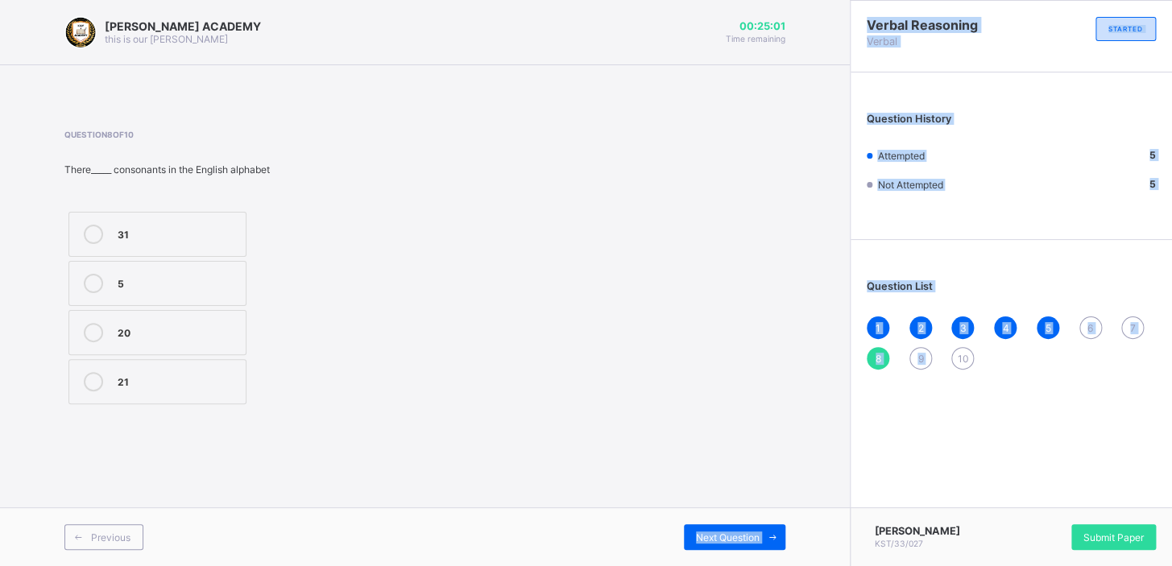
drag, startPoint x: 708, startPoint y: 524, endPoint x: 933, endPoint y: 403, distance: 255.2
click at [933, 403] on div "[PERSON_NAME] ACADEMY this is our [PERSON_NAME] 00:25:01 Time remaining Questio…" at bounding box center [586, 283] width 1172 height 566
click at [1088, 317] on div "6" at bounding box center [1091, 328] width 23 height 23
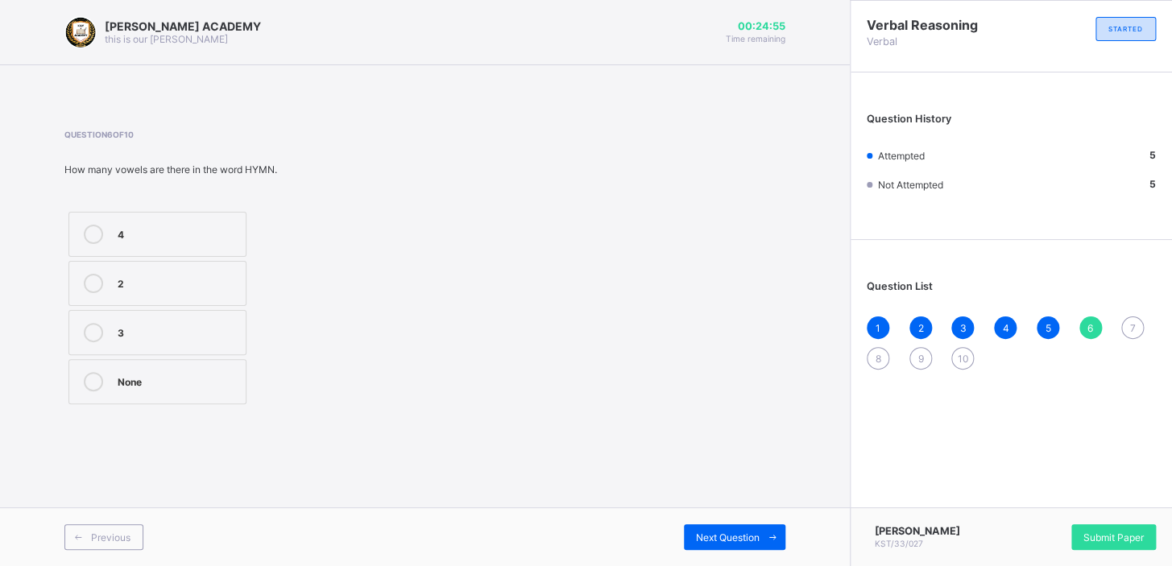
click at [1088, 317] on div "6" at bounding box center [1091, 328] width 23 height 23
click at [441, 155] on div "Question 6 of 10 How many vowels are there in the word HYMN. 4 2 3 None" at bounding box center [424, 269] width 721 height 279
click at [233, 201] on div "Question 6 of 10 How many vowels are there in the word HYMN. 4 2 3 None" at bounding box center [219, 269] width 310 height 279
click at [97, 226] on icon at bounding box center [93, 234] width 19 height 19
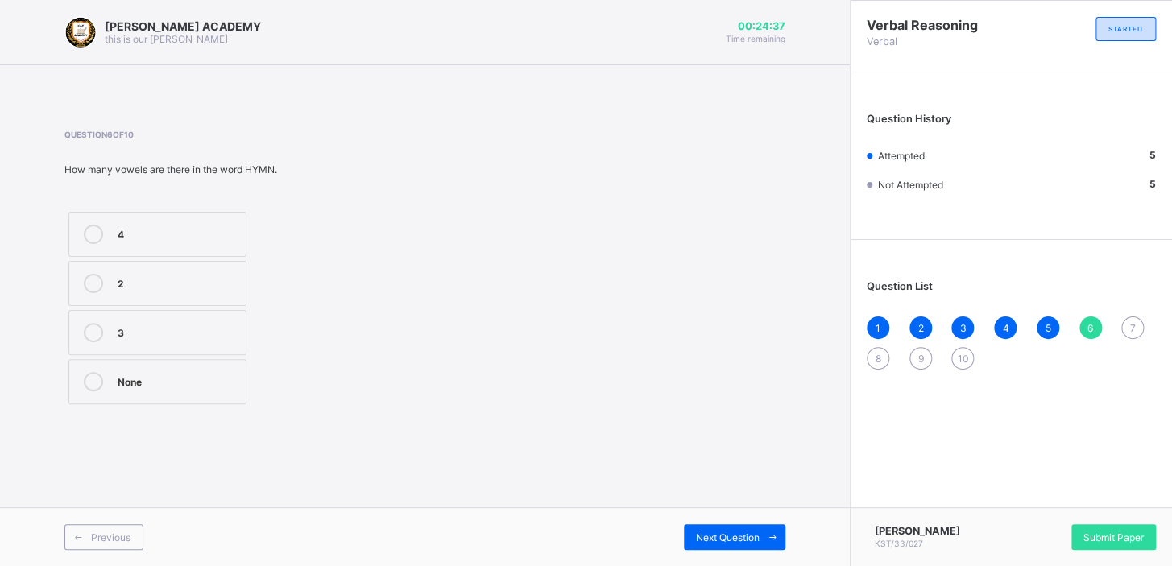
click at [97, 226] on icon at bounding box center [93, 234] width 19 height 19
click at [371, 255] on div "4 2 3 None" at bounding box center [219, 308] width 310 height 201
click at [375, 262] on div "Question 6 of 10 How many vowels are there in the word HYMN. 4 2 3 None" at bounding box center [424, 269] width 721 height 279
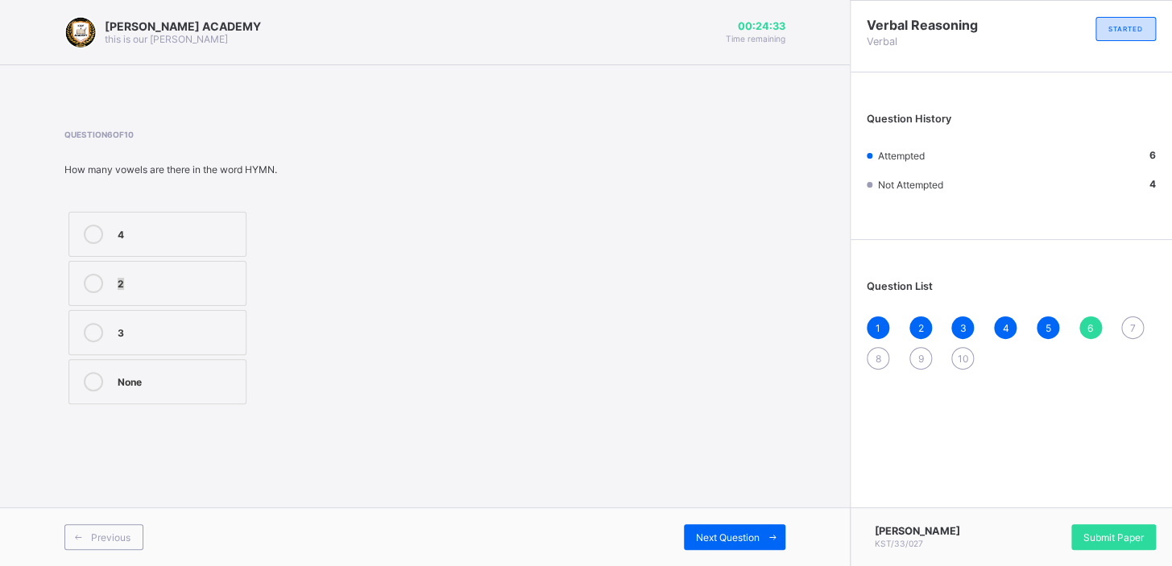
drag, startPoint x: 399, startPoint y: 306, endPoint x: 415, endPoint y: 325, distance: 24.6
click at [405, 313] on div "Question 6 of 10 How many vowels are there in the word HYMN. 4 2 3 None" at bounding box center [424, 269] width 721 height 279
click at [731, 527] on div "Next Question" at bounding box center [735, 537] width 102 height 26
click at [1134, 317] on div "7" at bounding box center [1132, 328] width 23 height 23
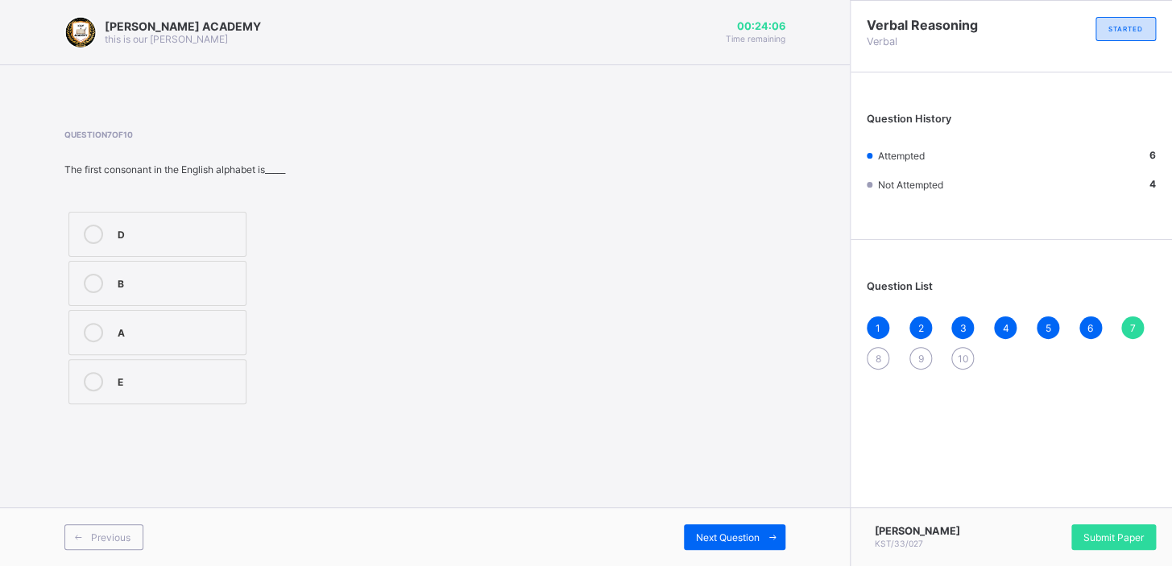
click at [93, 324] on icon at bounding box center [93, 332] width 19 height 19
click at [549, 407] on div "Question 7 of 10 The first consonant in the English alphabet is_____ D B A E" at bounding box center [424, 269] width 721 height 279
click at [740, 528] on div "Next Question" at bounding box center [735, 537] width 102 height 26
click at [738, 532] on span "Next Question" at bounding box center [728, 538] width 64 height 12
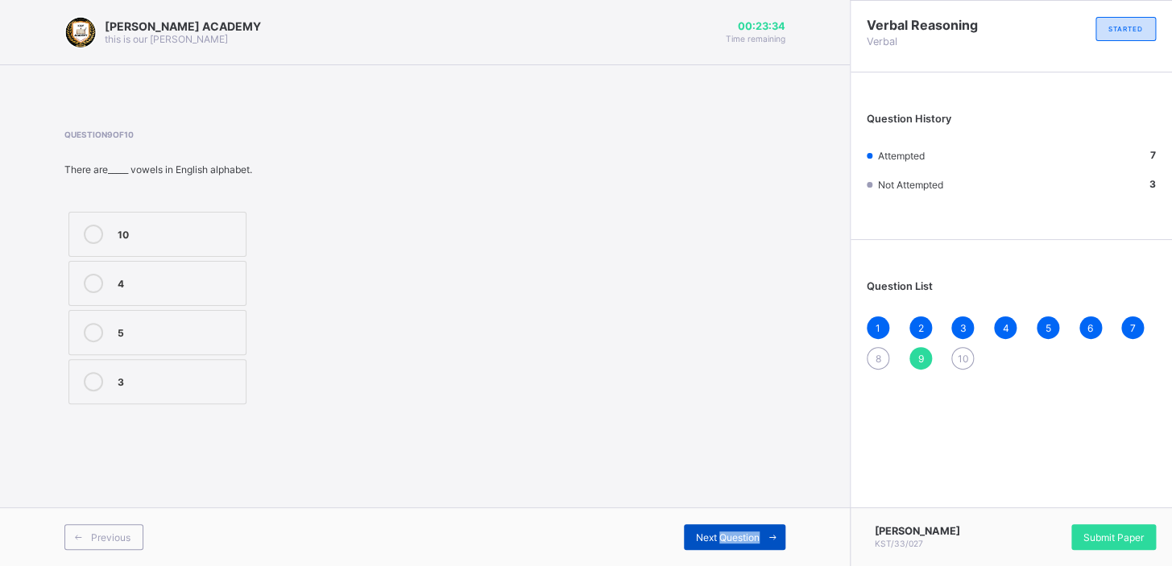
click at [738, 532] on span "Next Question" at bounding box center [728, 538] width 64 height 12
click at [876, 347] on div "8" at bounding box center [878, 358] width 23 height 23
click at [96, 372] on icon at bounding box center [93, 381] width 19 height 19
click at [271, 378] on div "31 5 20 21" at bounding box center [219, 308] width 310 height 201
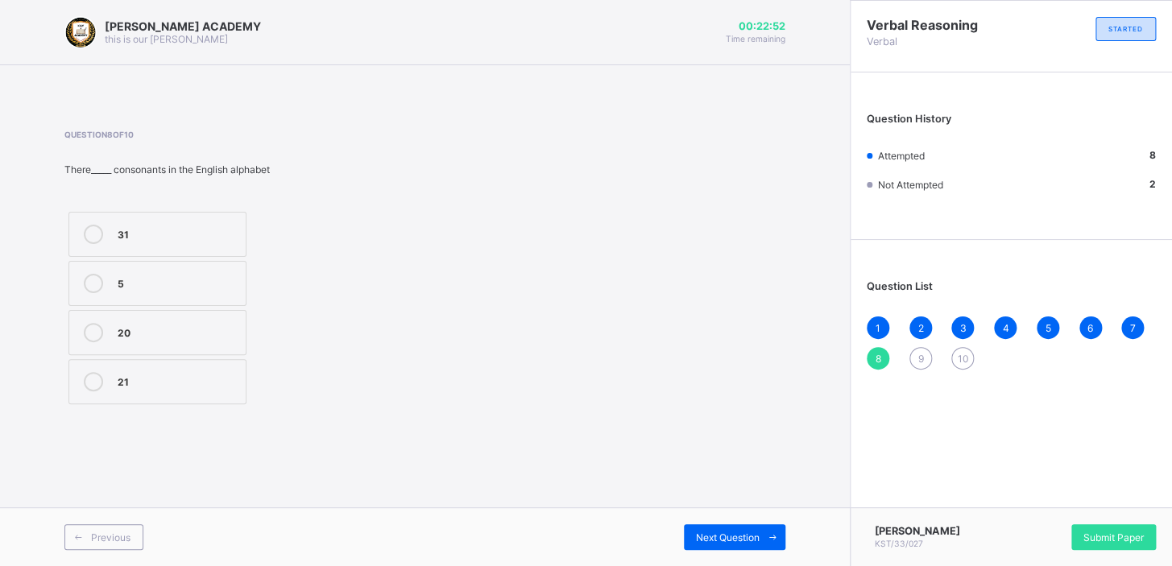
click at [384, 420] on div "Question 8 of 10 There_____ consonants in the English alphabet 31 5 20 21" at bounding box center [424, 269] width 721 height 327
click at [385, 420] on div "Question 8 of 10 There_____ consonants in the English alphabet 31 5 20 21" at bounding box center [424, 269] width 721 height 327
click at [757, 538] on div "Next Question" at bounding box center [735, 537] width 102 height 26
click at [757, 538] on span "Next Question" at bounding box center [728, 538] width 64 height 12
click at [773, 486] on div "[PERSON_NAME] ACADEMY this is our [PERSON_NAME] 00:22:41 Time remaining Questio…" at bounding box center [425, 283] width 850 height 566
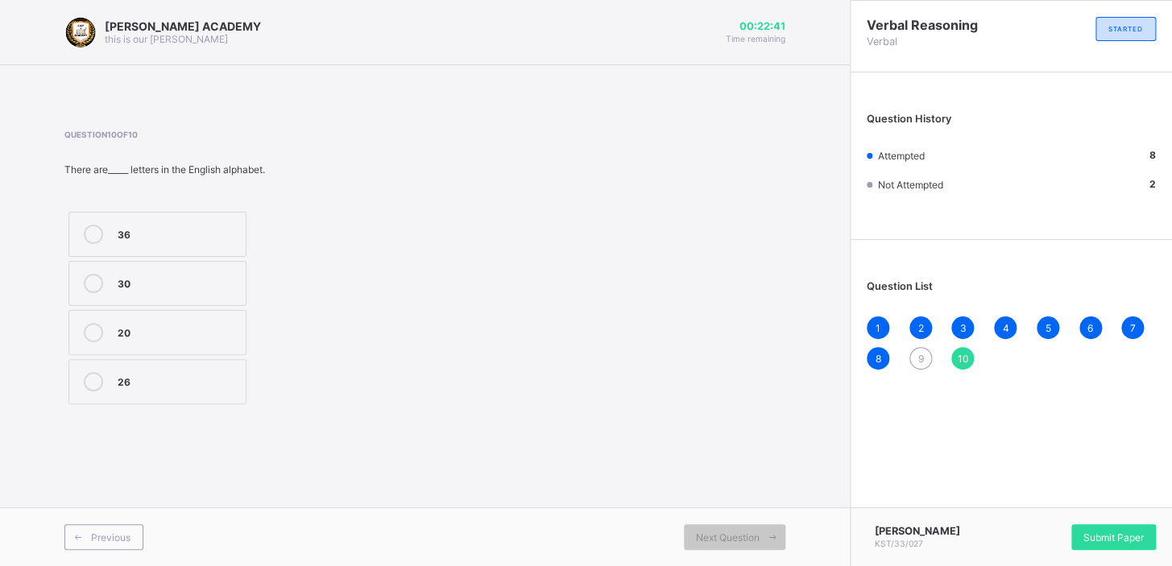
click at [773, 486] on div "[PERSON_NAME] ACADEMY this is our [PERSON_NAME] 00:22:41 Time remaining Questio…" at bounding box center [425, 283] width 850 height 566
click at [913, 342] on div "1 2 3 4 5 6 7 8 9 10" at bounding box center [1011, 343] width 289 height 53
click at [933, 326] on div "1 2 3 4 5 6 7 8 9 10" at bounding box center [1011, 343] width 289 height 53
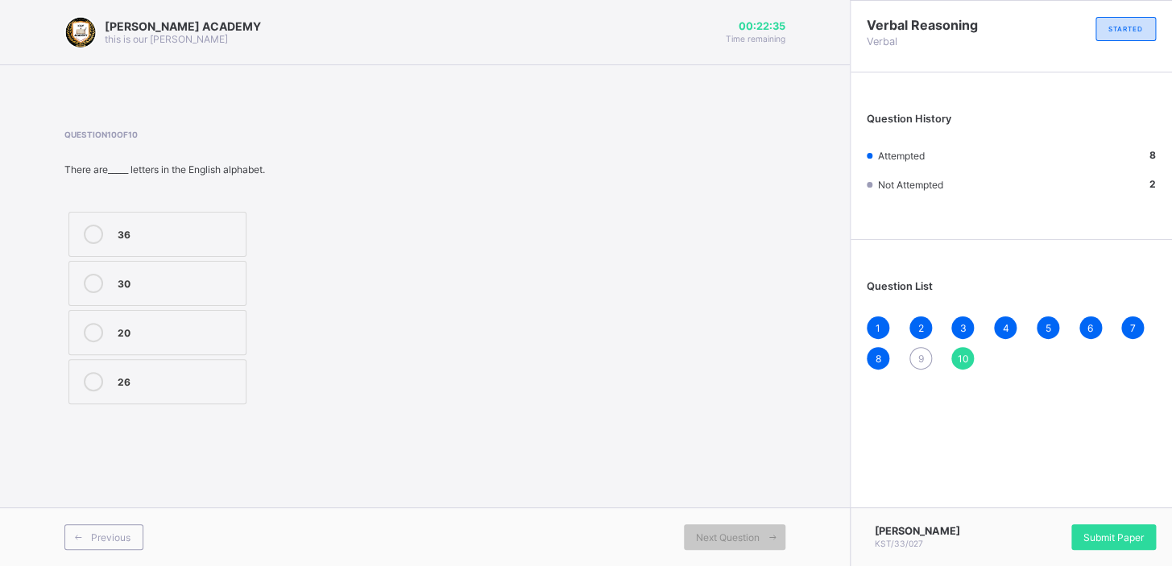
click at [918, 346] on div "1 2 3 4 5 6 7 8 9 10" at bounding box center [1011, 343] width 289 height 53
click at [918, 353] on span "9" at bounding box center [921, 359] width 6 height 12
click at [161, 282] on div "4" at bounding box center [178, 282] width 120 height 16
drag, startPoint x: 152, startPoint y: 298, endPoint x: 143, endPoint y: 314, distance: 18.8
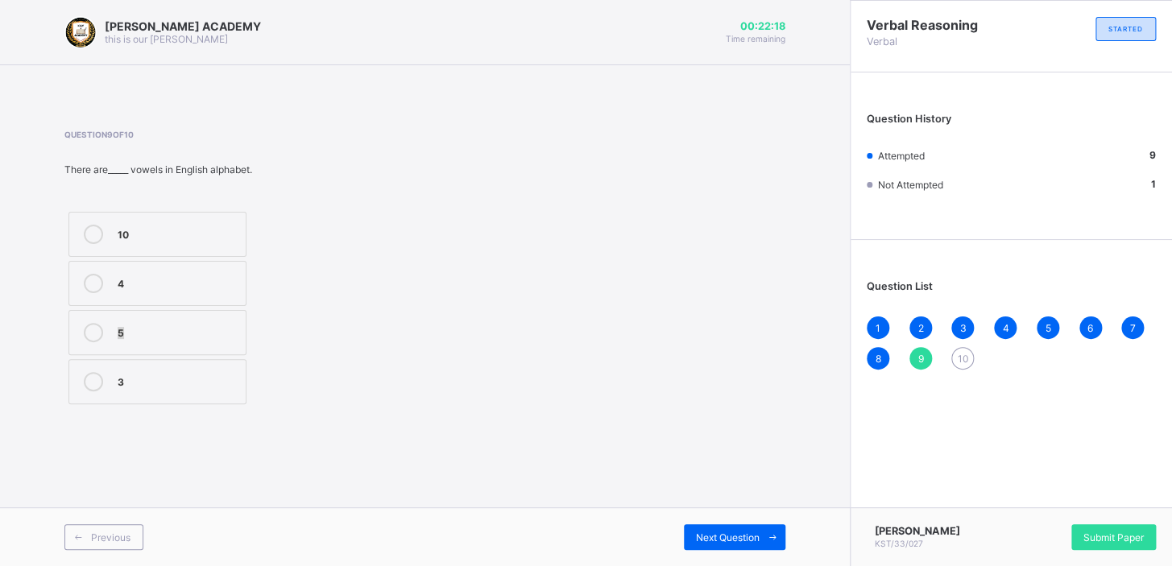
click at [143, 314] on div "10 4 5 3" at bounding box center [157, 308] width 186 height 201
click at [143, 314] on label "5" at bounding box center [157, 332] width 178 height 45
drag, startPoint x: 797, startPoint y: 520, endPoint x: 742, endPoint y: 540, distance: 58.4
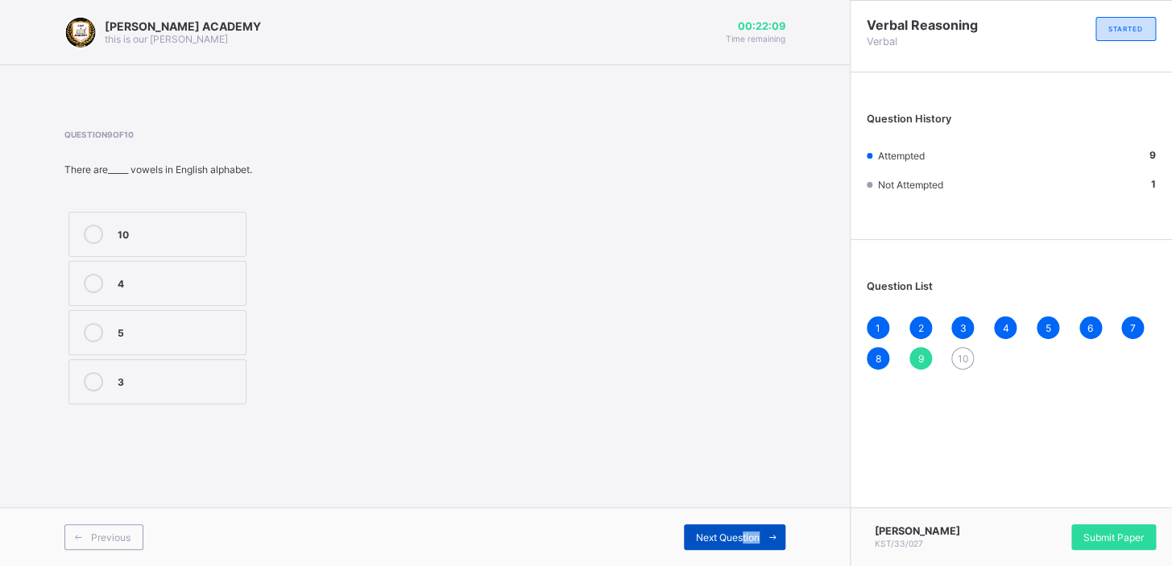
click at [742, 540] on div "Previous Next Question" at bounding box center [425, 537] width 850 height 59
click at [738, 525] on div "Next Question" at bounding box center [735, 537] width 102 height 26
click at [118, 372] on div "26" at bounding box center [178, 380] width 120 height 16
click at [756, 513] on div "Previous Next Question" at bounding box center [425, 537] width 850 height 59
click at [740, 530] on div "Next Question" at bounding box center [735, 537] width 102 height 26
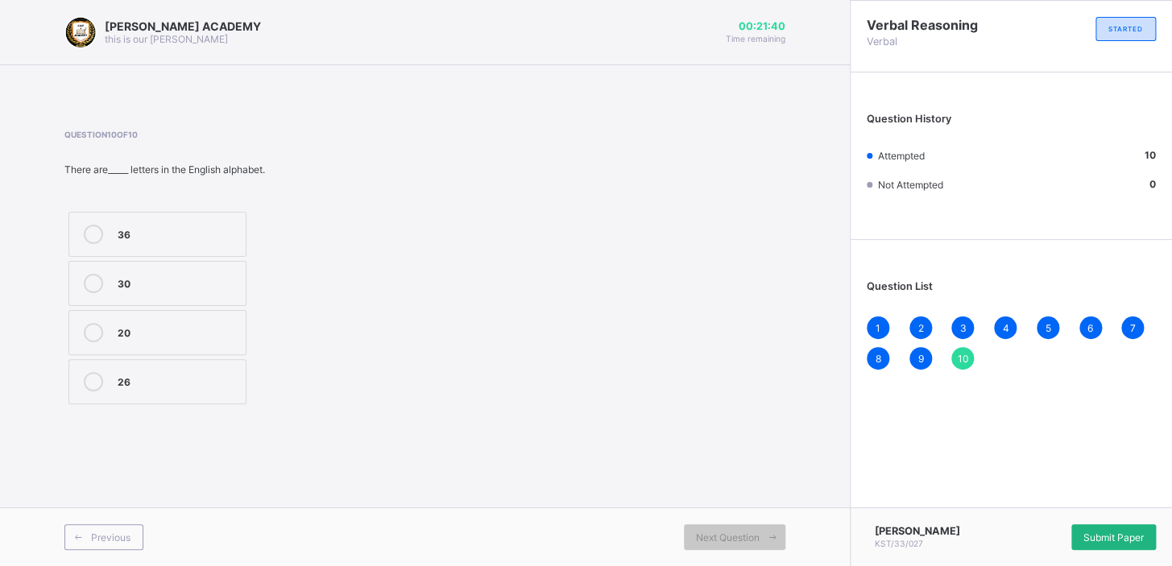
click at [1097, 525] on div "Submit Paper" at bounding box center [1113, 537] width 85 height 26
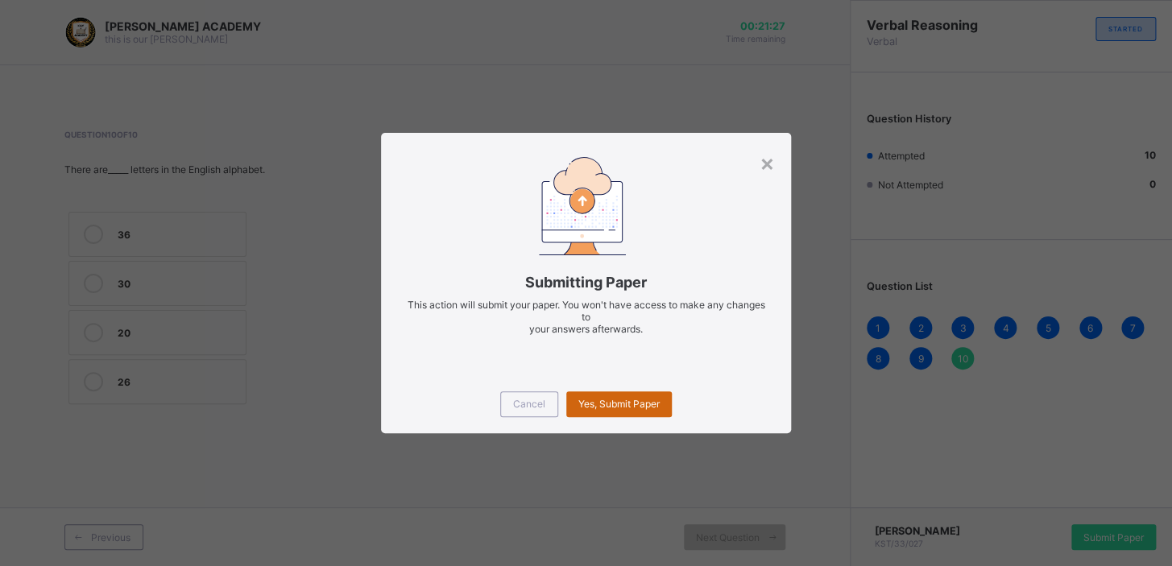
click at [615, 395] on div "Yes, Submit Paper" at bounding box center [619, 405] width 106 height 26
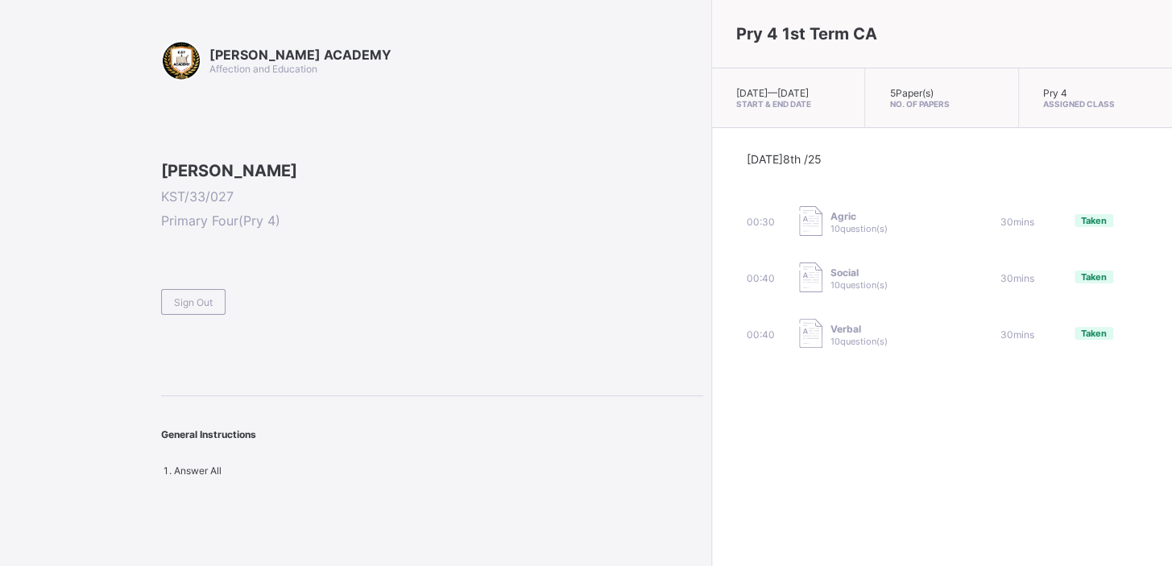
click at [182, 289] on span at bounding box center [432, 283] width 542 height 14
click at [189, 309] on span "Sign Out" at bounding box center [193, 302] width 39 height 12
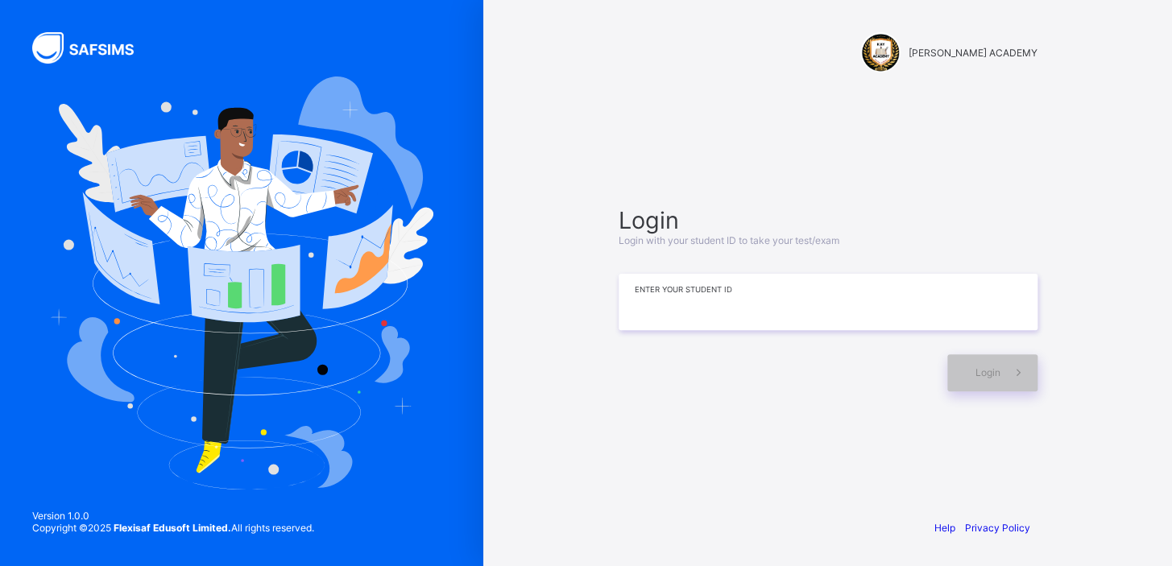
click at [636, 306] on input at bounding box center [828, 302] width 419 height 56
type input "*********"
click at [965, 370] on div "Login" at bounding box center [992, 372] width 90 height 37
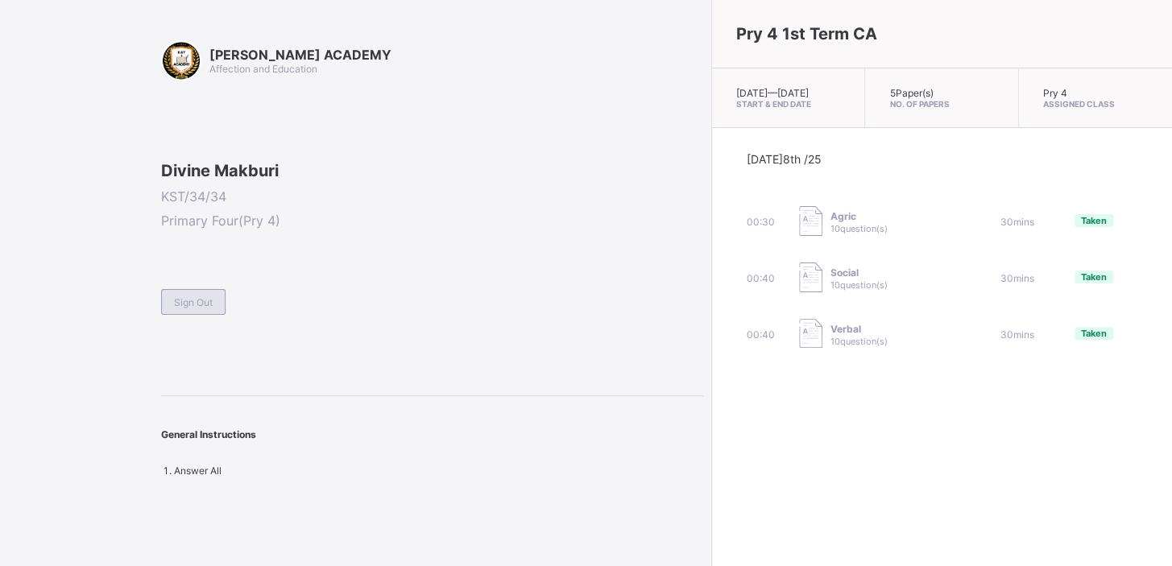
click at [219, 315] on div "Sign Out" at bounding box center [193, 302] width 64 height 26
